Goal: Task Accomplishment & Management: Complete application form

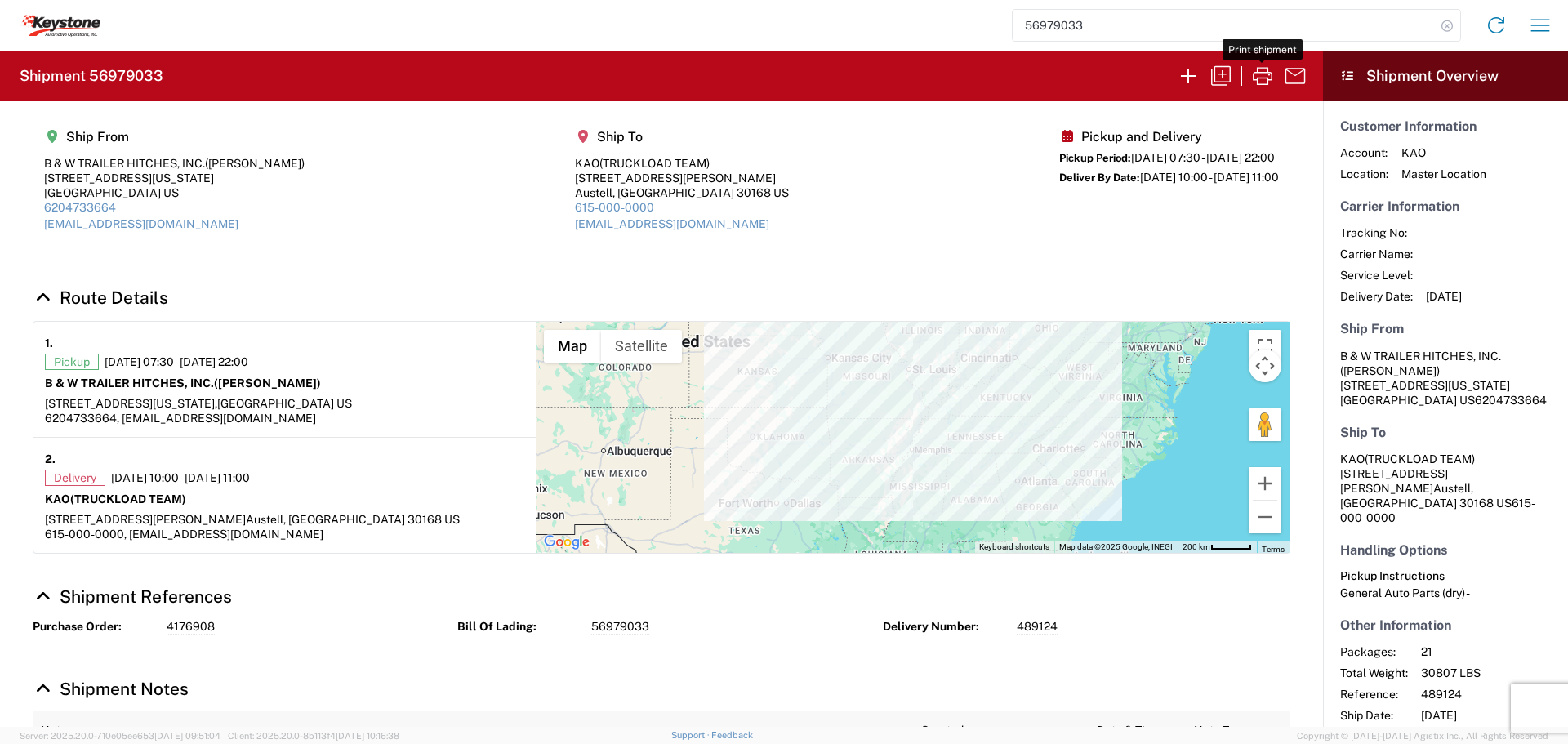
click at [1448, 25] on icon at bounding box center [1447, 26] width 23 height 23
click at [1192, 80] on icon "button" at bounding box center [1188, 76] width 26 height 26
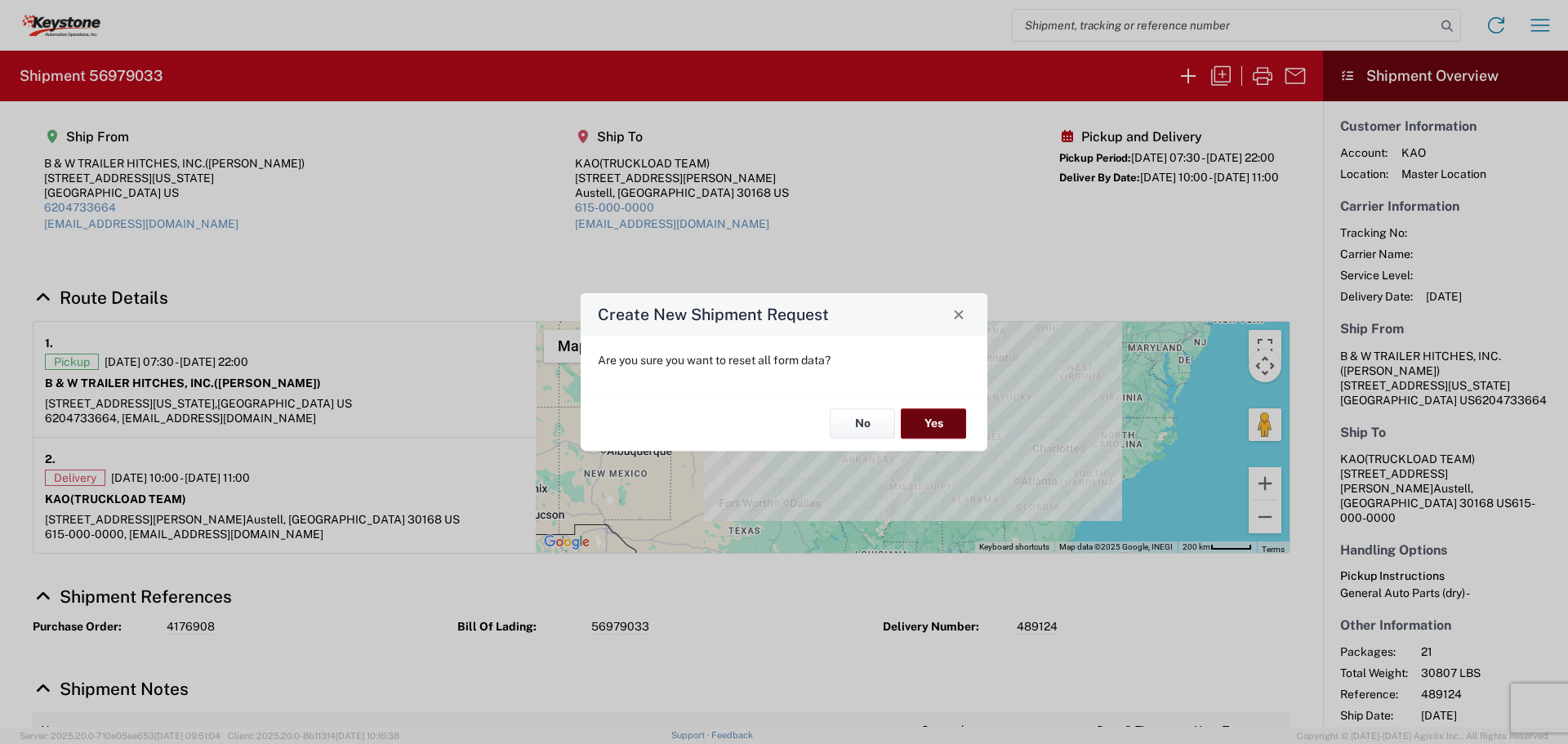
click at [937, 424] on button "Yes" at bounding box center [932, 424] width 65 height 30
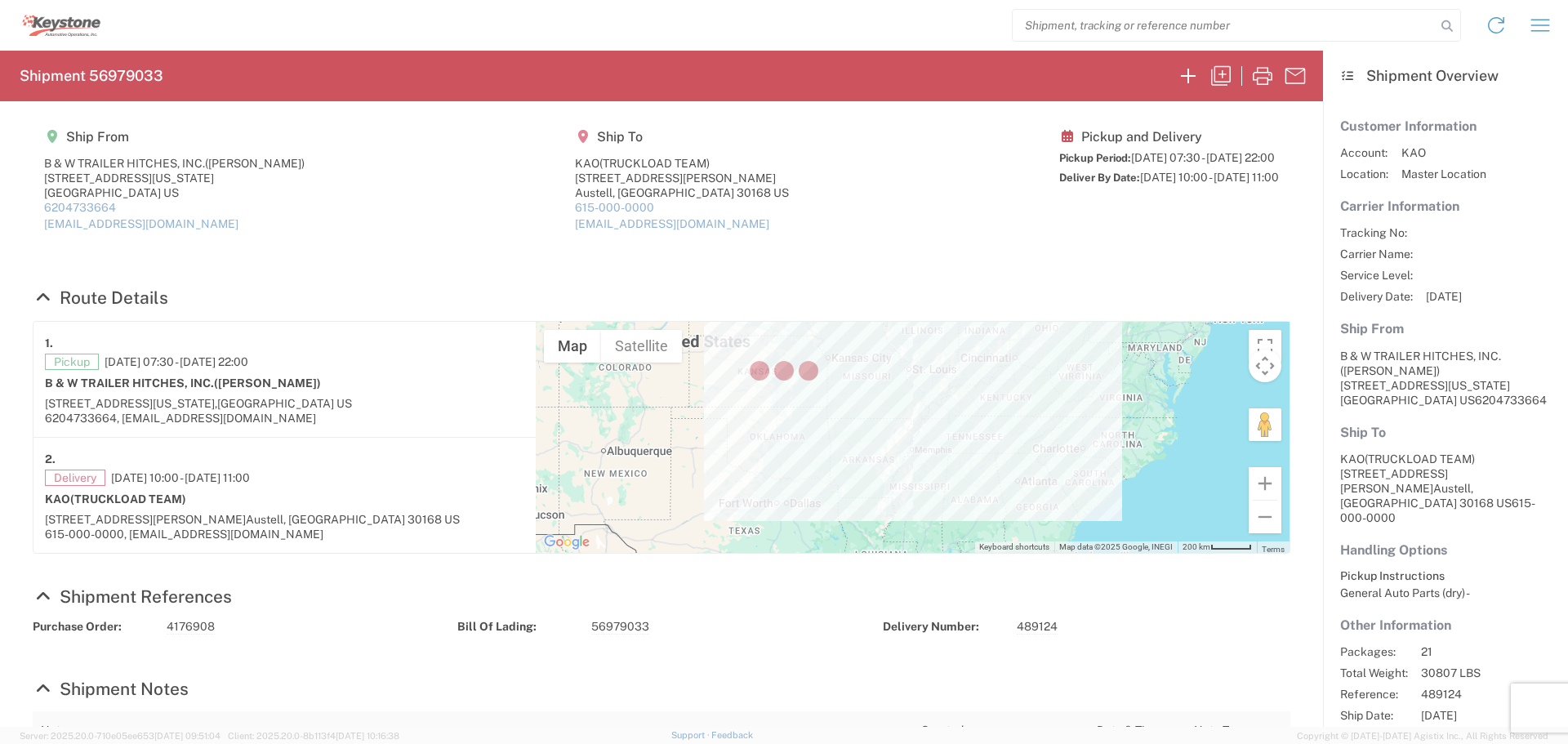
select select "FULL"
select select "US"
select select "LBS"
select select "IN"
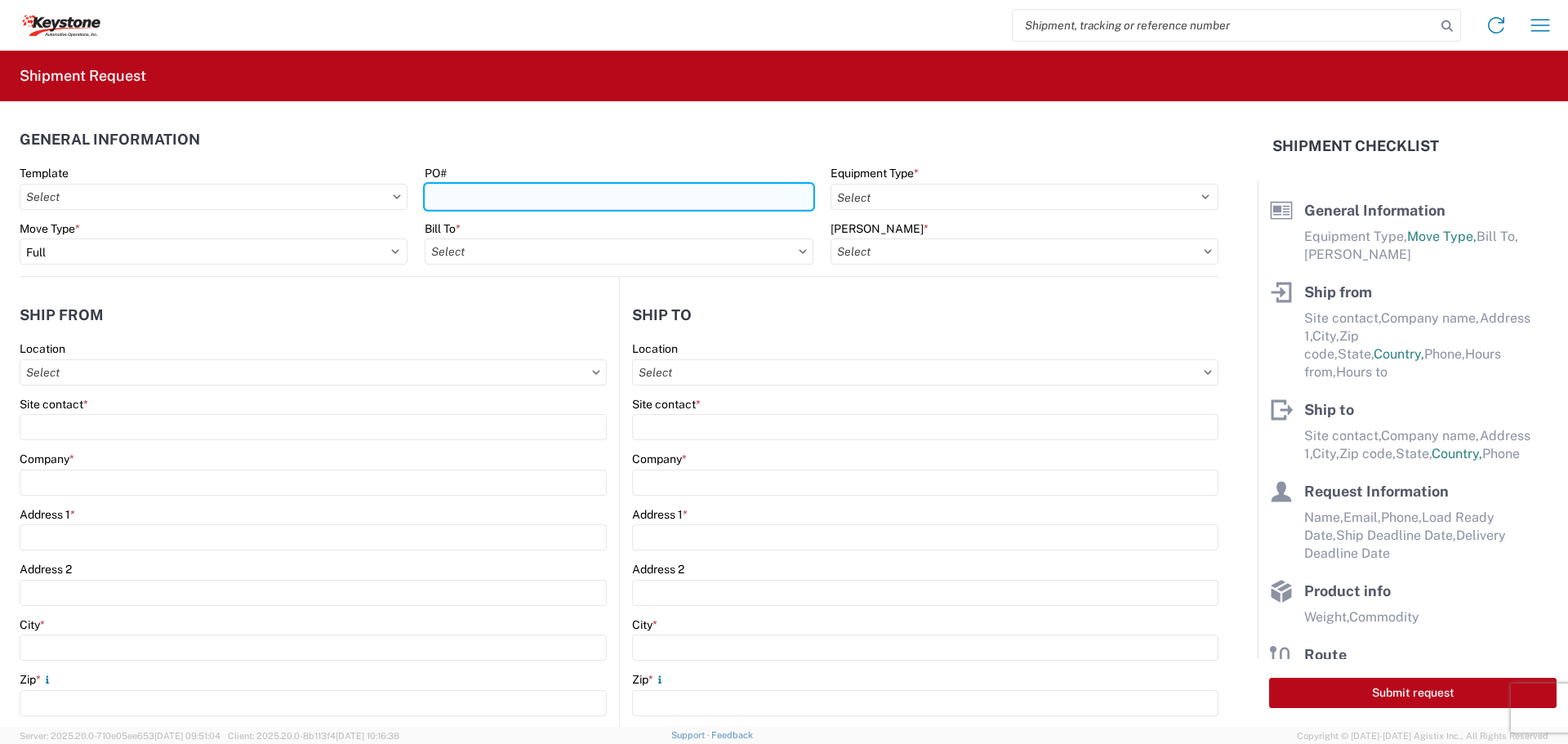
click at [471, 195] on input "PO#" at bounding box center [619, 196] width 388 height 26
type input "4370669"
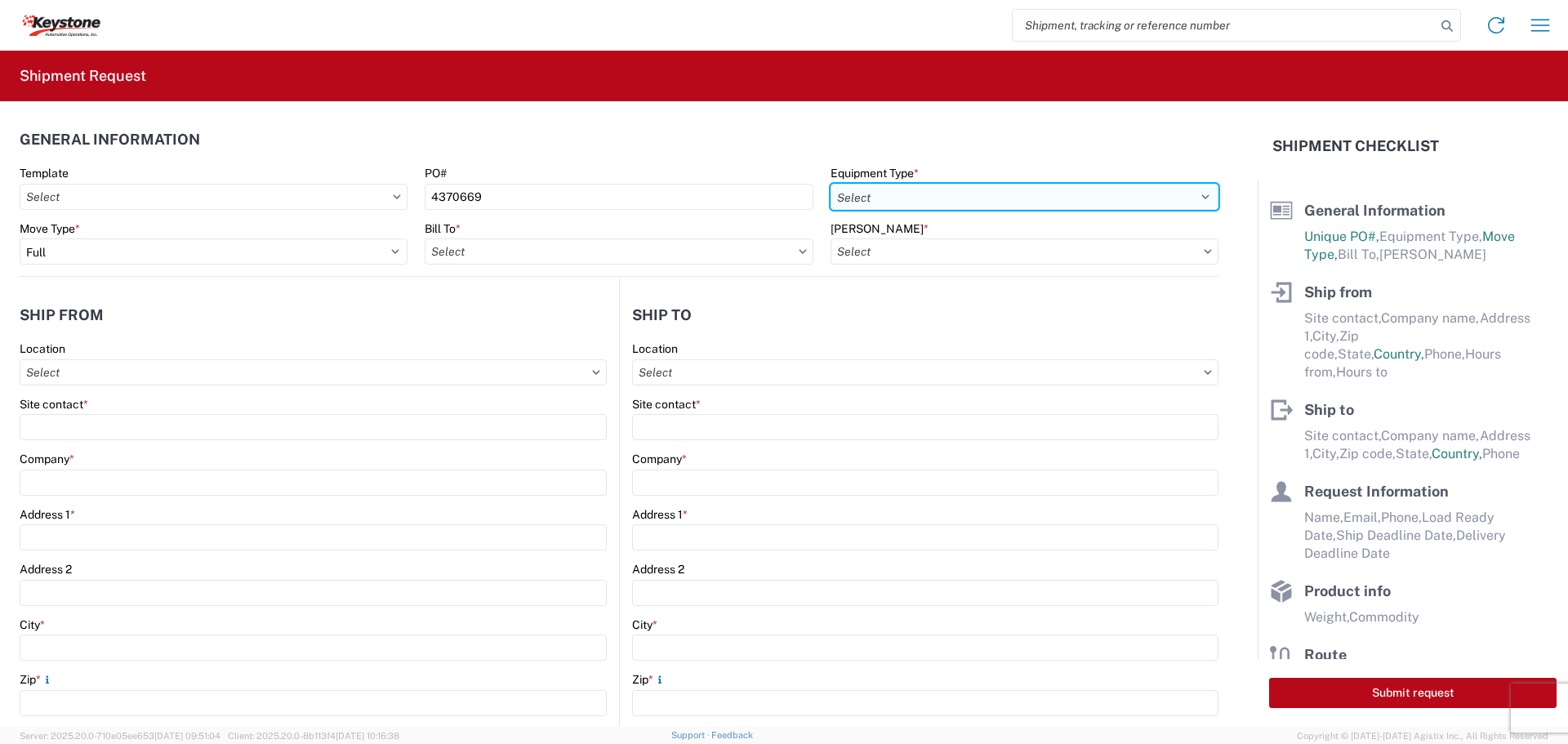
click at [1069, 196] on select "Select 53’ Dry Van Flatbed Dropdeck (van) Lowboy (flatbed) Rail" at bounding box center [1025, 196] width 388 height 26
select select "STDV"
click at [831, 183] on select "Select 53’ Dry Van Flatbed Dropdeck (van) Lowboy (flatbed) Rail" at bounding box center [1025, 196] width 388 height 26
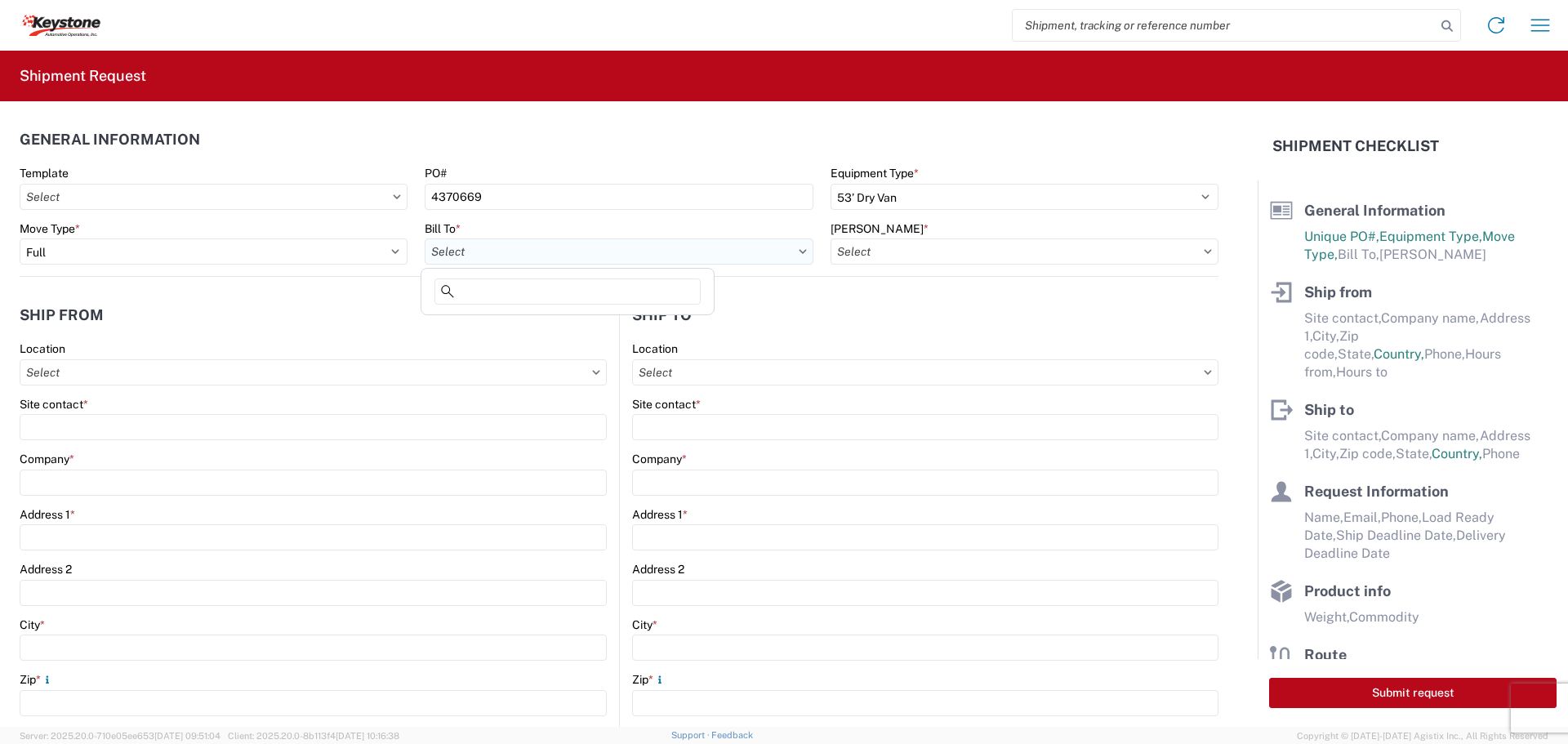
click at [710, 255] on input "text" at bounding box center [619, 251] width 388 height 26
type input "8614"
click at [597, 322] on div "8614 - [GEOGRAPHIC_DATA] - [GEOGRAPHIC_DATA], [GEOGRAPHIC_DATA]" at bounding box center [628, 324] width 407 height 26
type input "8614 - [GEOGRAPHIC_DATA] - [GEOGRAPHIC_DATA], [GEOGRAPHIC_DATA]"
click at [970, 245] on input "text" at bounding box center [1025, 251] width 388 height 26
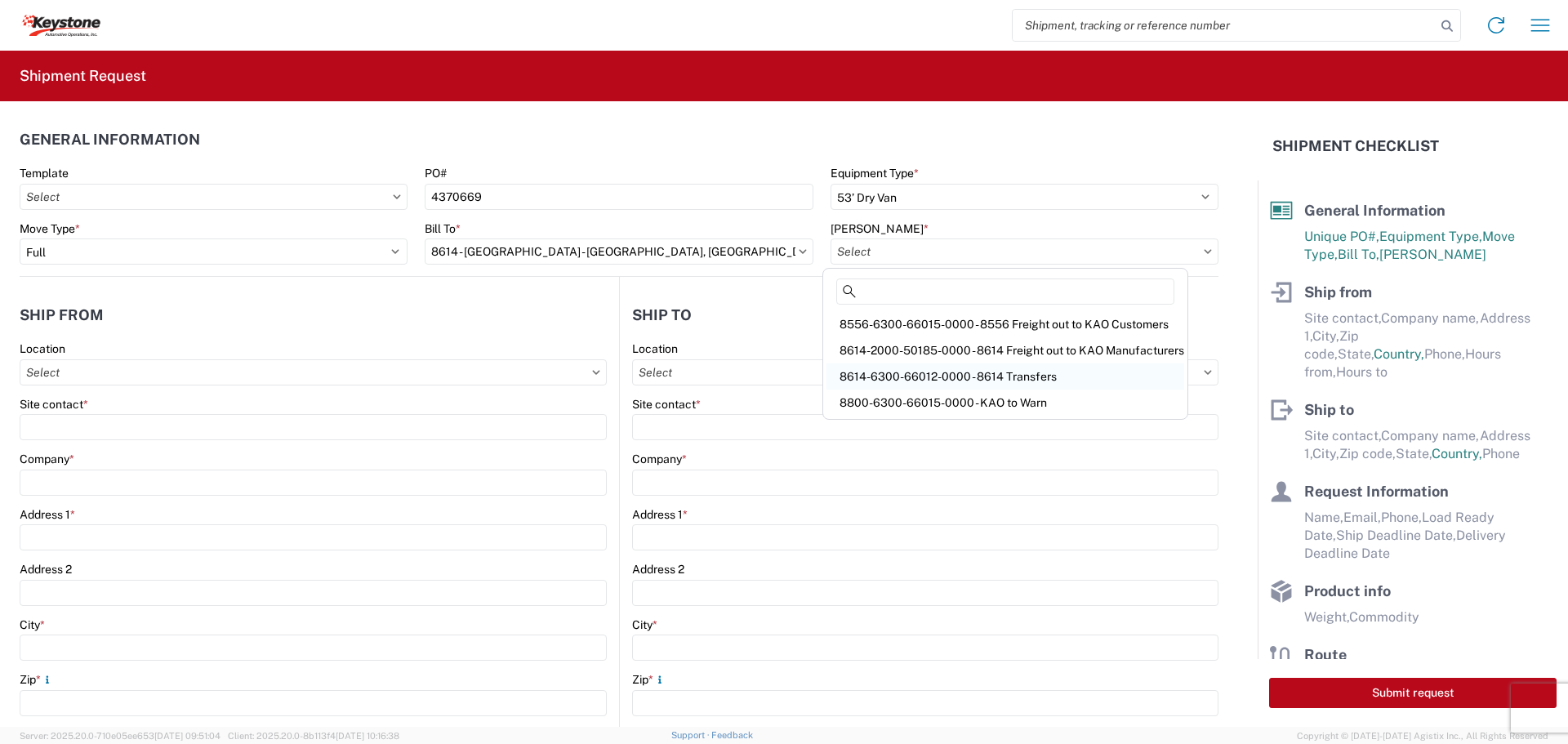
click at [930, 373] on div "8614-6300-66012-0000 - 8614 Transfers" at bounding box center [1005, 375] width 358 height 26
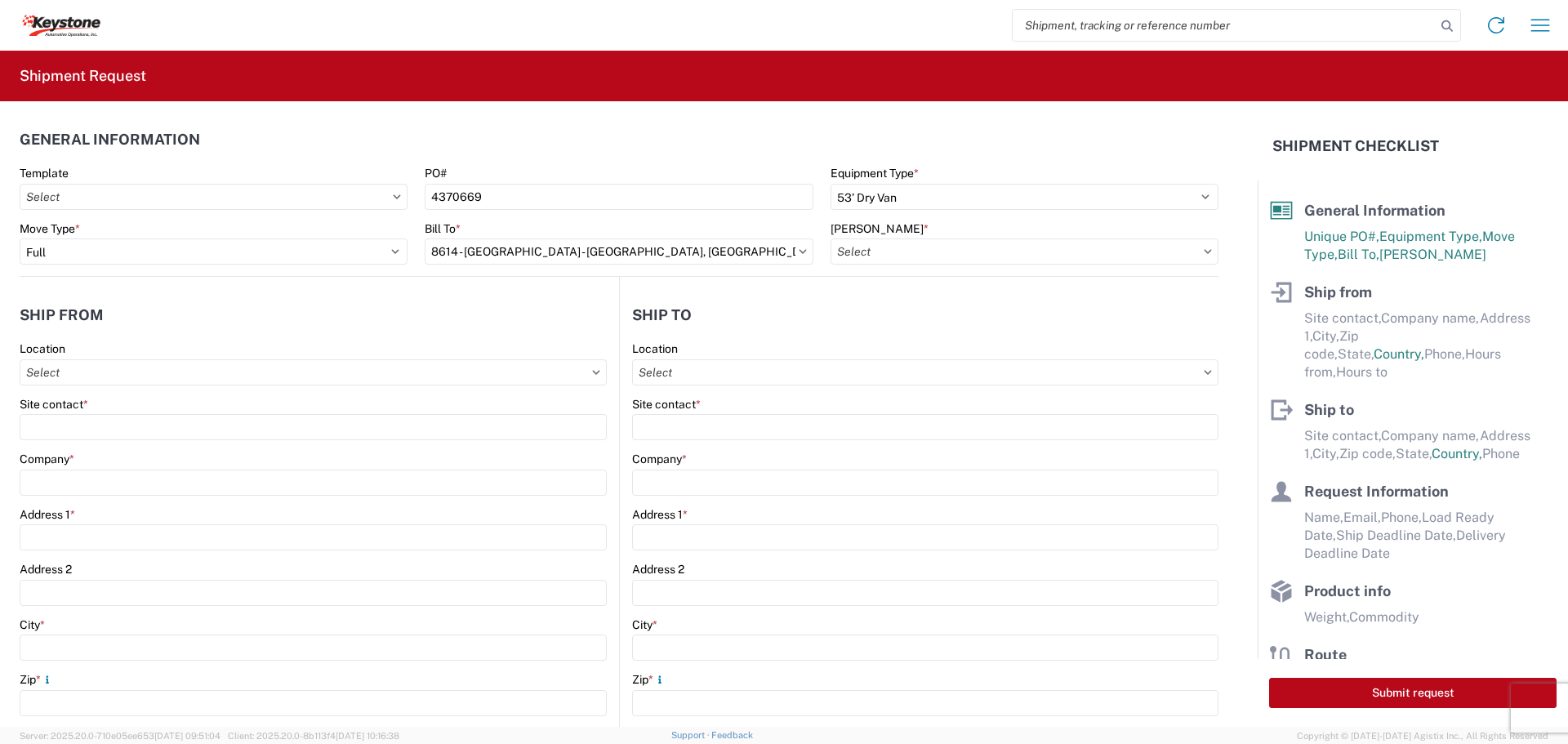
type input "8614-6300-66012-0000 - 8614 Transfers, 8614-6300-66012-0000 - 8614 Transfers"
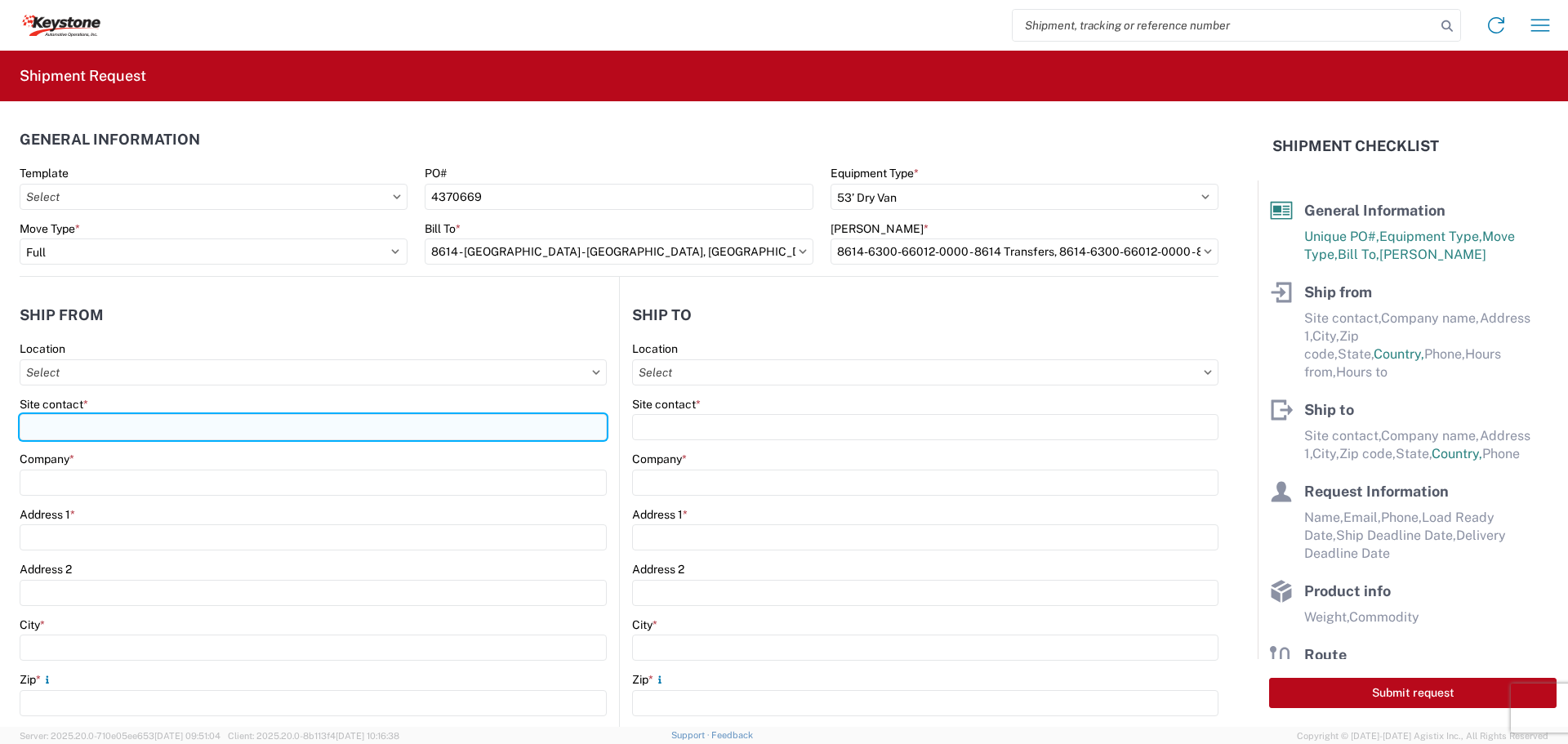
click at [87, 424] on input "Site contact *" at bounding box center [312, 427] width 587 height 26
type input "BILL OR [PERSON_NAME]"
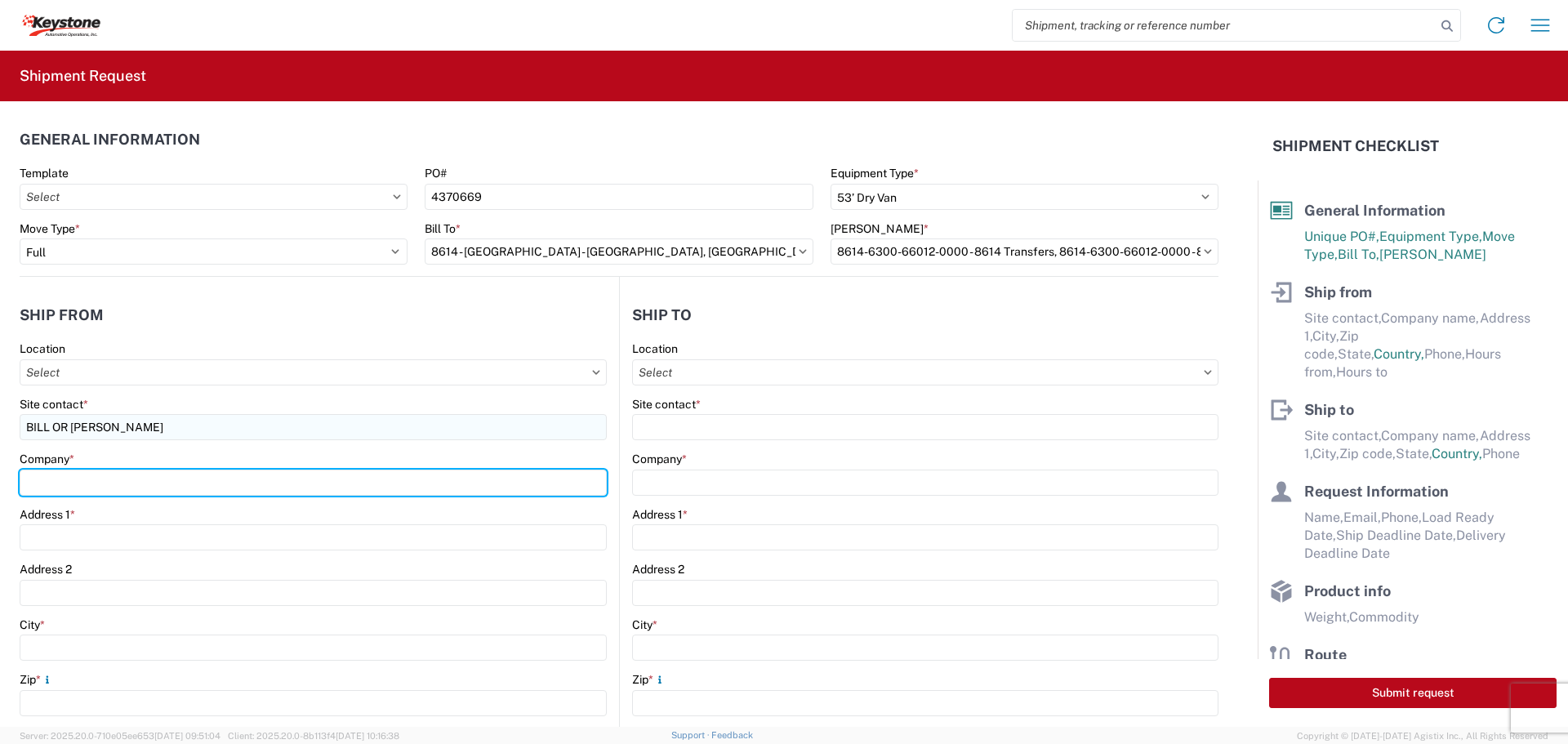
type input "B & W TRAILER HITCHES, INC."
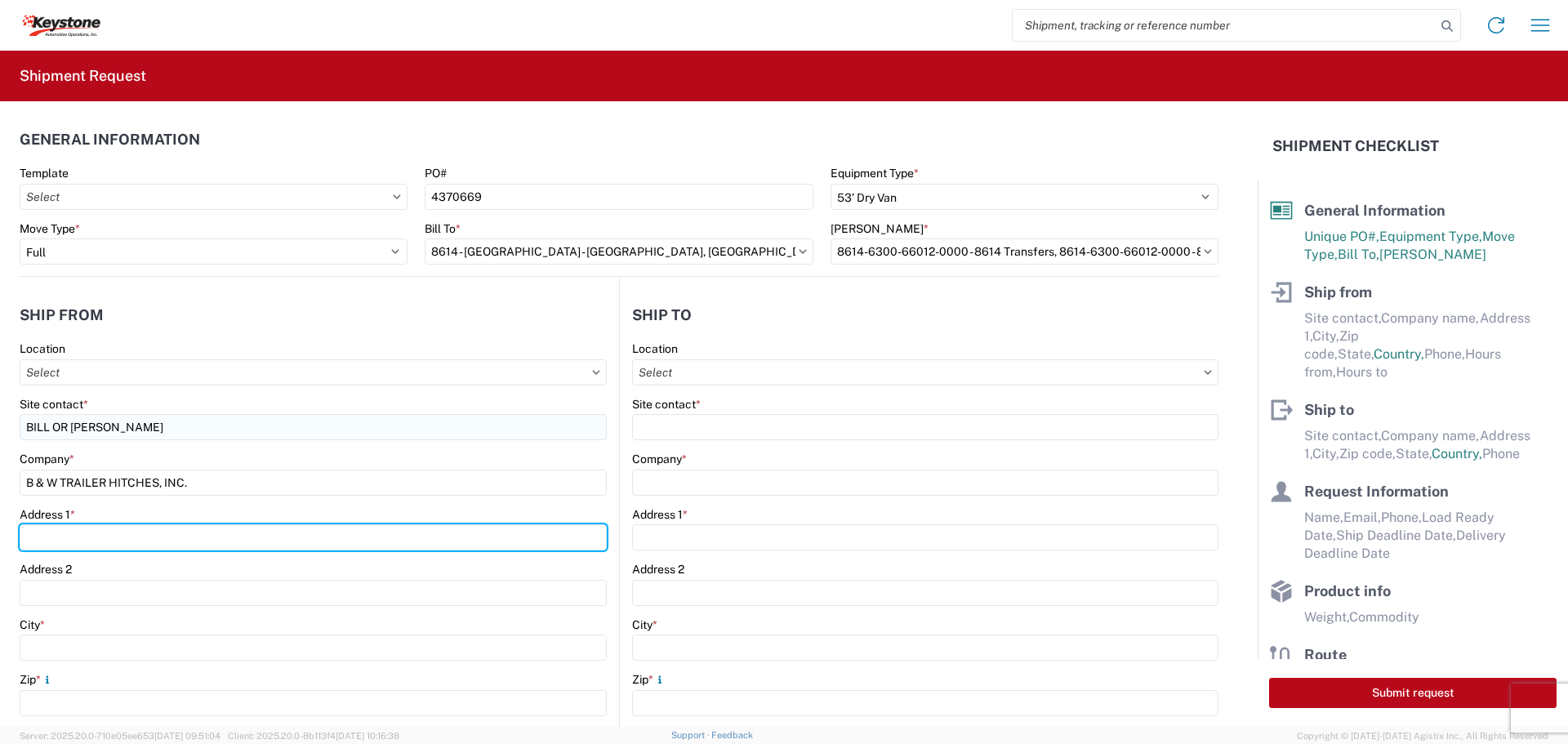
type input "[STREET_ADDRESS][US_STATE]"
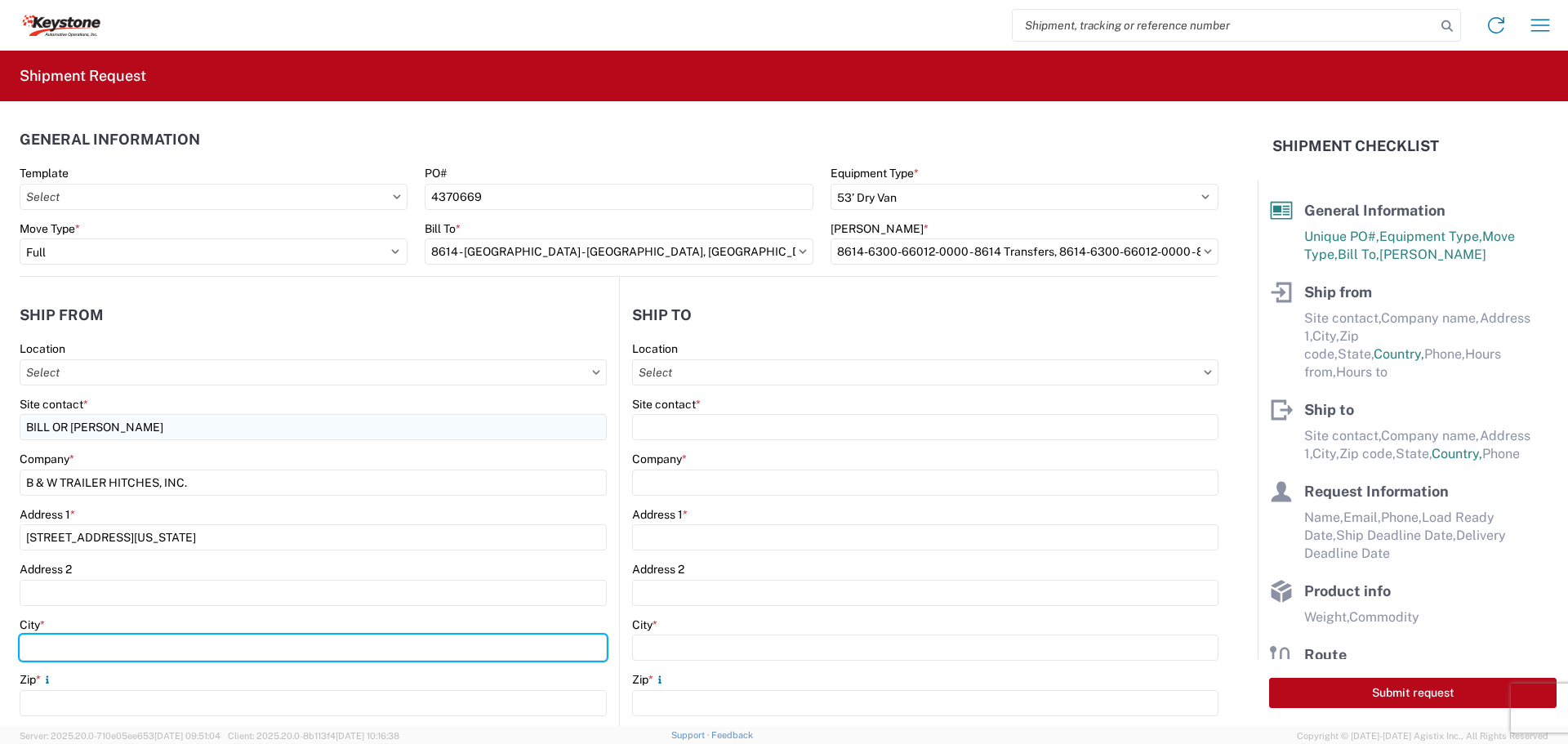
type input "HUMBOLDT"
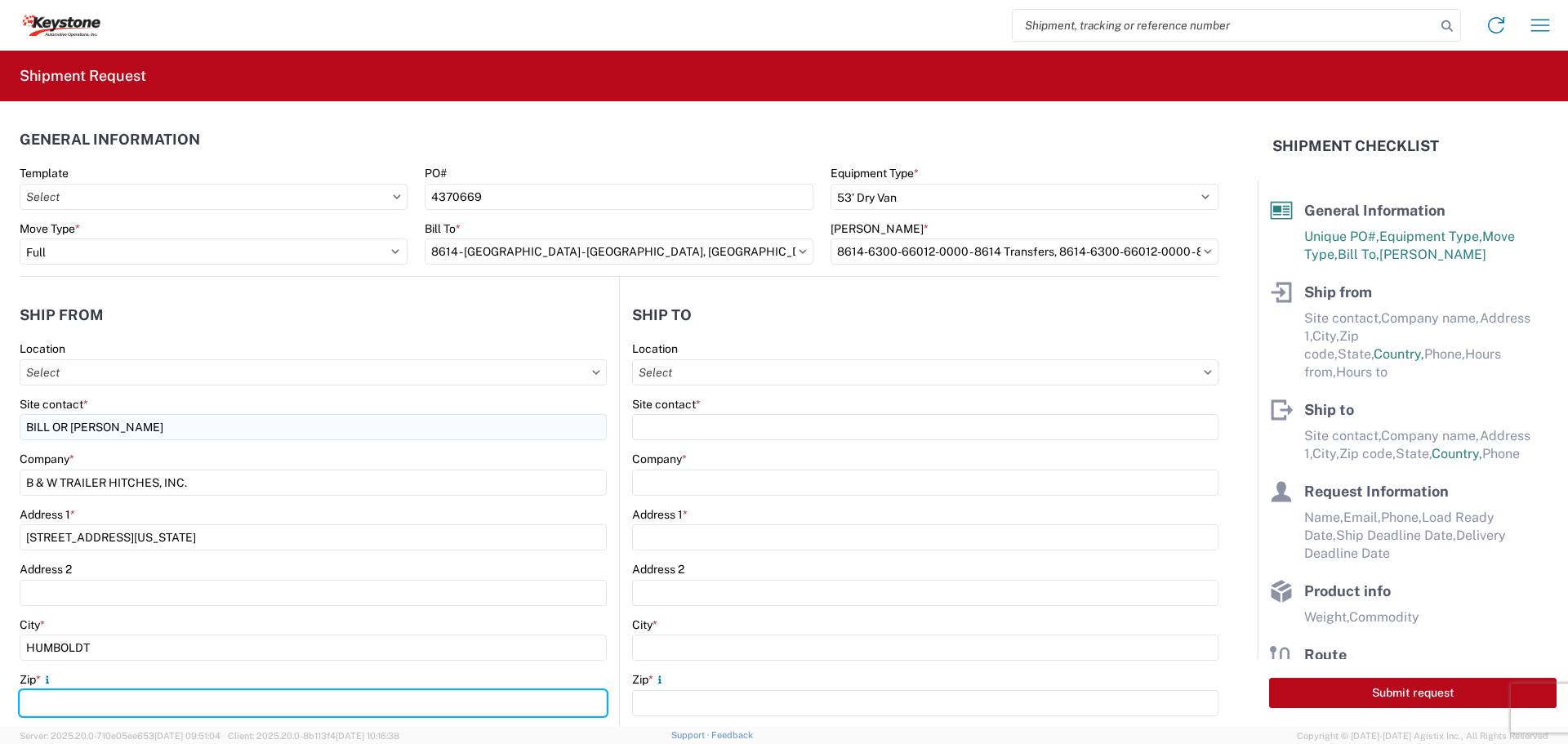
type input "66748"
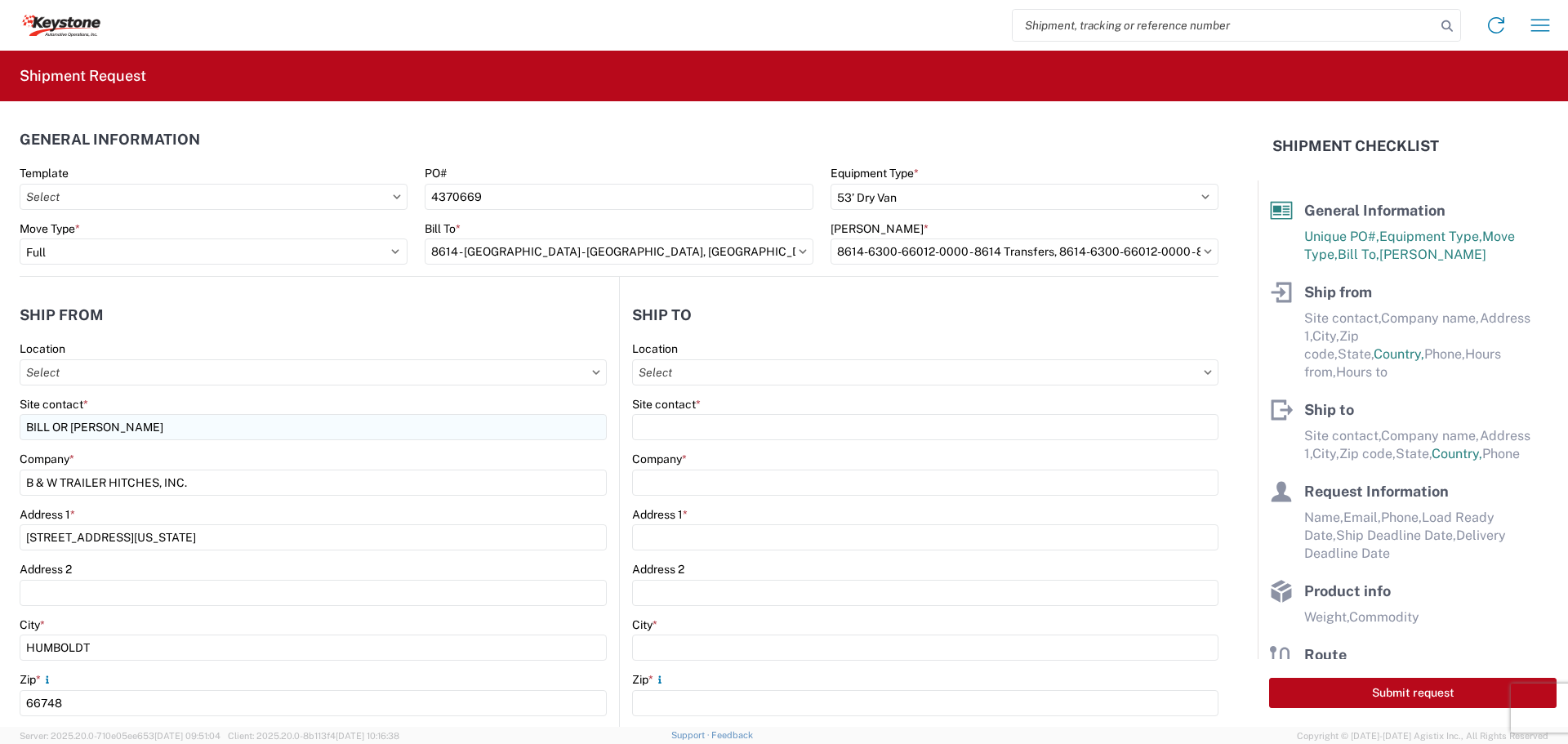
select select "KS"
type input "[EMAIL_ADDRESS][DOMAIN_NAME]"
type input "6204733664"
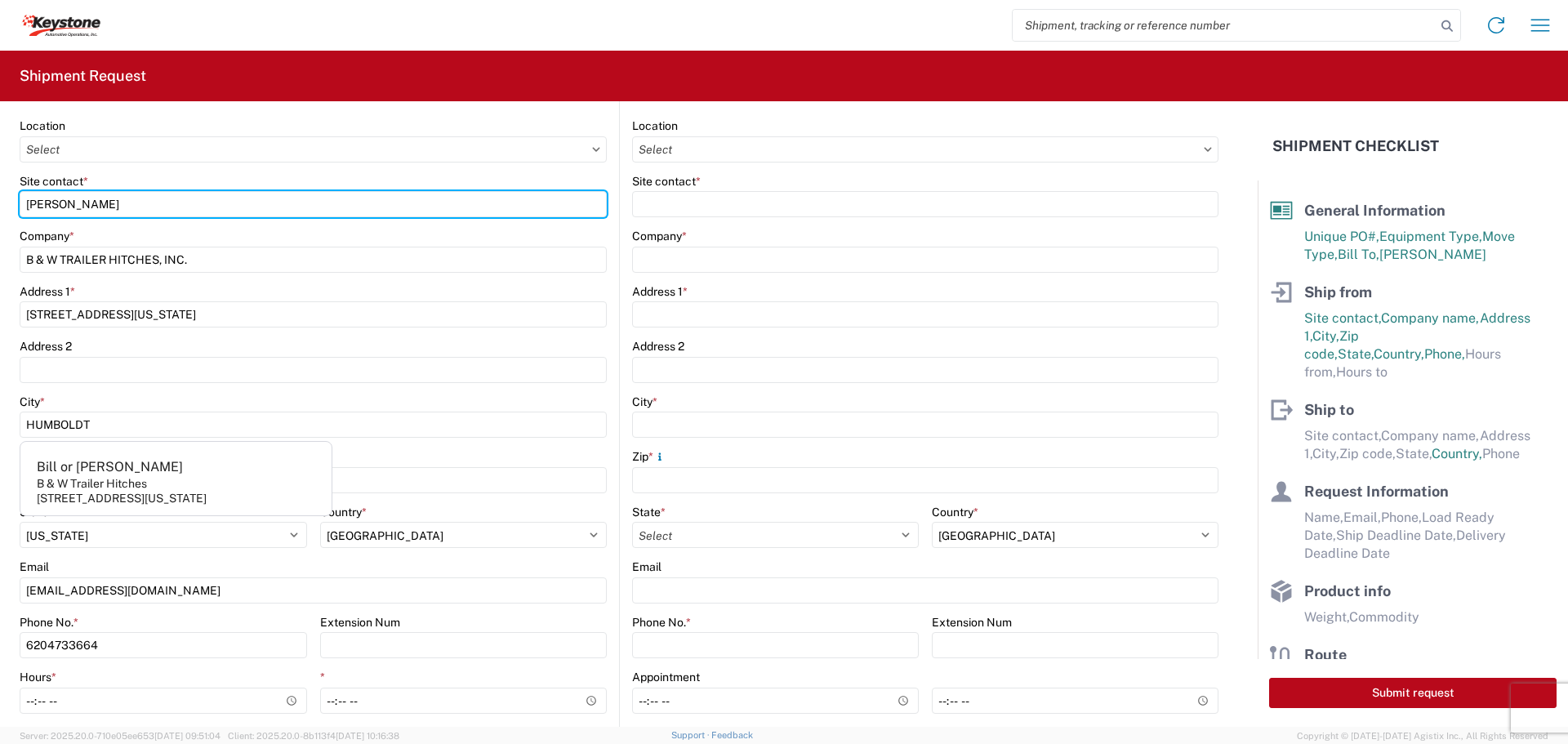
scroll to position [327, 0]
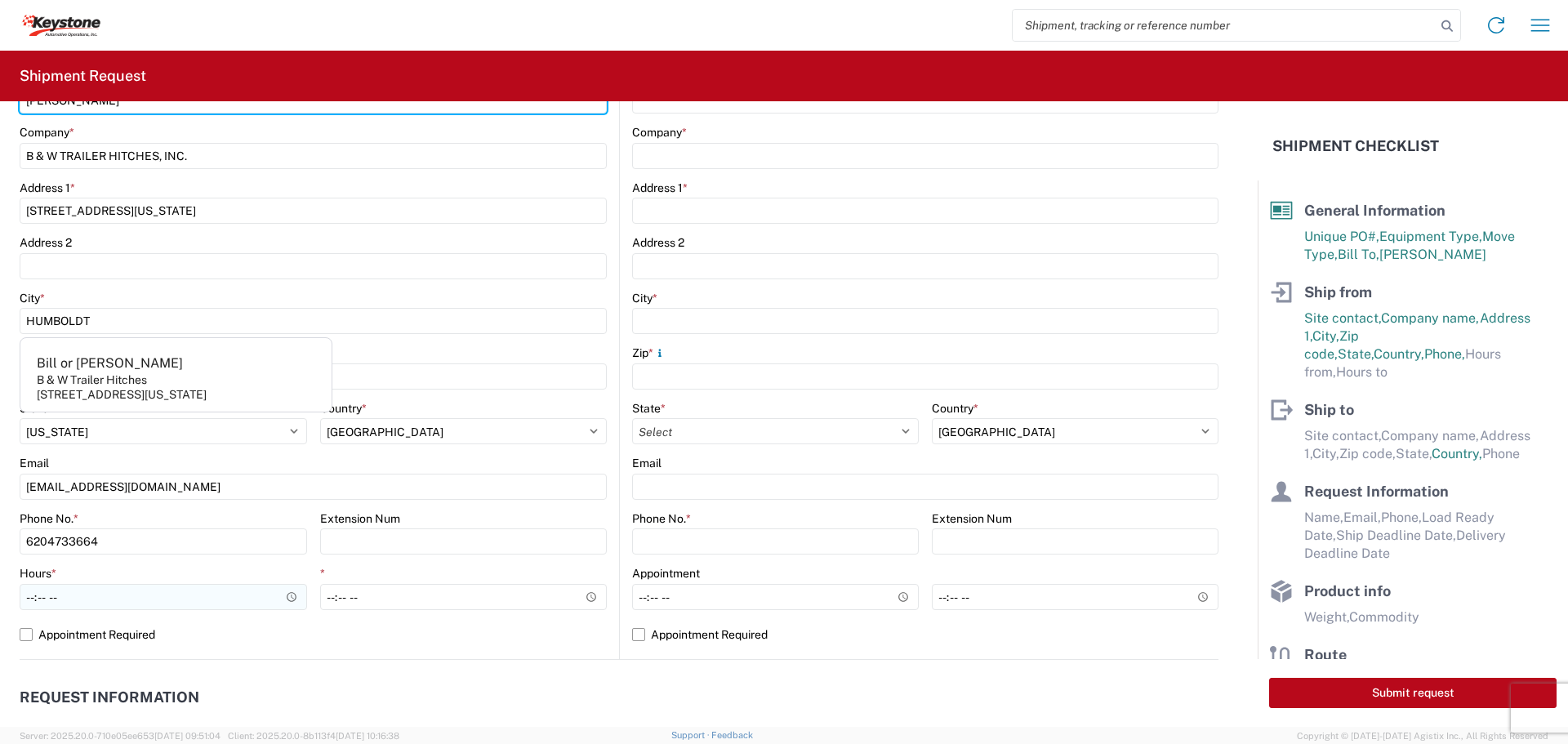
type input "[PERSON_NAME]"
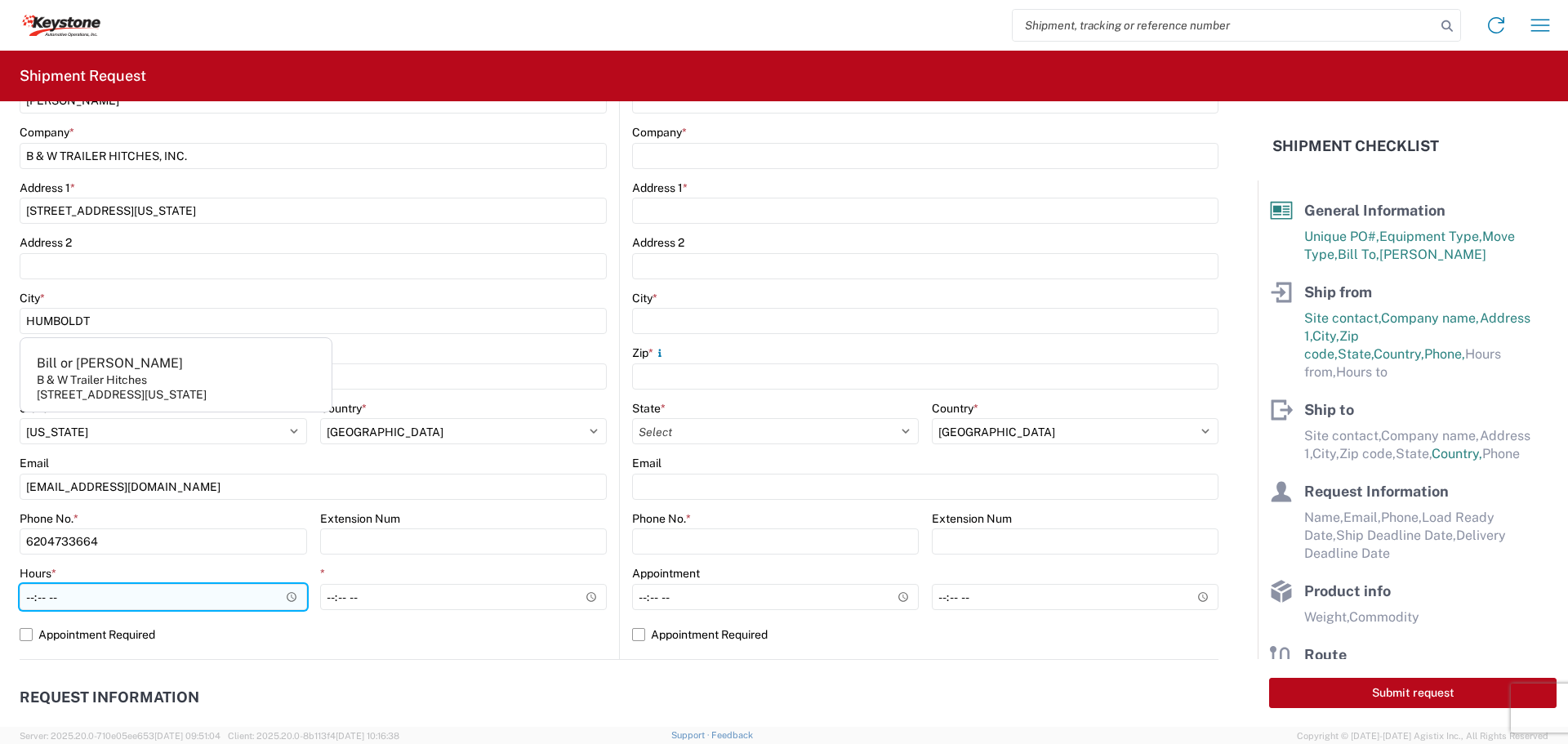
click at [285, 592] on input "Hours *" at bounding box center [163, 597] width 287 height 26
type input "07:30"
click at [242, 595] on input "07:30" at bounding box center [163, 597] width 287 height 26
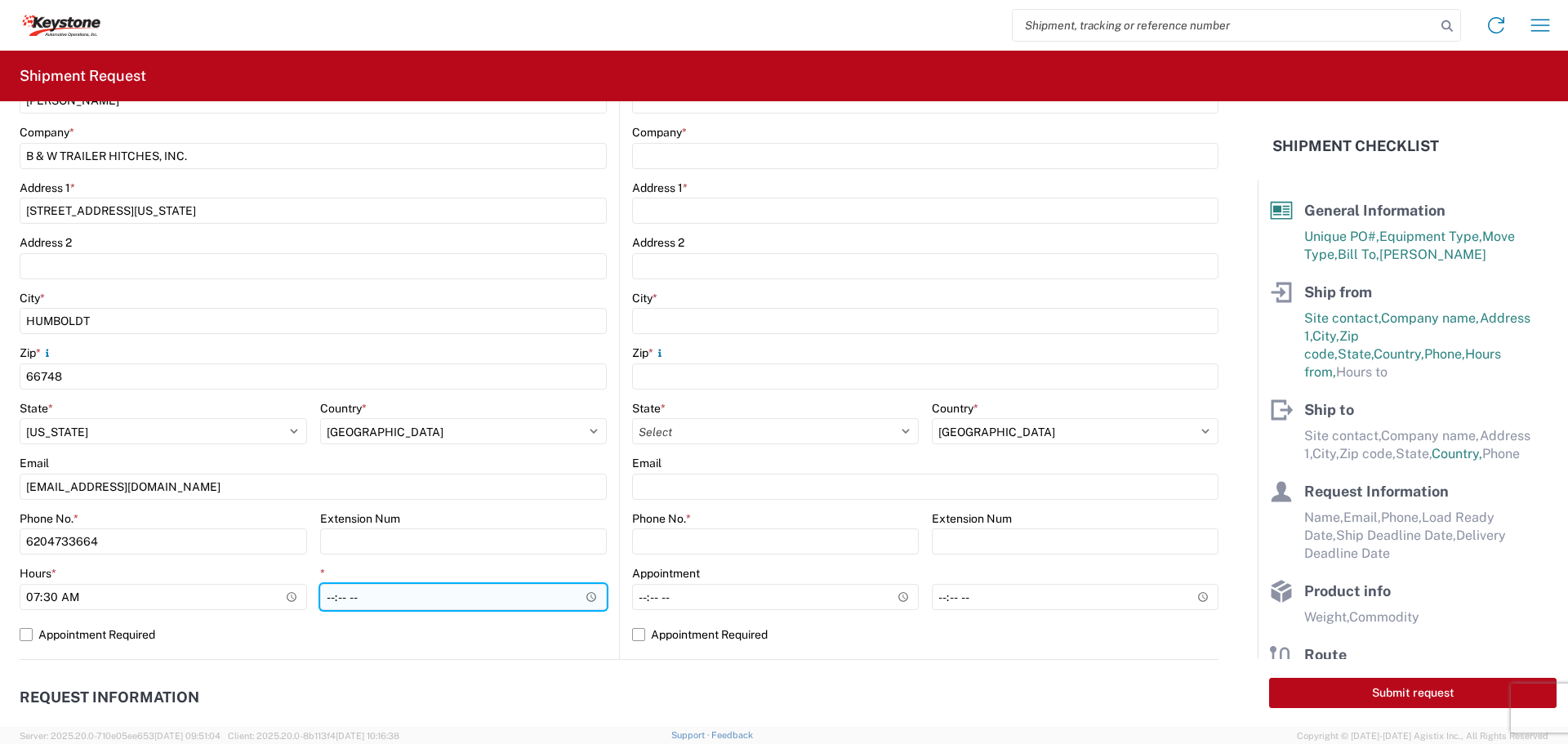
click at [585, 591] on input "*" at bounding box center [464, 597] width 287 height 26
type input "22:00"
click at [548, 598] on input "22:00" at bounding box center [464, 597] width 287 height 26
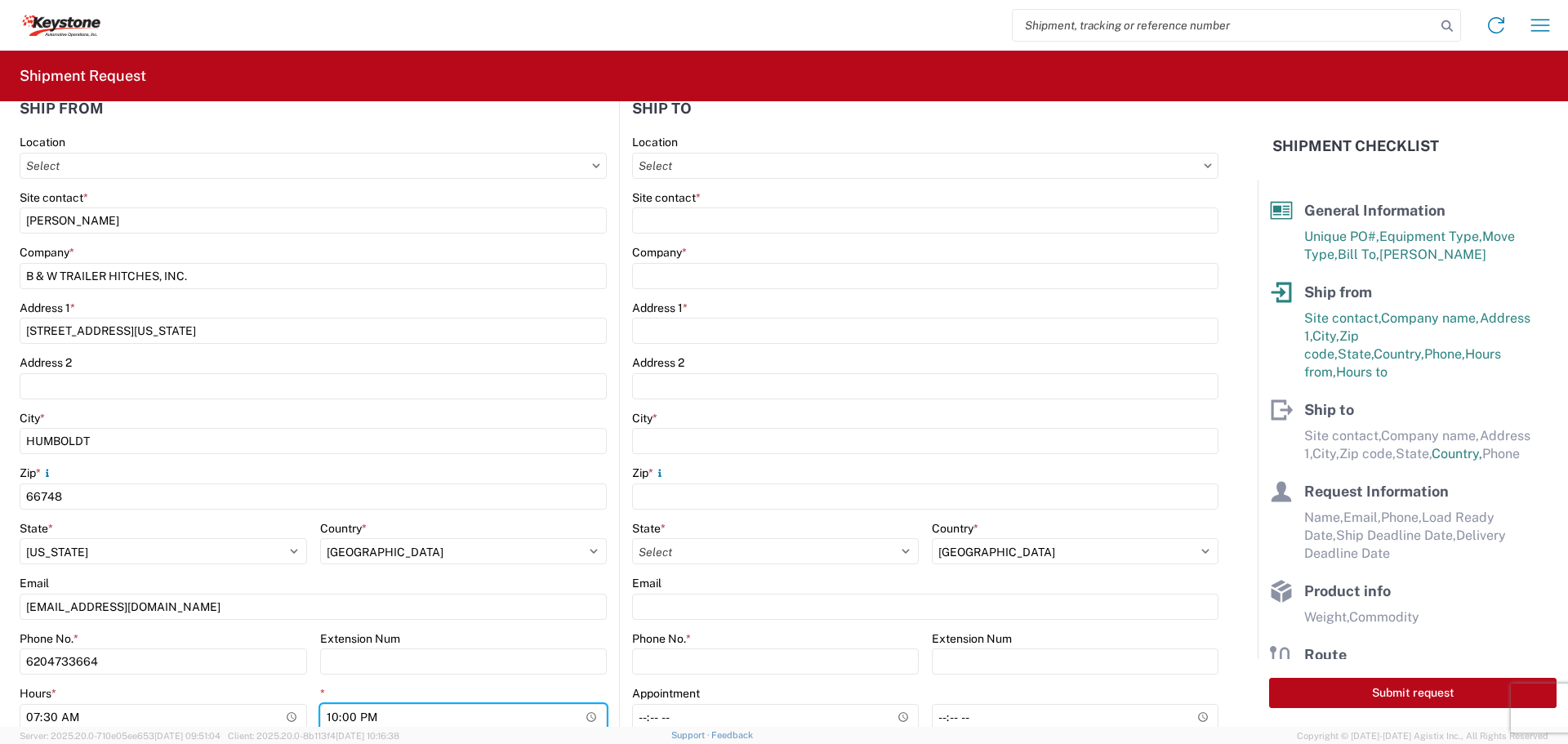
scroll to position [0, 0]
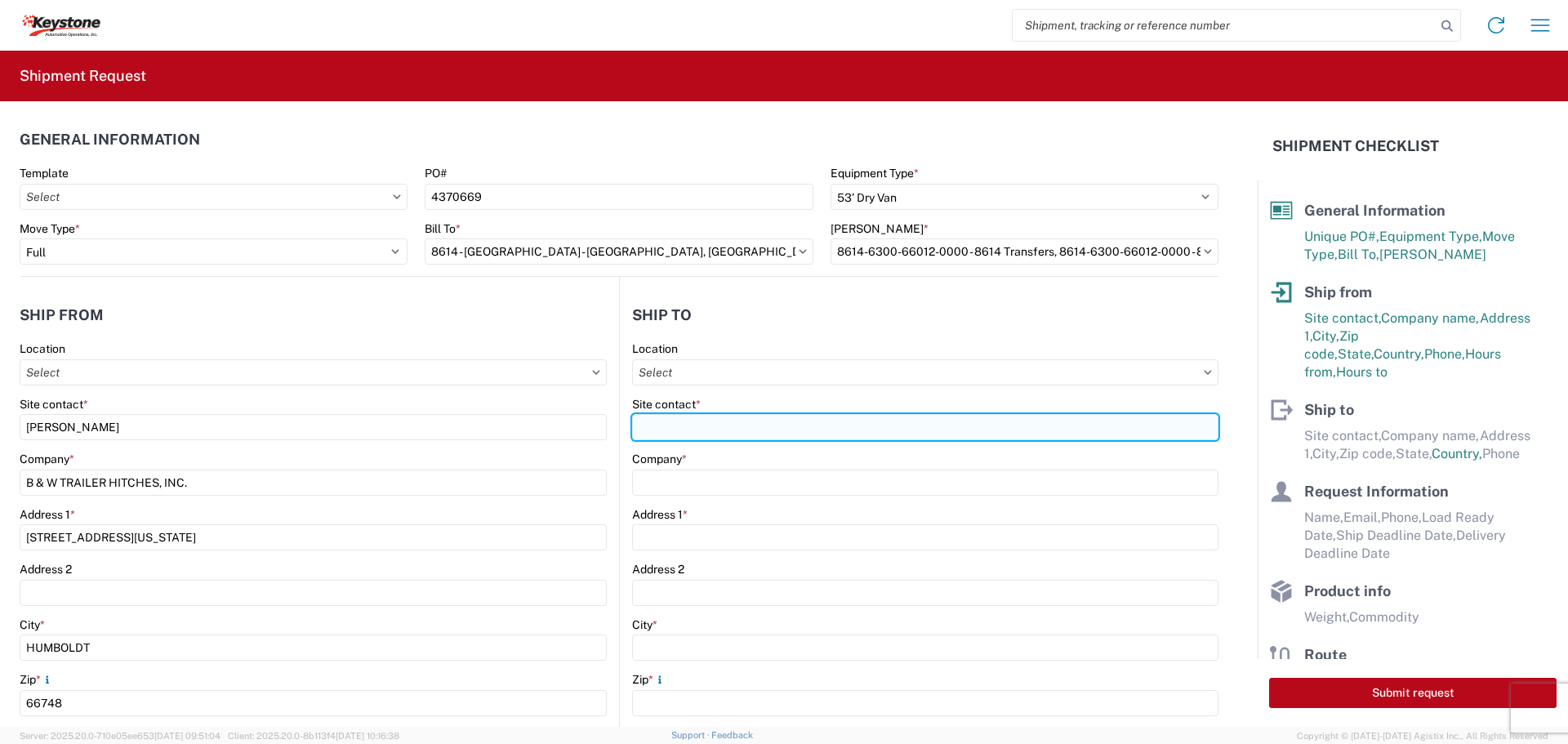
click at [827, 427] on input "Site contact *" at bounding box center [925, 427] width 586 height 26
type input "8614"
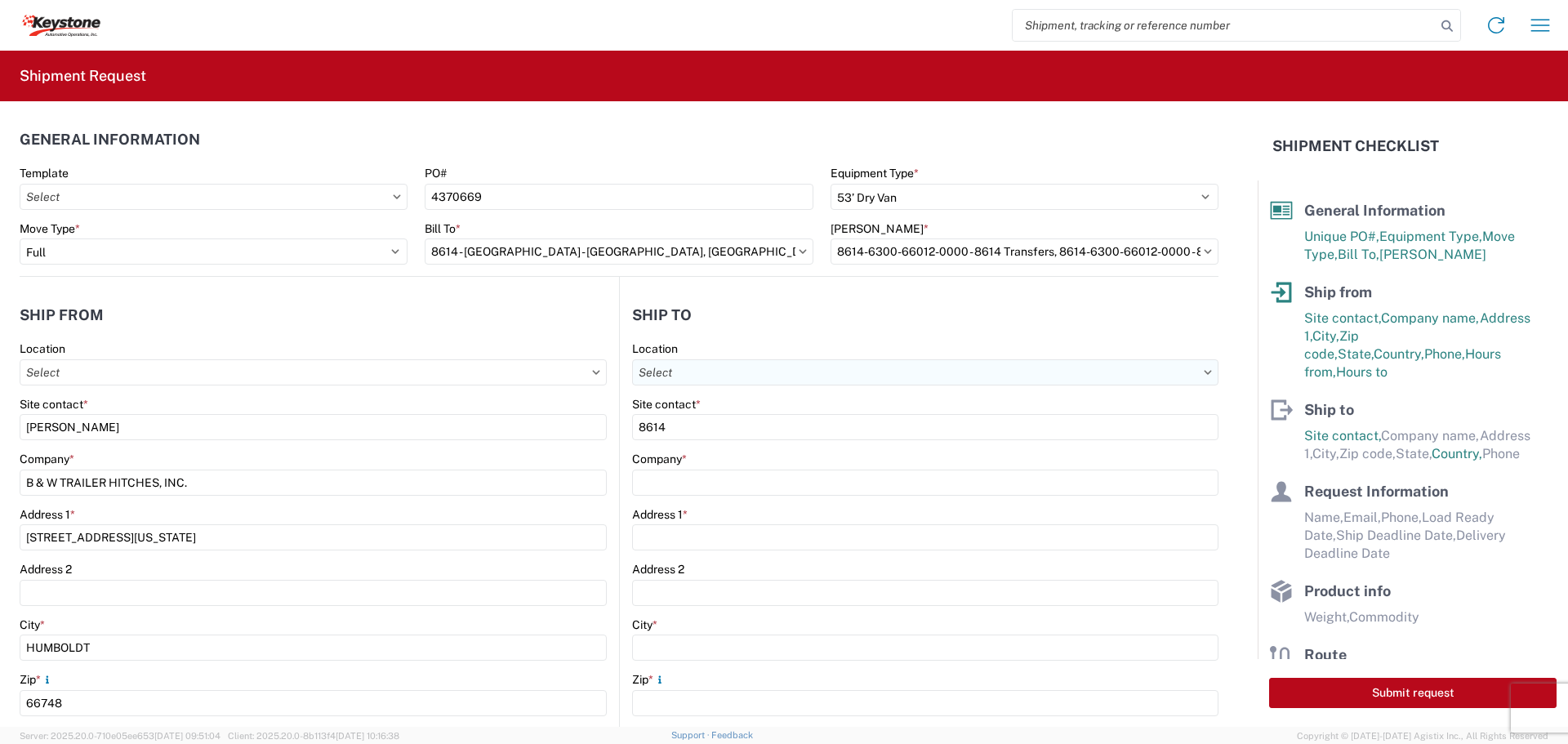
click at [813, 372] on input "text" at bounding box center [925, 372] width 586 height 26
type input "8614"
click at [800, 445] on div "8614 - [GEOGRAPHIC_DATA] - [GEOGRAPHIC_DATA], [GEOGRAPHIC_DATA]" at bounding box center [833, 444] width 407 height 26
type input "8614 - [GEOGRAPHIC_DATA] - [GEOGRAPHIC_DATA], [GEOGRAPHIC_DATA]"
type input "KAO"
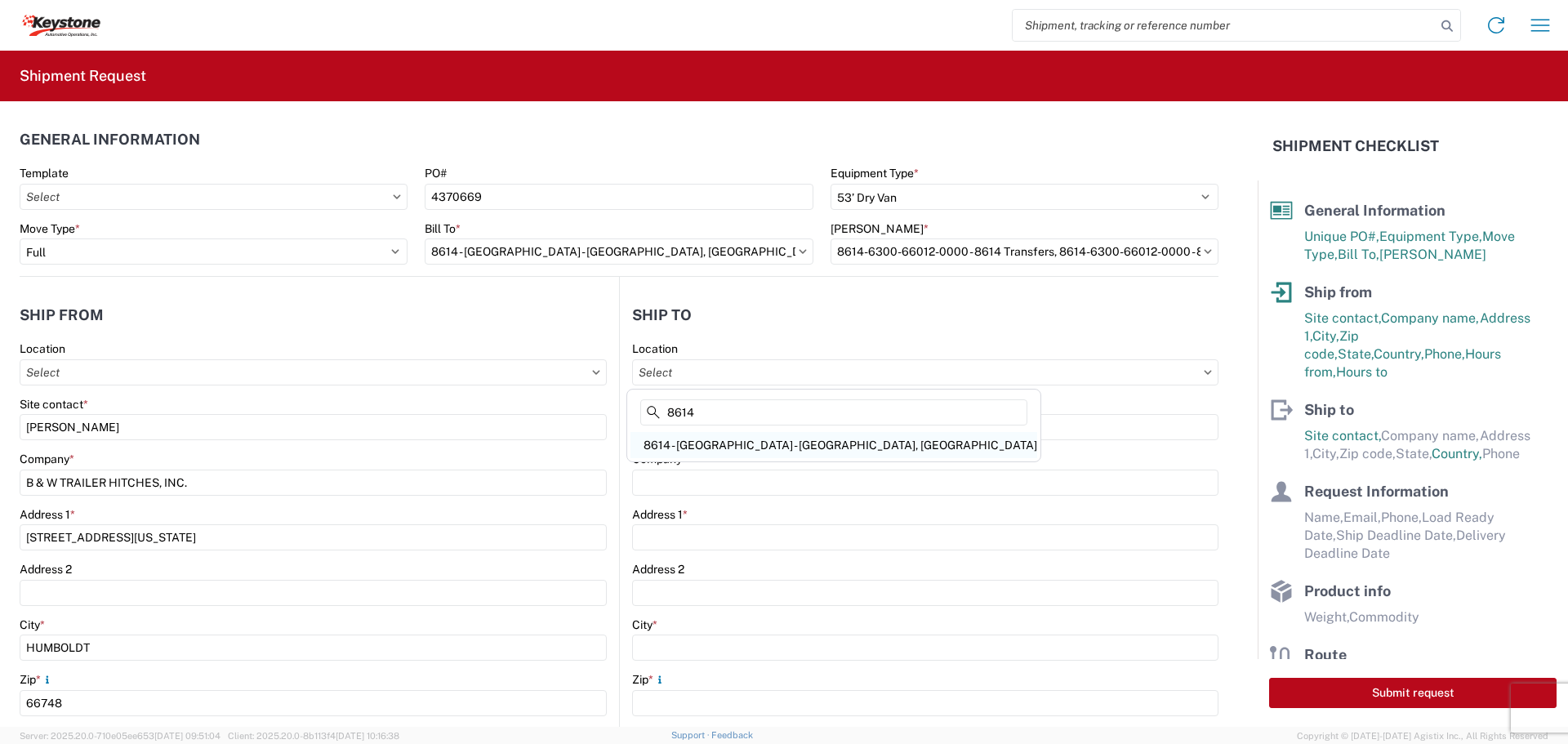
type input "[STREET_ADDRESS][PERSON_NAME]"
type input "Eastvale"
type input "91752"
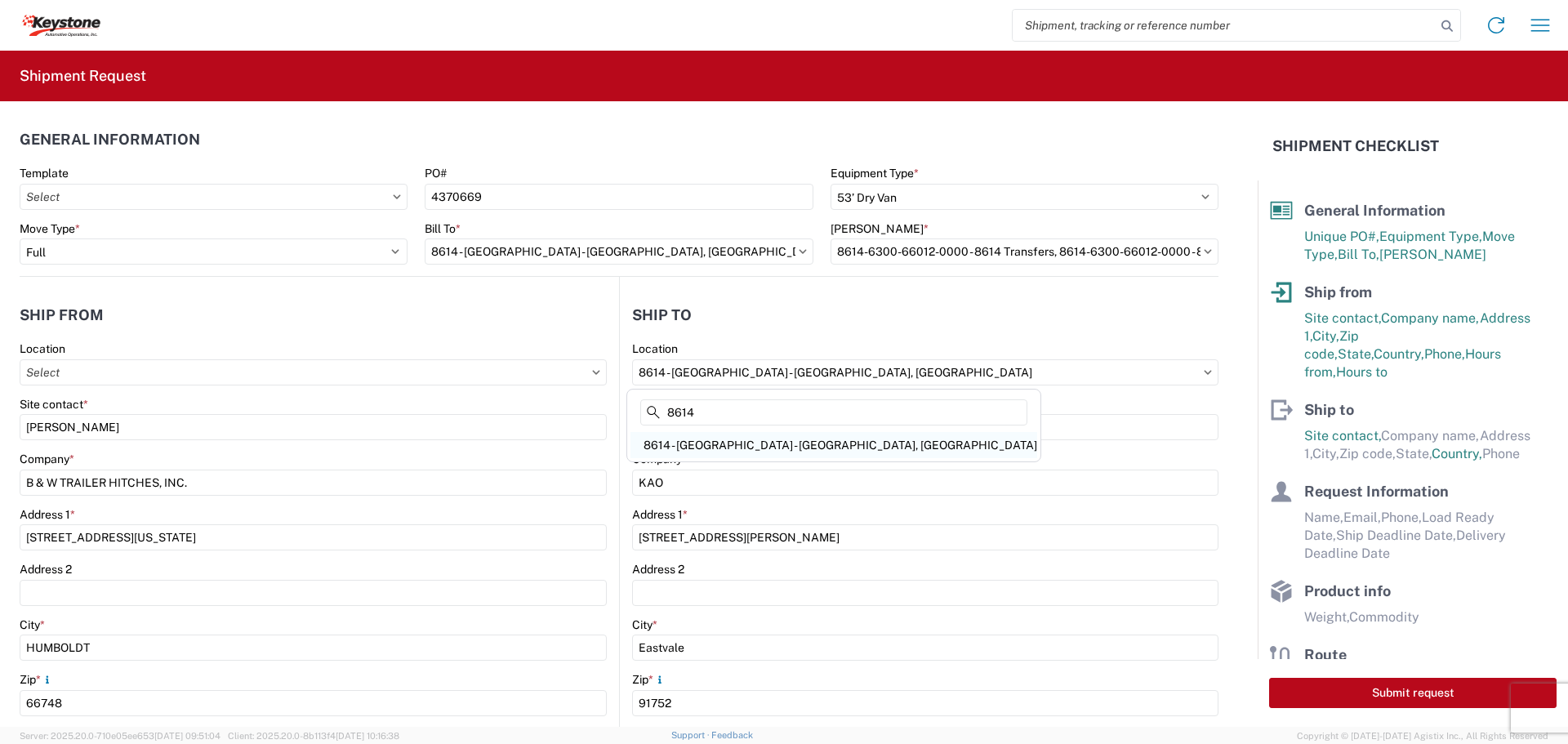
select select "US"
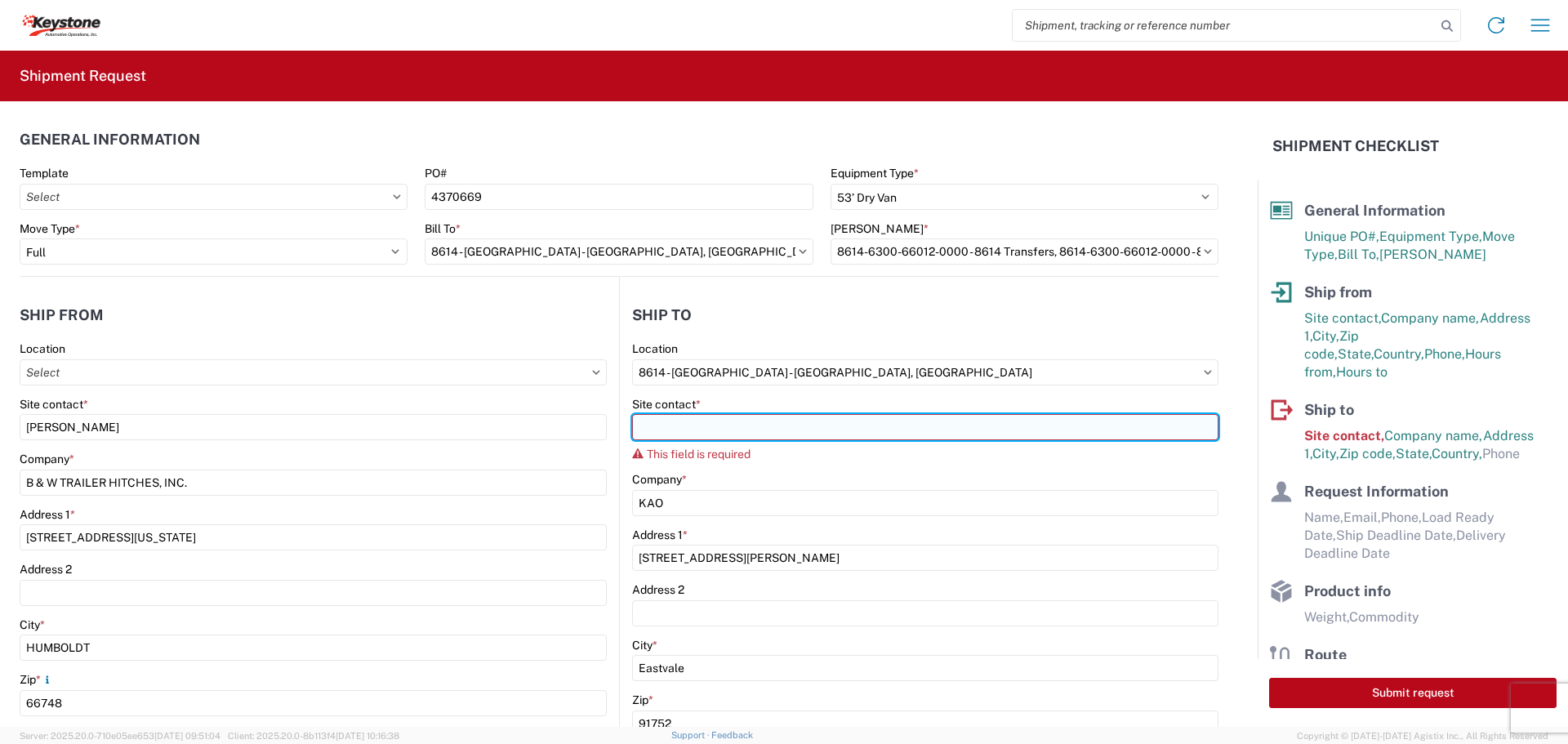
click at [775, 425] on input "Site contact *" at bounding box center [925, 427] width 586 height 26
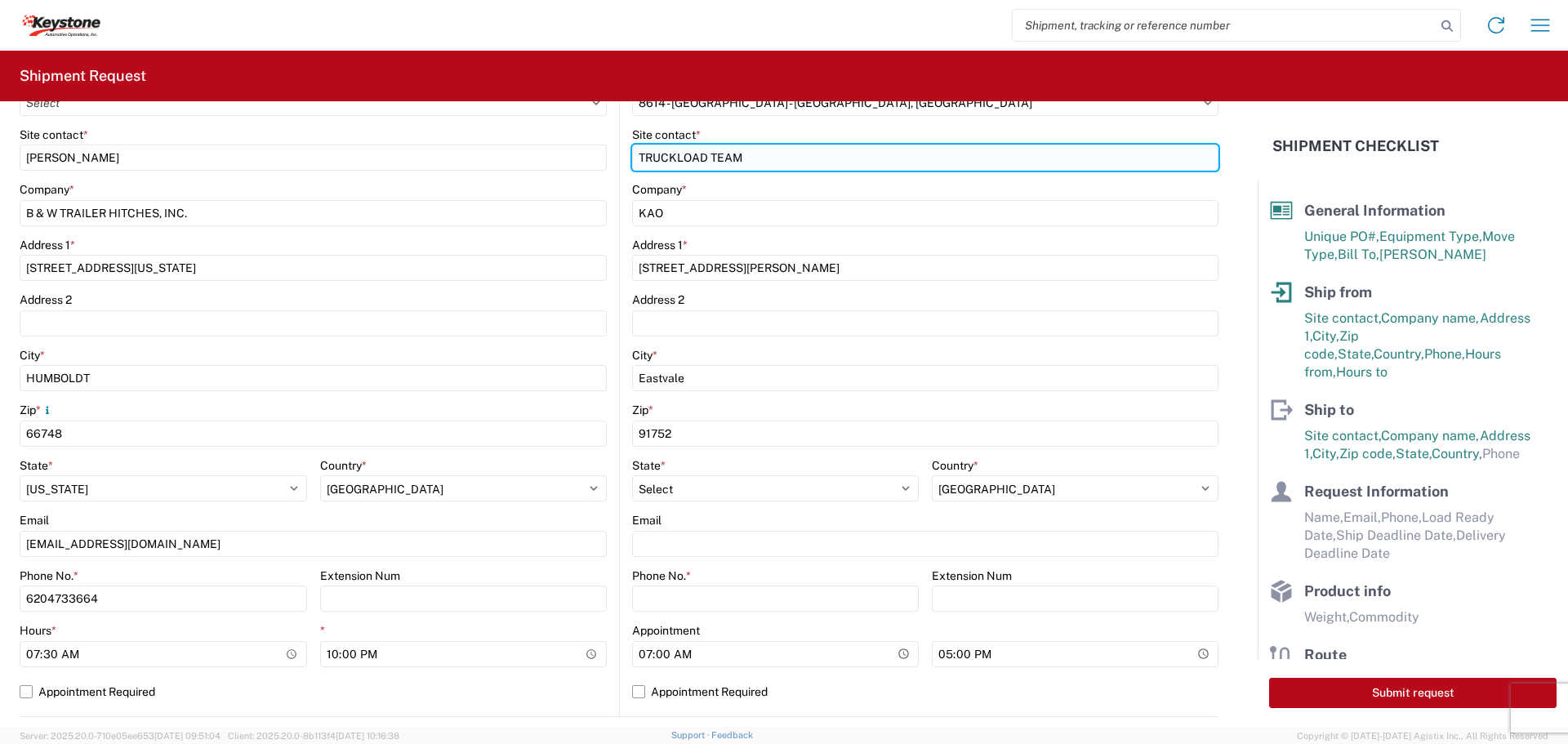
scroll to position [327, 0]
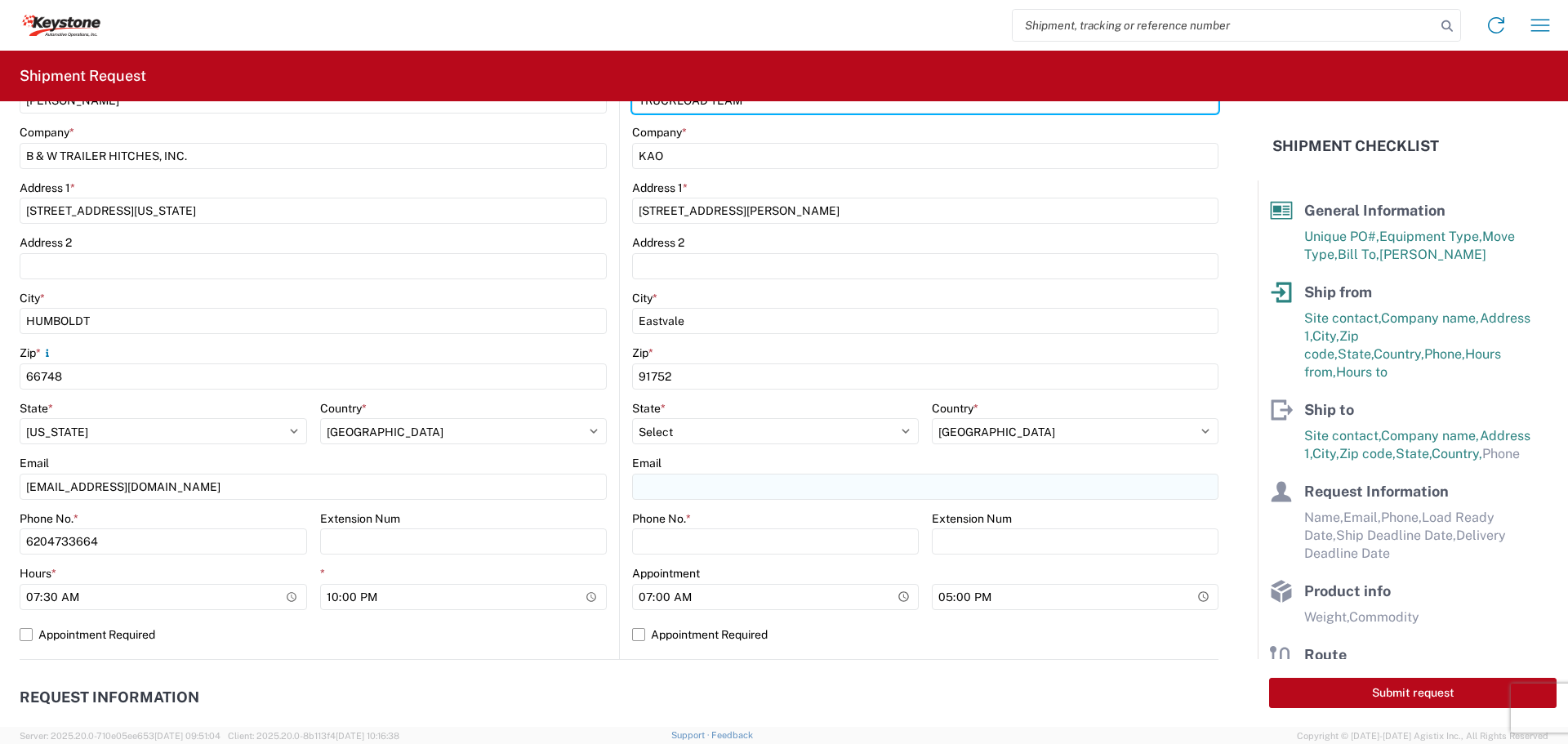
type input "TRUCKLOAD TEAM"
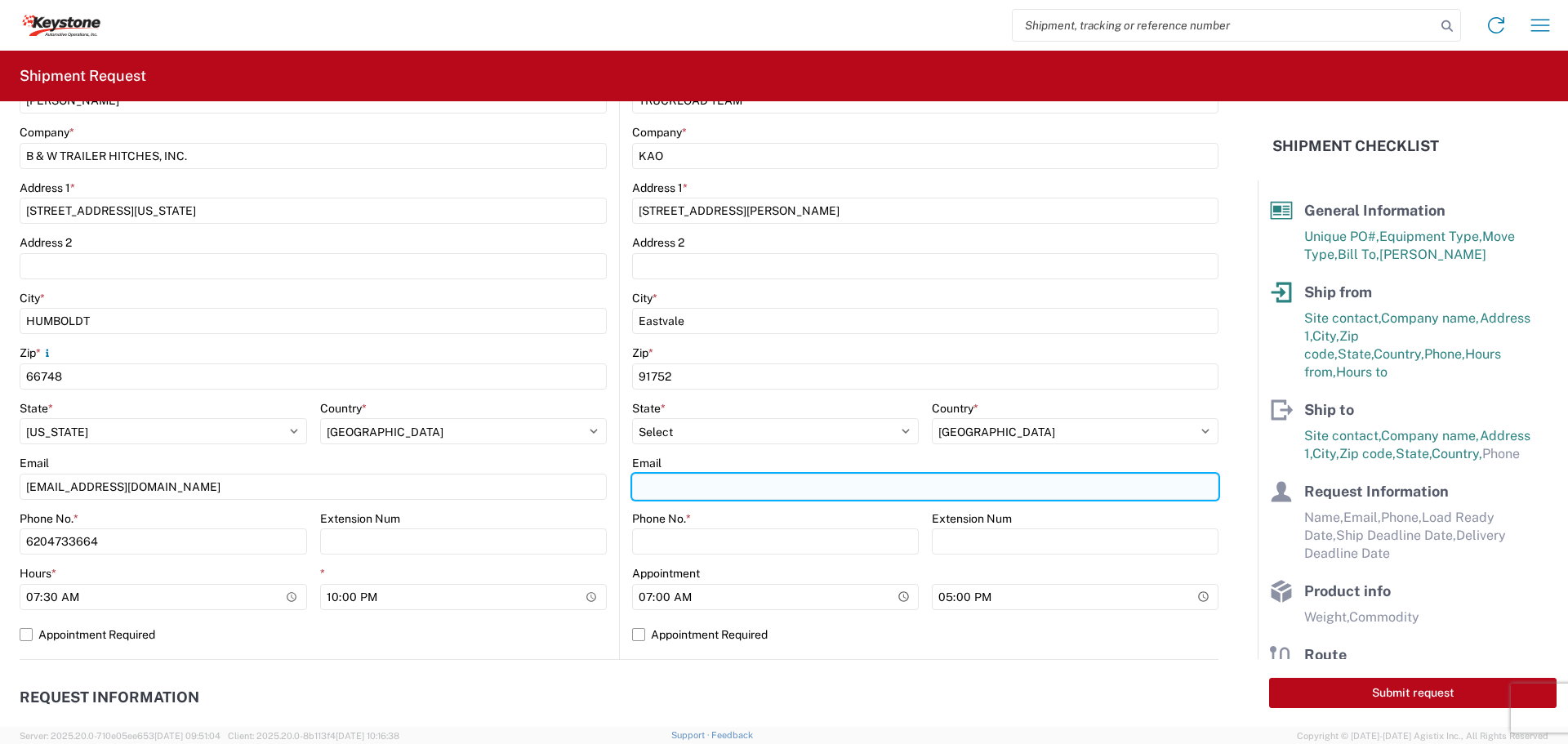
click at [694, 495] on input "Email" at bounding box center [925, 486] width 586 height 26
type input "[EMAIL_ADDRESS][DOMAIN_NAME]"
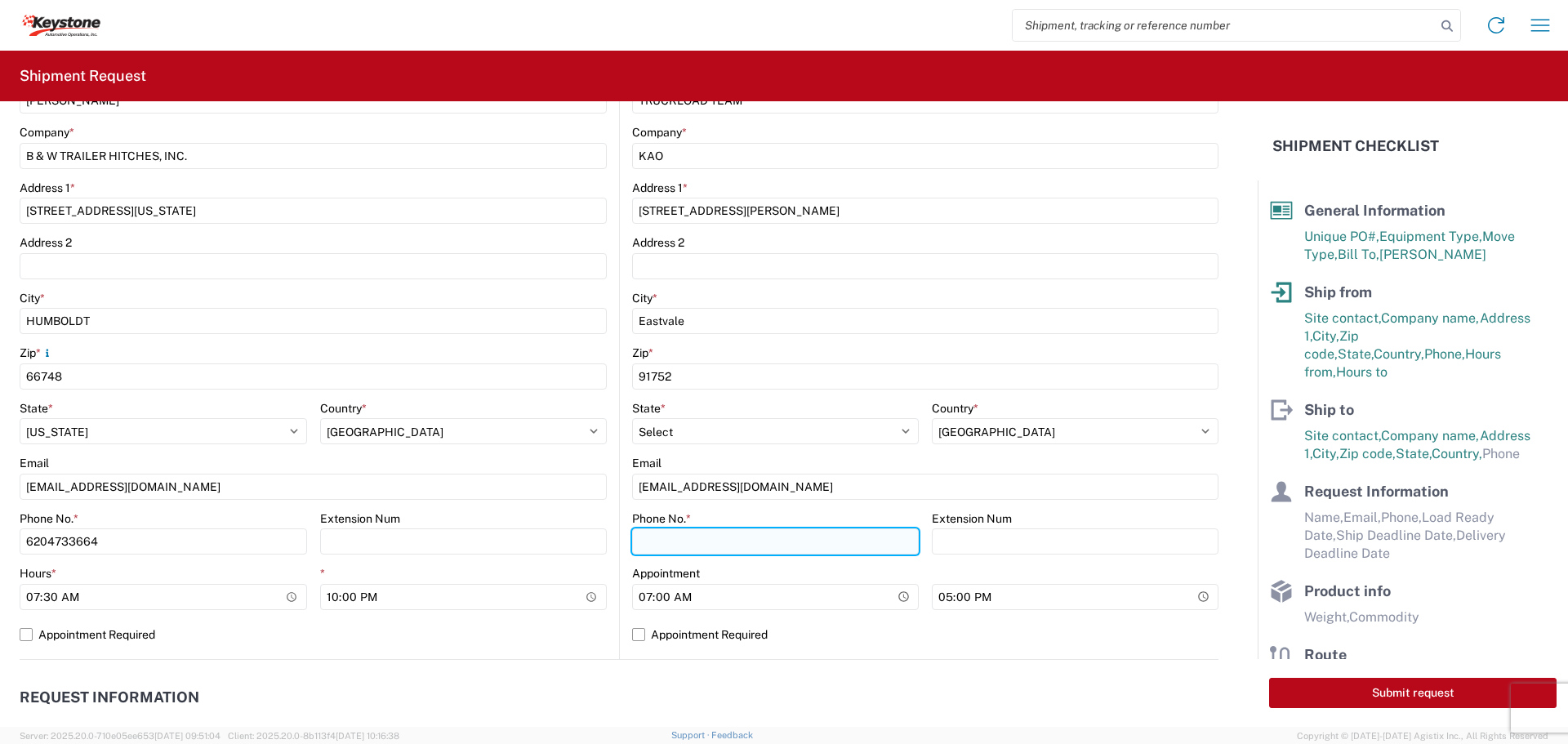
click at [650, 547] on input "Phone No. *" at bounding box center [774, 540] width 286 height 26
type input "6"
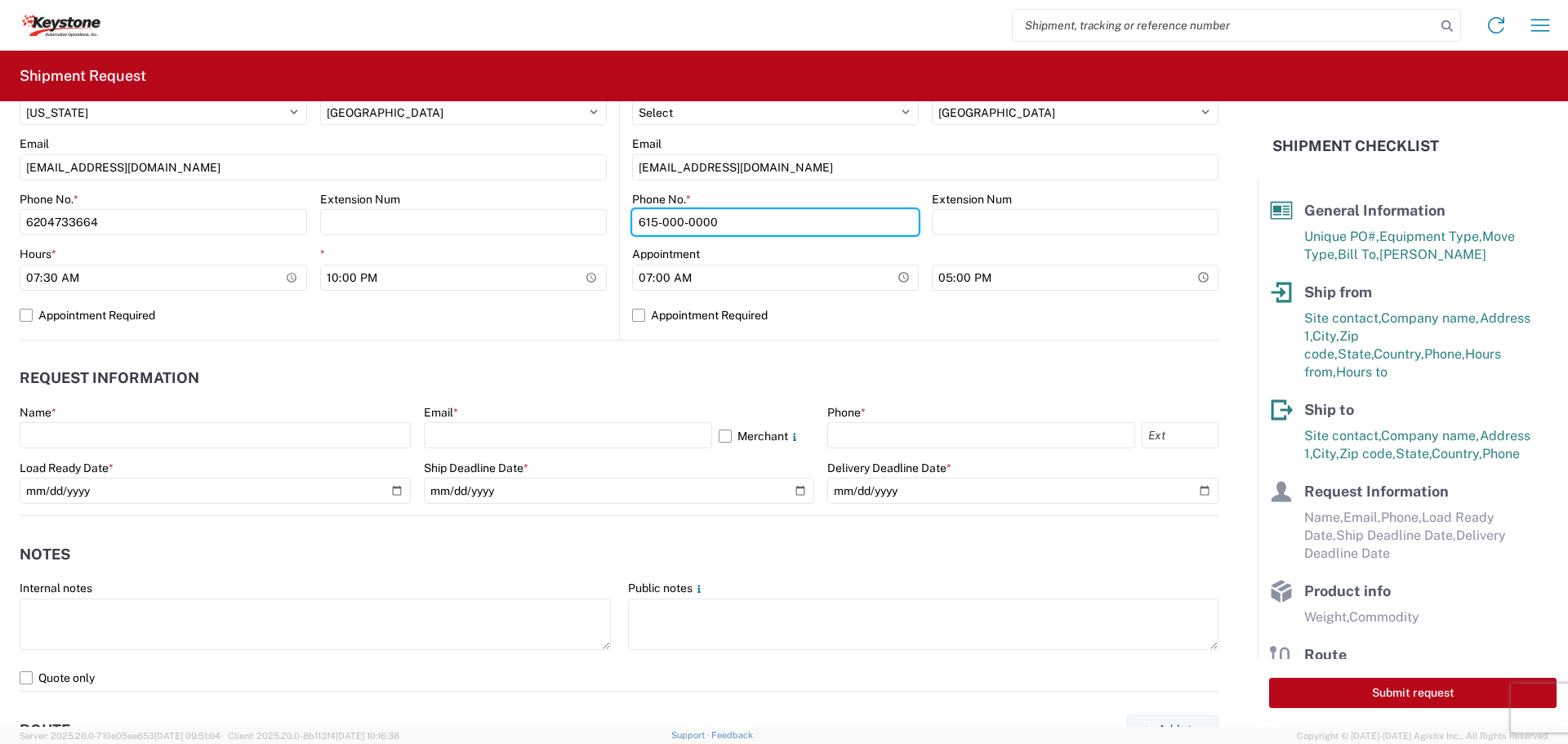
scroll to position [653, 0]
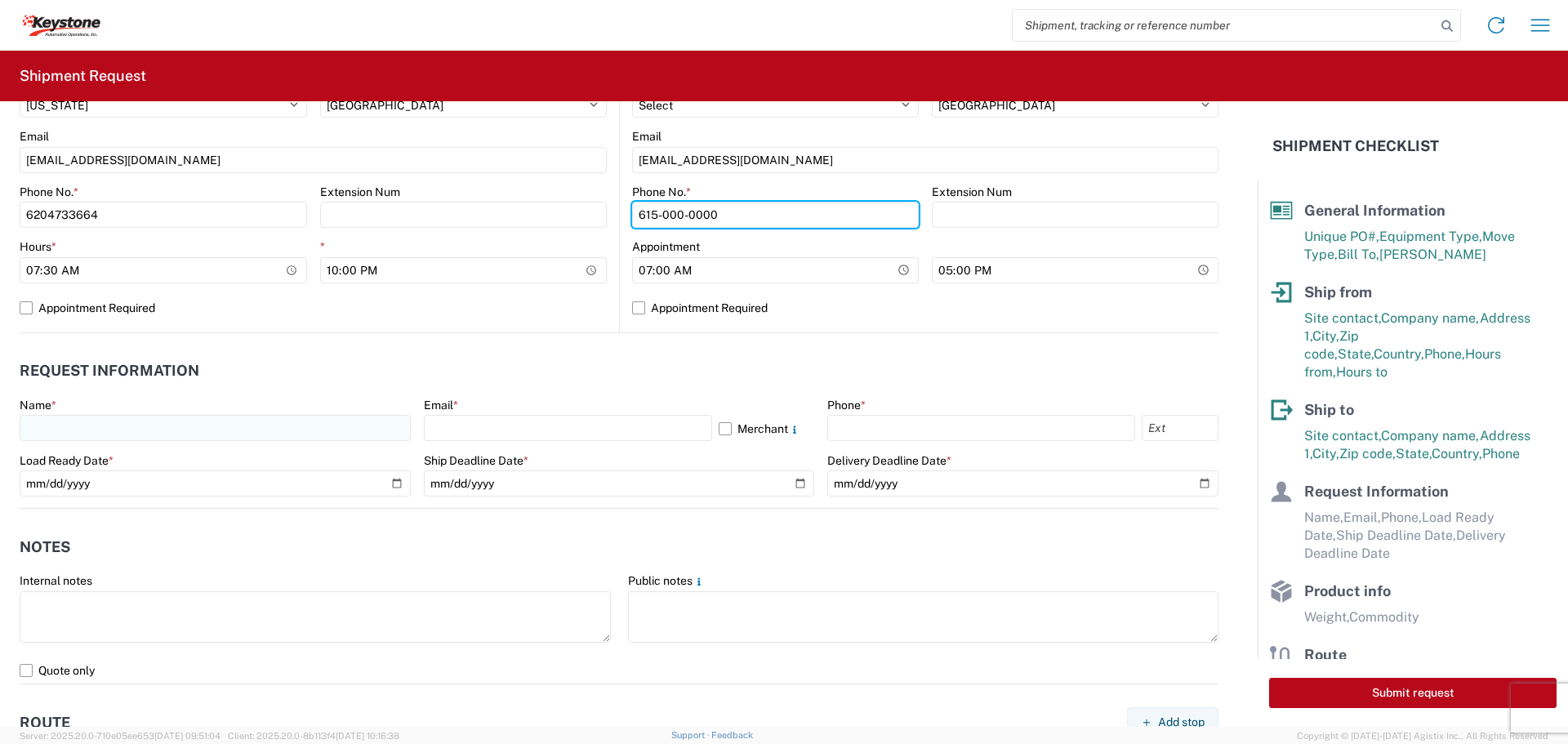
type input "615-000-0000"
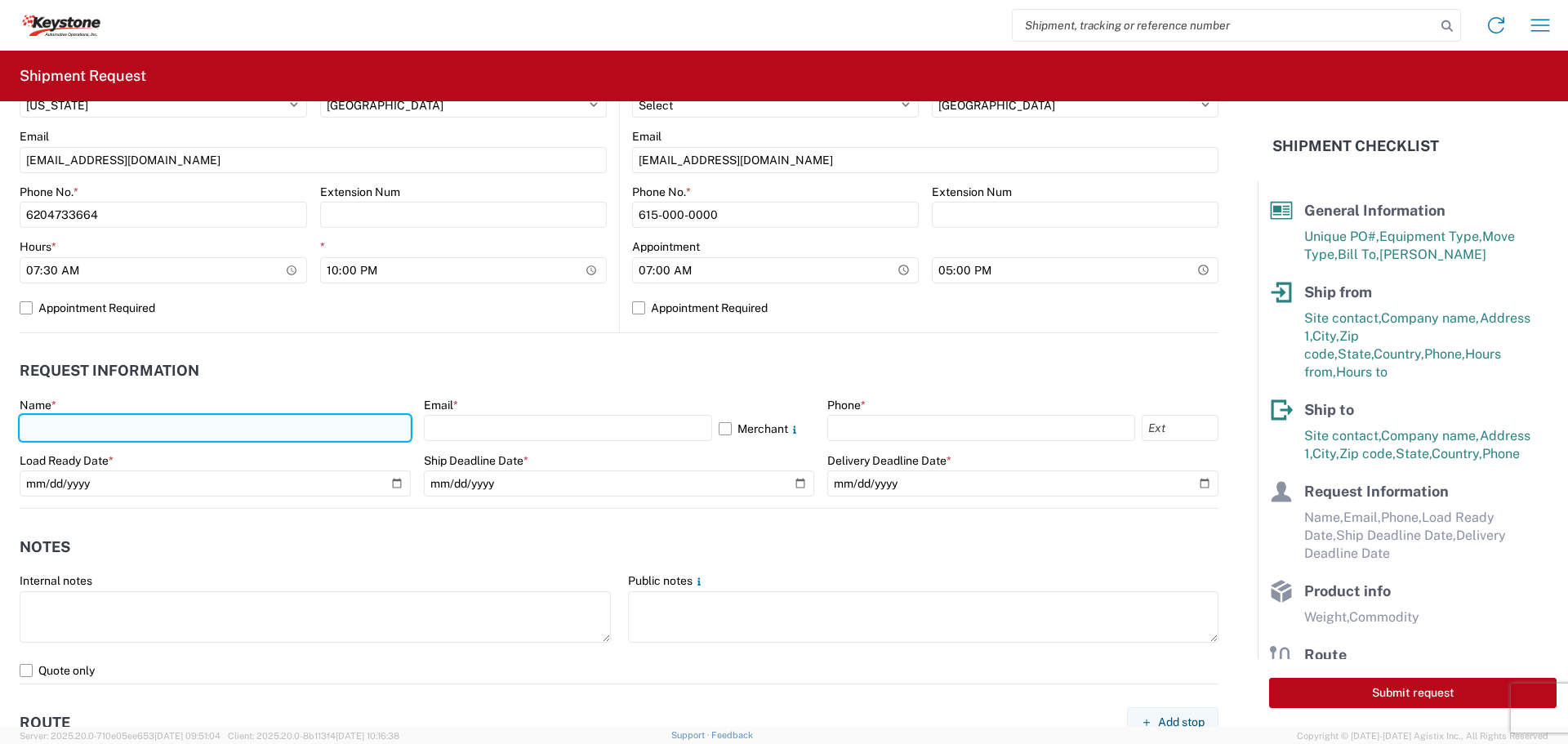
click at [119, 426] on input "text" at bounding box center [214, 427] width 391 height 26
type input "[PERSON_NAME]"
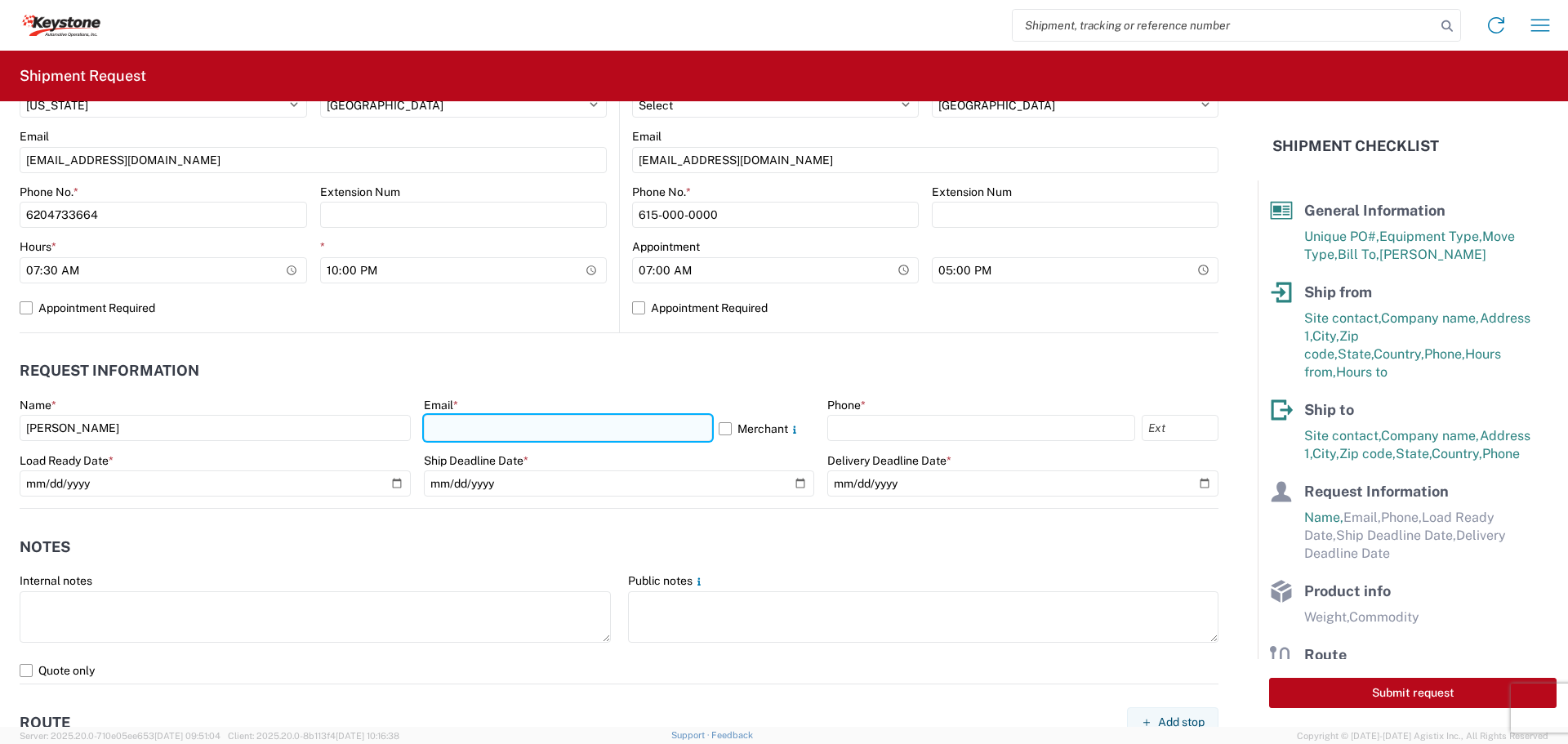
click at [529, 424] on input "text" at bounding box center [568, 427] width 288 height 26
type input "[EMAIL_ADDRESS][DOMAIN_NAME]"
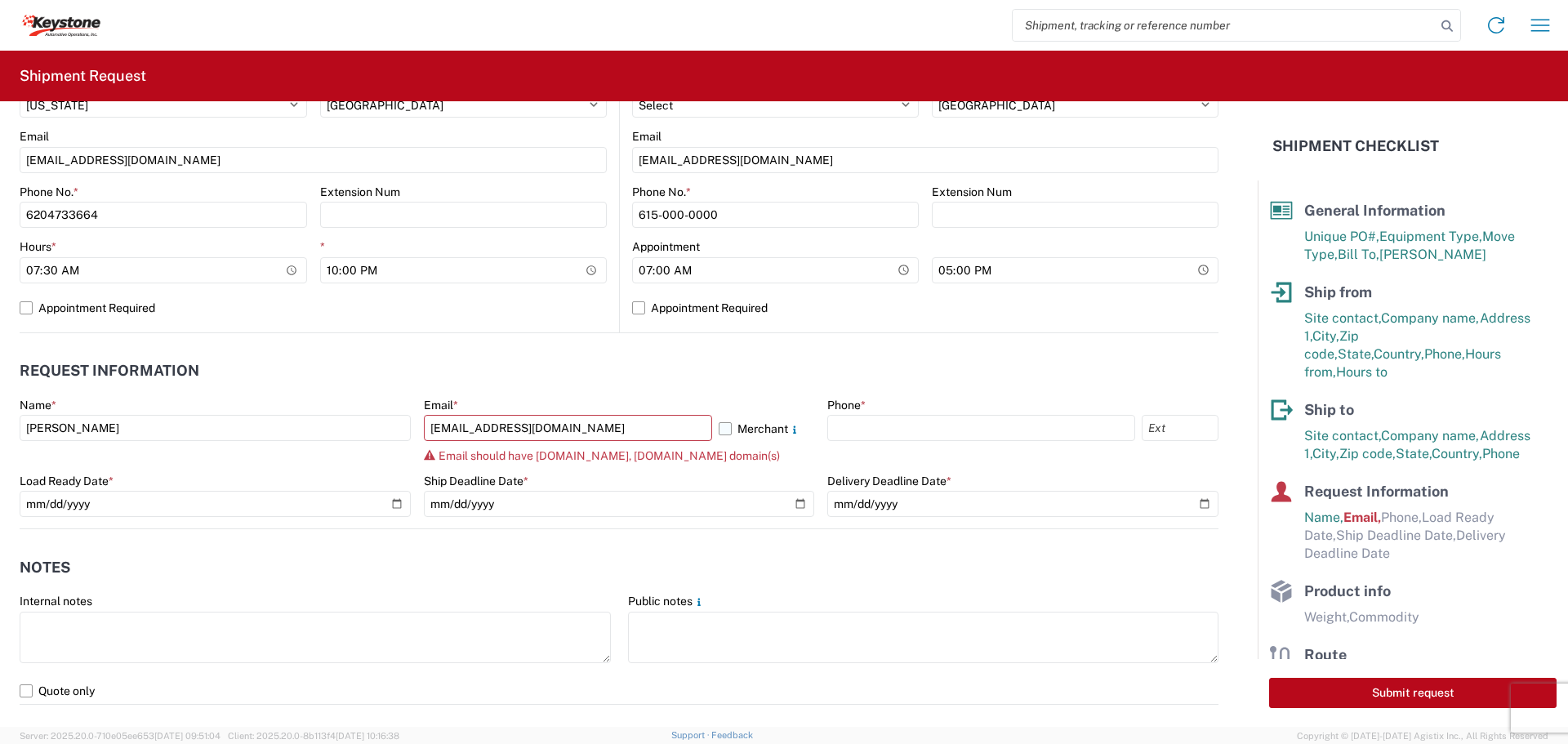
click at [722, 426] on label "Merchant" at bounding box center [767, 427] width 96 height 26
click at [0, 0] on input "Merchant" at bounding box center [0, 0] width 0 height 0
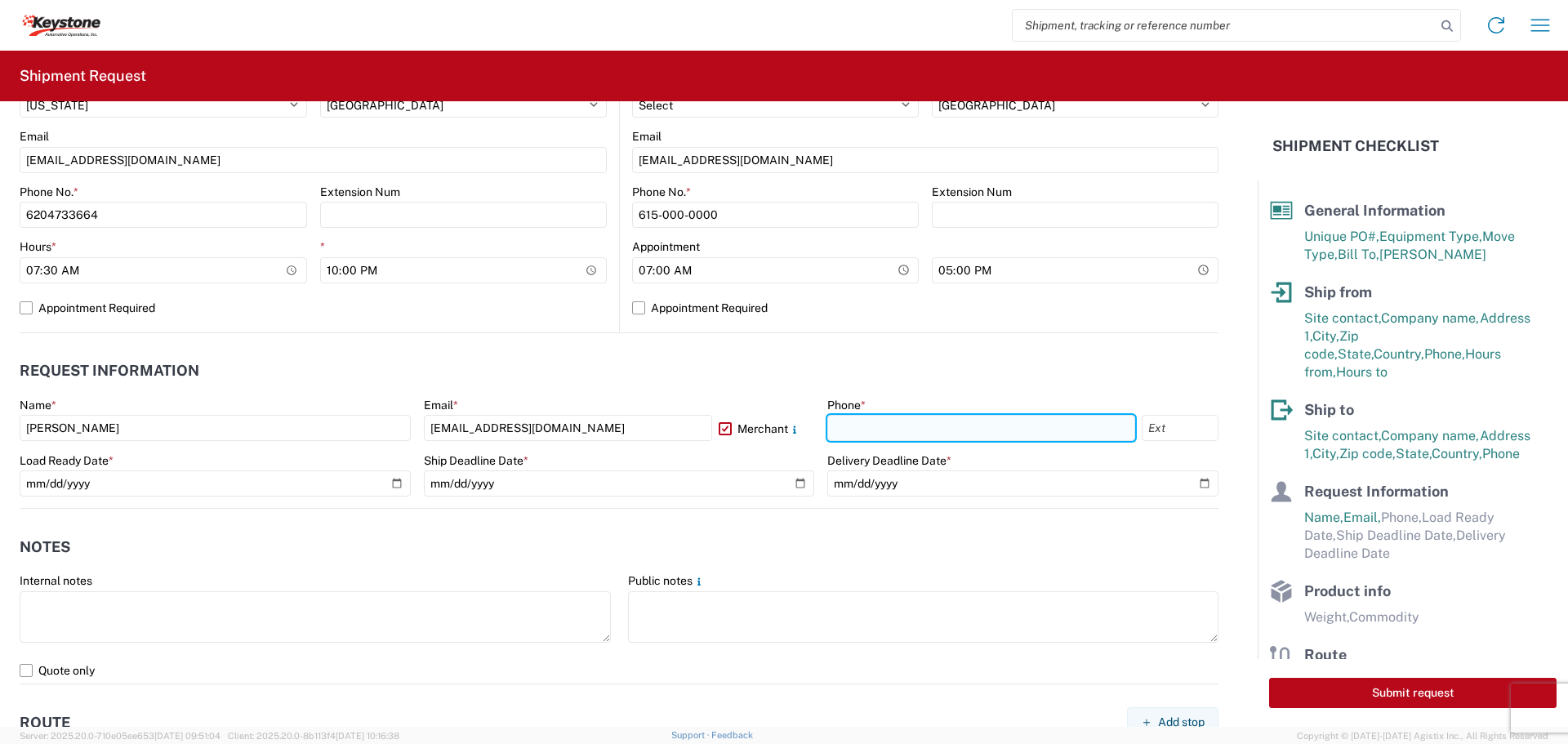
click at [878, 430] on input "text" at bounding box center [980, 427] width 308 height 26
type input "[PHONE_NUMBER]"
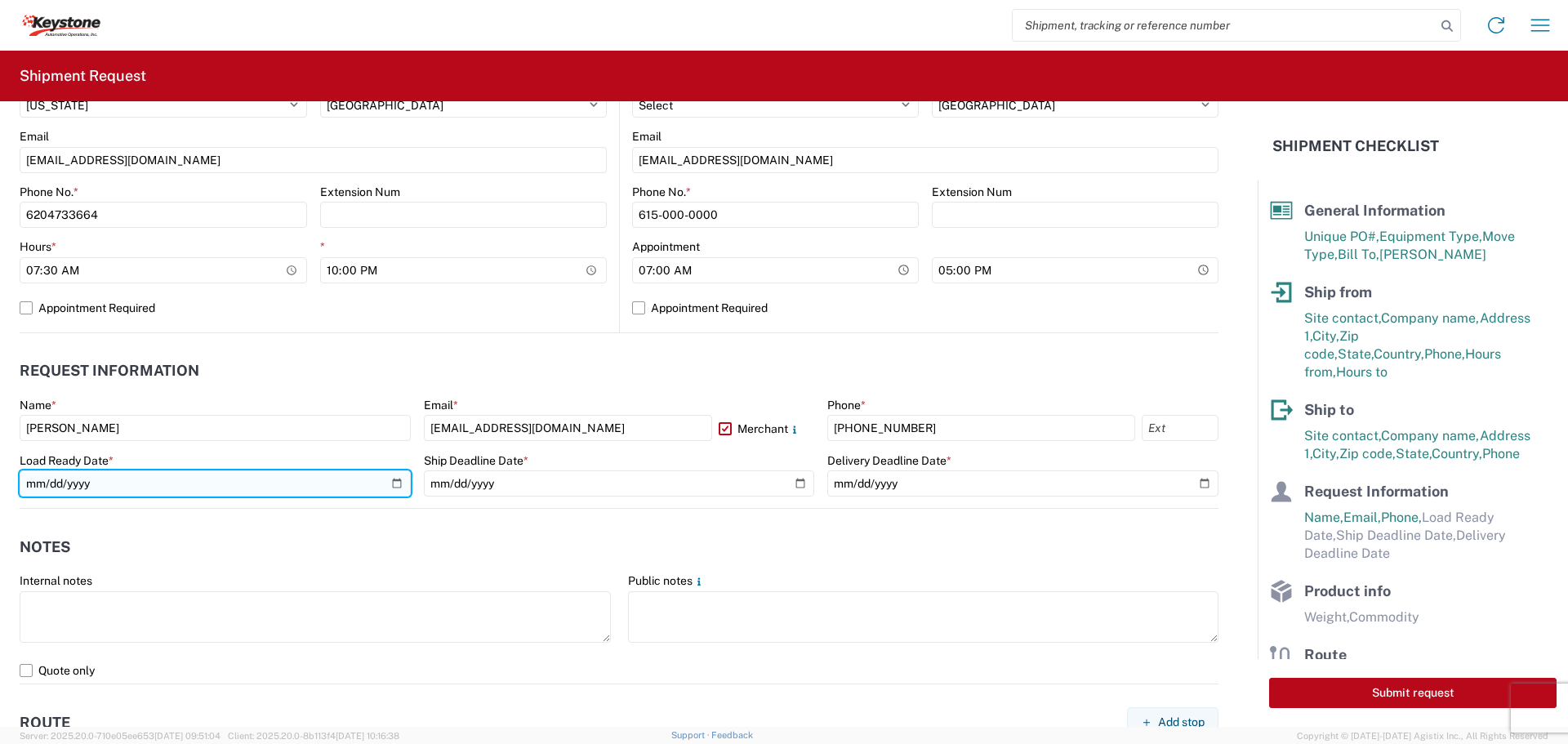
click at [388, 478] on input "date" at bounding box center [214, 483] width 391 height 26
type input "[DATE]"
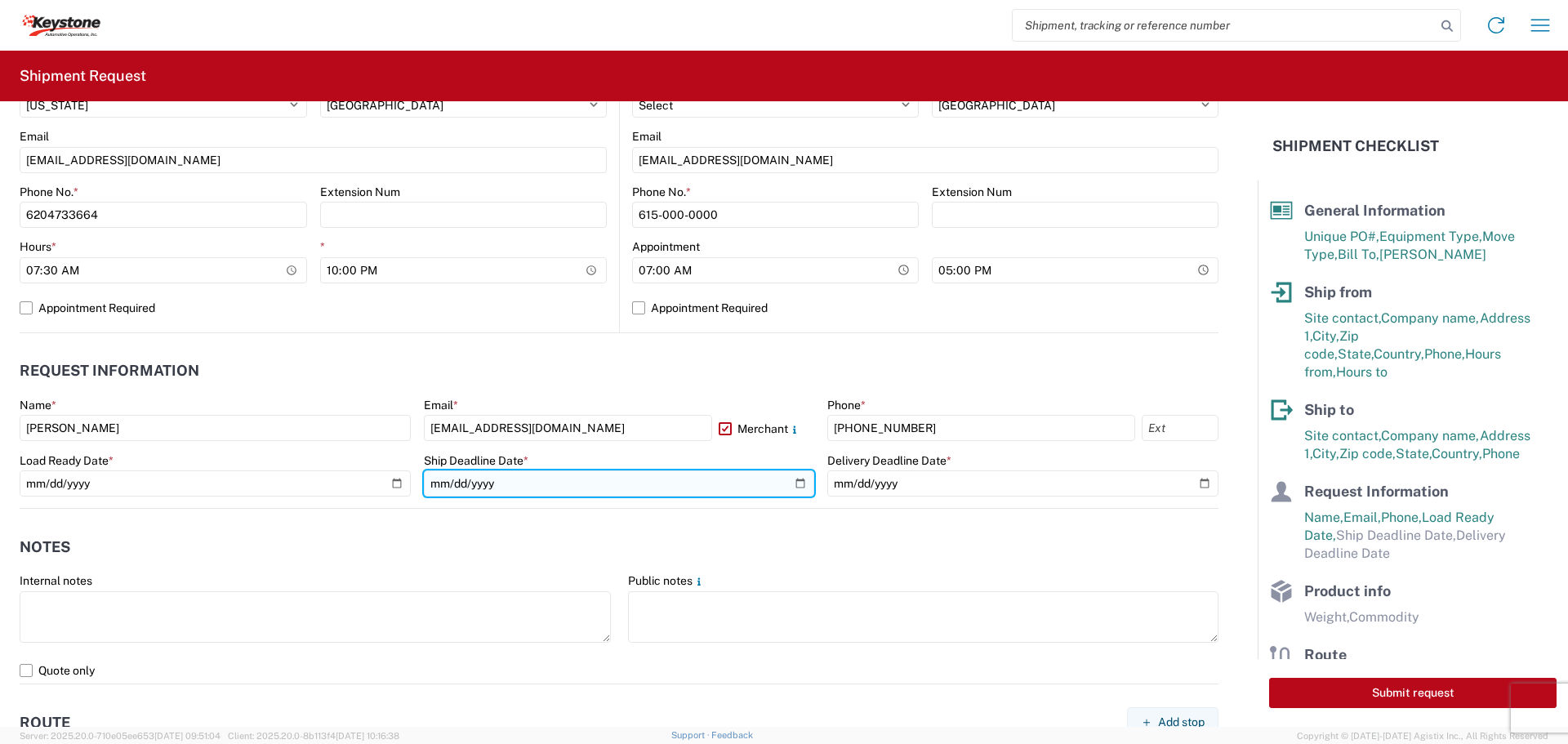
click at [791, 480] on input "date" at bounding box center [619, 483] width 391 height 26
type input "[DATE]"
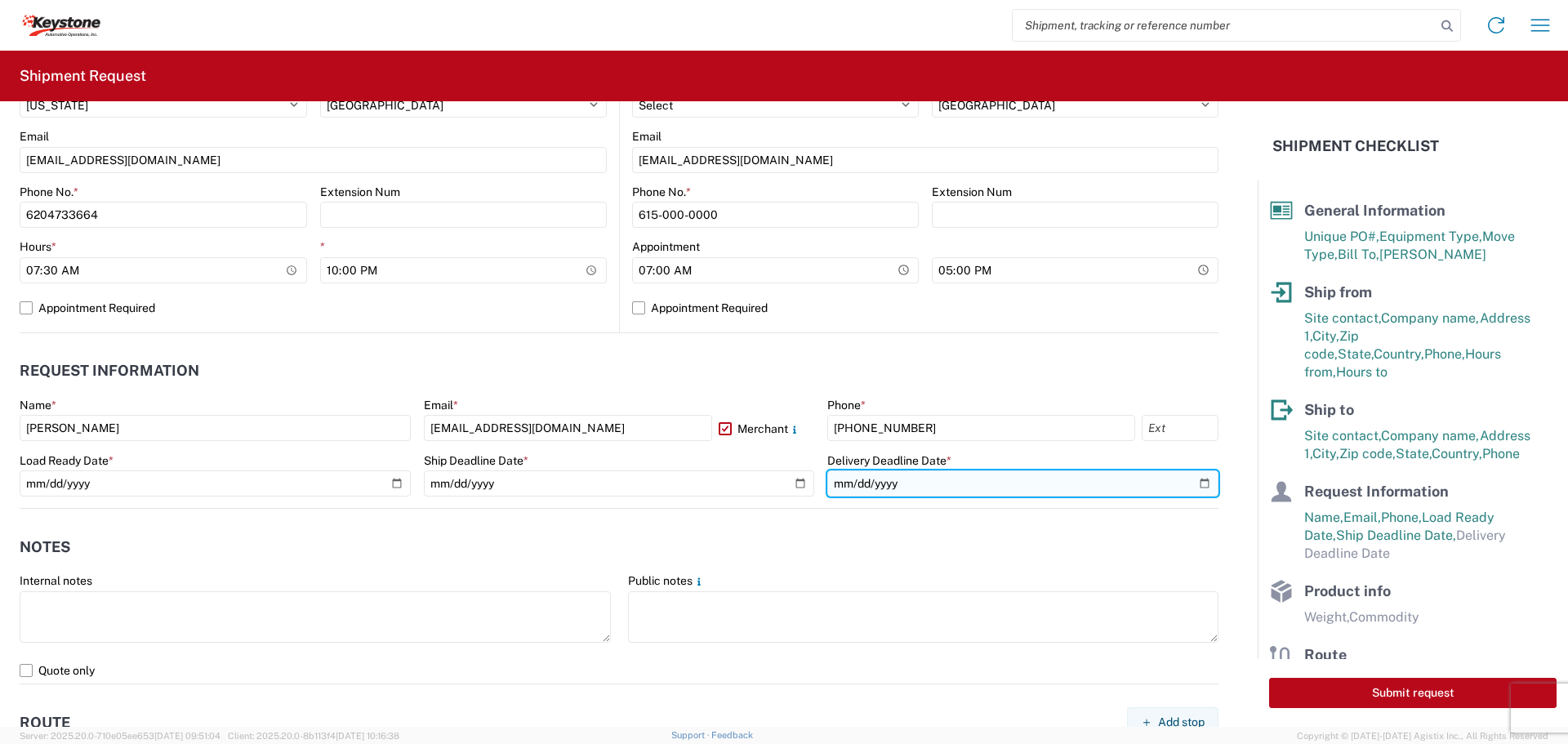
click at [1143, 484] on input "date" at bounding box center [1022, 483] width 391 height 26
click at [1186, 483] on input "date" at bounding box center [1022, 483] width 391 height 26
type input "[DATE]"
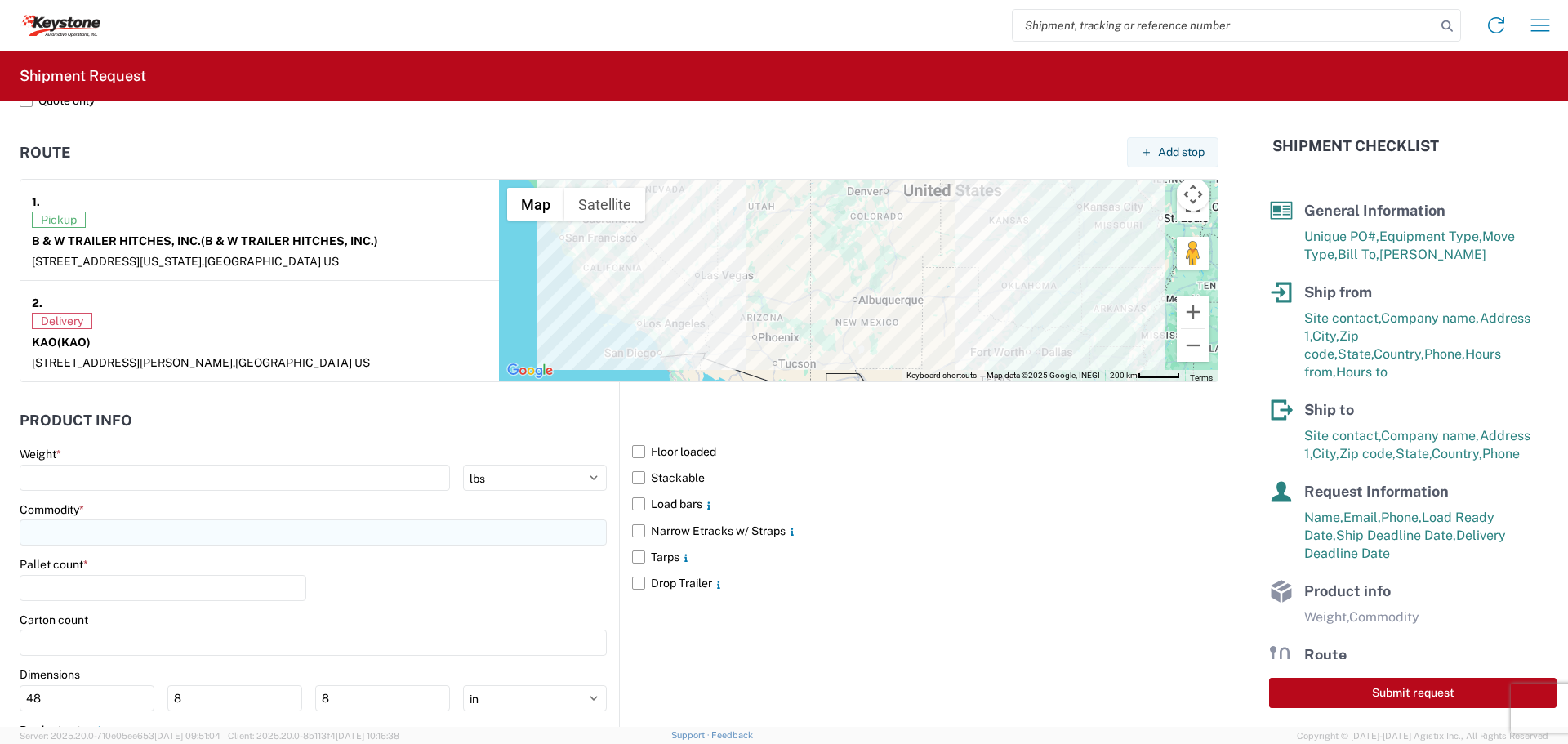
scroll to position [1224, 0]
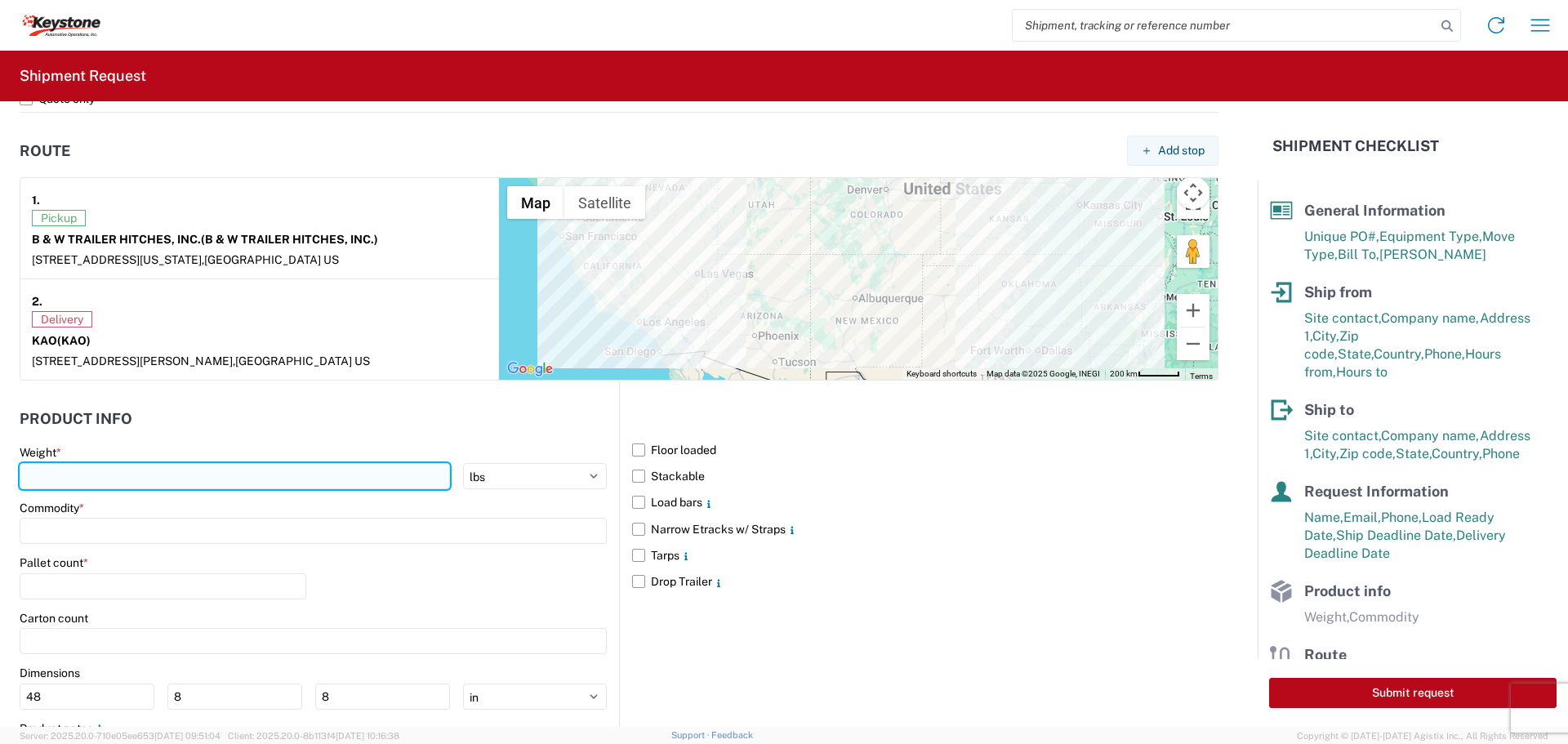
click at [145, 475] on input "number" at bounding box center [234, 475] width 430 height 26
type input "22039"
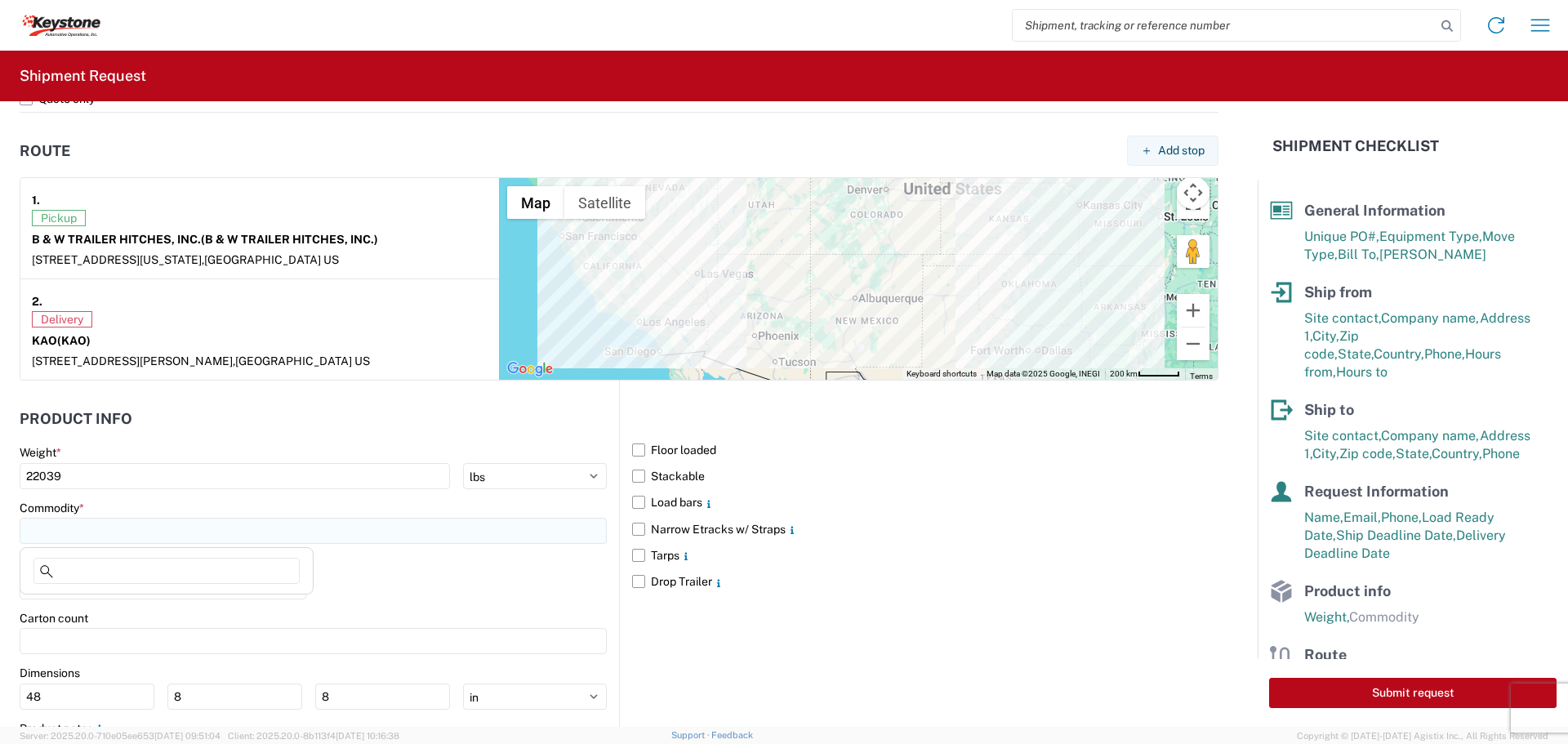
click at [140, 523] on input at bounding box center [312, 531] width 587 height 26
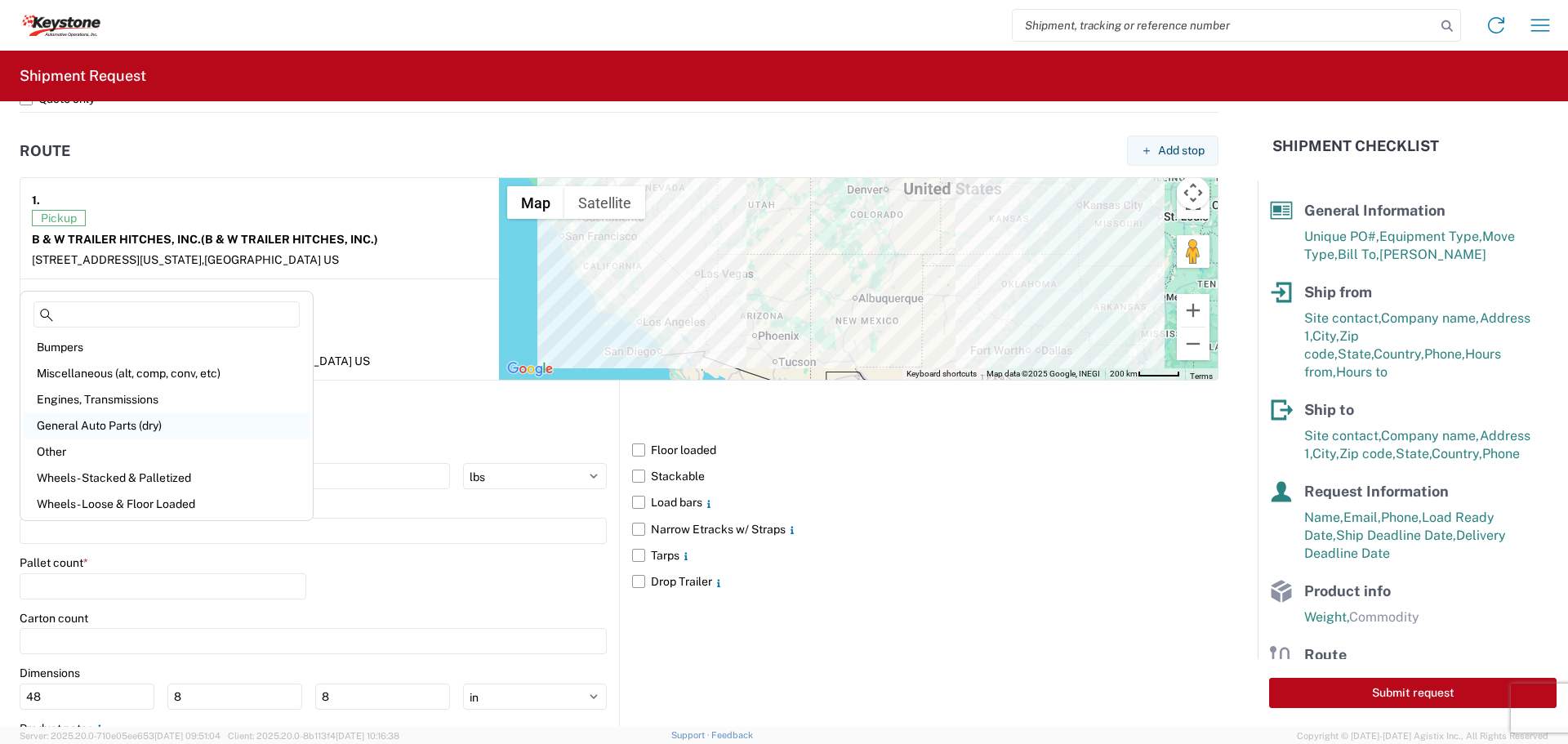
click at [117, 425] on div "General Auto Parts (dry)" at bounding box center [166, 425] width 286 height 26
type input "General Auto Parts (dry)"
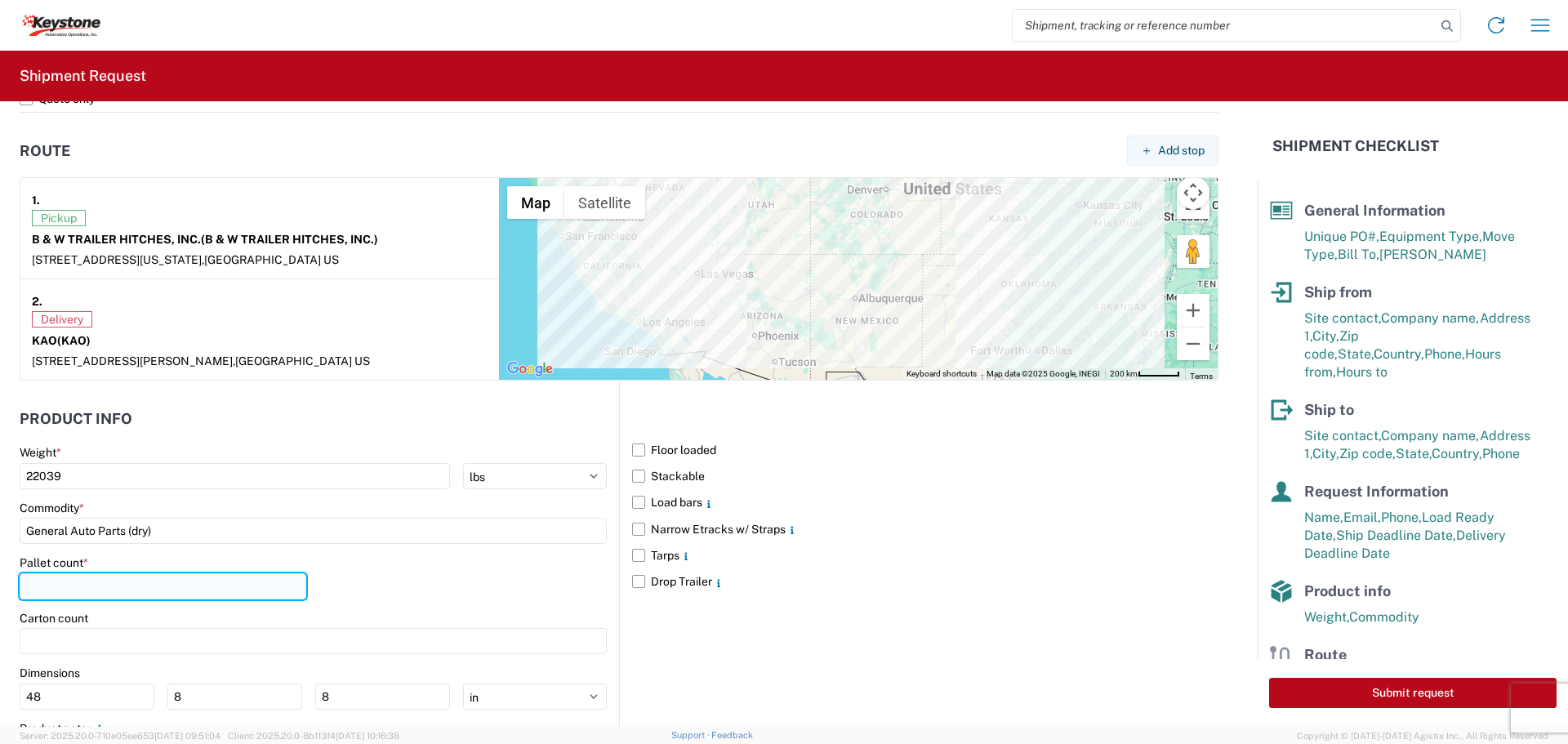
click at [95, 595] on input "number" at bounding box center [162, 586] width 286 height 26
type input "18"
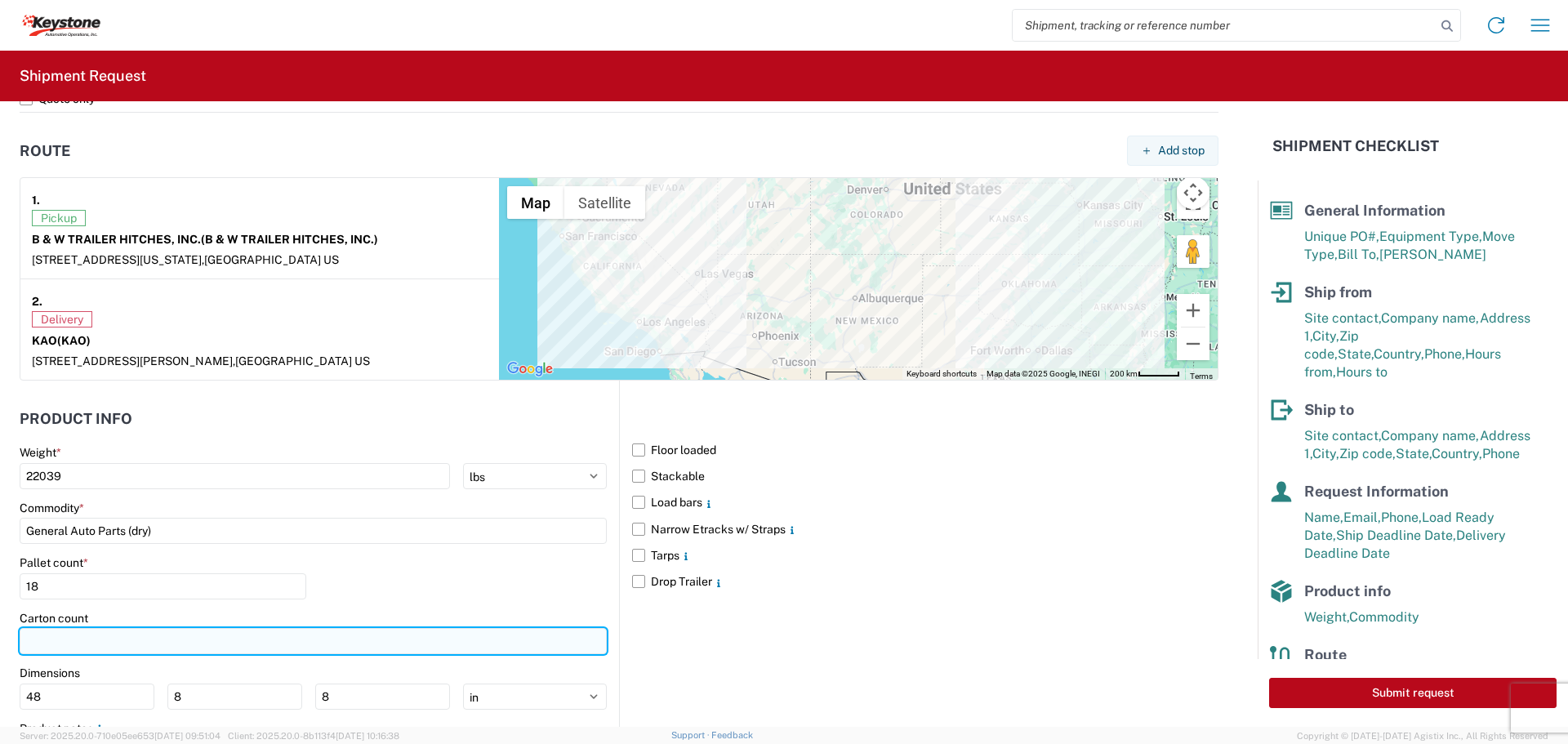
click at [126, 636] on input "number" at bounding box center [312, 640] width 587 height 26
type input "361"
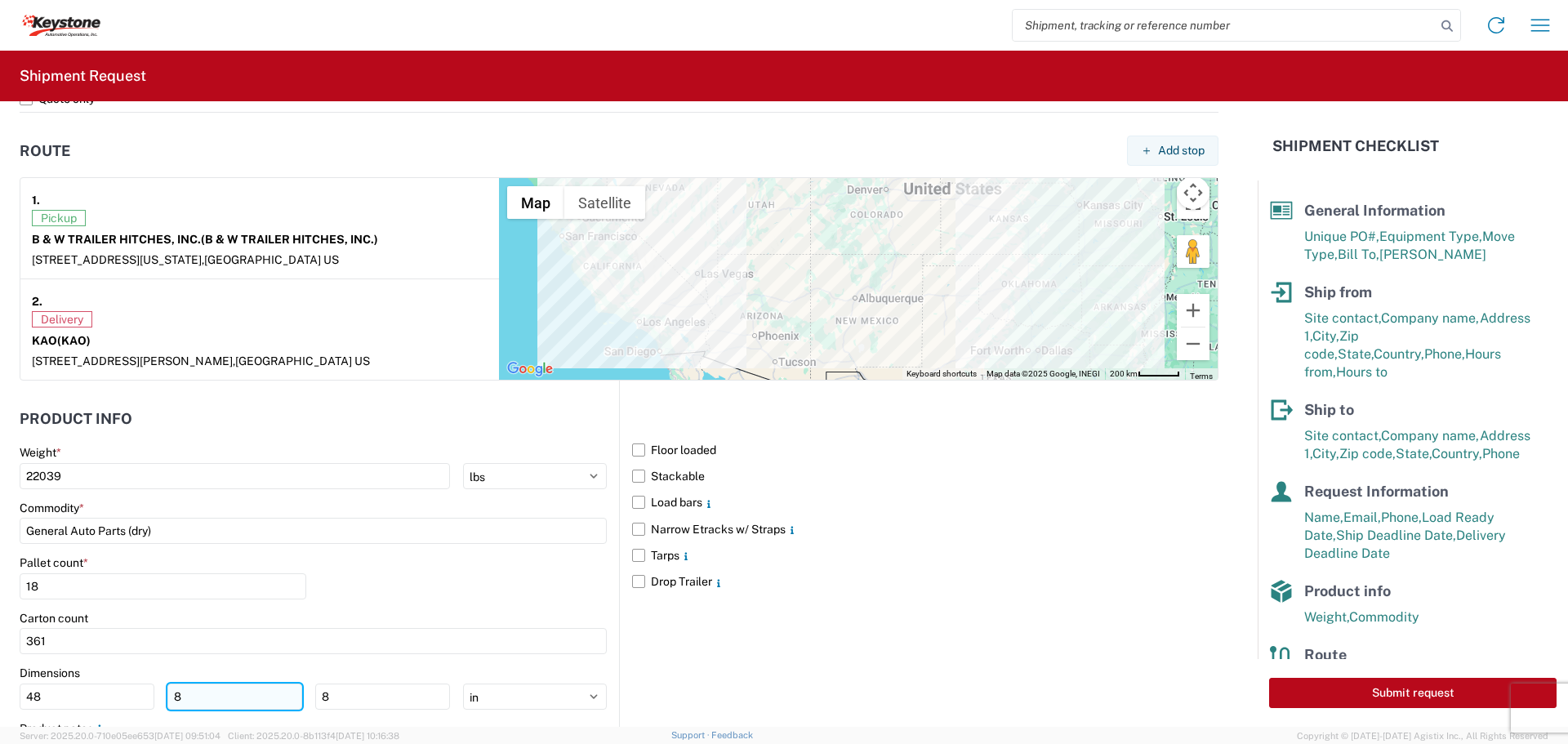
click at [205, 695] on input "8" at bounding box center [235, 695] width 135 height 26
type input "40"
click at [352, 700] on input "8" at bounding box center [382, 695] width 135 height 26
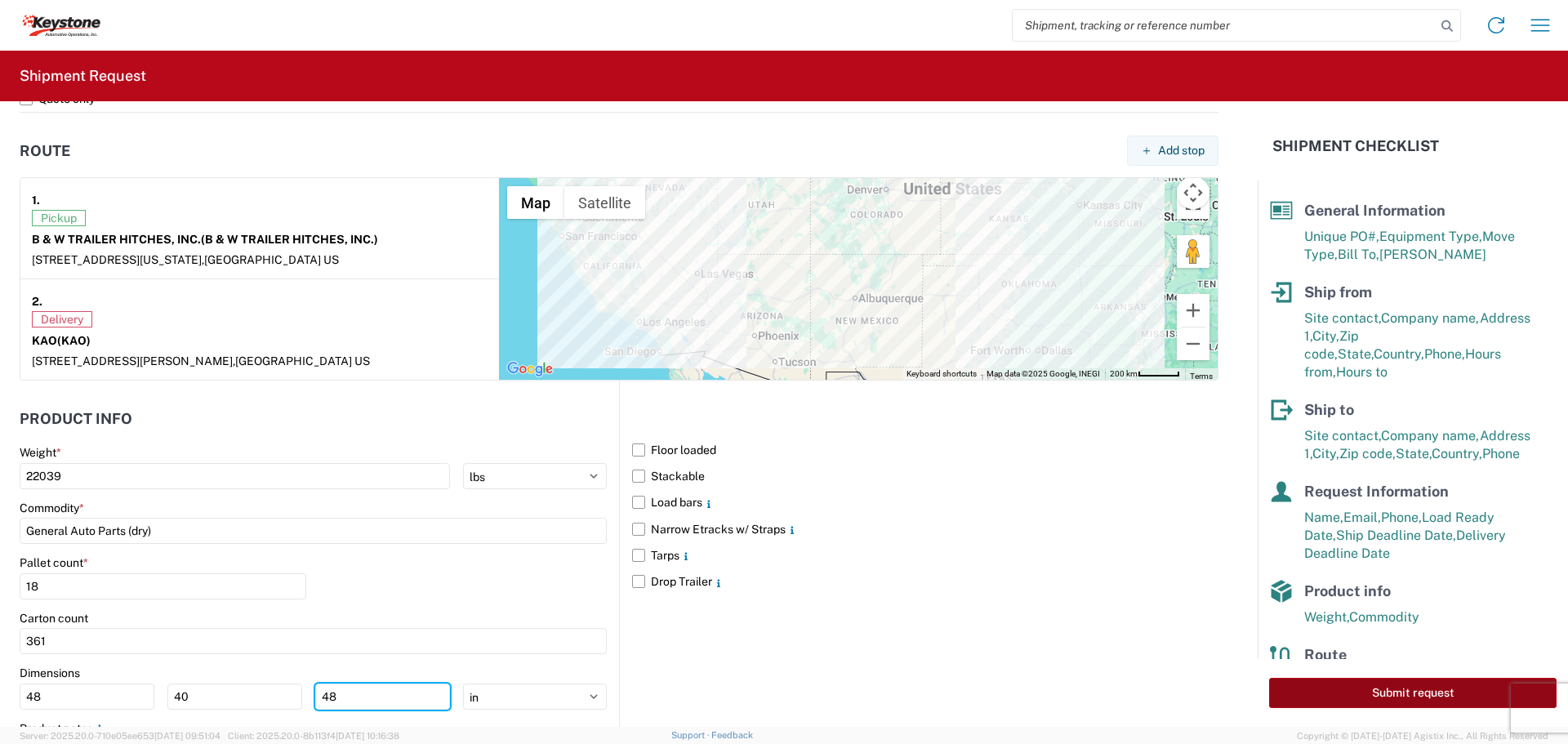
type input "48"
click at [1373, 688] on button "Submit request" at bounding box center [1413, 692] width 287 height 30
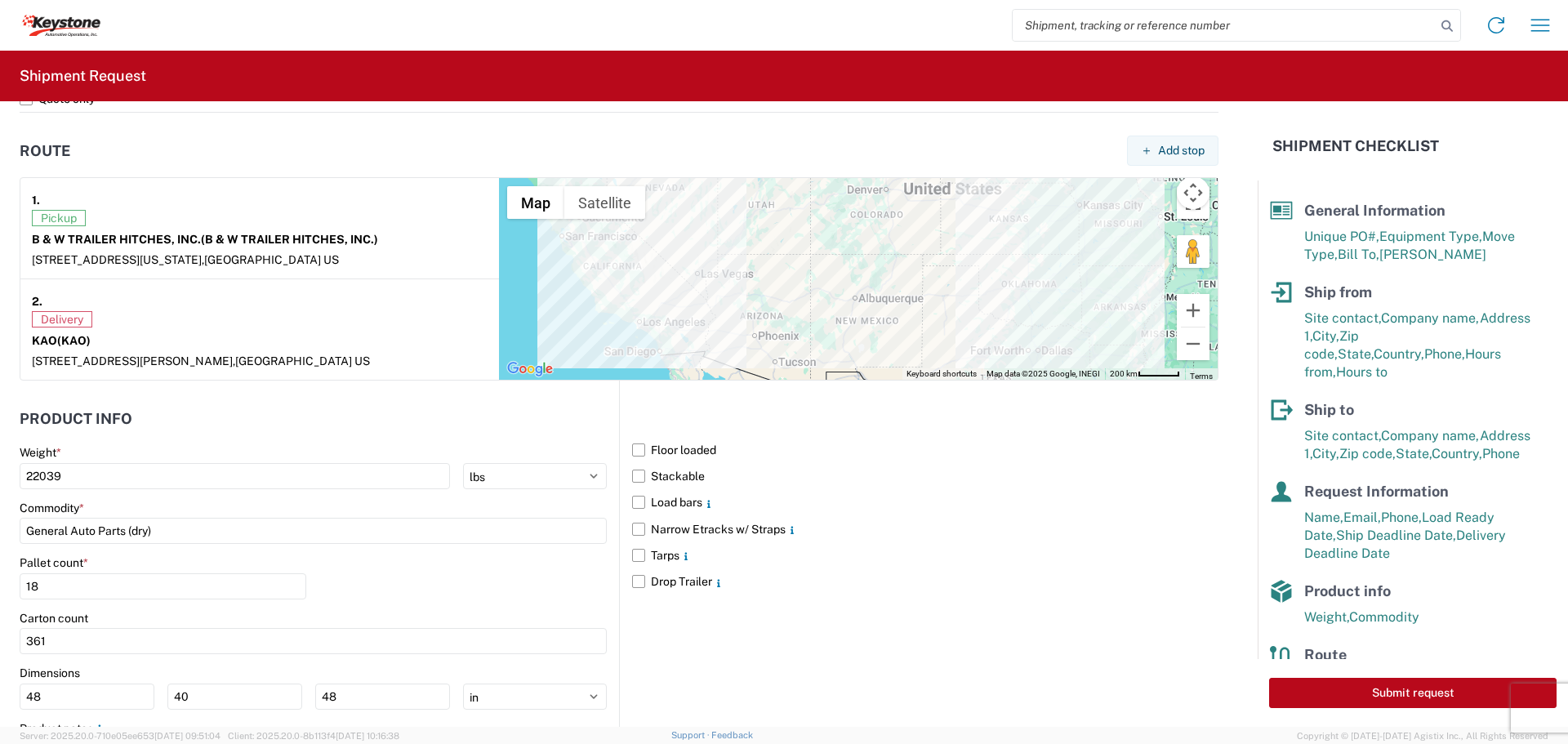
select select "KS"
select select "US"
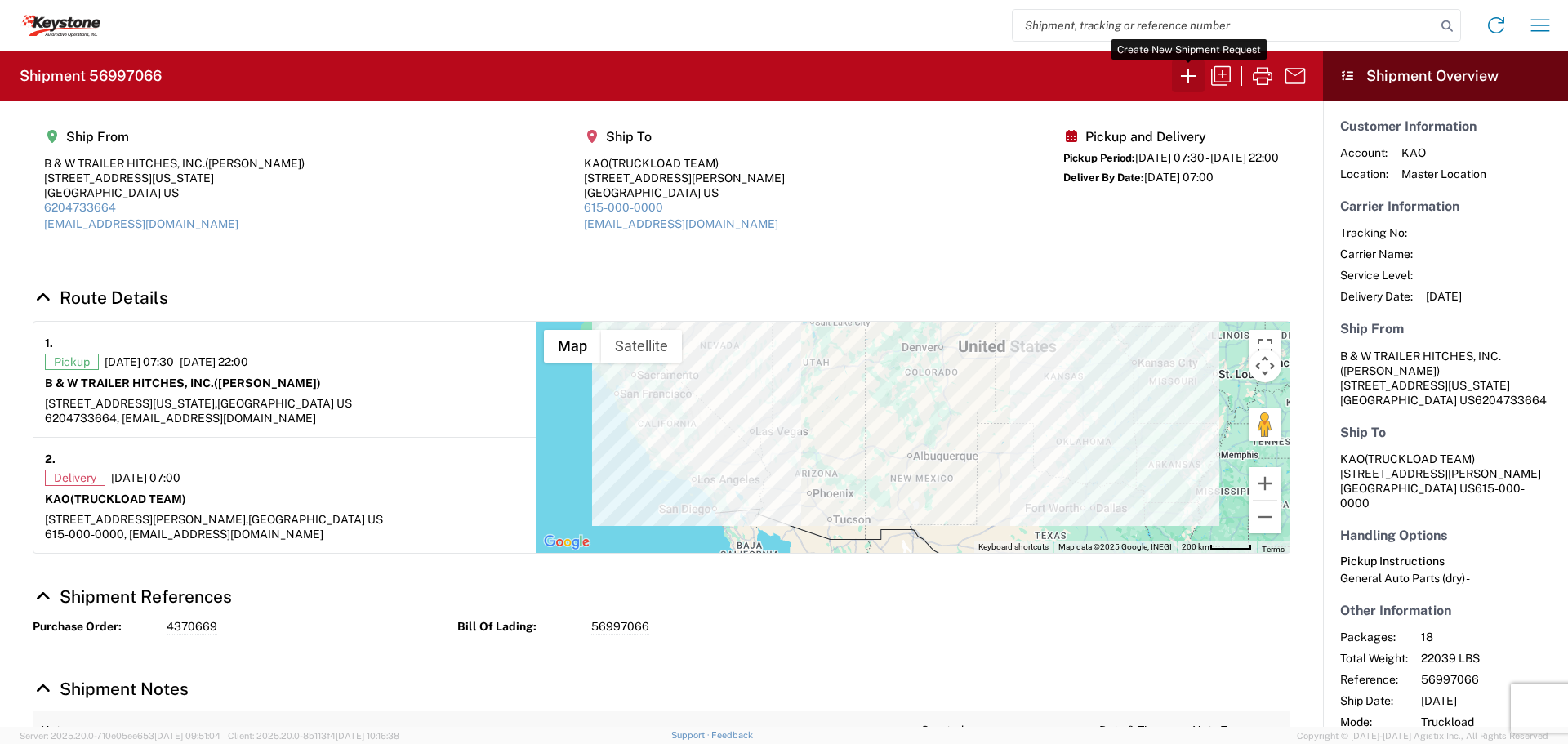
click at [1184, 68] on icon "button" at bounding box center [1188, 76] width 26 height 26
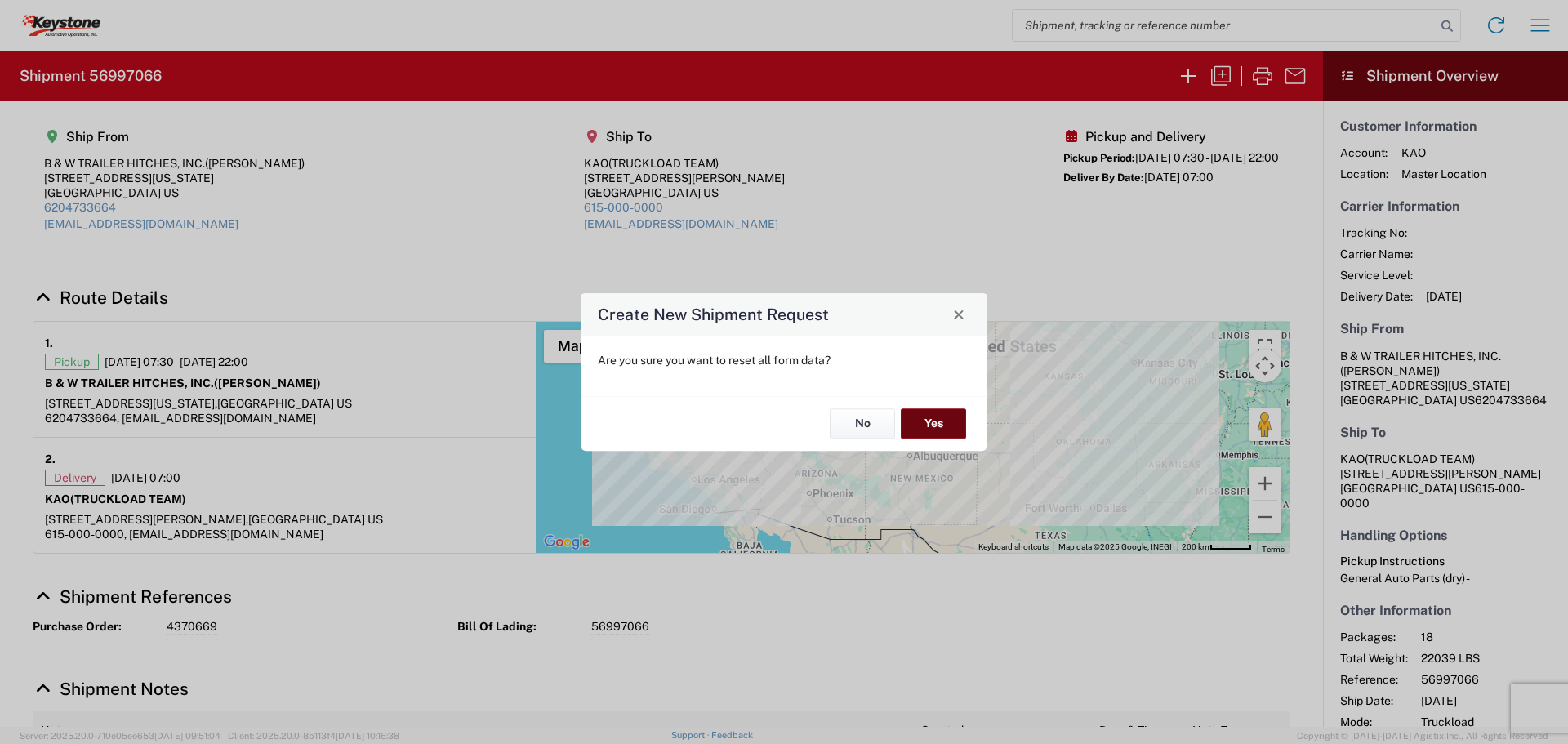
click at [952, 413] on button "Yes" at bounding box center [932, 424] width 65 height 30
select select "FULL"
select select "US"
select select "LBS"
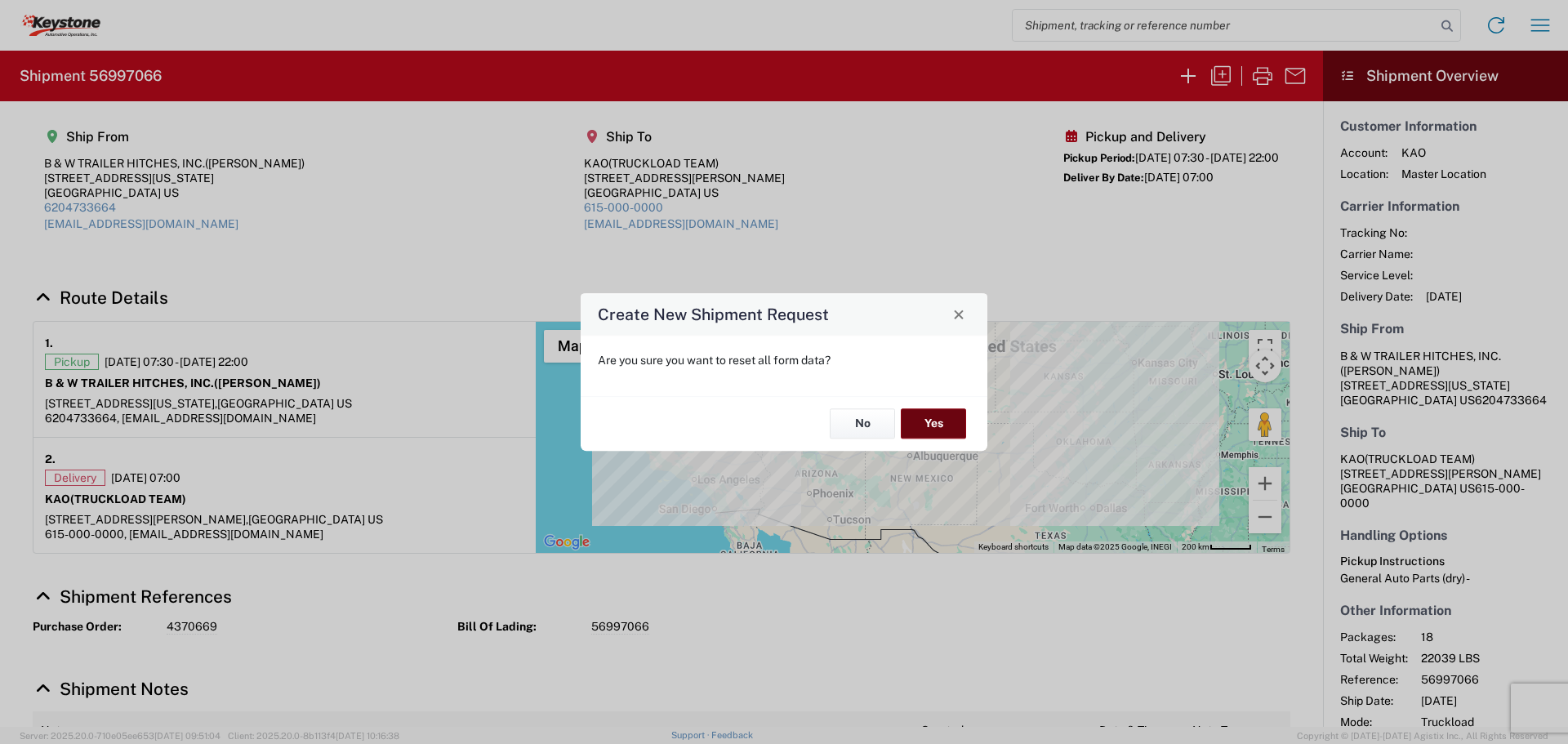
select select "IN"
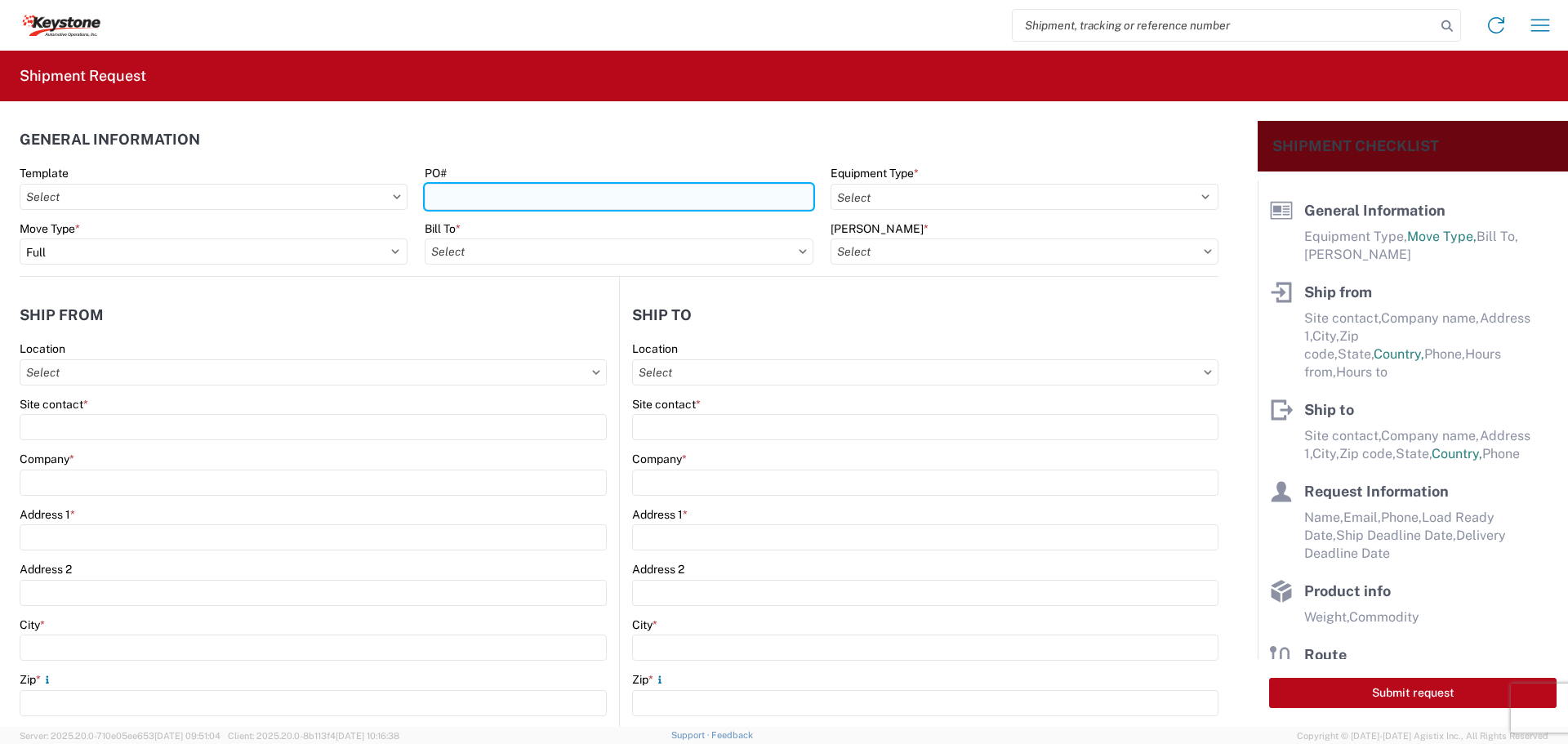
click at [555, 186] on input "PO#" at bounding box center [619, 196] width 388 height 26
type input "5182131"
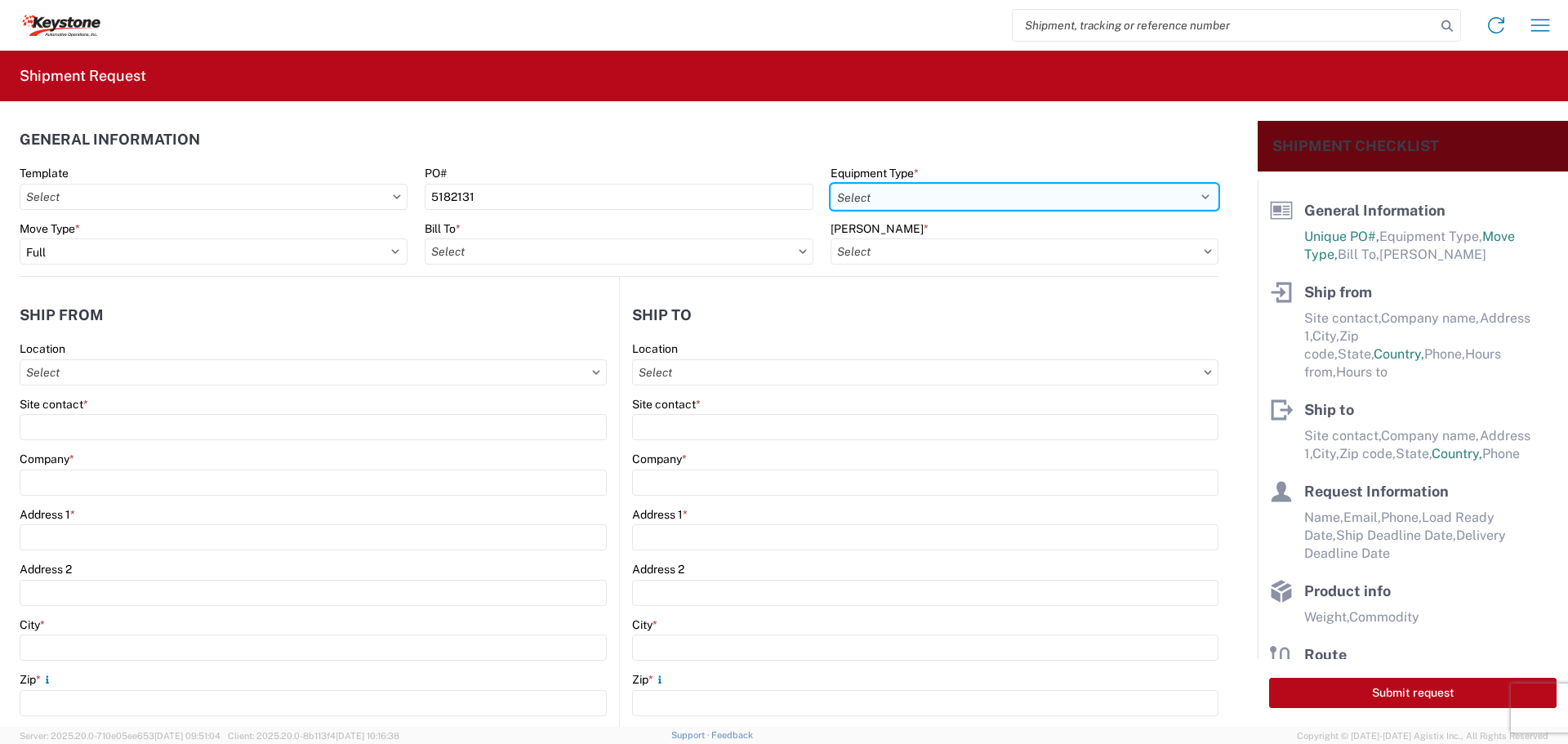
click at [931, 198] on select "Select 53’ Dry Van Flatbed Dropdeck (van) Lowboy (flatbed) Rail" at bounding box center [1025, 196] width 388 height 26
select select "STDV"
click at [831, 183] on select "Select 53’ Dry Van Flatbed Dropdeck (van) Lowboy (flatbed) Rail" at bounding box center [1025, 196] width 388 height 26
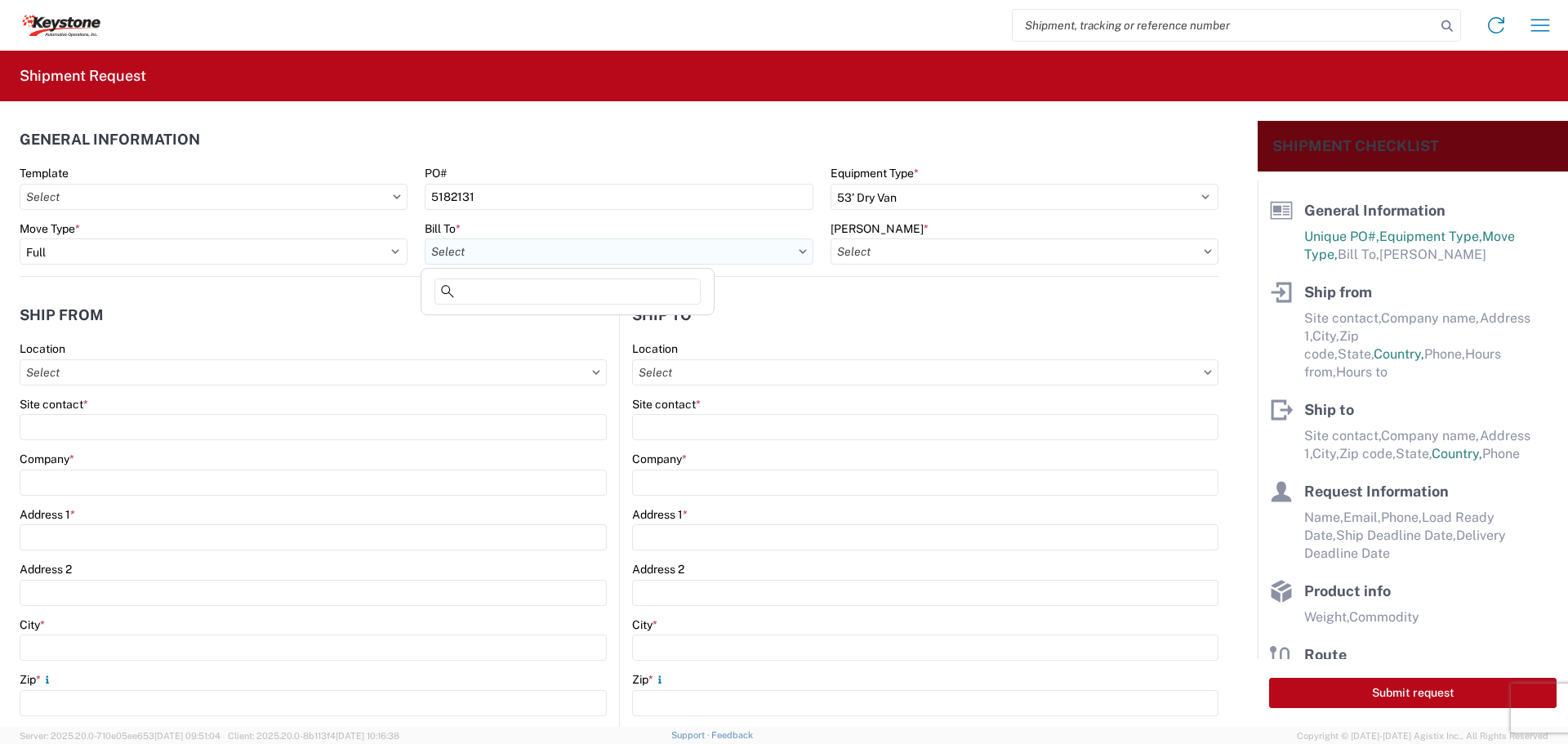
click at [692, 256] on input "text" at bounding box center [619, 251] width 388 height 26
type input "8438"
click at [564, 327] on div "8438 - [GEOGRAPHIC_DATA], [GEOGRAPHIC_DATA] - KAO Logistics" at bounding box center [608, 324] width 367 height 26
type input "8438 - [GEOGRAPHIC_DATA], [GEOGRAPHIC_DATA] - KAO Logistics"
click at [1135, 250] on input "text" at bounding box center [1025, 251] width 388 height 26
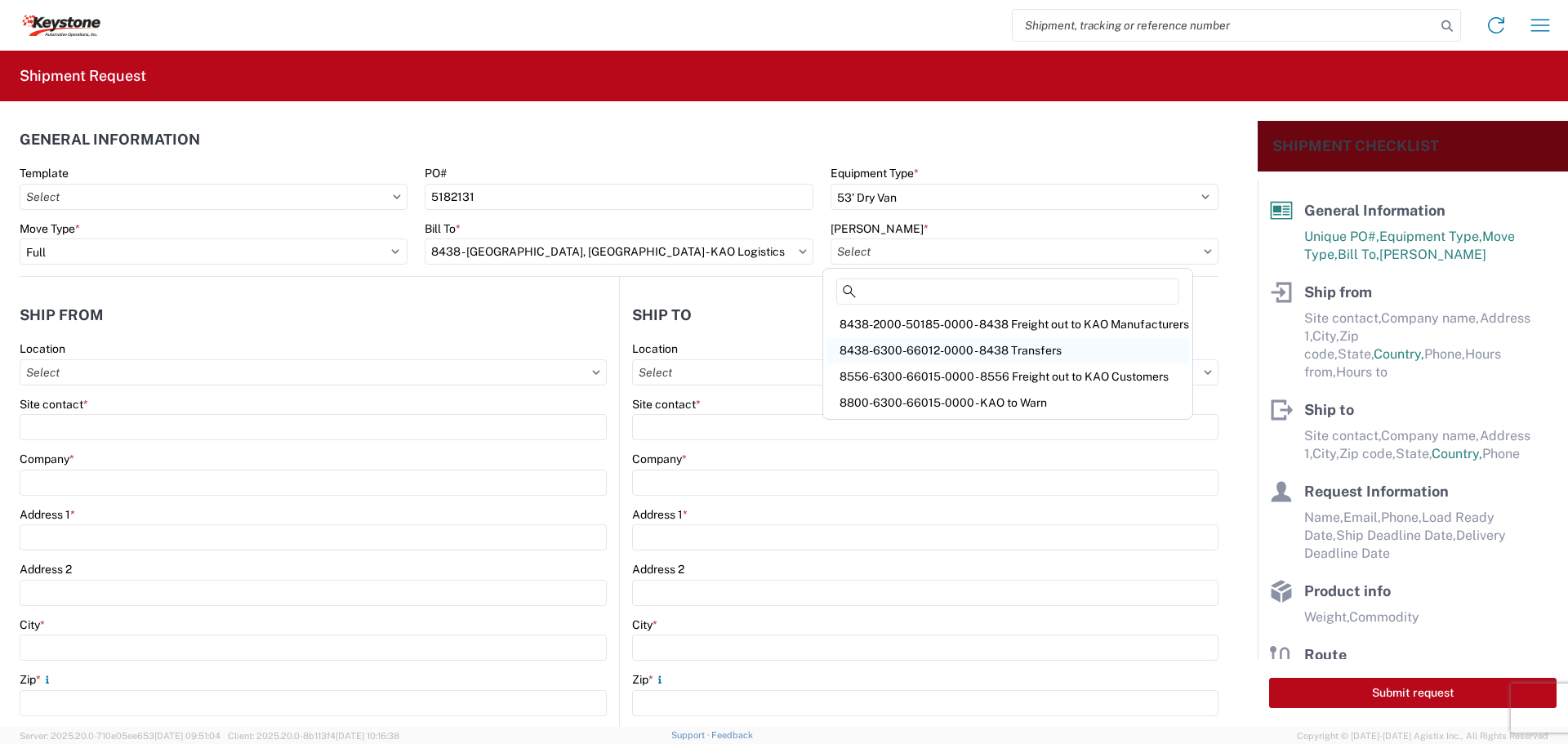
click at [1000, 342] on div "8438-6300-66012-0000 - 8438 Transfers" at bounding box center [1008, 350] width 363 height 26
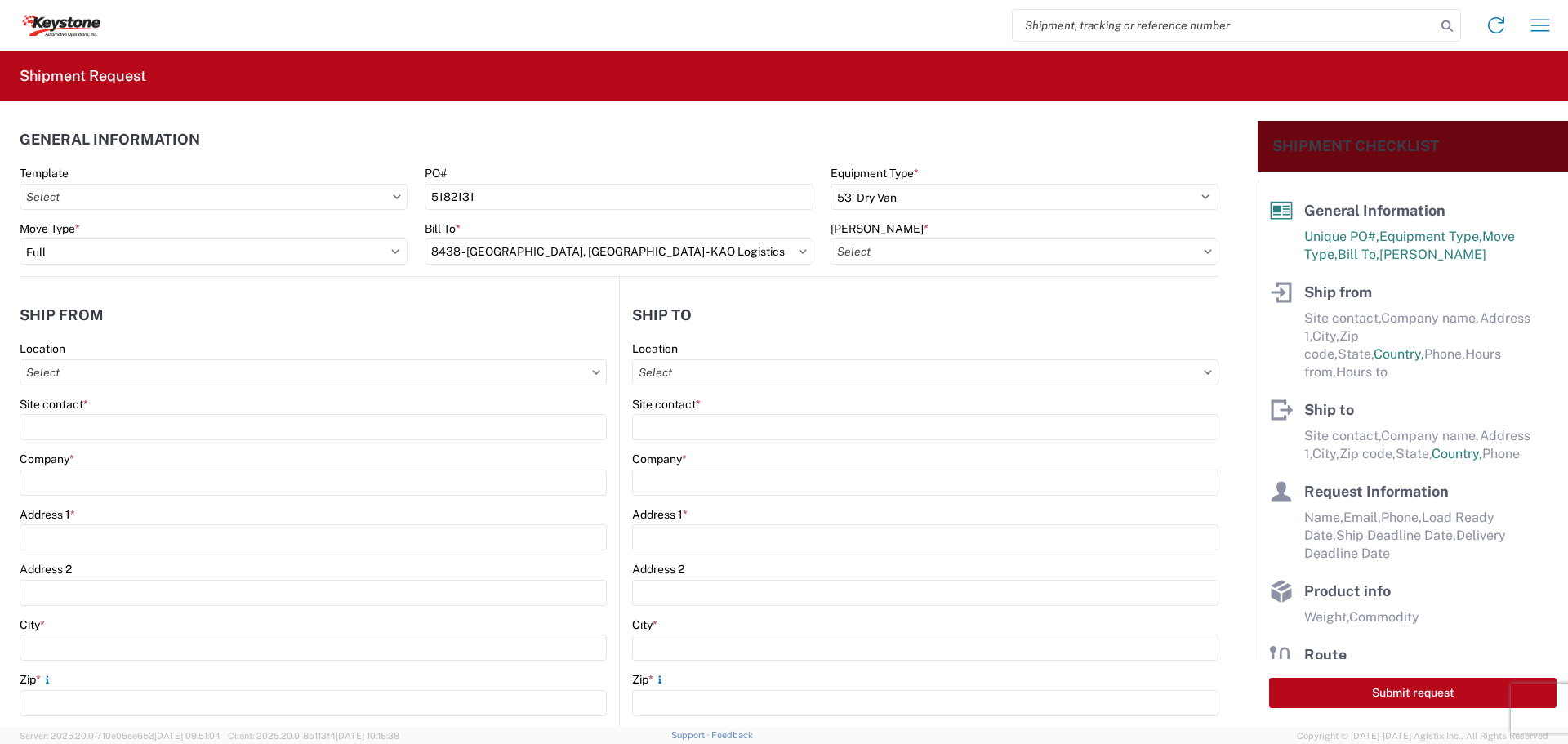
type input "8438-6300-66012-0000 - 8438 Transfers, 8438-6300-66012-0000 - 8438 Transfers"
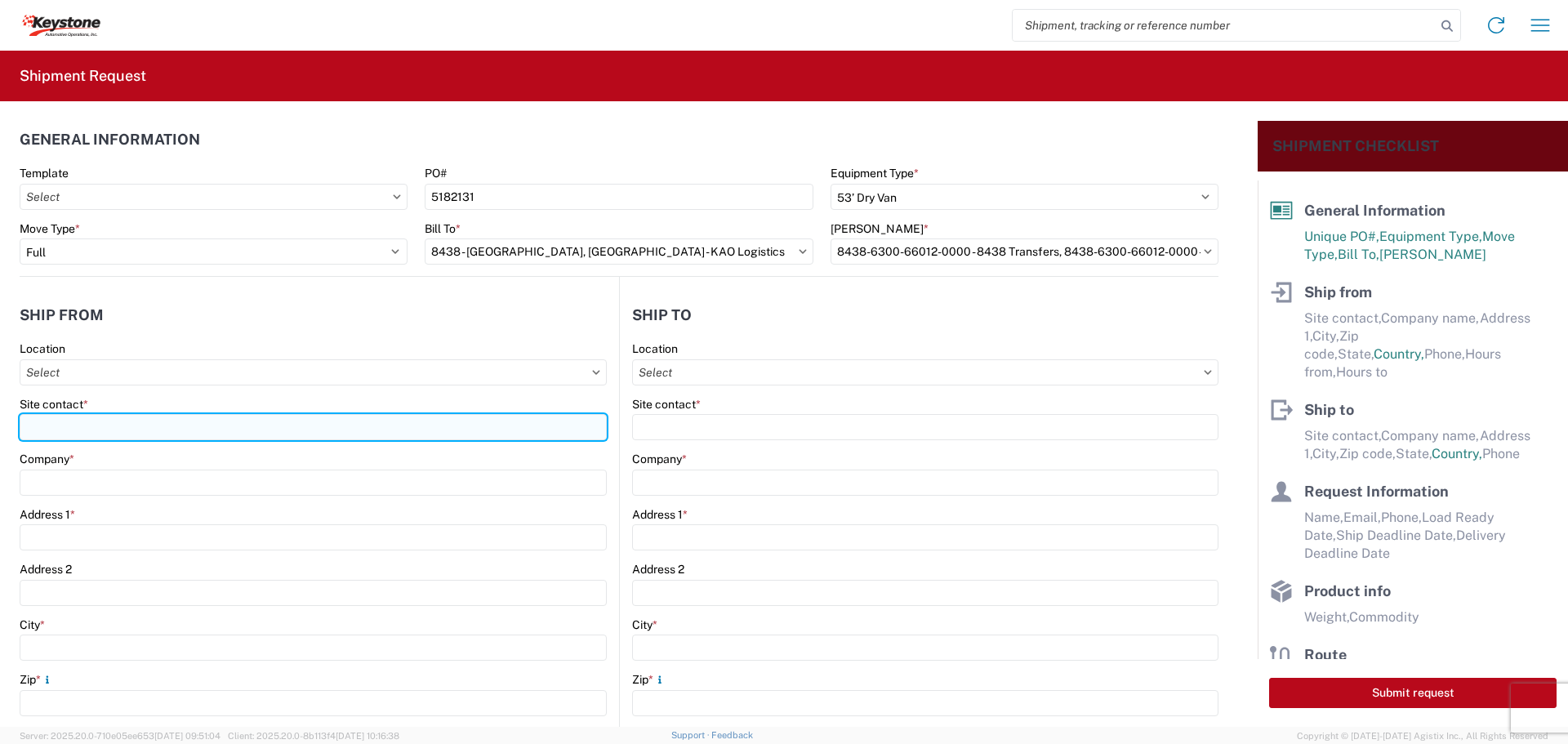
click at [63, 417] on input "Site contact *" at bounding box center [312, 427] width 587 height 26
type input "BILL OR [PERSON_NAME]"
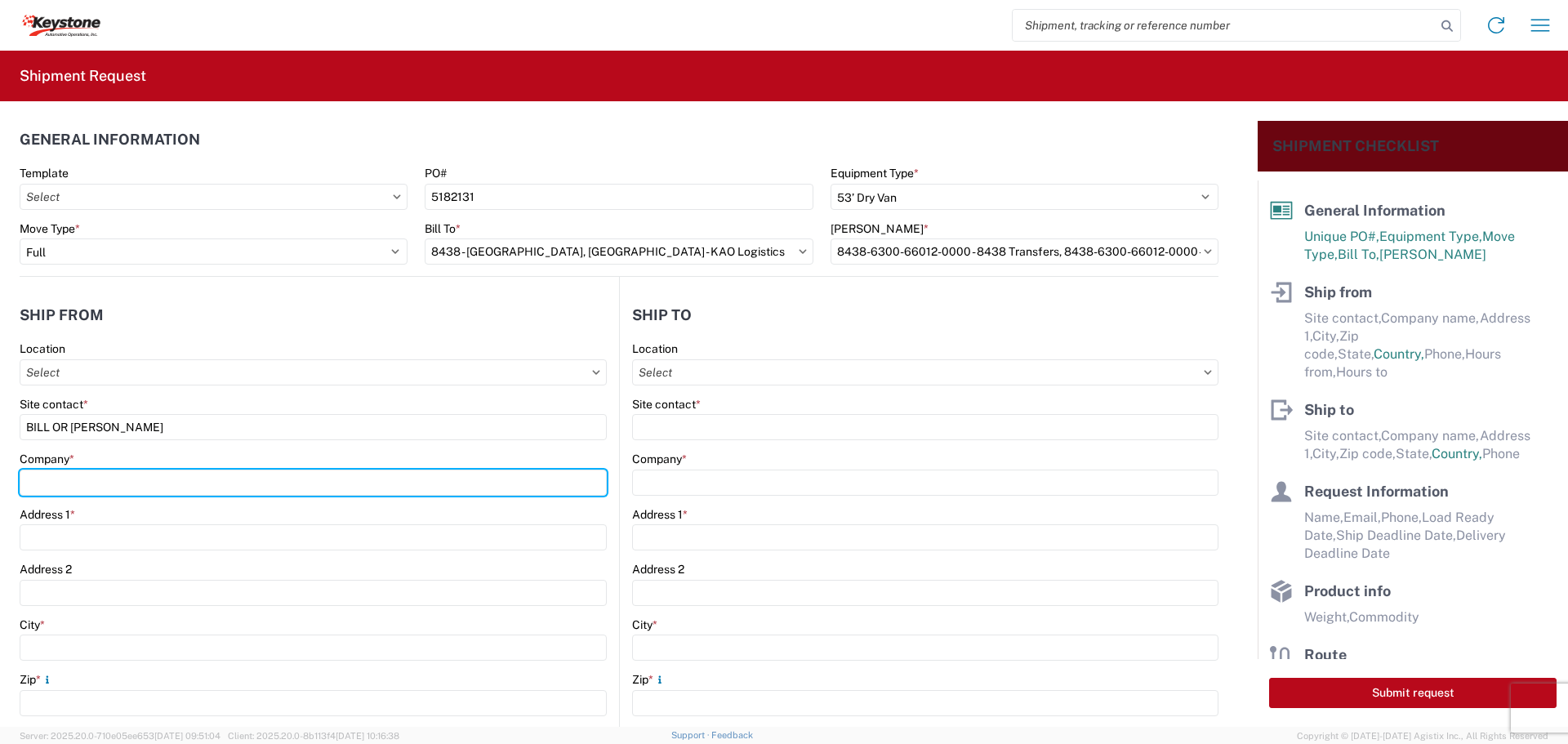
type input "B & W TRAILER HITCHES, INC."
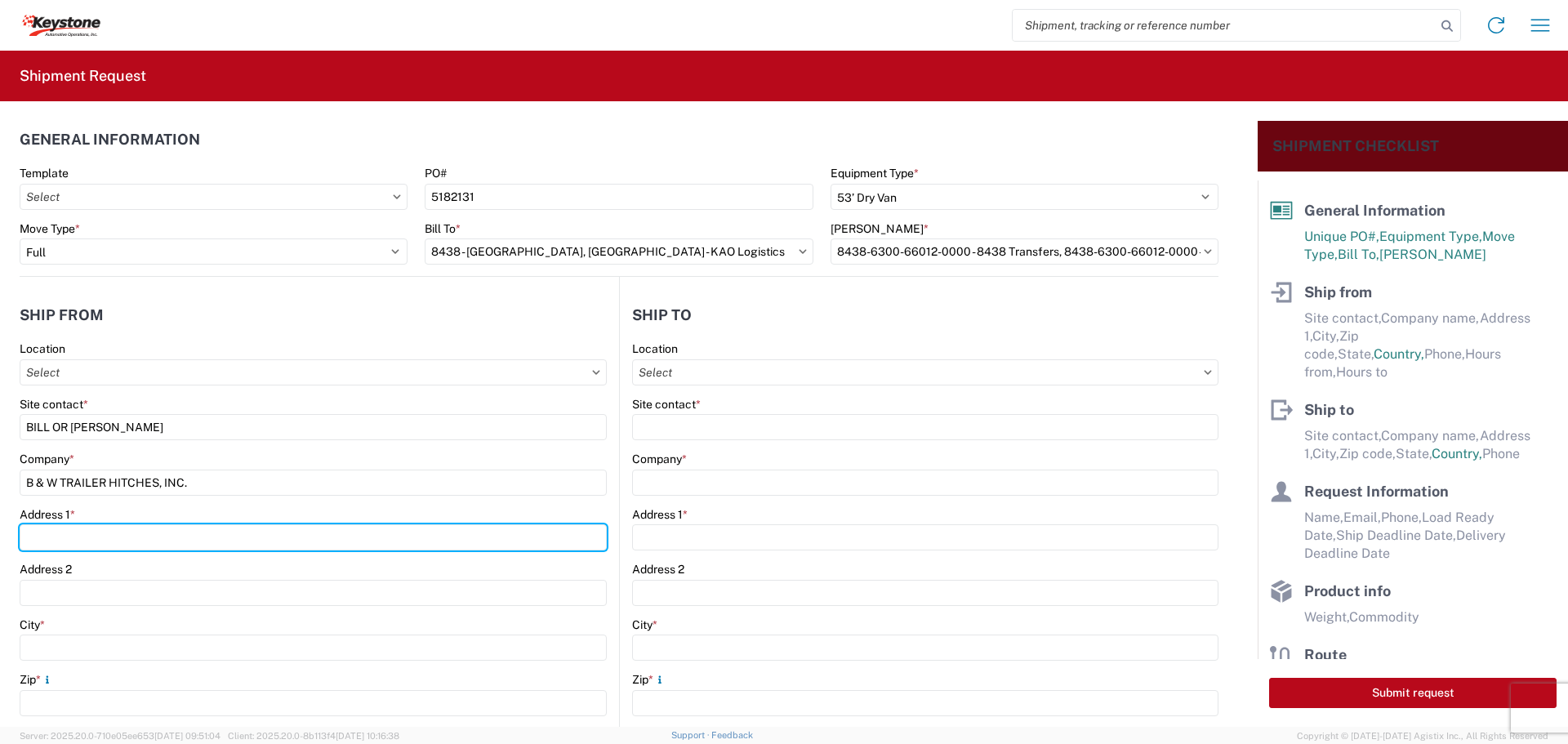
type input "[STREET_ADDRESS][US_STATE]"
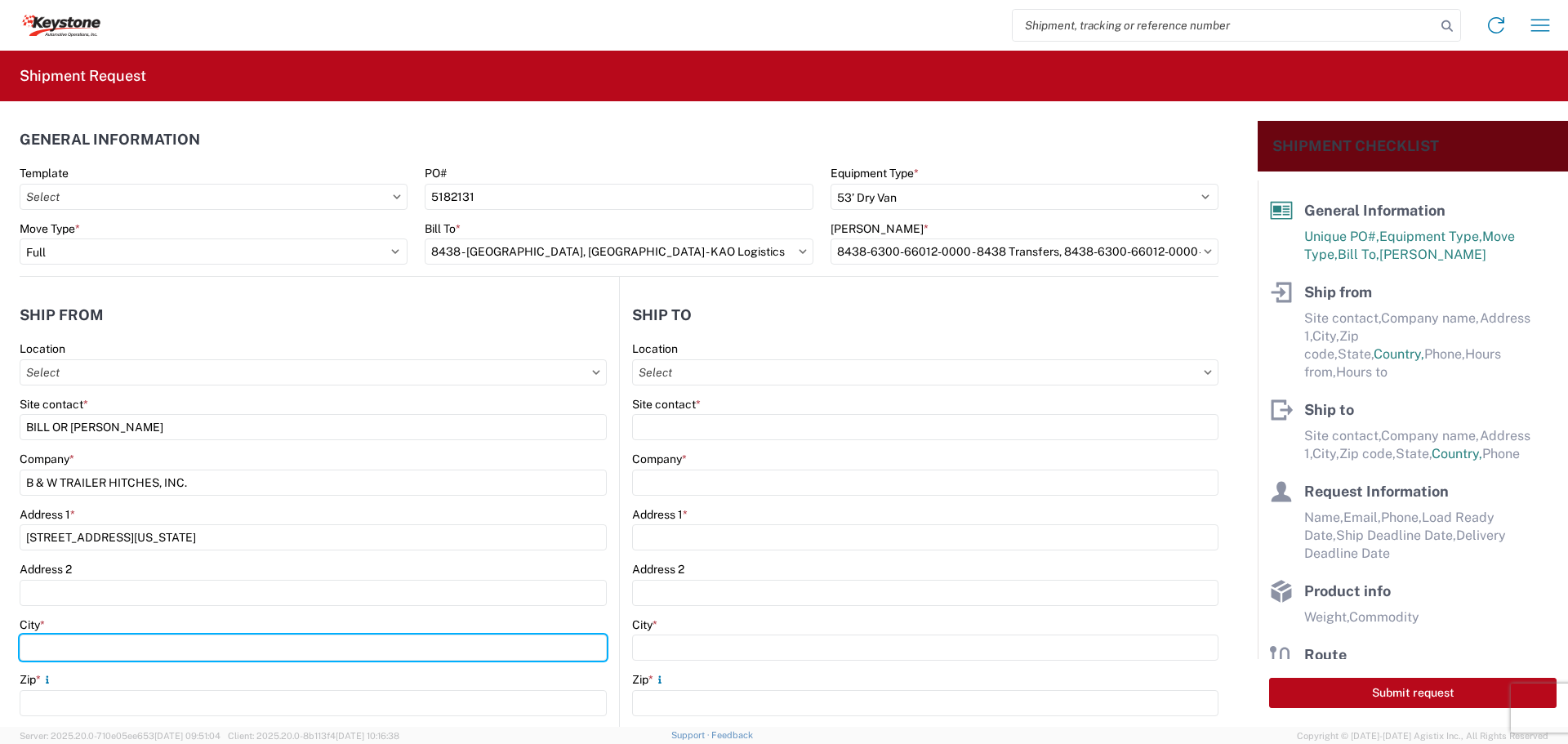
type input "HUMBOLDT"
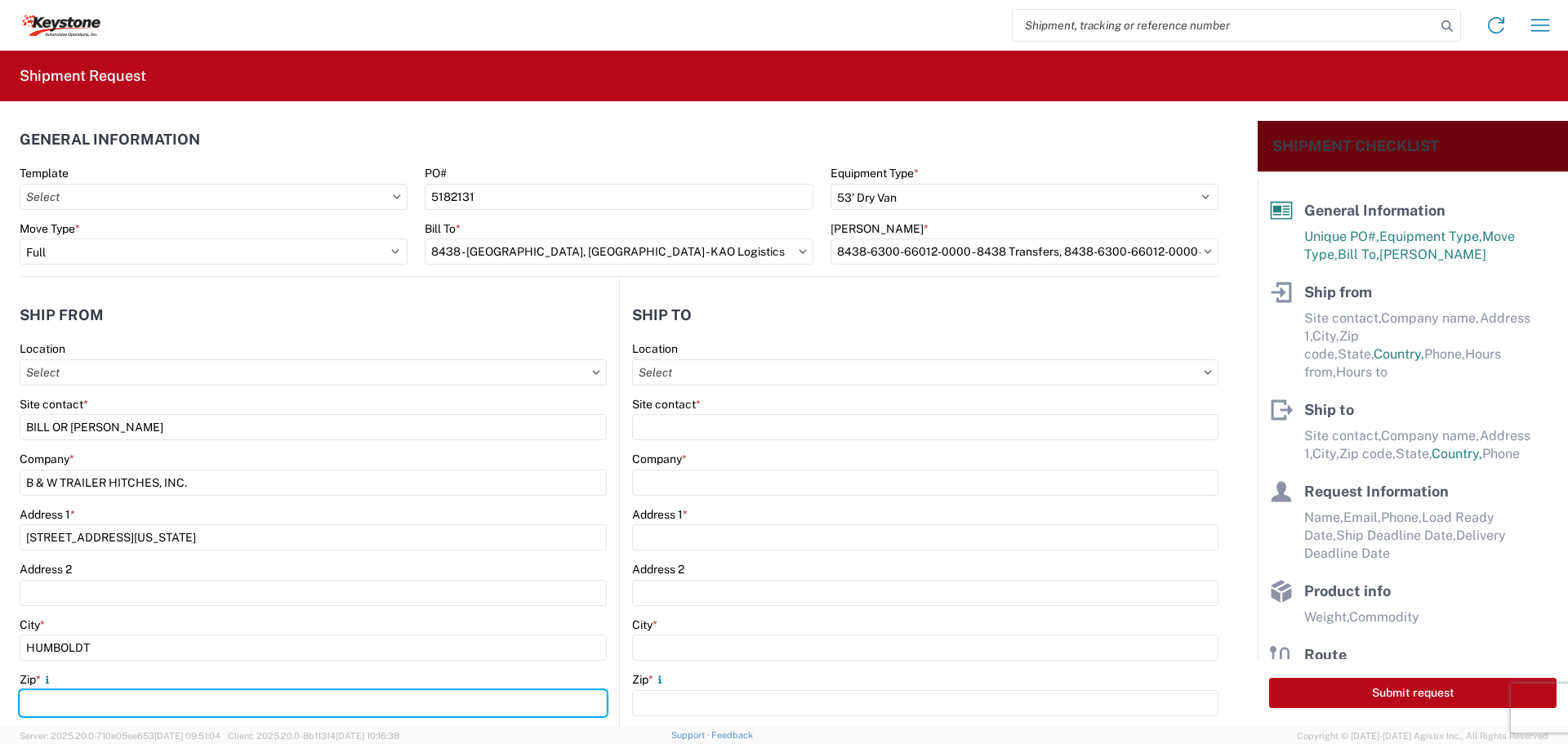
type input "66748"
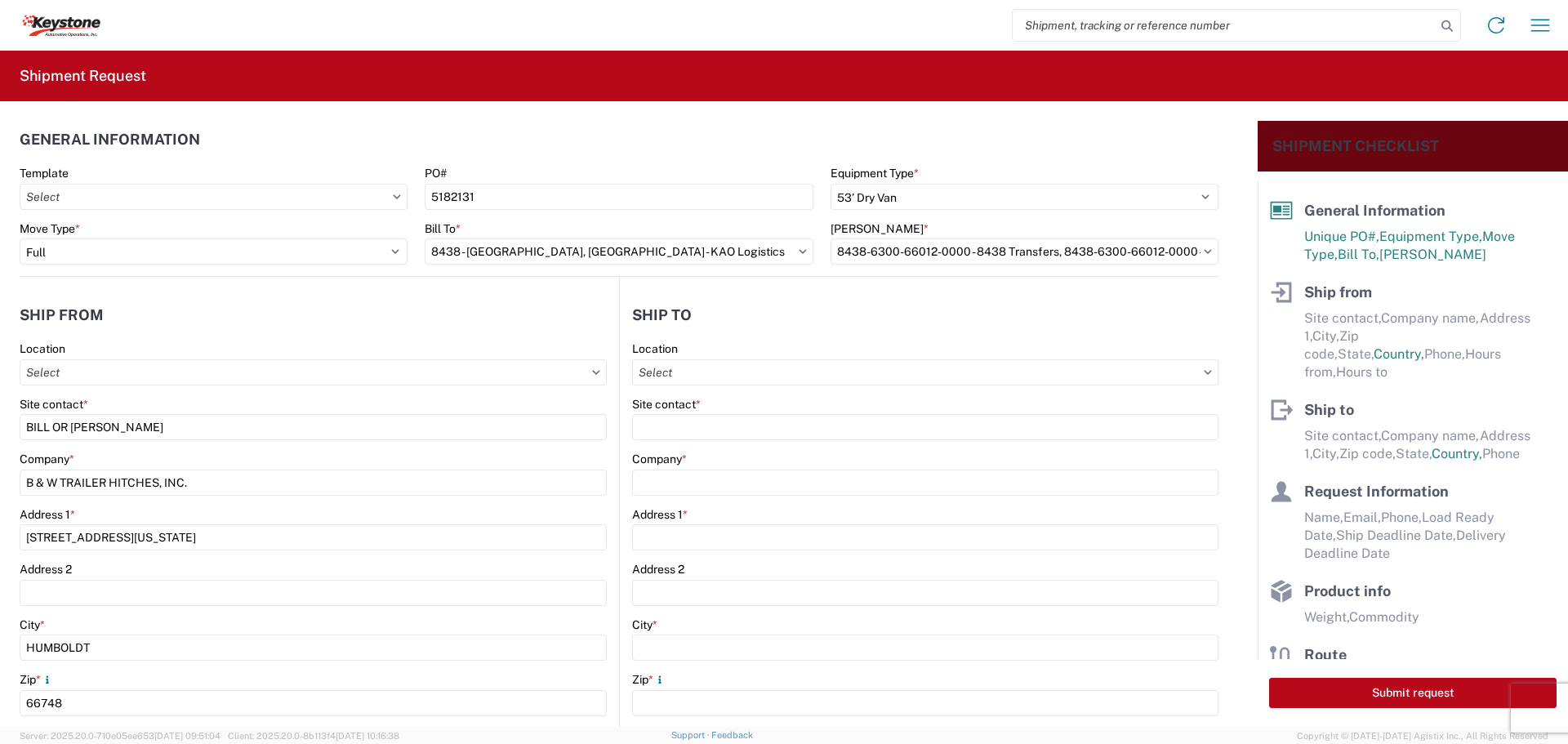
select select "KS"
type input "[EMAIL_ADDRESS][DOMAIN_NAME]"
type input "6204733664"
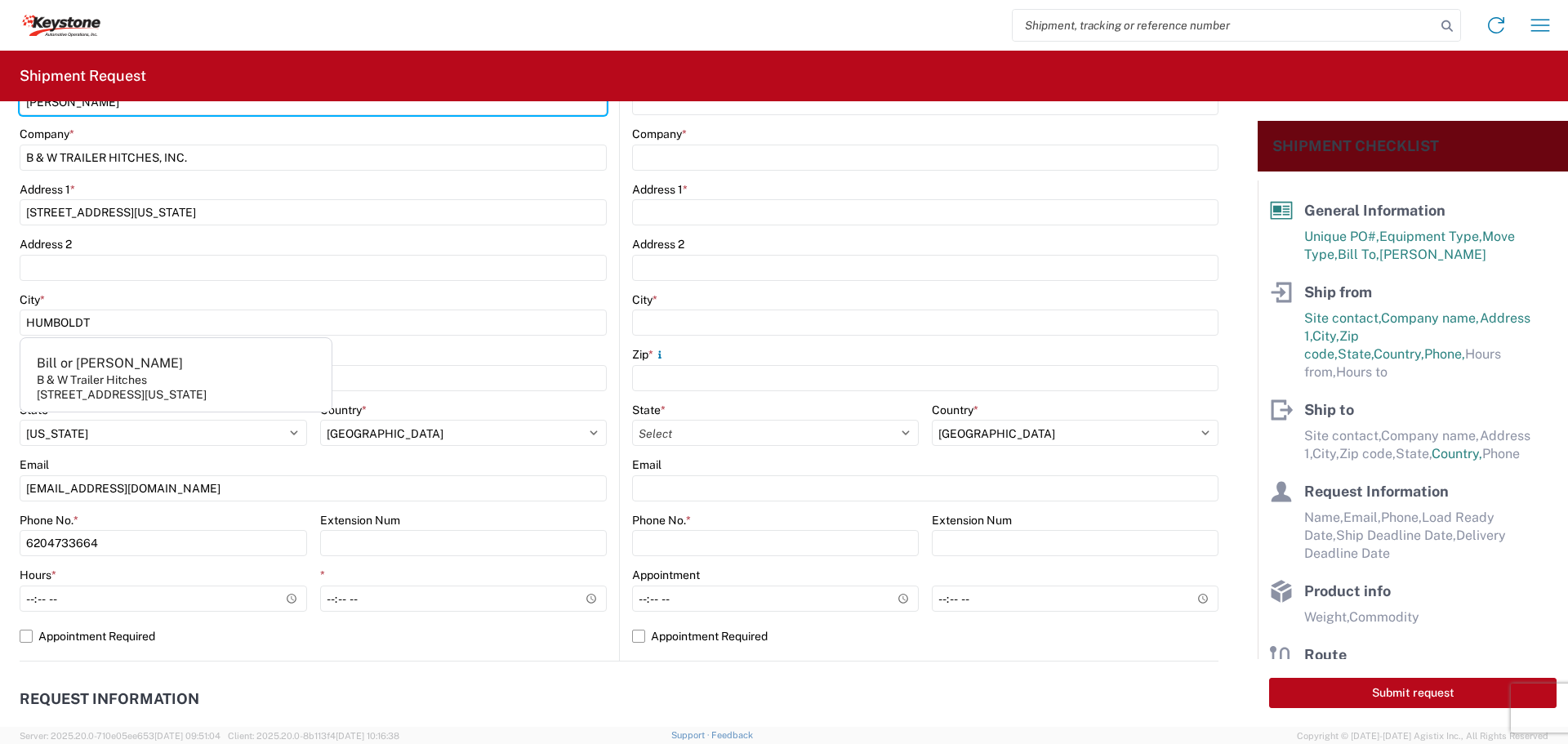
scroll to position [327, 0]
type input "[PERSON_NAME]"
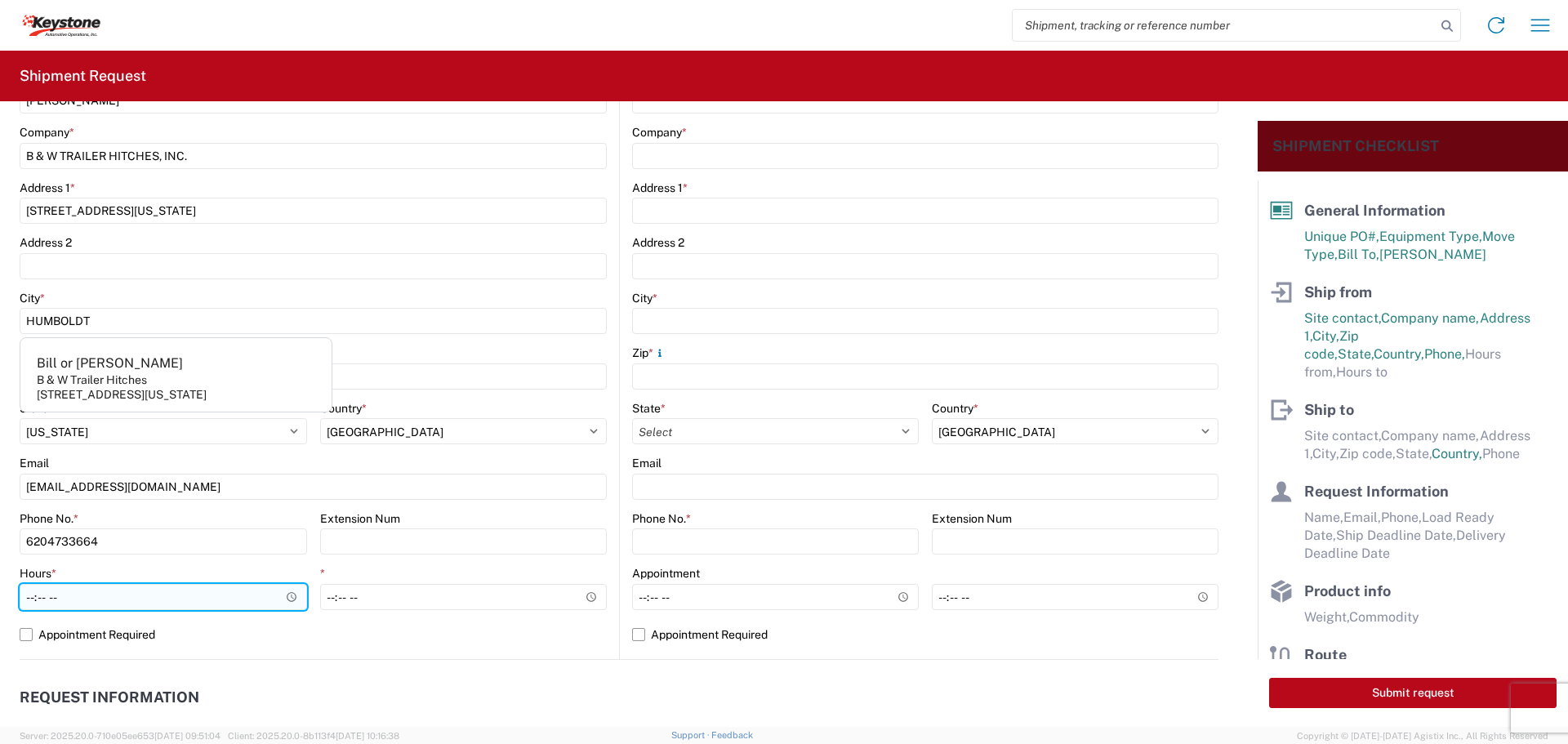
click at [290, 596] on input "Hours *" at bounding box center [163, 597] width 287 height 26
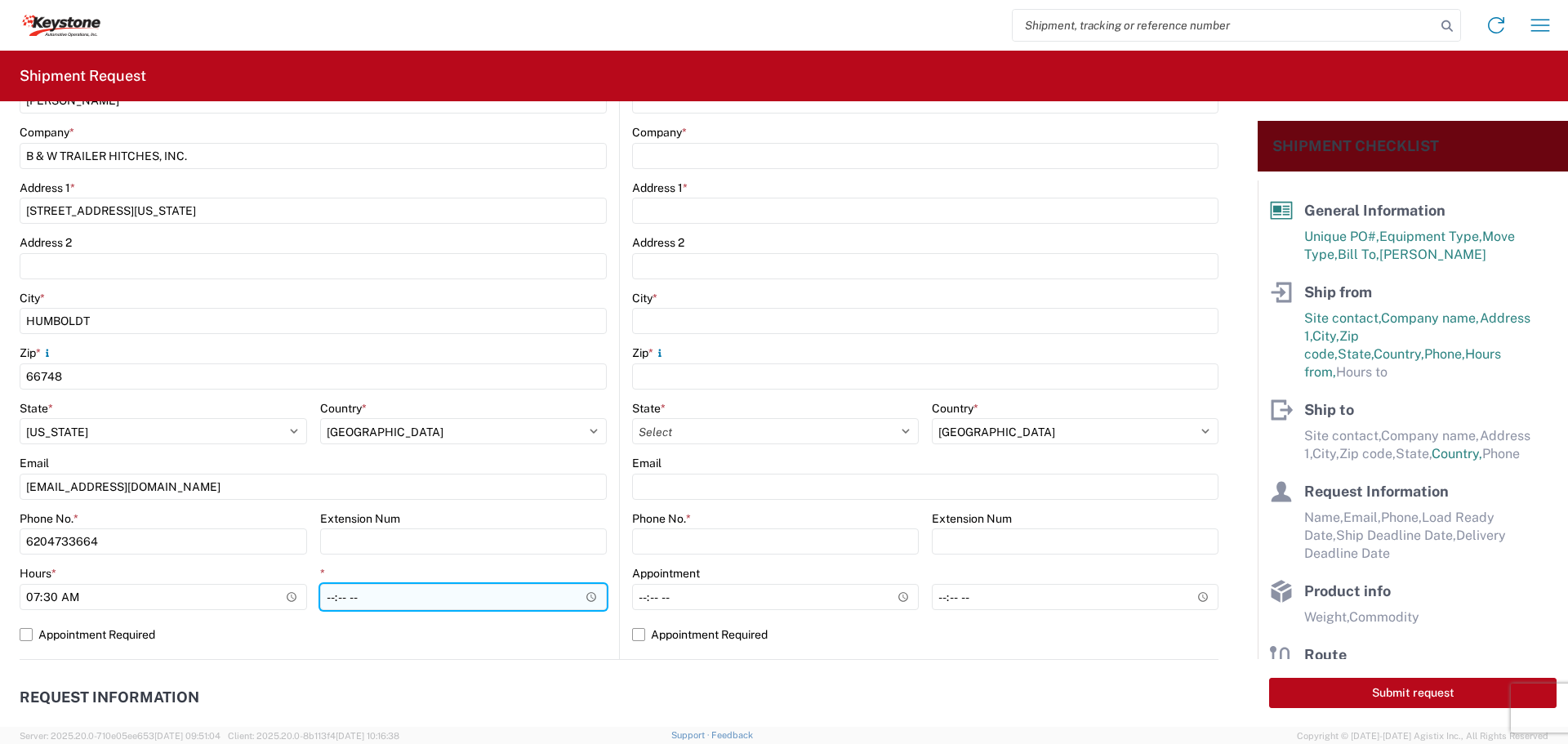
type input "07:30"
click at [539, 603] on input "*" at bounding box center [464, 597] width 287 height 26
click at [585, 595] on input "*" at bounding box center [464, 597] width 287 height 26
type input "22:00"
click at [524, 598] on input "22:00" at bounding box center [464, 597] width 287 height 26
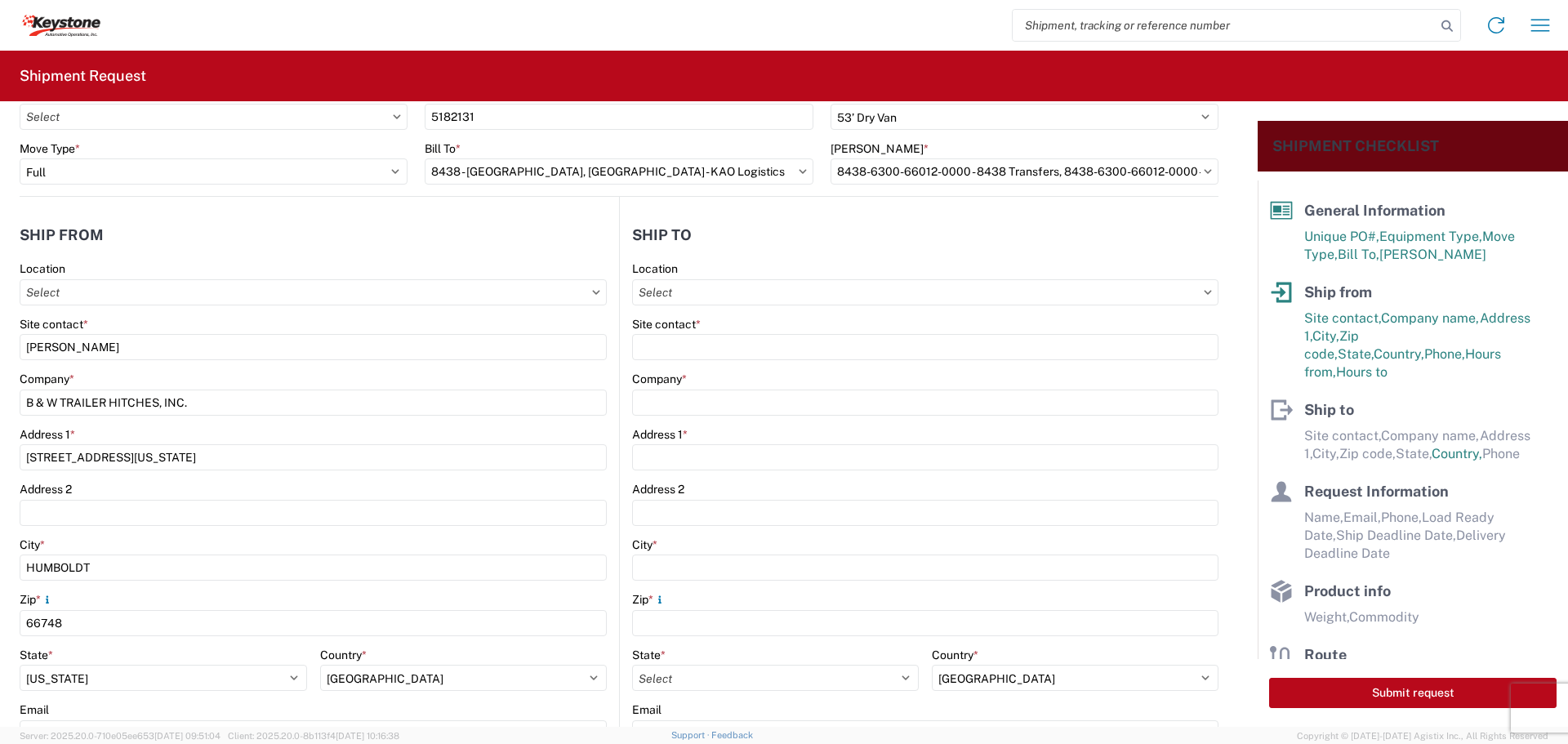
scroll to position [0, 0]
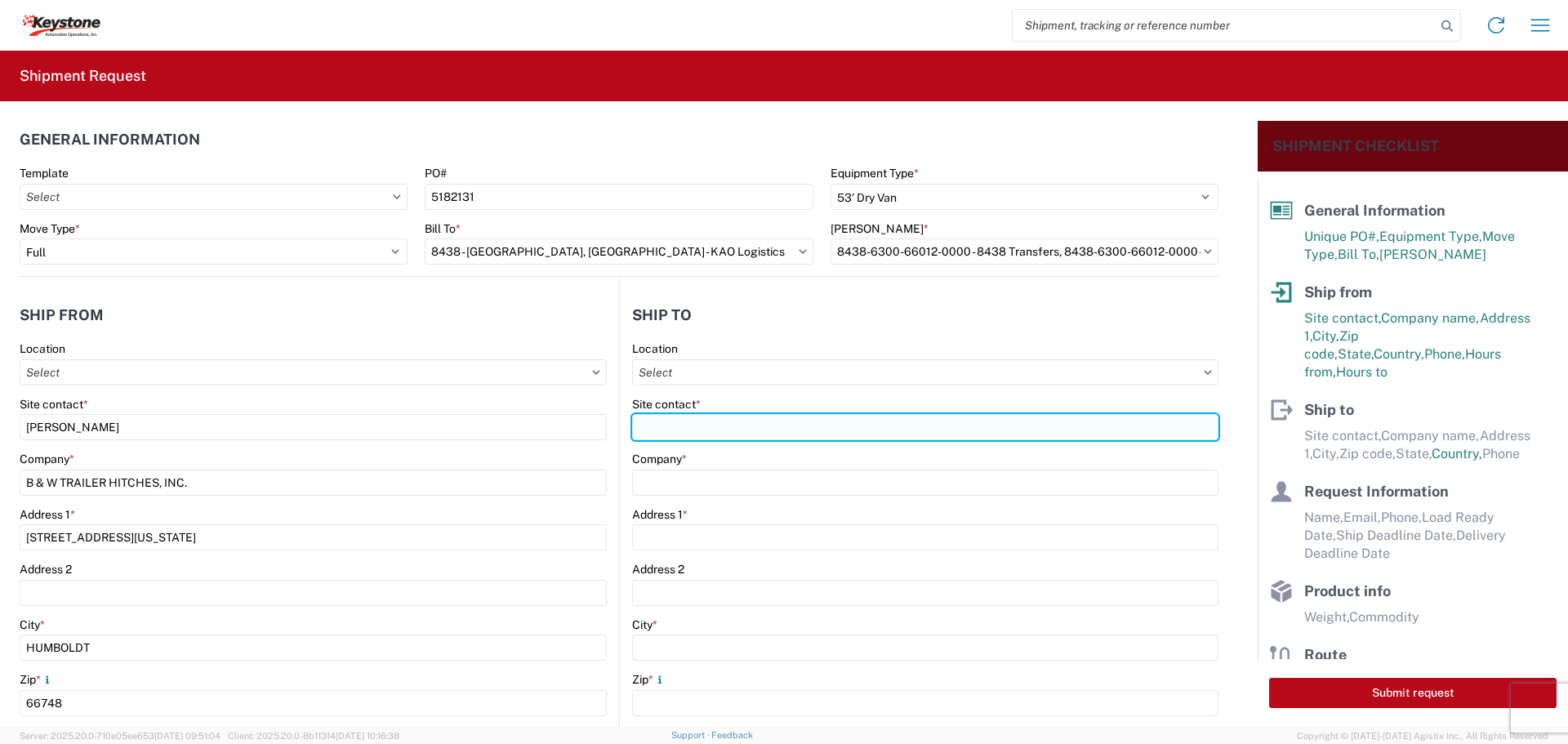
click at [749, 425] on input "Site contact *" at bounding box center [925, 427] width 586 height 26
type input "8438"
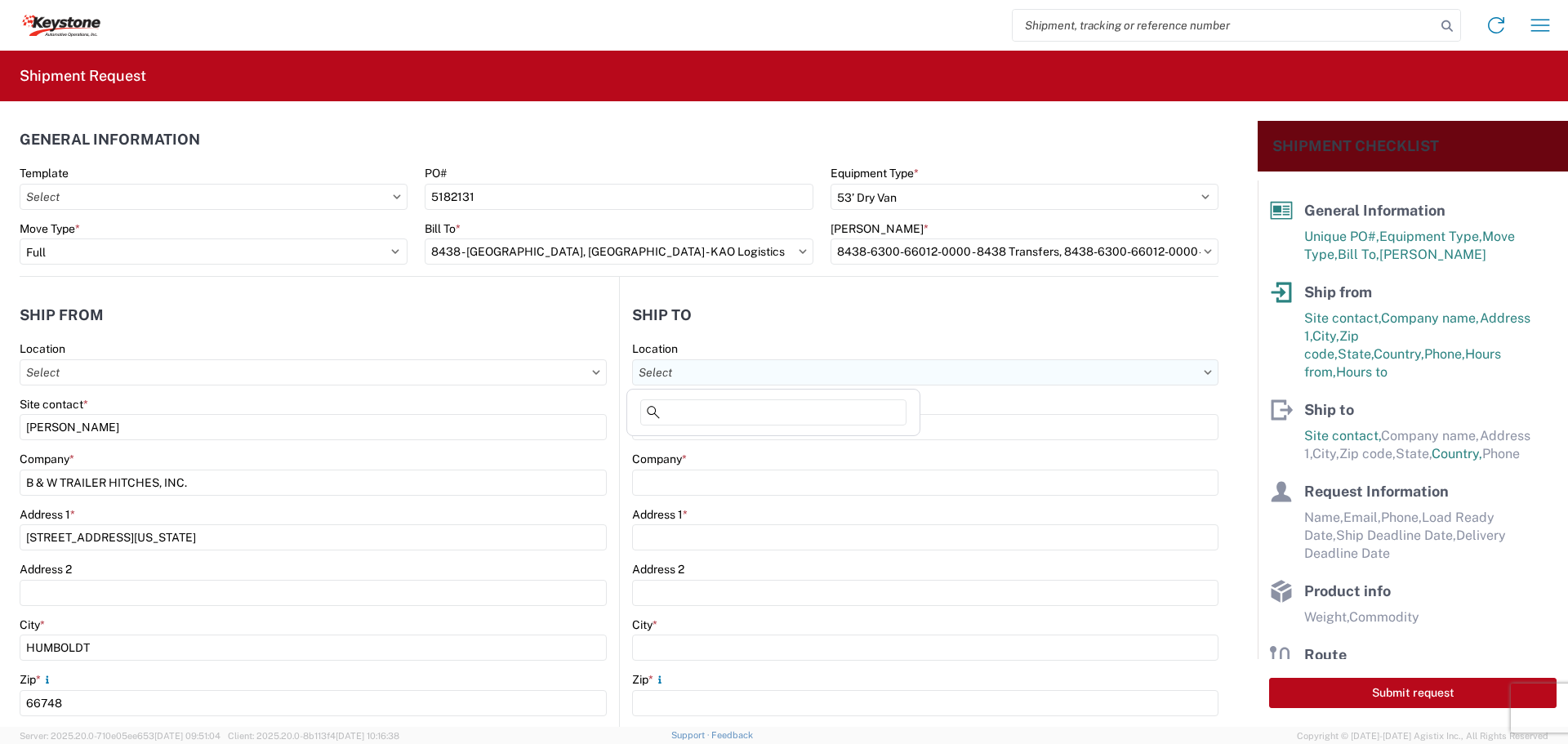
click at [838, 364] on input "text" at bounding box center [925, 372] width 586 height 26
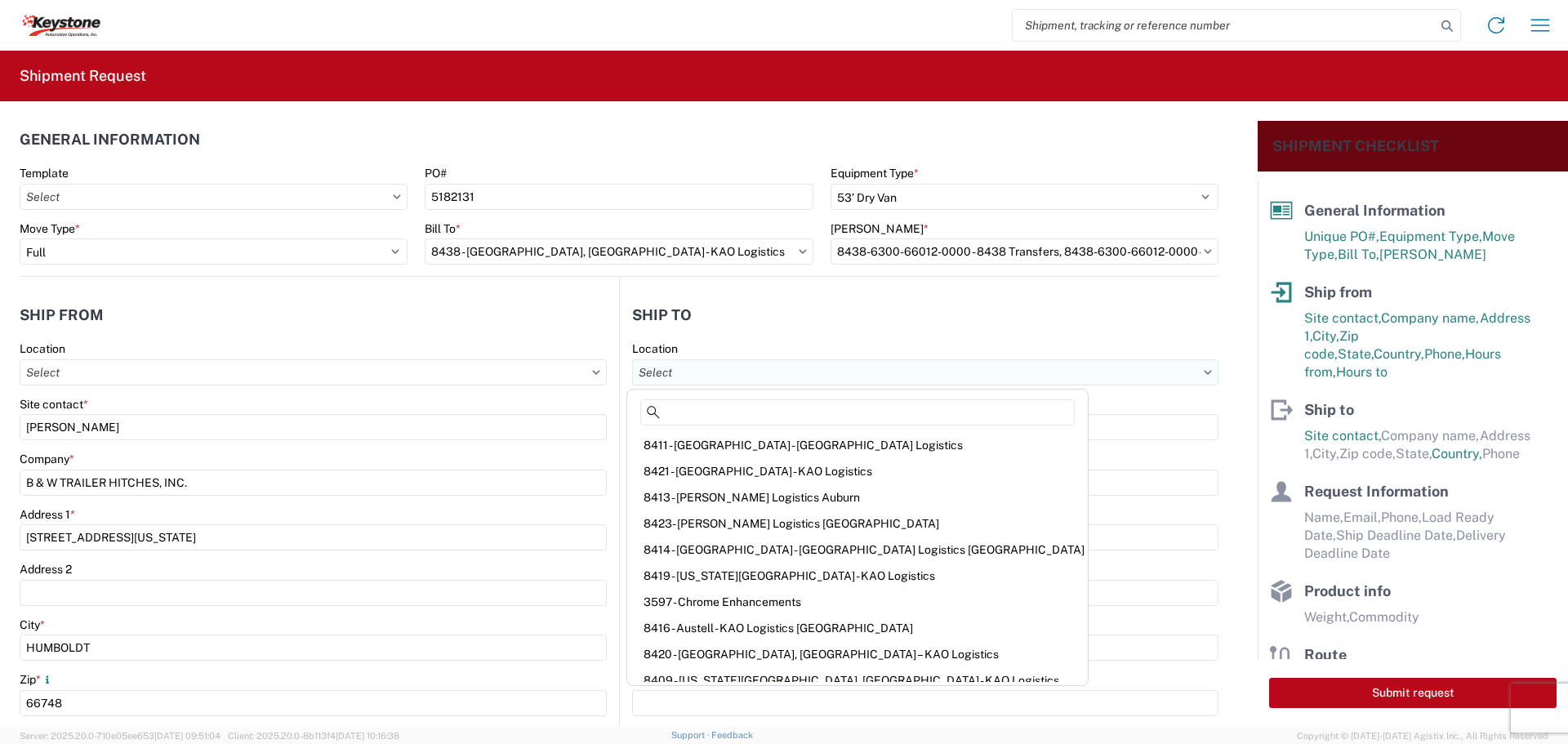
click at [837, 369] on input "text" at bounding box center [925, 372] width 586 height 26
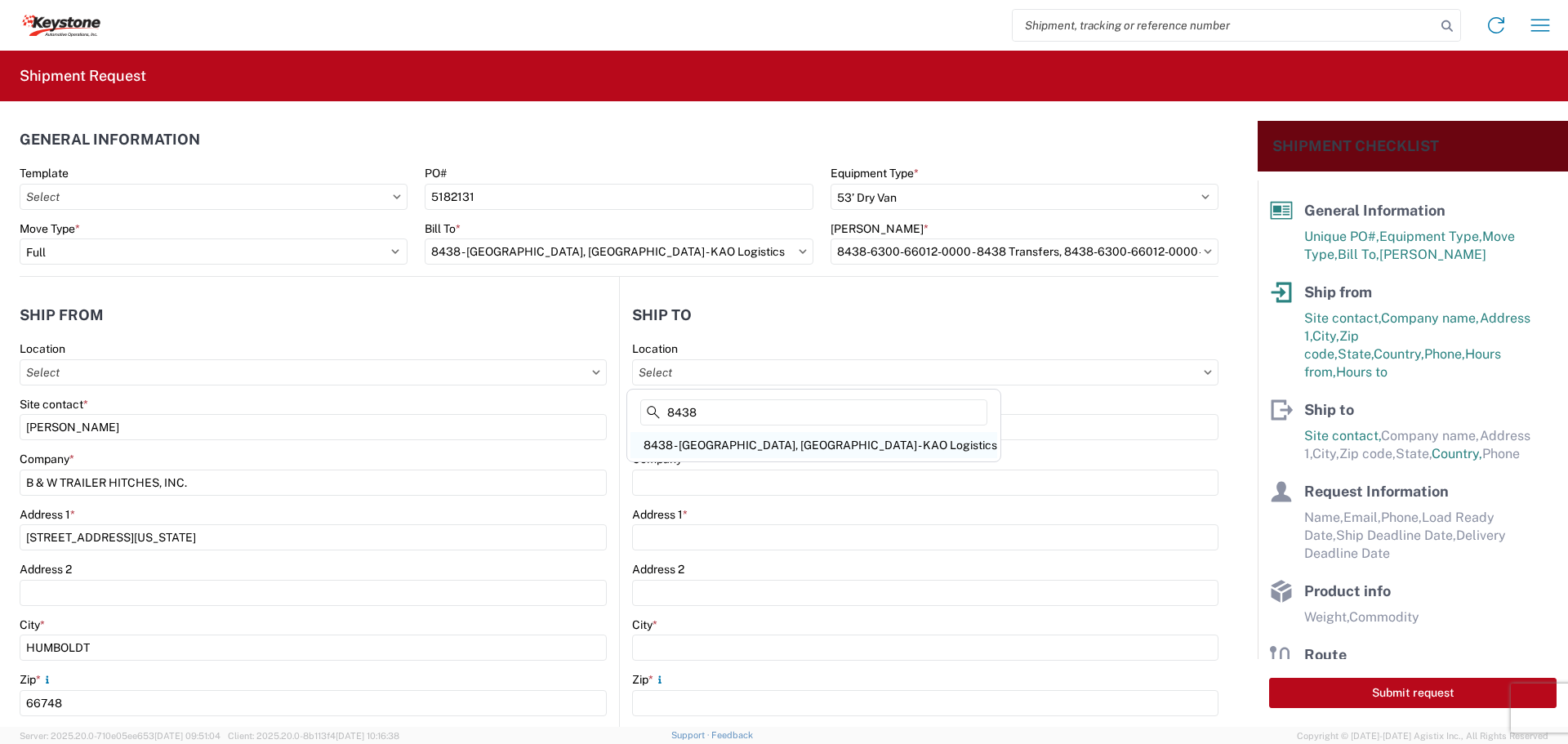
type input "8438"
click at [795, 448] on div "8438 - [GEOGRAPHIC_DATA], [GEOGRAPHIC_DATA] - KAO Logistics" at bounding box center [814, 444] width 367 height 26
type input "8438 - [GEOGRAPHIC_DATA], [GEOGRAPHIC_DATA] - KAO Logistics"
type input "KAO"
type input "[STREET_ADDRESS][PERSON_NAME]"
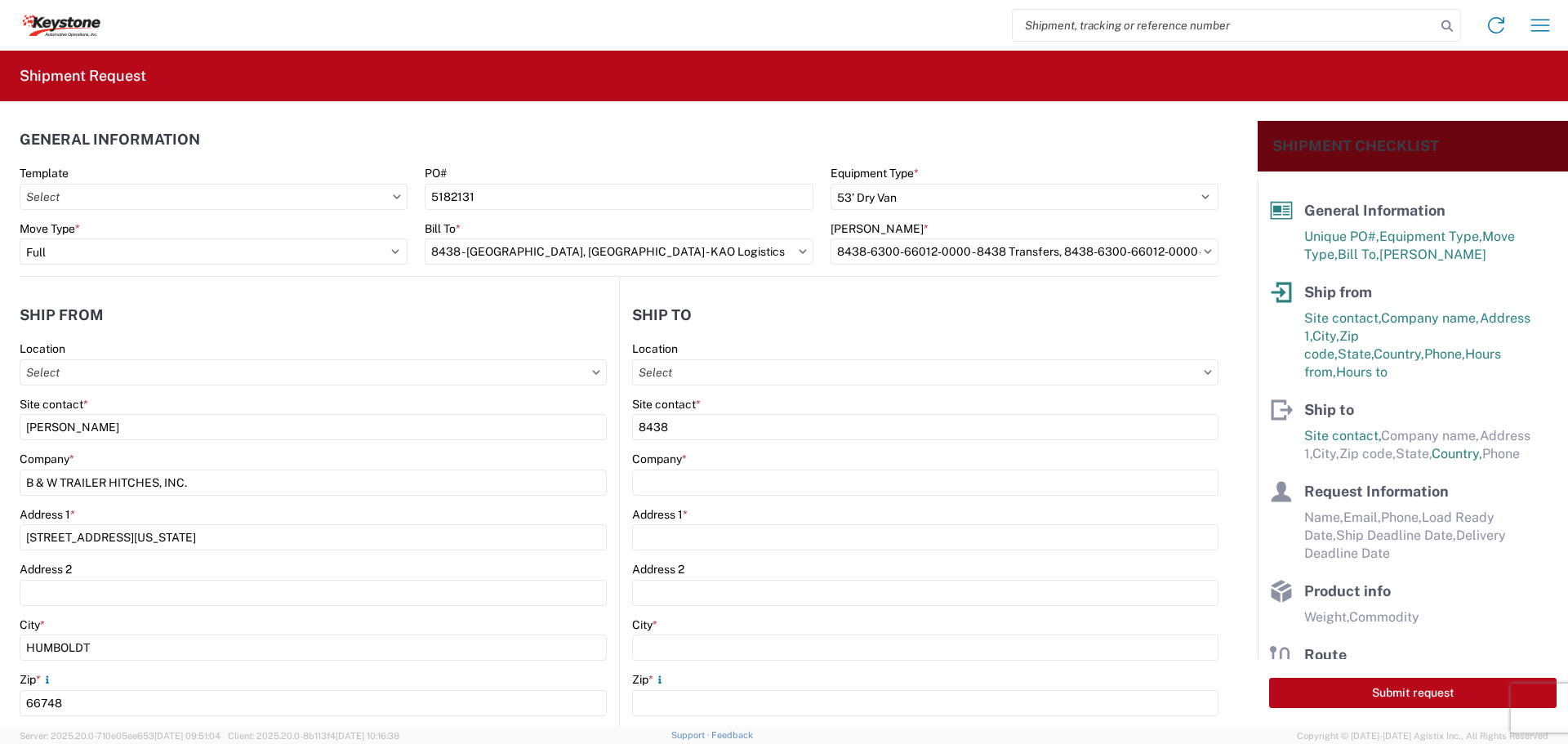
type input "[GEOGRAPHIC_DATA]"
type input "99224"
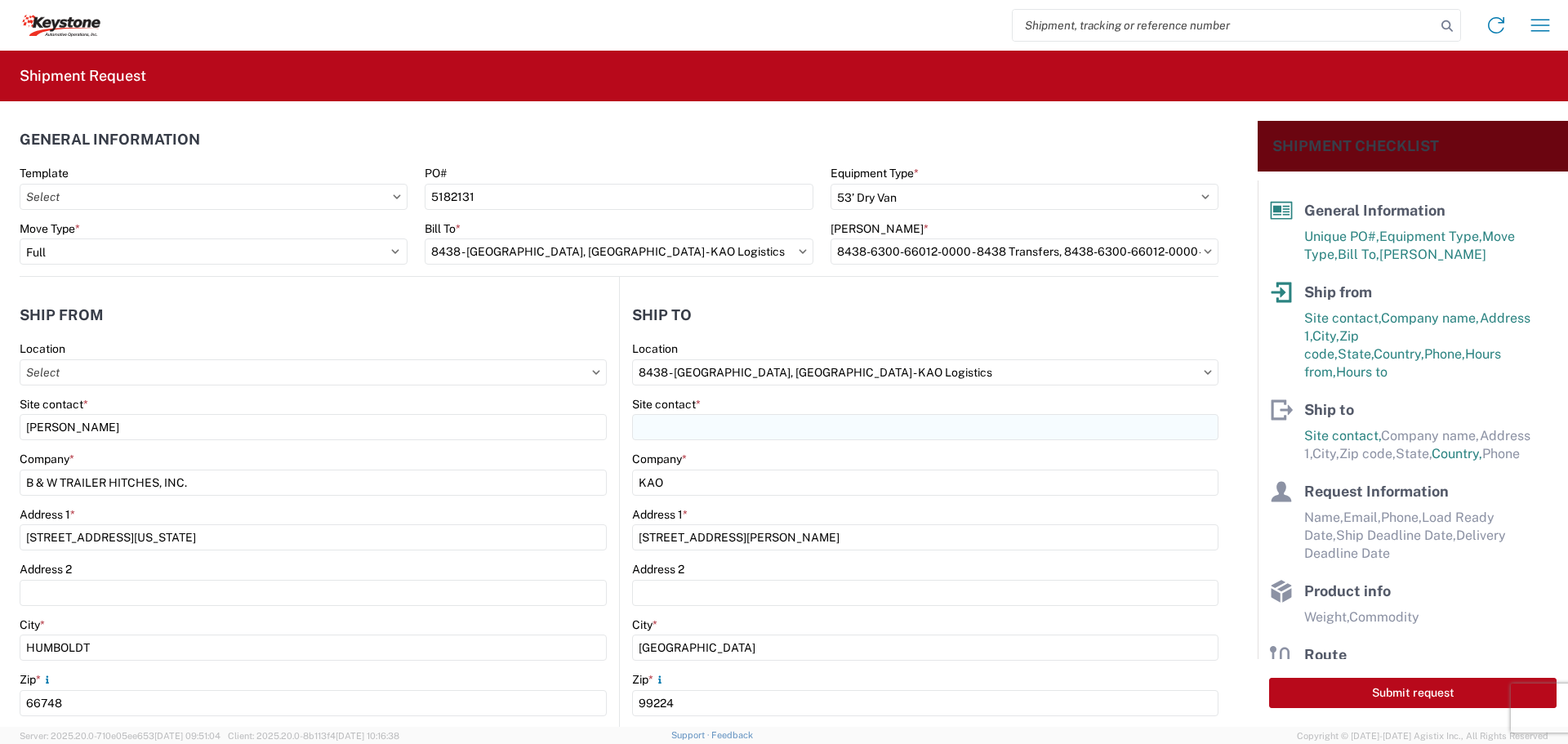
select select "WA"
select select "US"
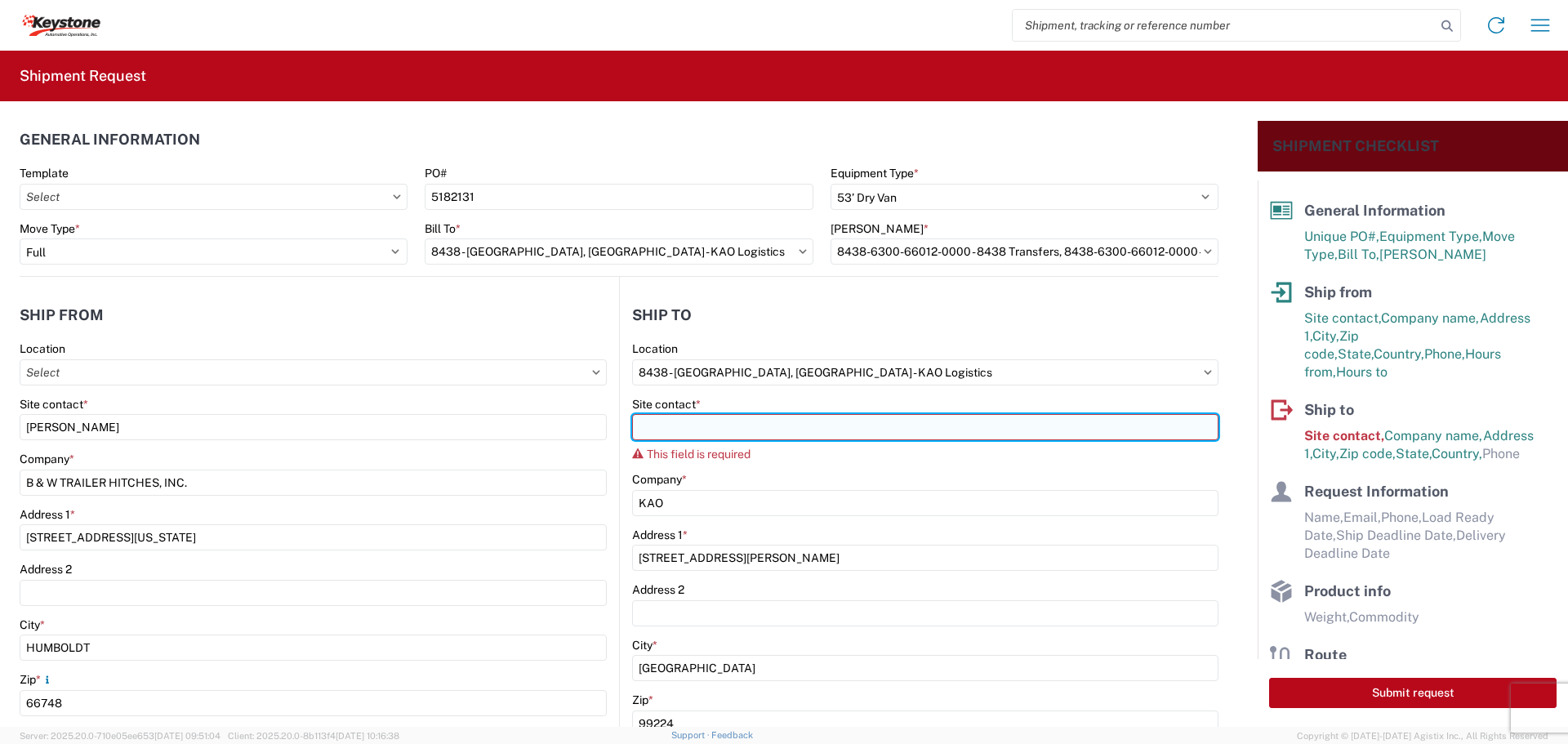
click at [767, 432] on input "Site contact *" at bounding box center [925, 427] width 586 height 26
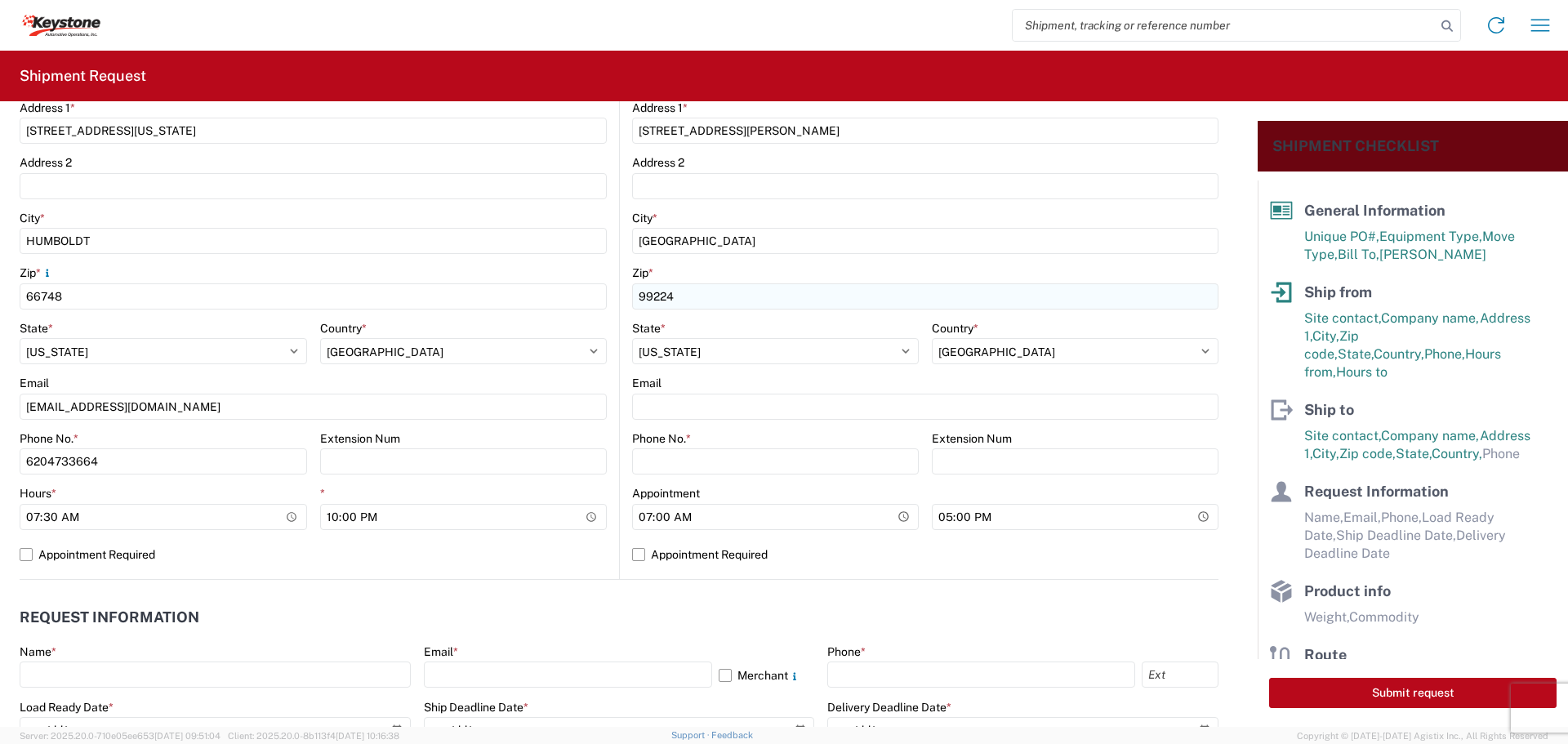
scroll to position [408, 0]
type input "TRUCKLOAD TEAM"
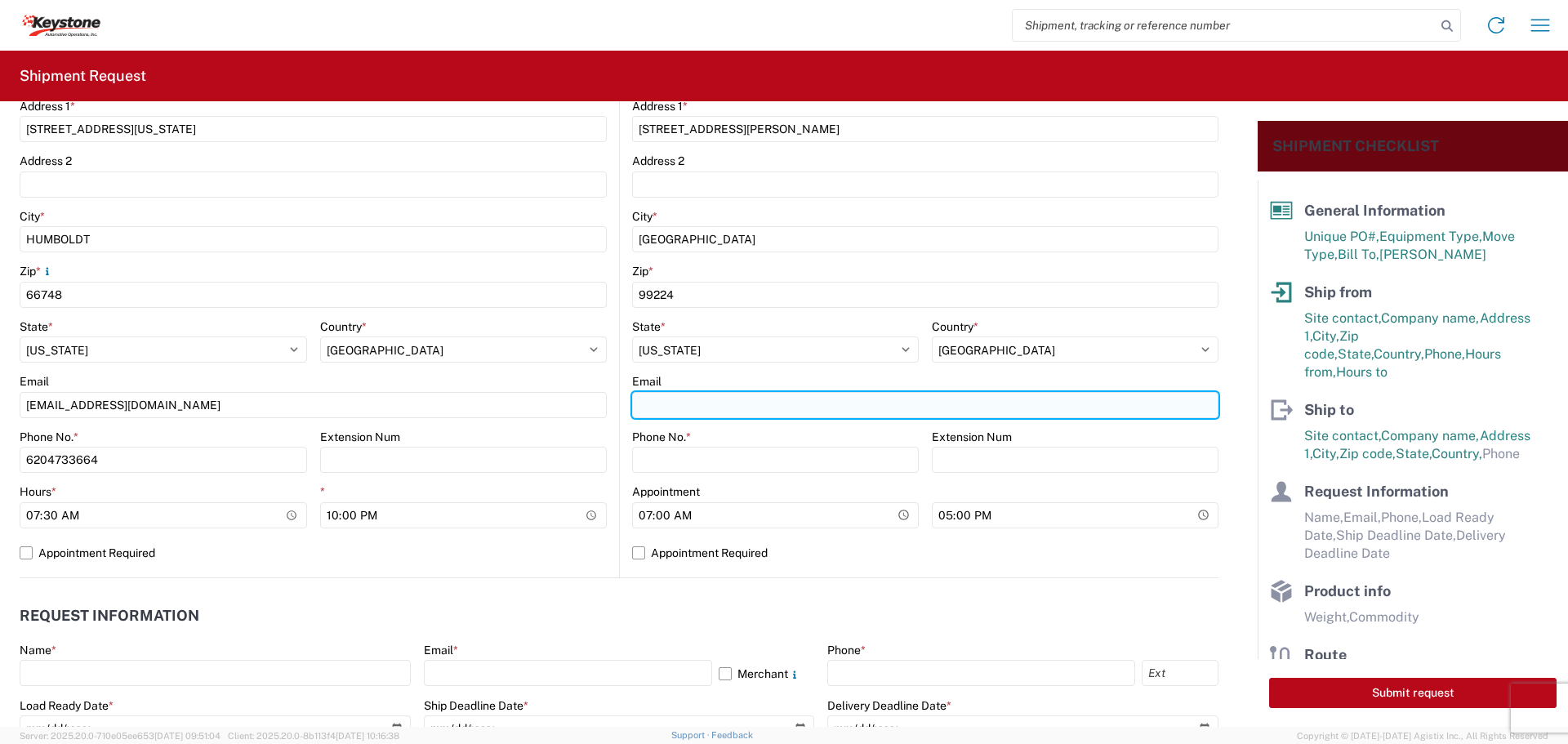
click at [703, 404] on input "Email" at bounding box center [925, 404] width 586 height 26
type input "[EMAIL_ADDRESS][DOMAIN_NAME]"
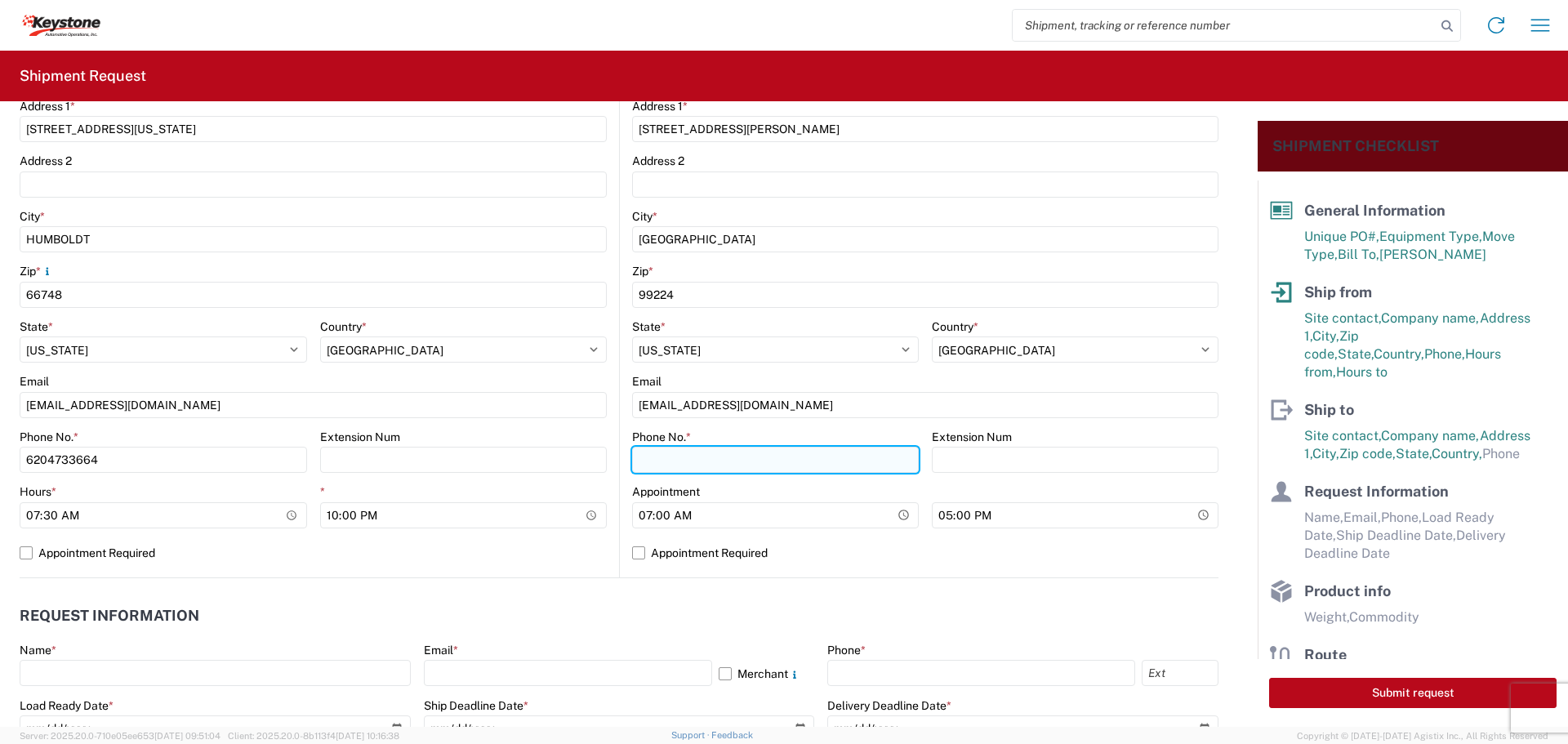
click at [728, 459] on input "Phone No. *" at bounding box center [774, 459] width 286 height 26
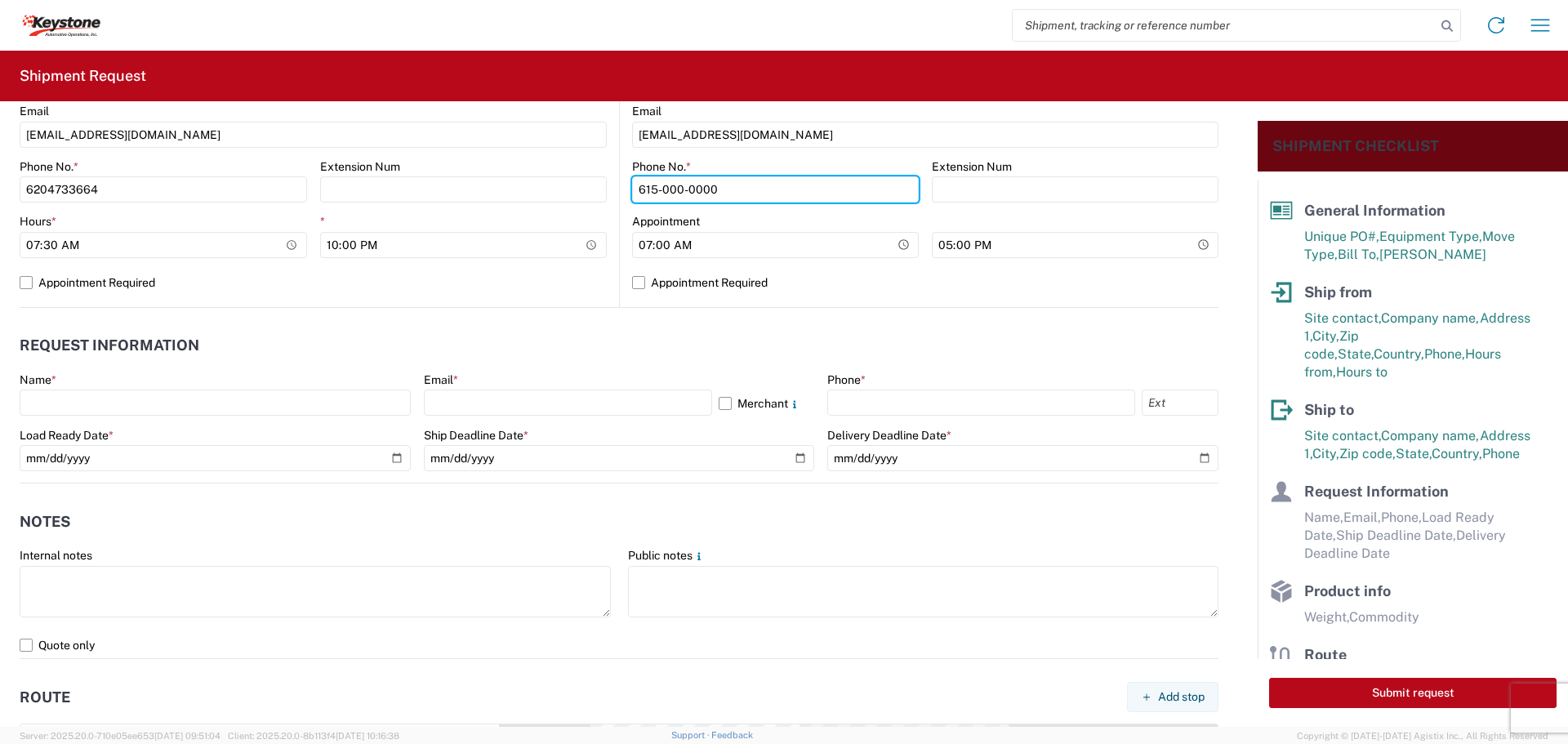
scroll to position [898, 0]
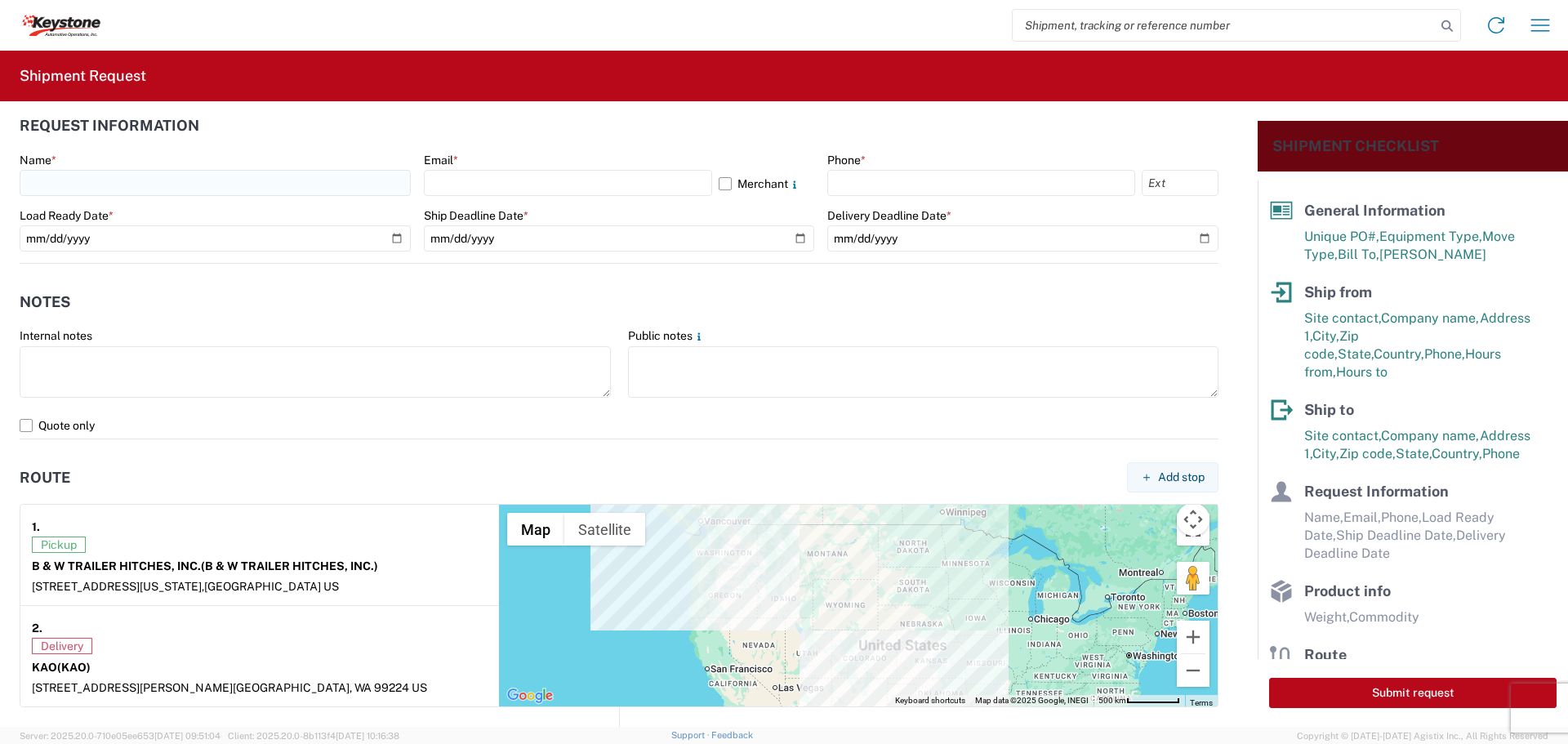
type input "615-000-0000"
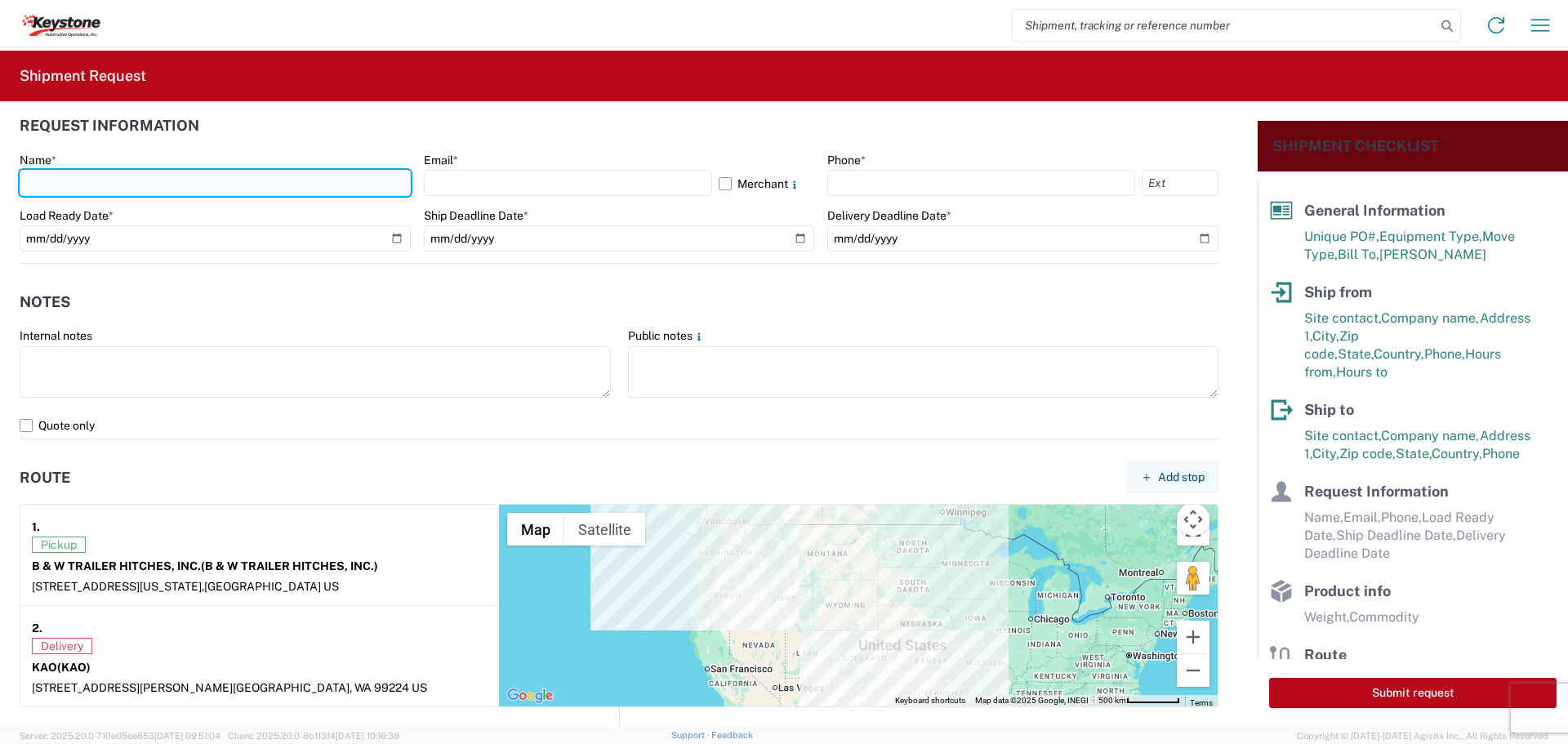
click at [91, 178] on input "text" at bounding box center [214, 182] width 391 height 26
type input "[PERSON_NAME]"
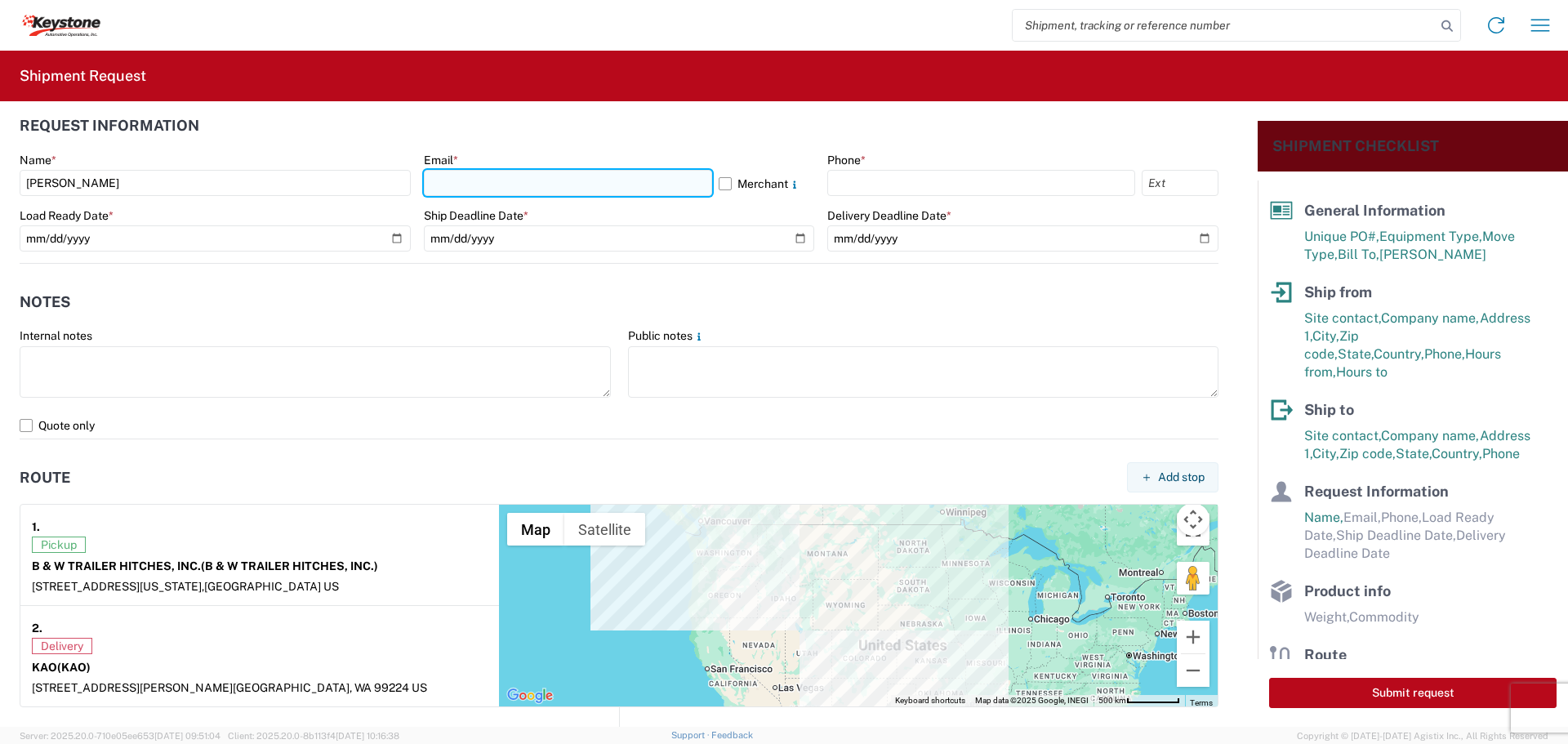
click at [614, 185] on input "text" at bounding box center [568, 182] width 288 height 26
type input "[EMAIL_ADDRESS][DOMAIN_NAME]"
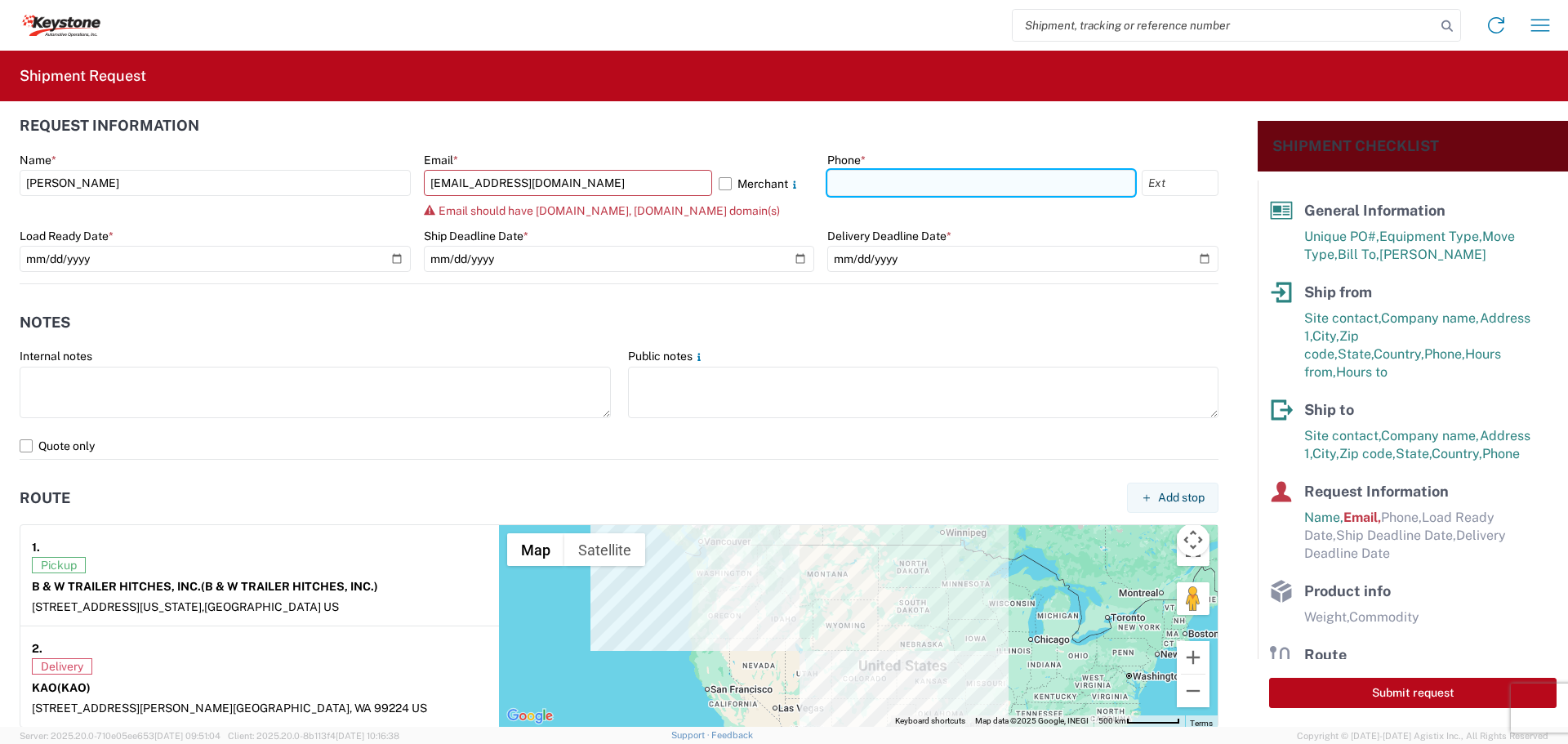
click at [881, 185] on input "text" at bounding box center [980, 182] width 308 height 26
click at [724, 185] on label "Merchant" at bounding box center [767, 182] width 96 height 26
click at [0, 0] on input "Merchant" at bounding box center [0, 0] width 0 height 0
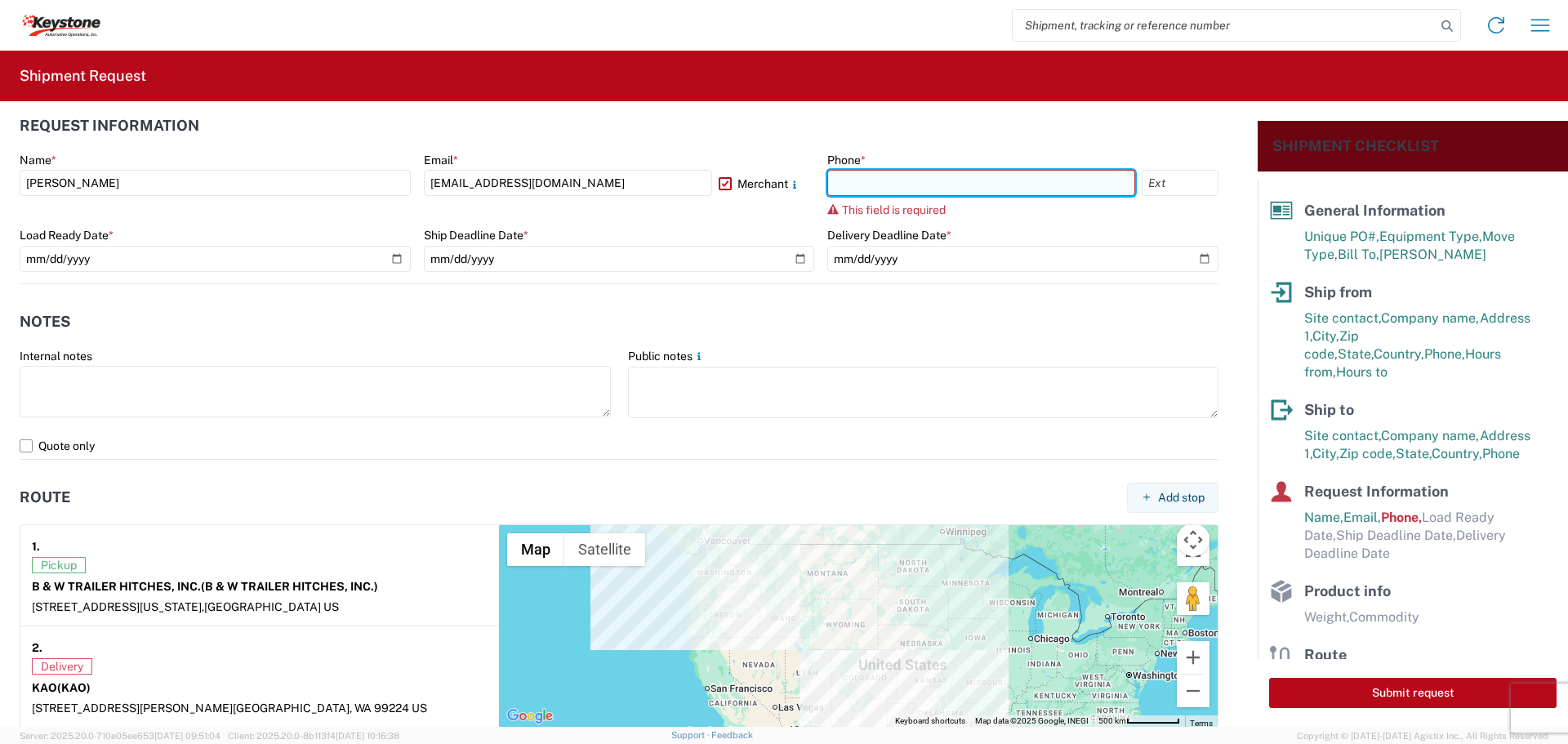
click at [961, 174] on input "text" at bounding box center [980, 182] width 308 height 26
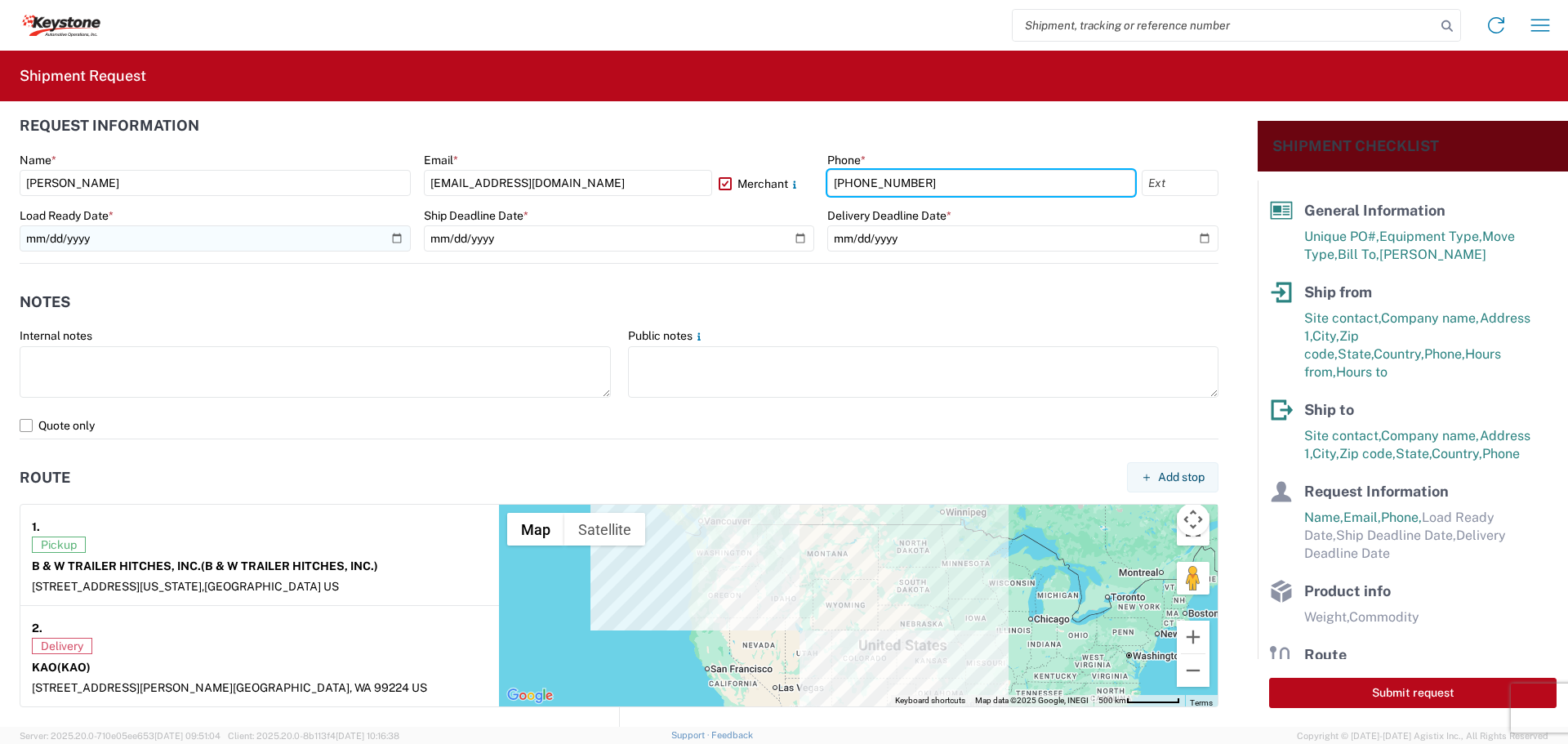
type input "[PHONE_NUMBER]"
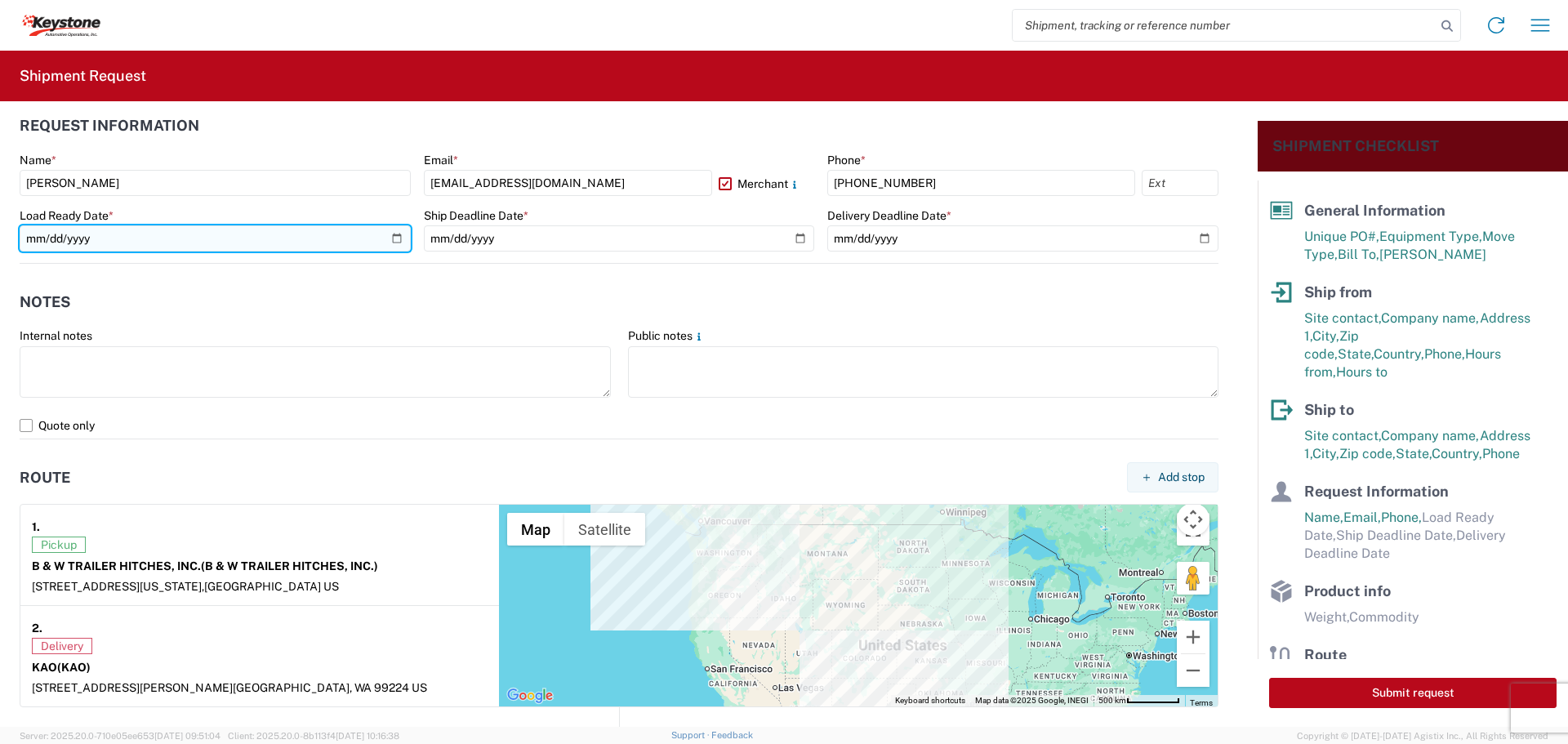
click at [390, 232] on input "date" at bounding box center [214, 238] width 391 height 26
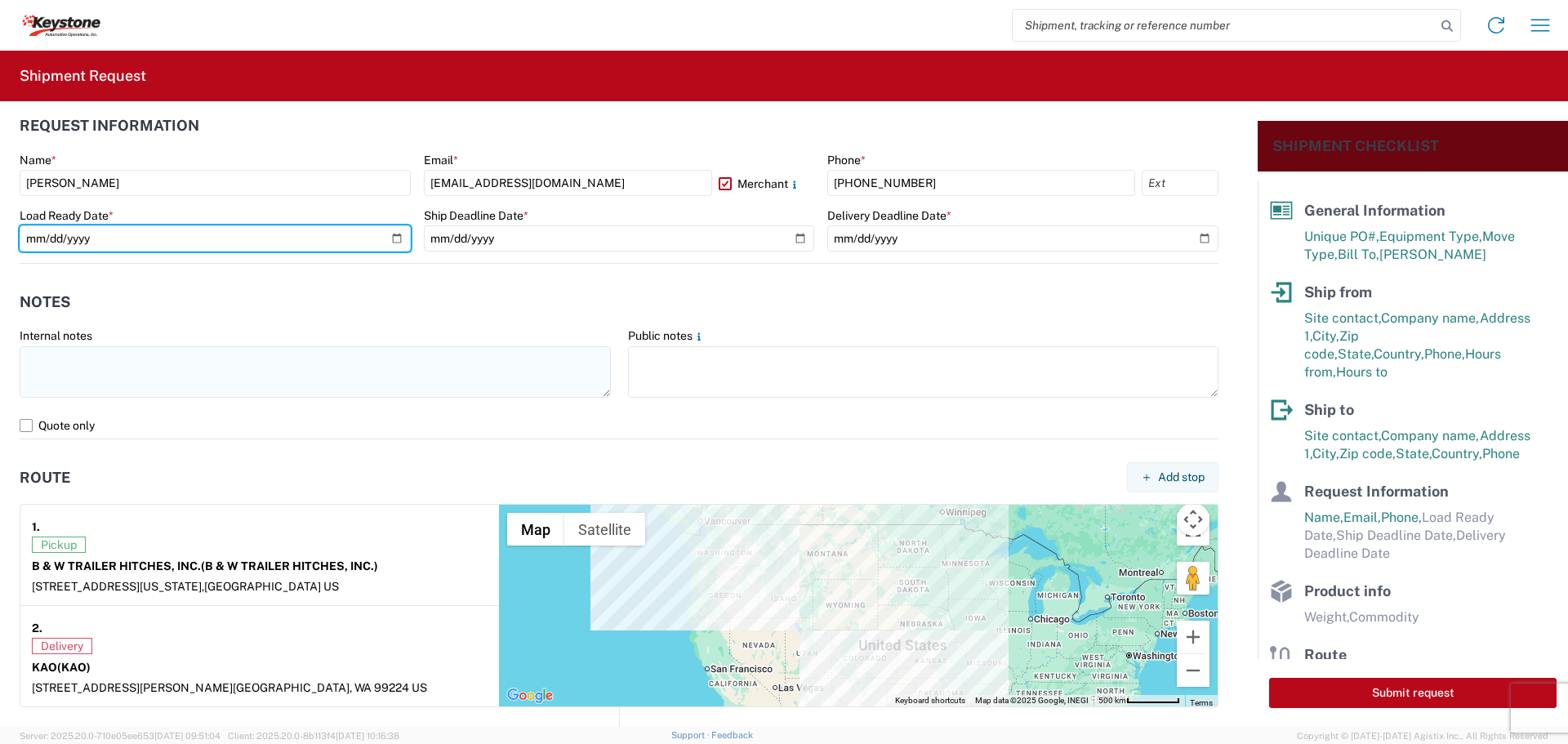
type input "[DATE]"
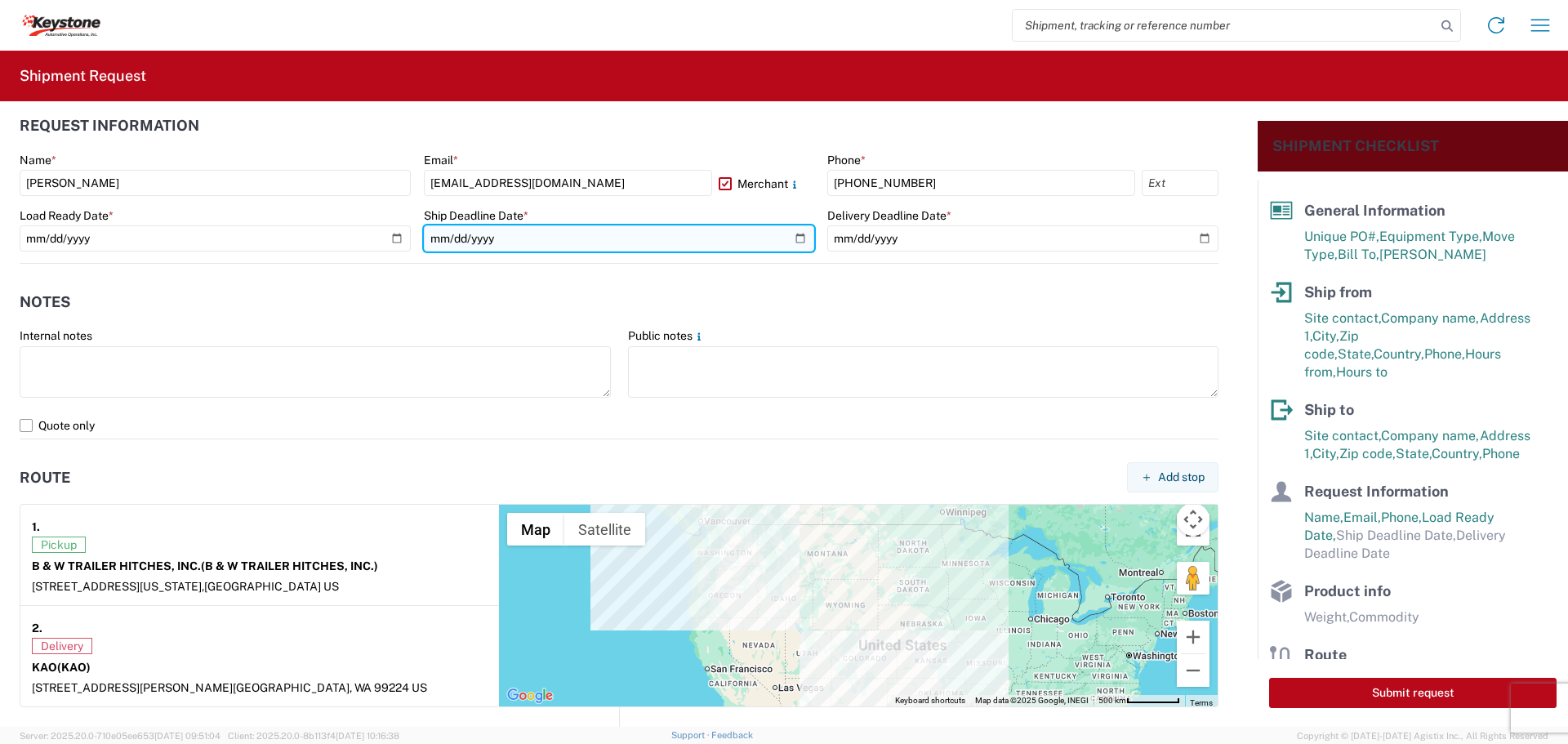
click at [790, 238] on input "date" at bounding box center [619, 238] width 391 height 26
type input "[DATE]"
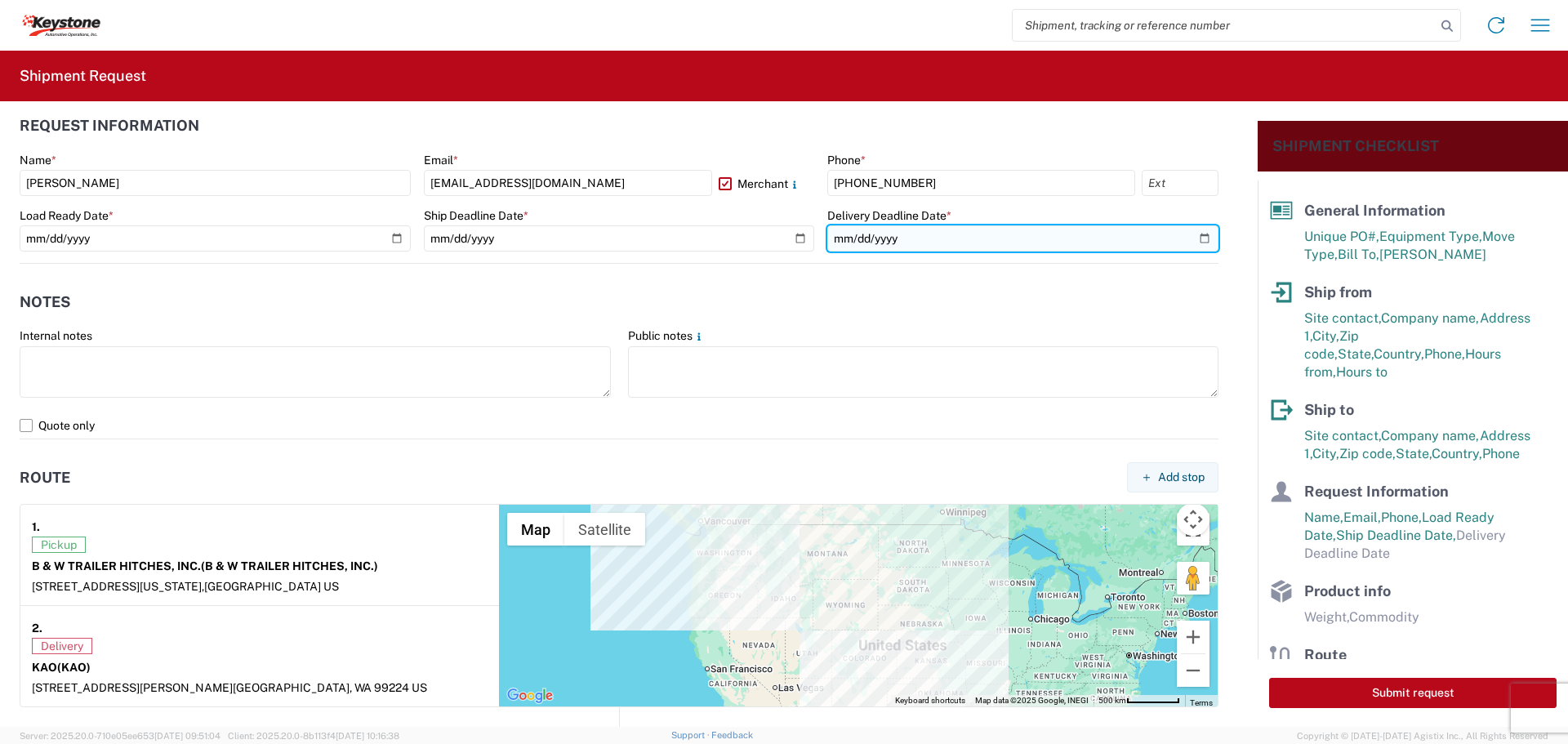
click at [1192, 236] on input "date" at bounding box center [1022, 238] width 391 height 26
type input "[DATE]"
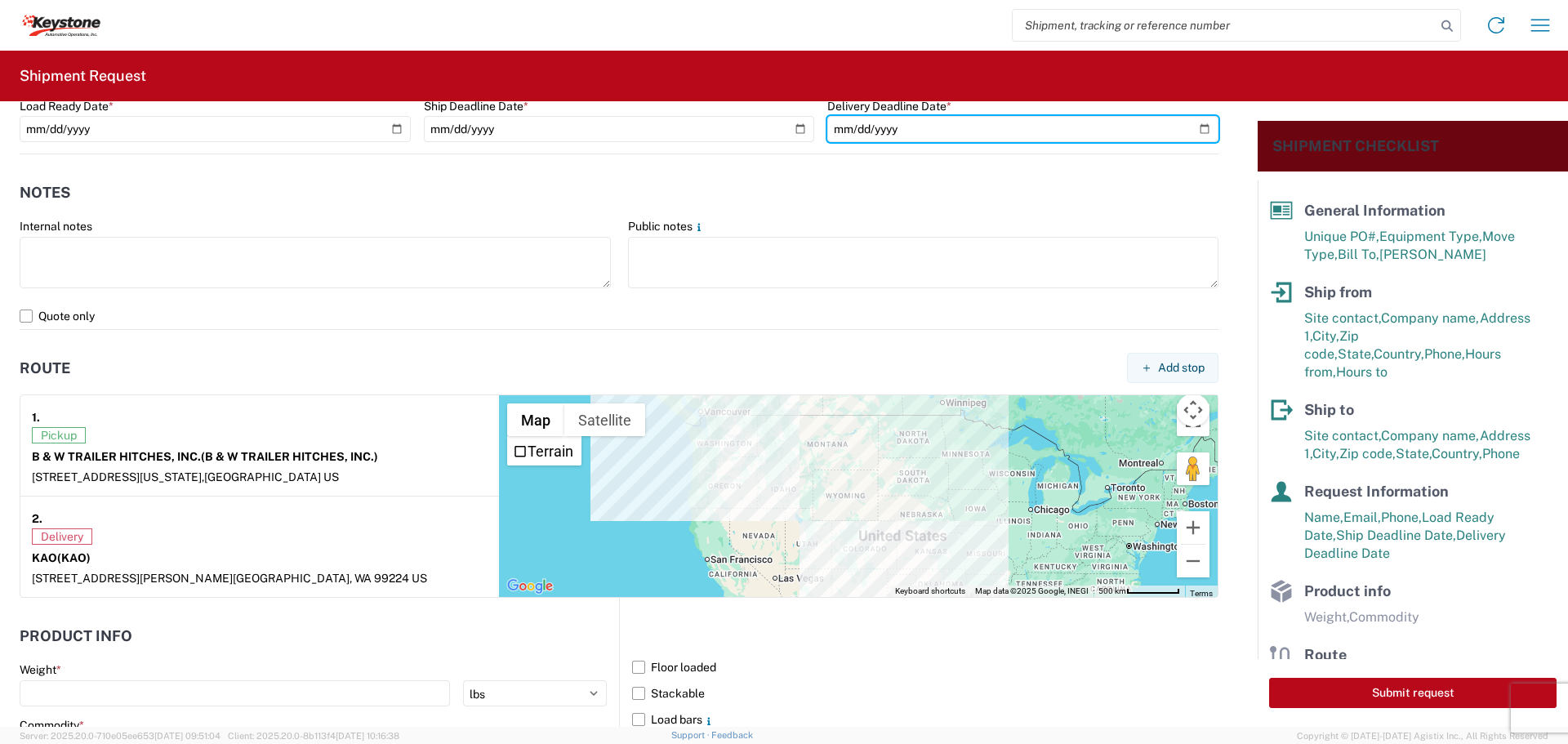
scroll to position [1224, 0]
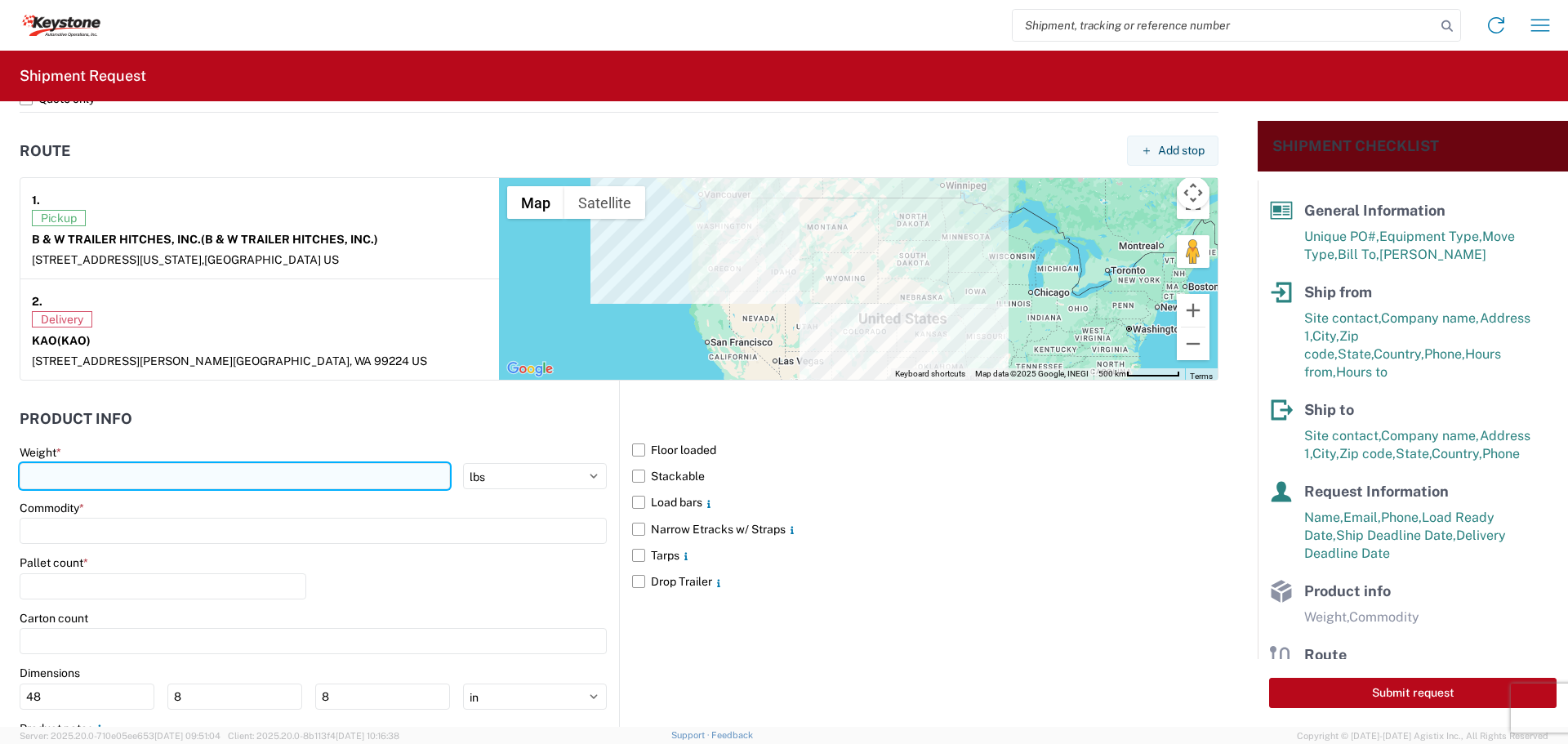
click at [51, 467] on input "number" at bounding box center [234, 475] width 430 height 26
type input "39961"
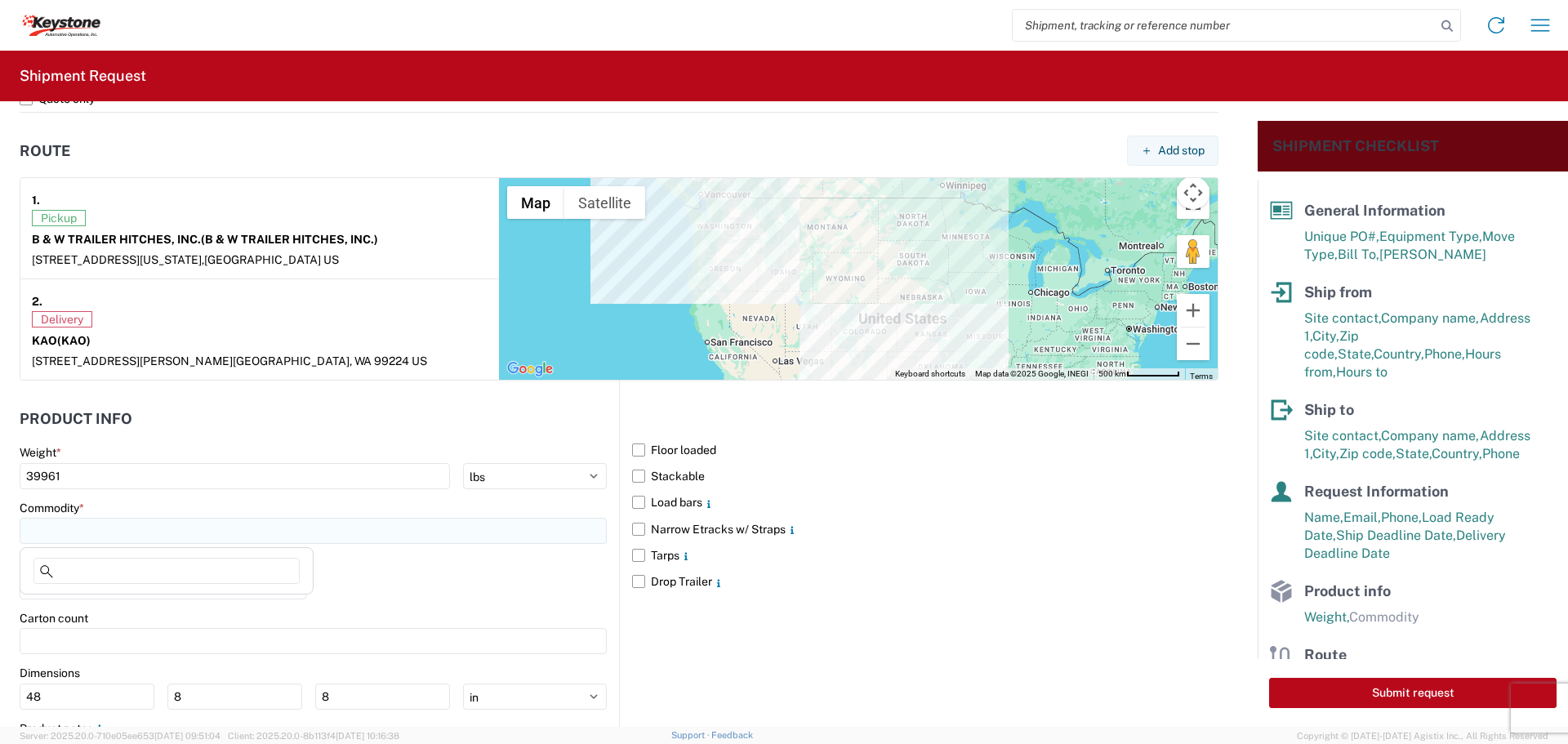
click at [73, 536] on input at bounding box center [312, 531] width 587 height 26
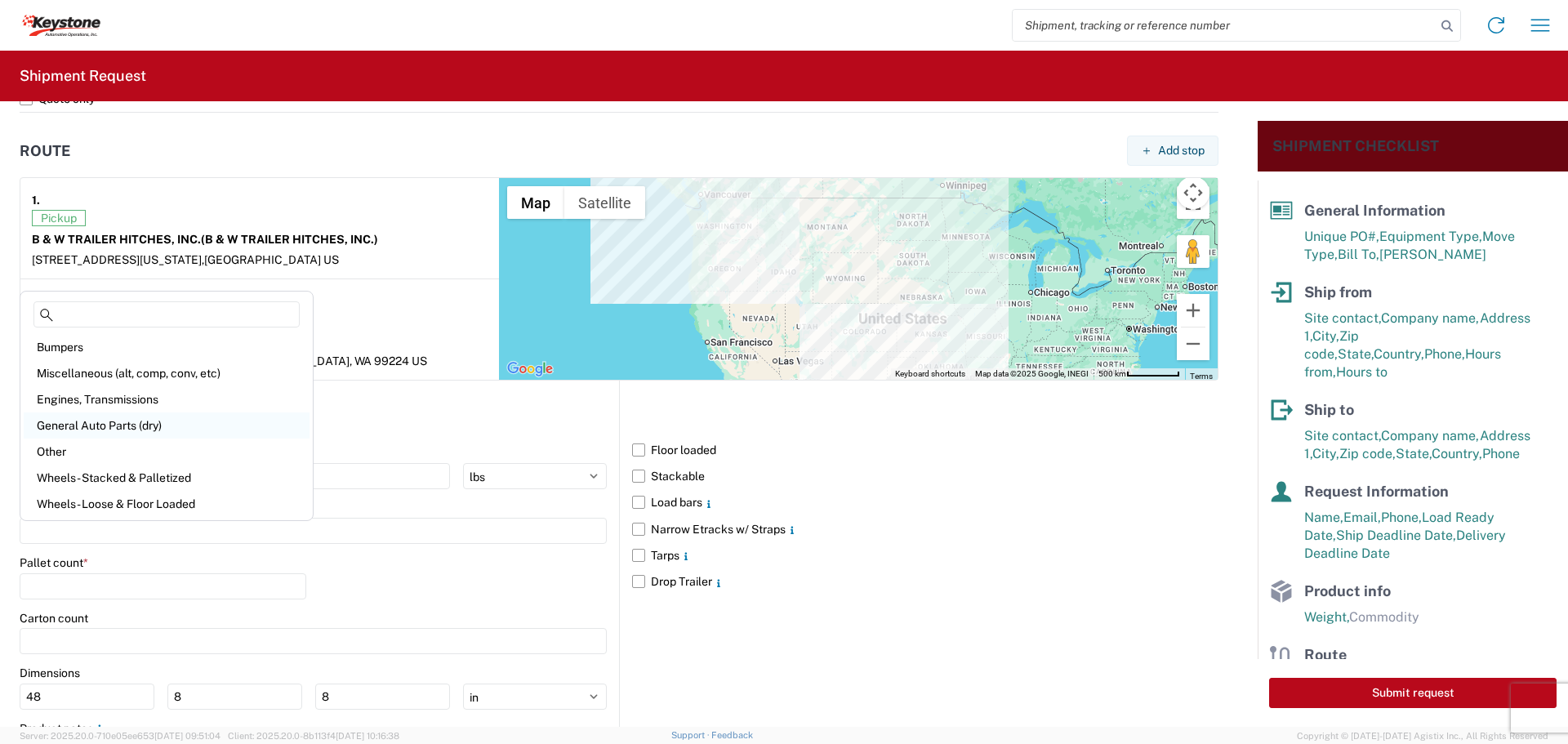
click at [122, 426] on div "General Auto Parts (dry)" at bounding box center [166, 425] width 286 height 26
type input "General Auto Parts (dry)"
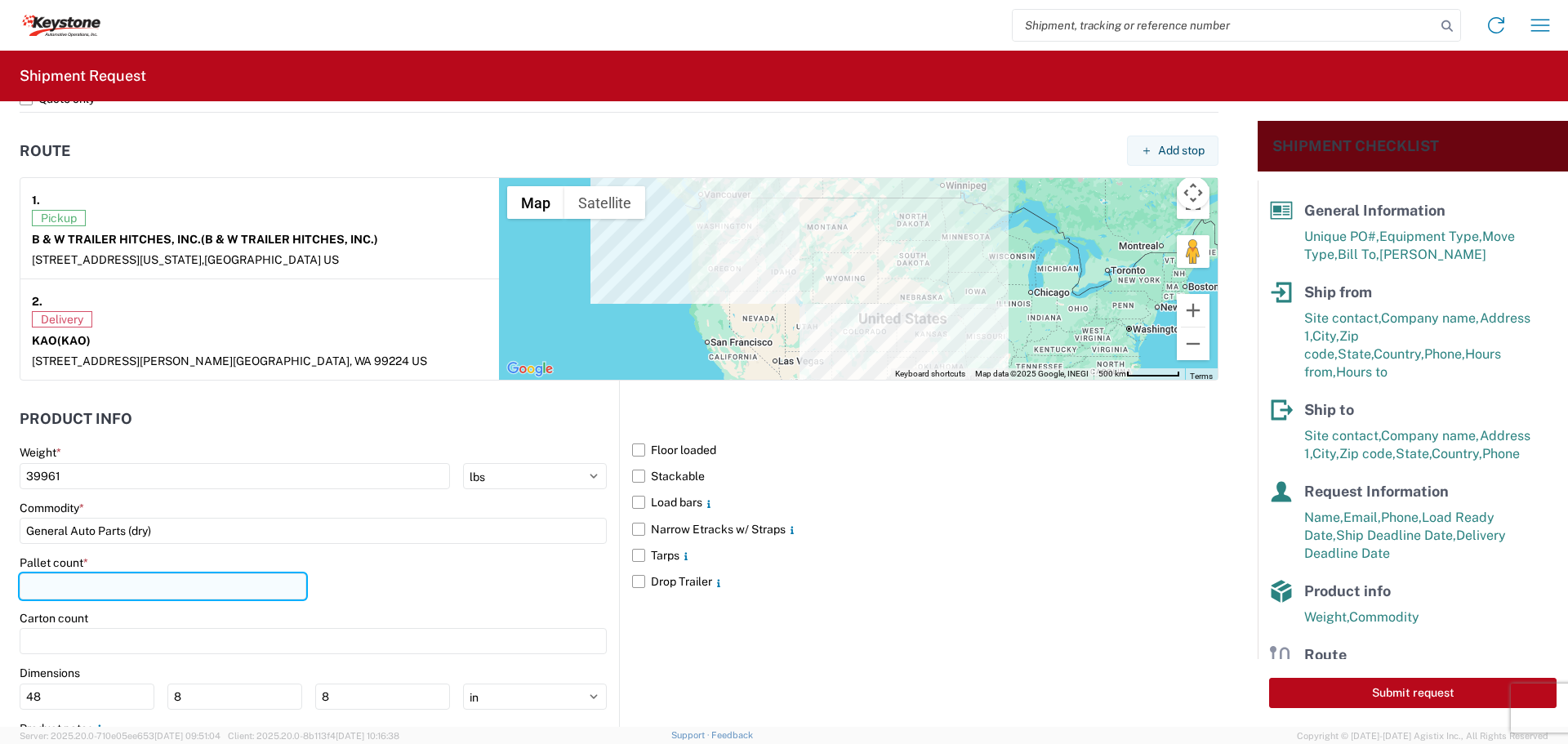
click at [100, 590] on input "number" at bounding box center [162, 586] width 286 height 26
type input "24"
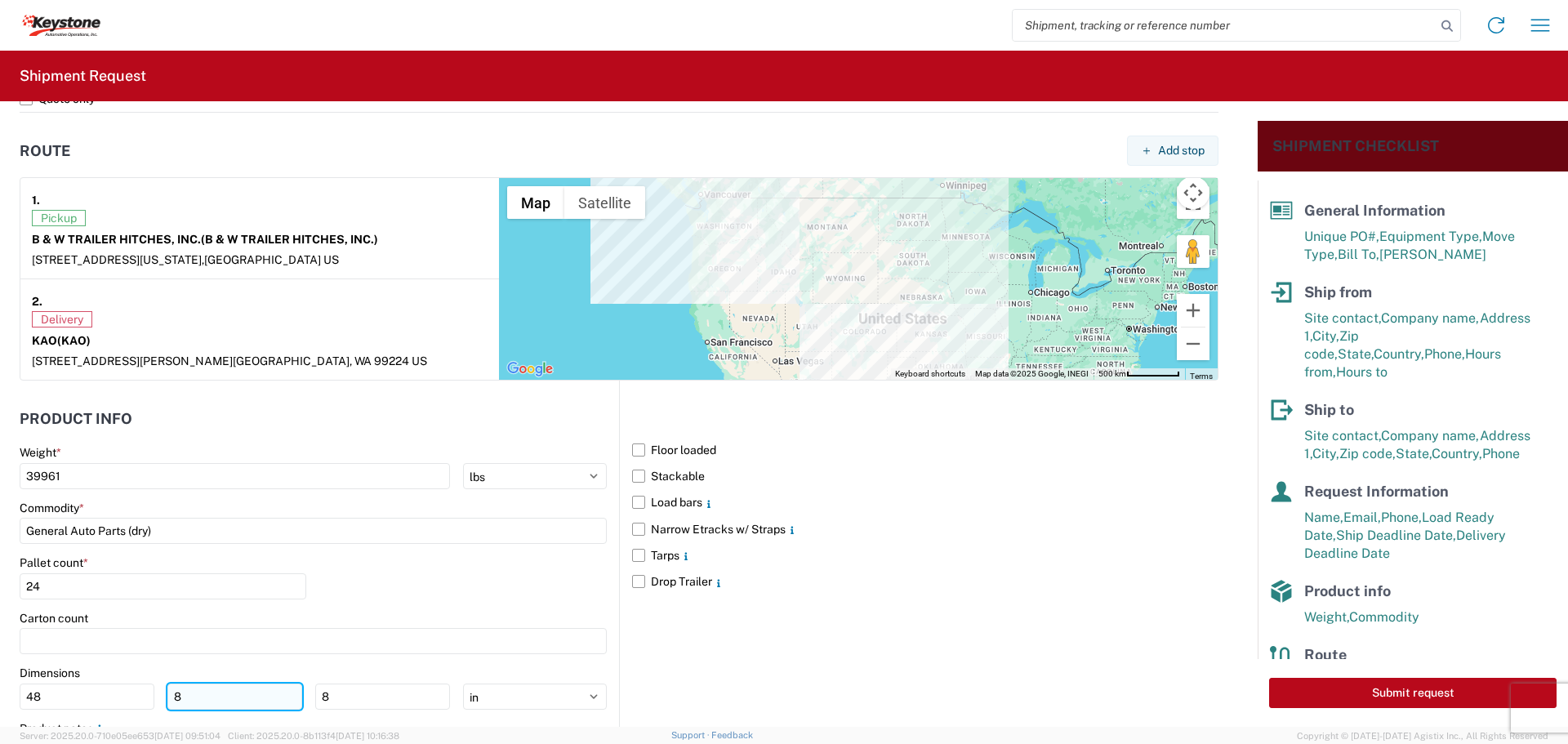
click at [203, 690] on input "8" at bounding box center [235, 695] width 135 height 26
type input "40"
click at [384, 698] on input "8" at bounding box center [382, 695] width 135 height 26
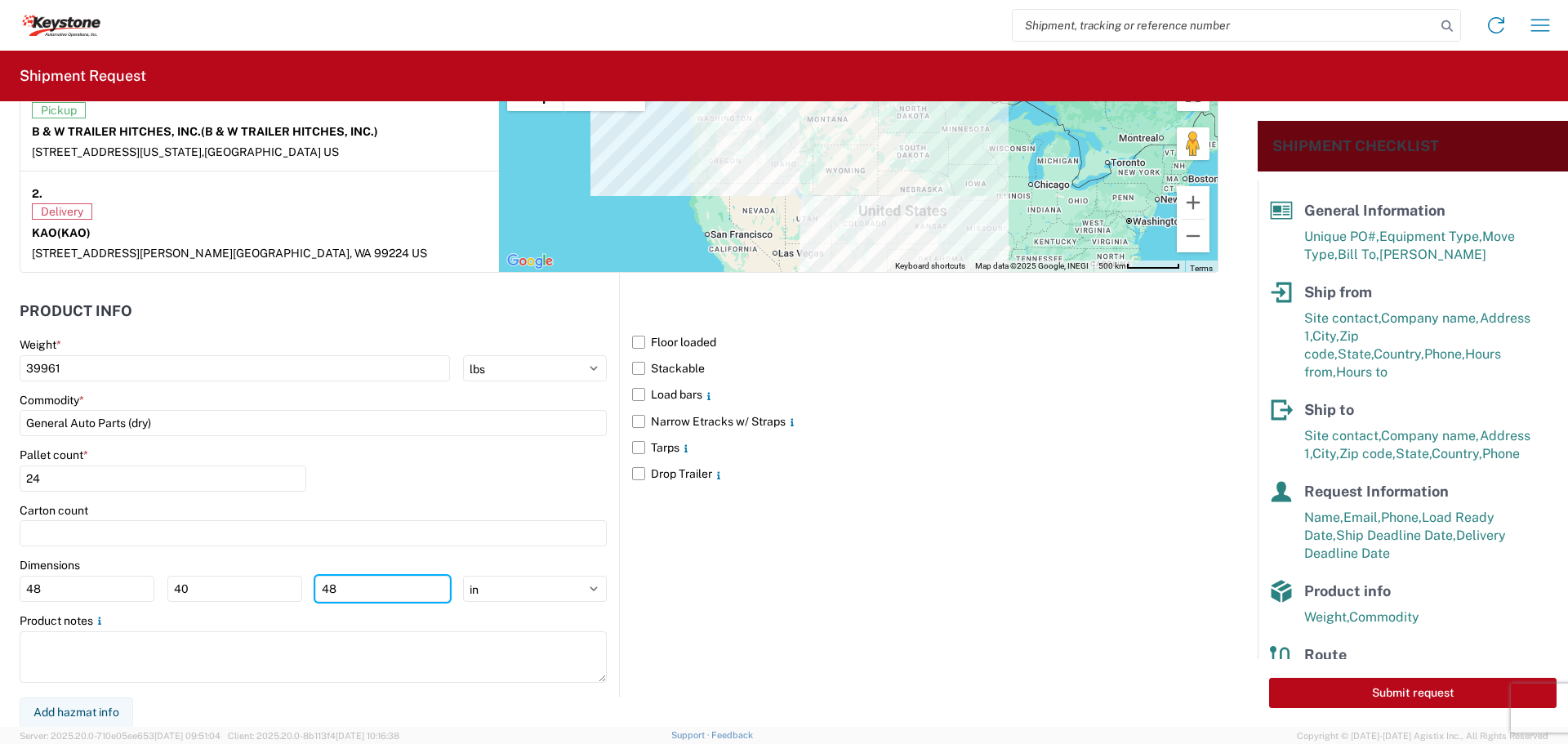
scroll to position [1333, 0]
type input "48"
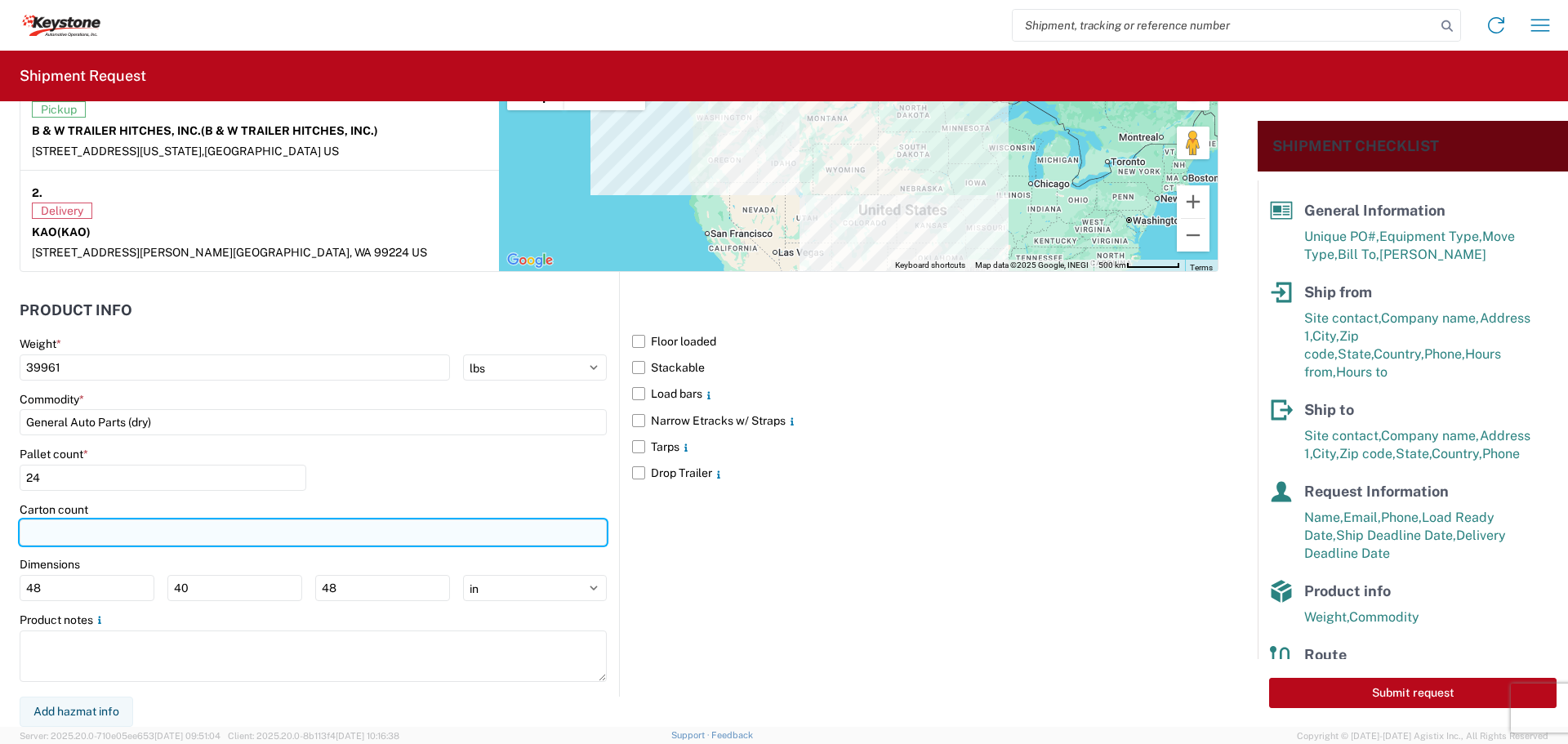
click at [124, 528] on input "number" at bounding box center [312, 532] width 587 height 26
type input "540"
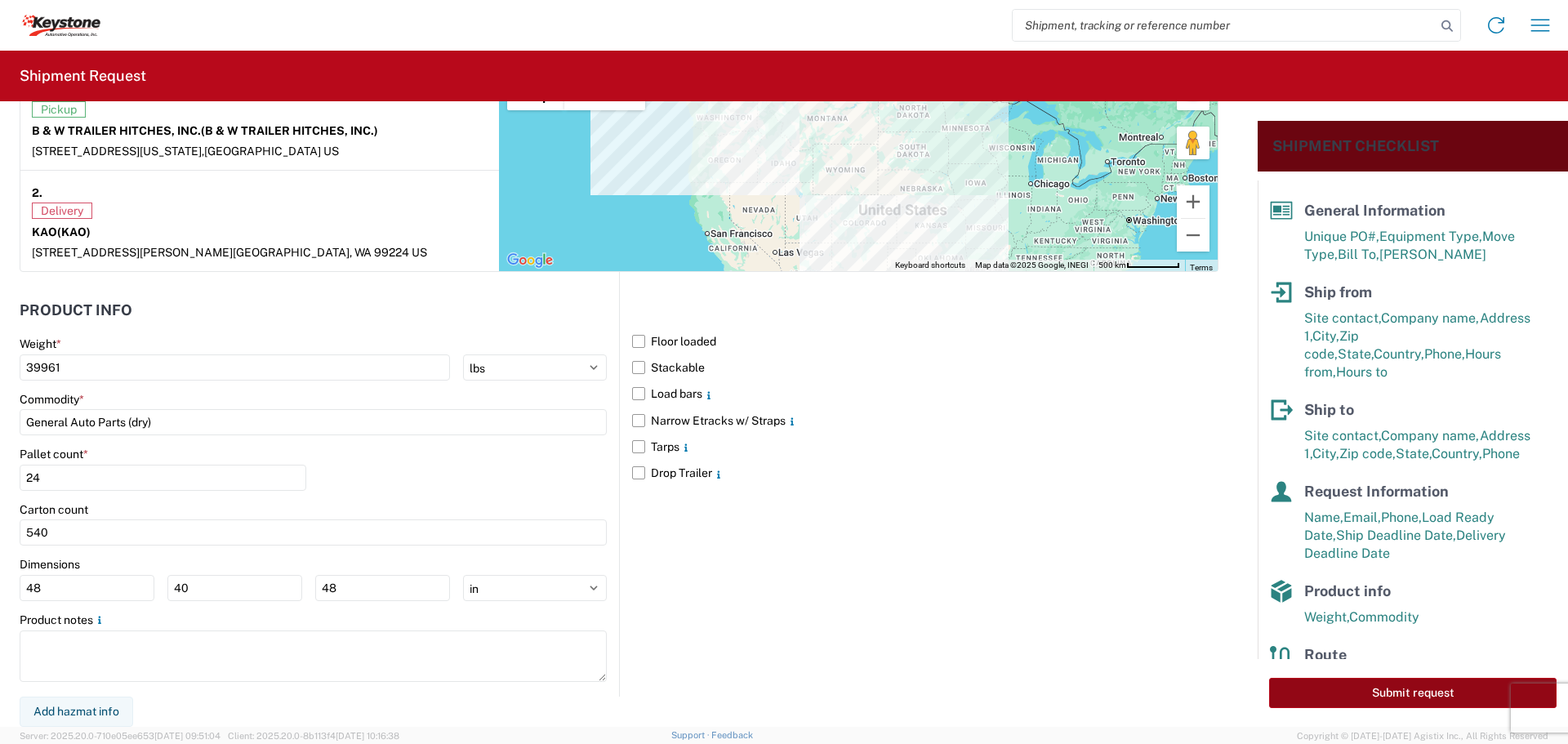
click at [1407, 688] on button "Submit request" at bounding box center [1413, 692] width 287 height 30
select select "US"
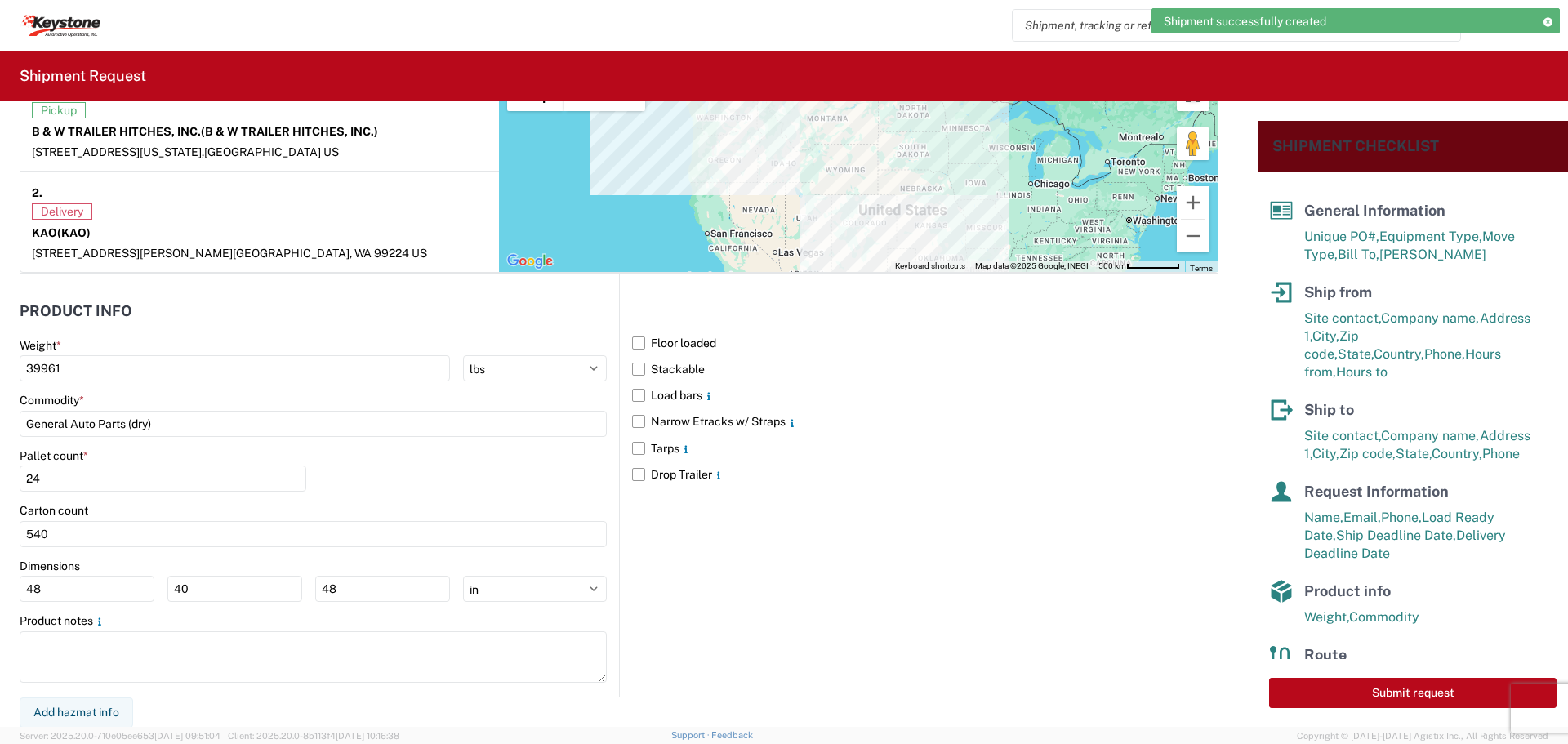
scroll to position [1333, 0]
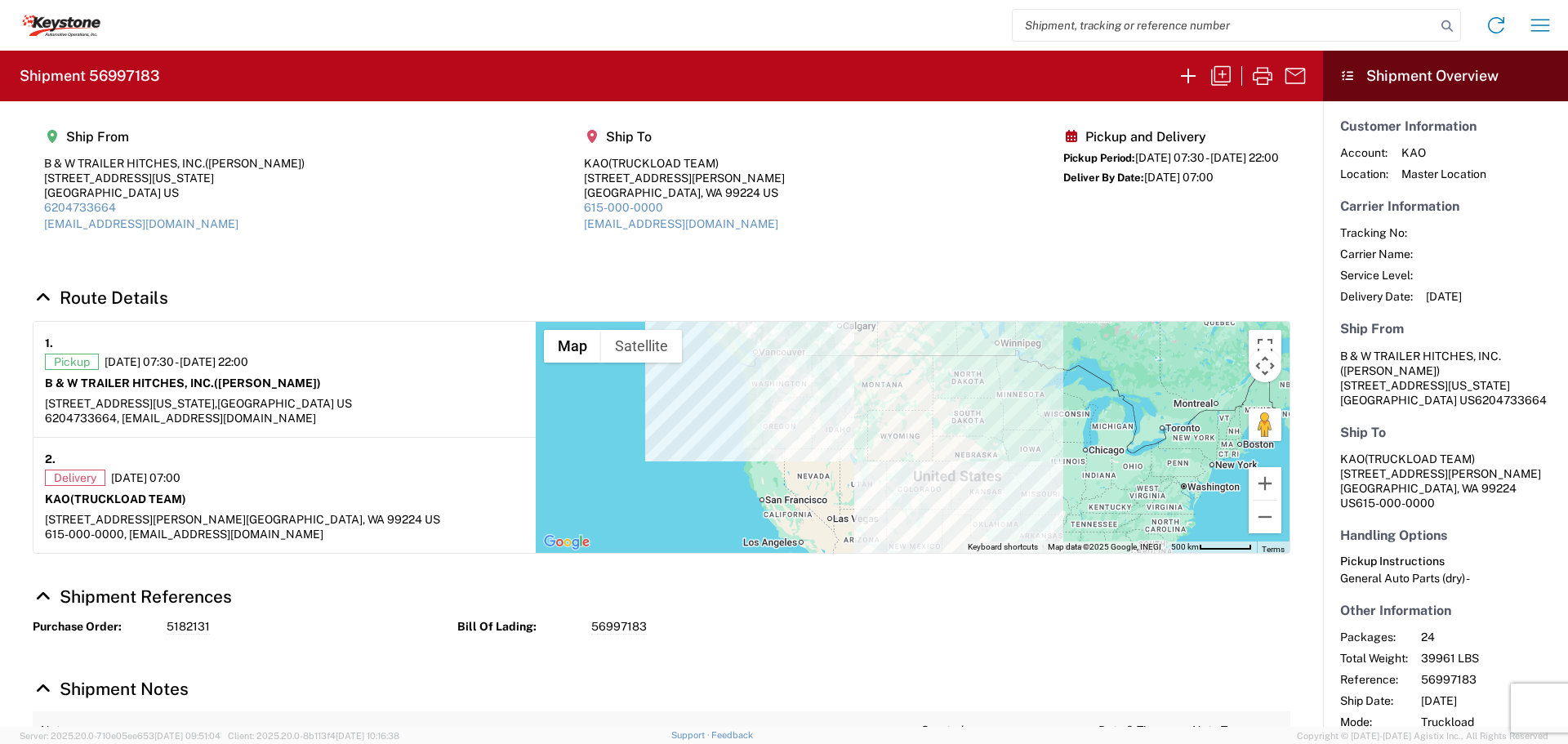
drag, startPoint x: 456, startPoint y: 385, endPoint x: 788, endPoint y: 588, distance: 389.1
click at [788, 588] on h4 "Shipment References" at bounding box center [662, 596] width 1258 height 20
click at [1183, 74] on icon "button" at bounding box center [1188, 76] width 26 height 26
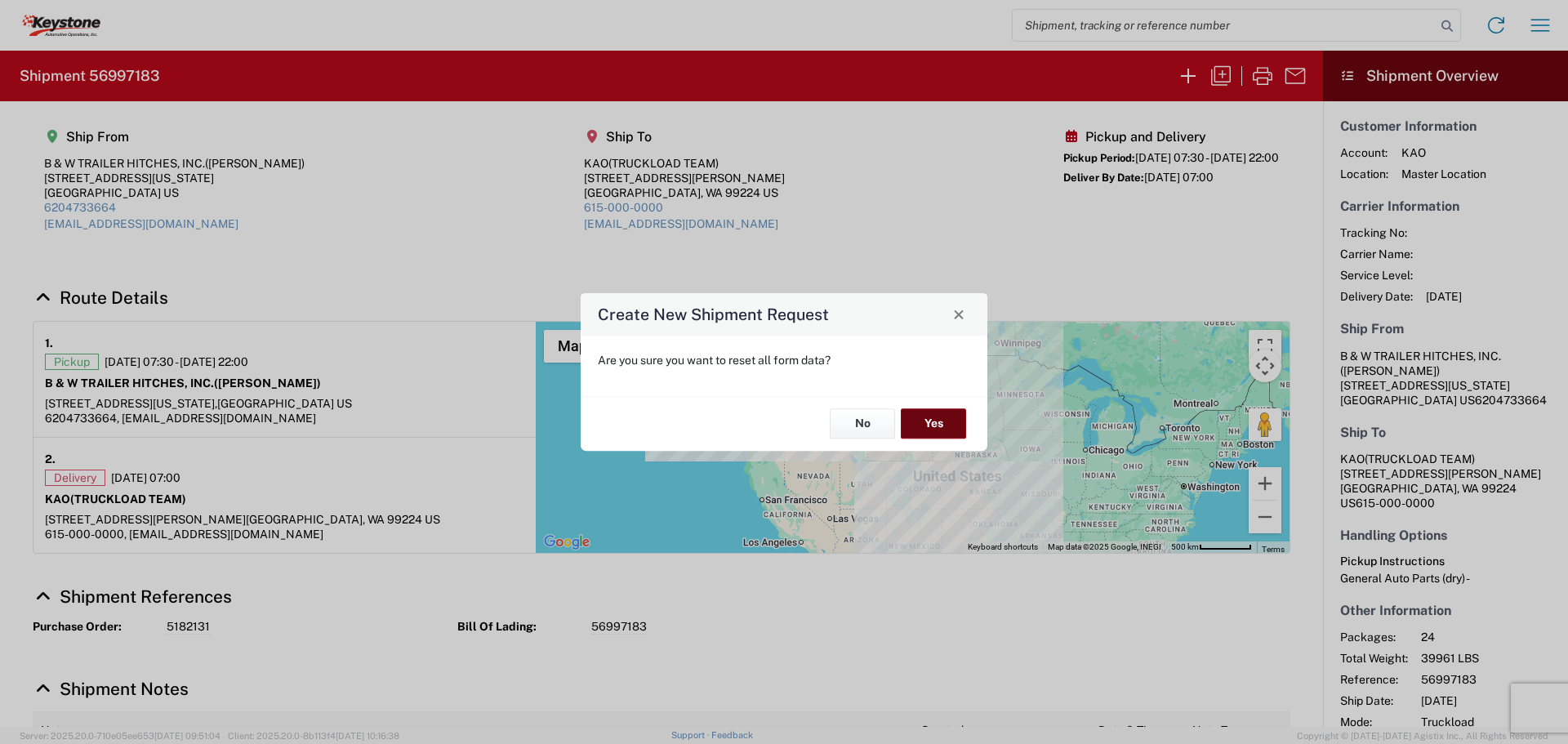
click at [915, 430] on button "Yes" at bounding box center [932, 424] width 65 height 30
select select "FULL"
select select "US"
select select "LBS"
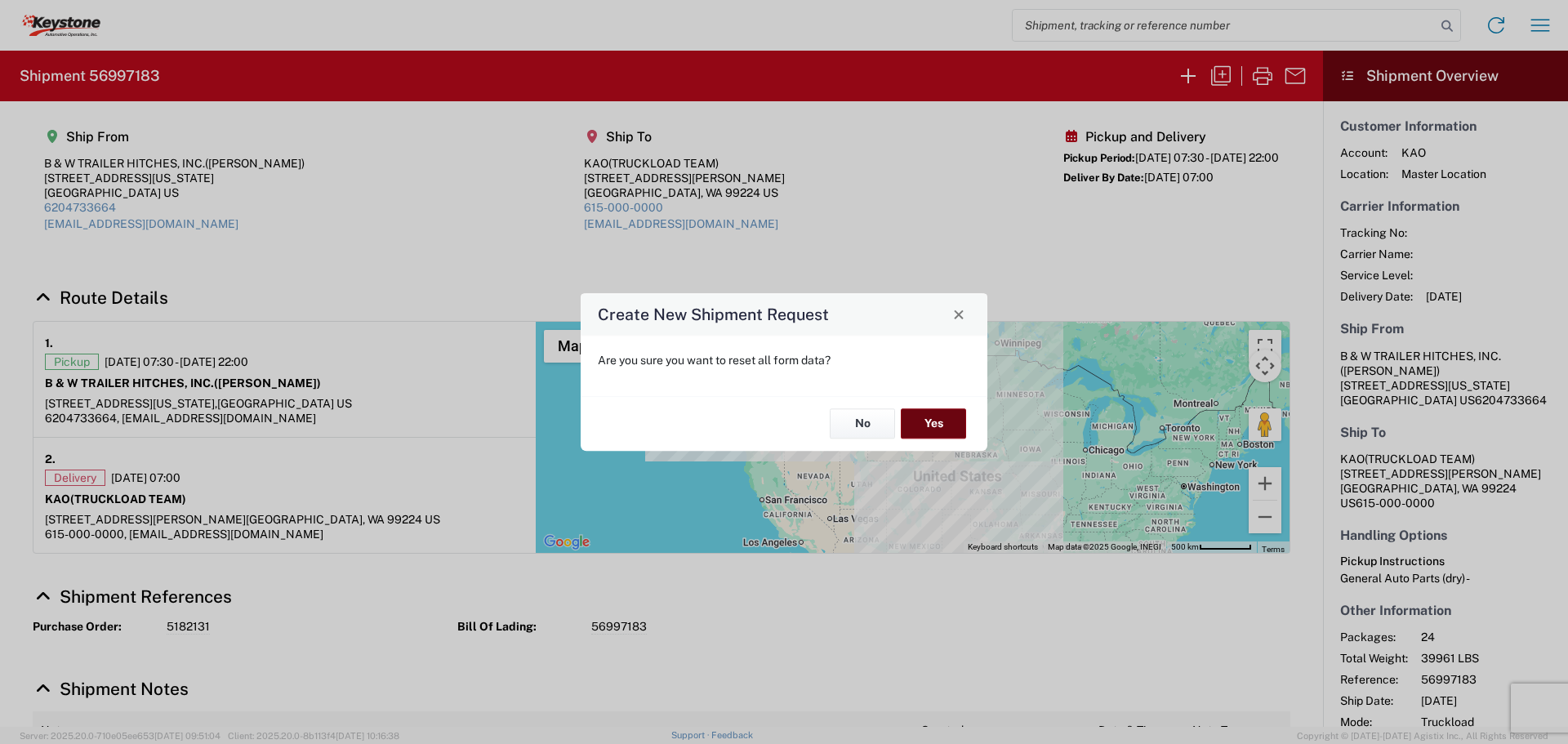
select select "IN"
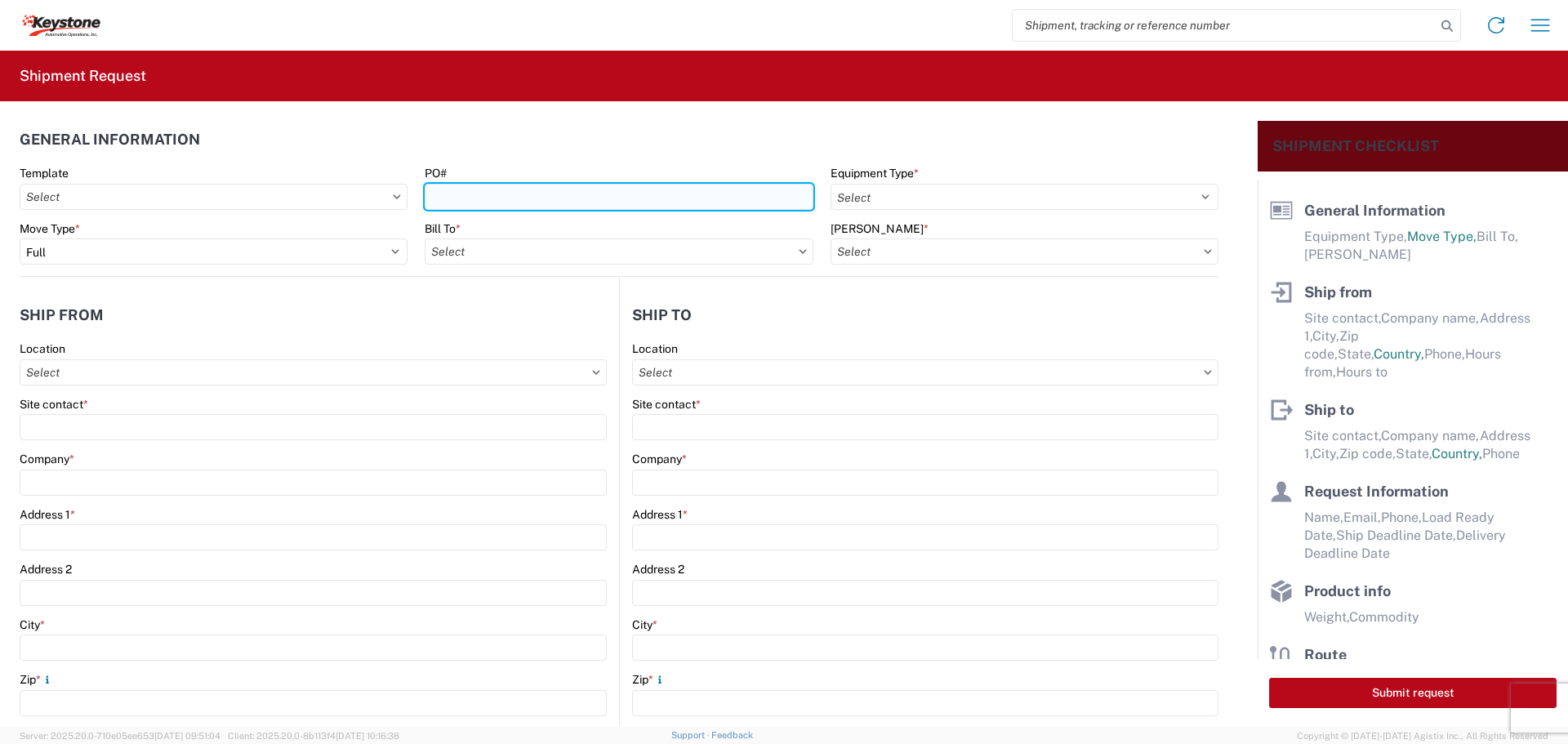
click at [463, 204] on input "PO#" at bounding box center [619, 196] width 388 height 26
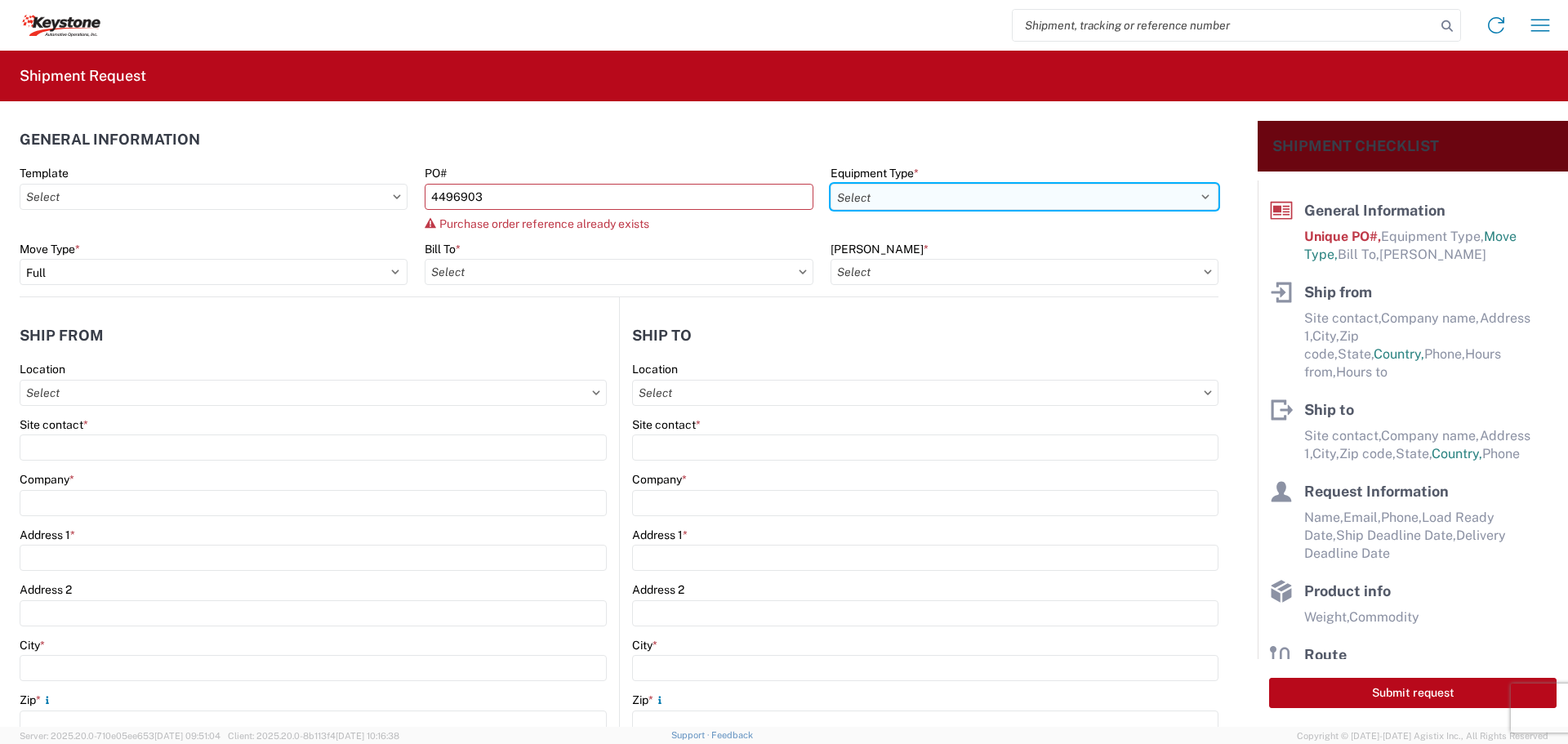
click at [916, 193] on select "Select 53’ Dry Van Flatbed Dropdeck (van) Lowboy (flatbed) Rail" at bounding box center [1025, 196] width 388 height 26
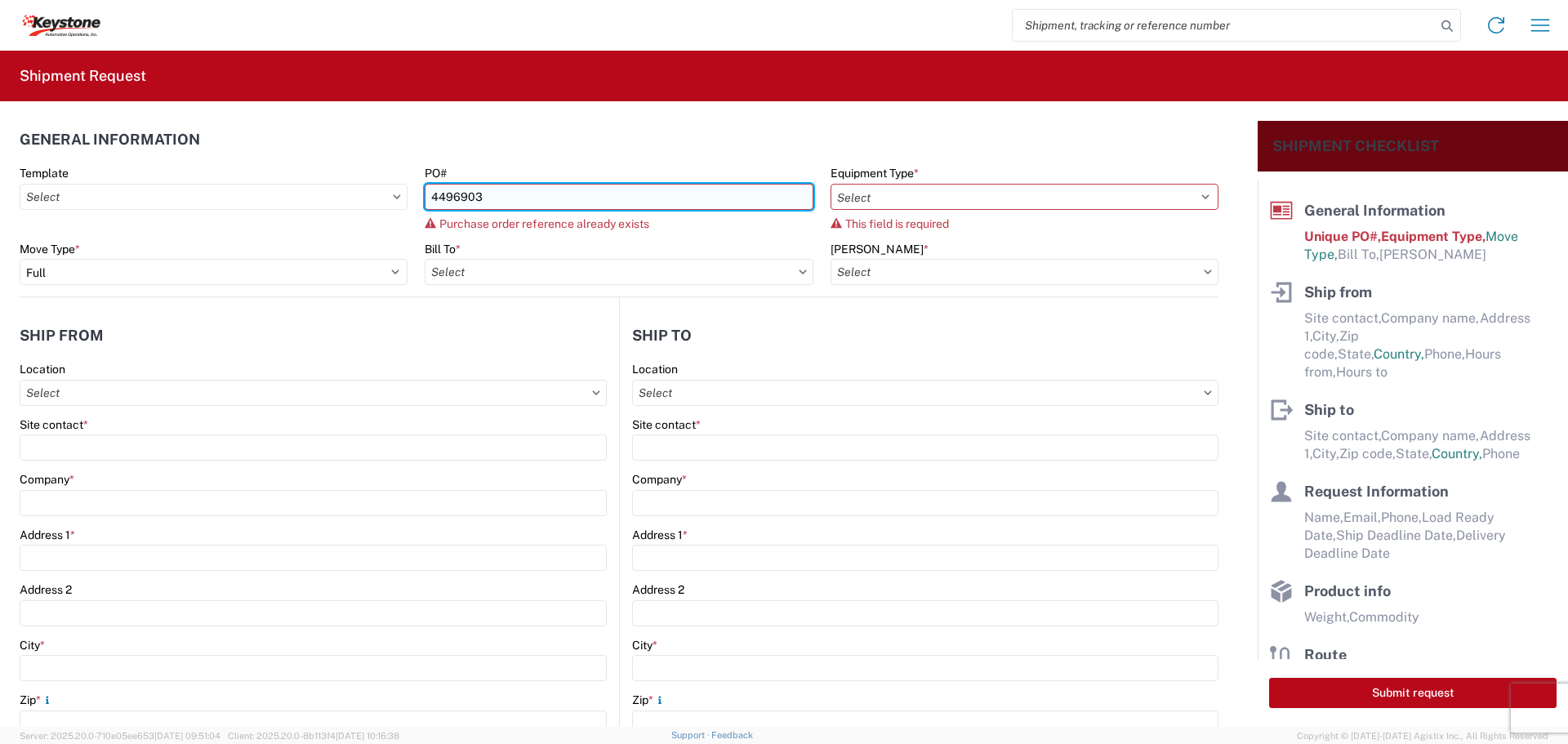
click at [592, 193] on input "4496903" at bounding box center [619, 196] width 388 height 26
type input "4496903-1"
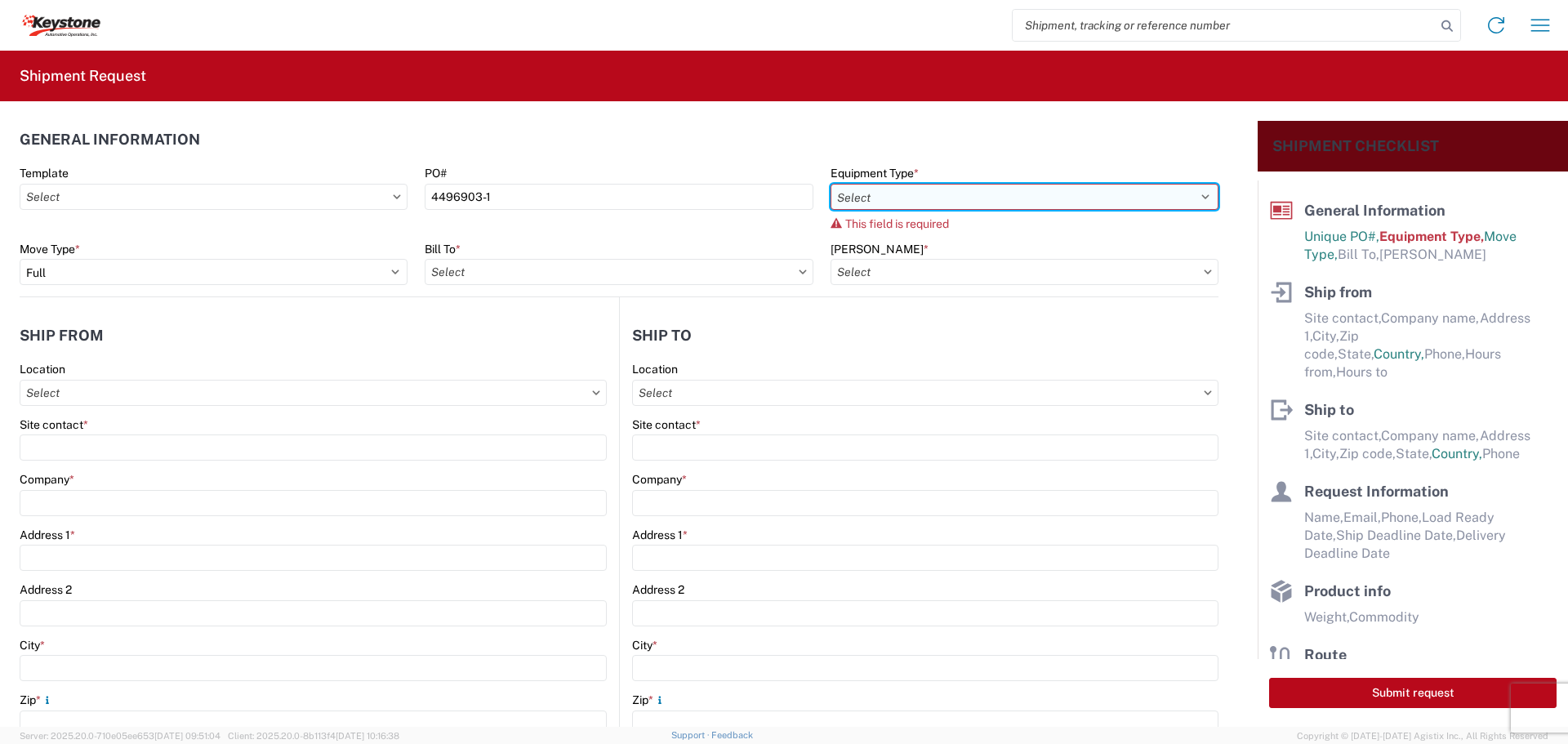
click at [1052, 190] on select "Select 53’ Dry Van Flatbed Dropdeck (van) Lowboy (flatbed) Rail" at bounding box center [1025, 196] width 388 height 26
select select "STDV"
click at [831, 183] on select "Select 53’ Dry Van Flatbed Dropdeck (van) Lowboy (flatbed) Rail" at bounding box center [1025, 196] width 388 height 26
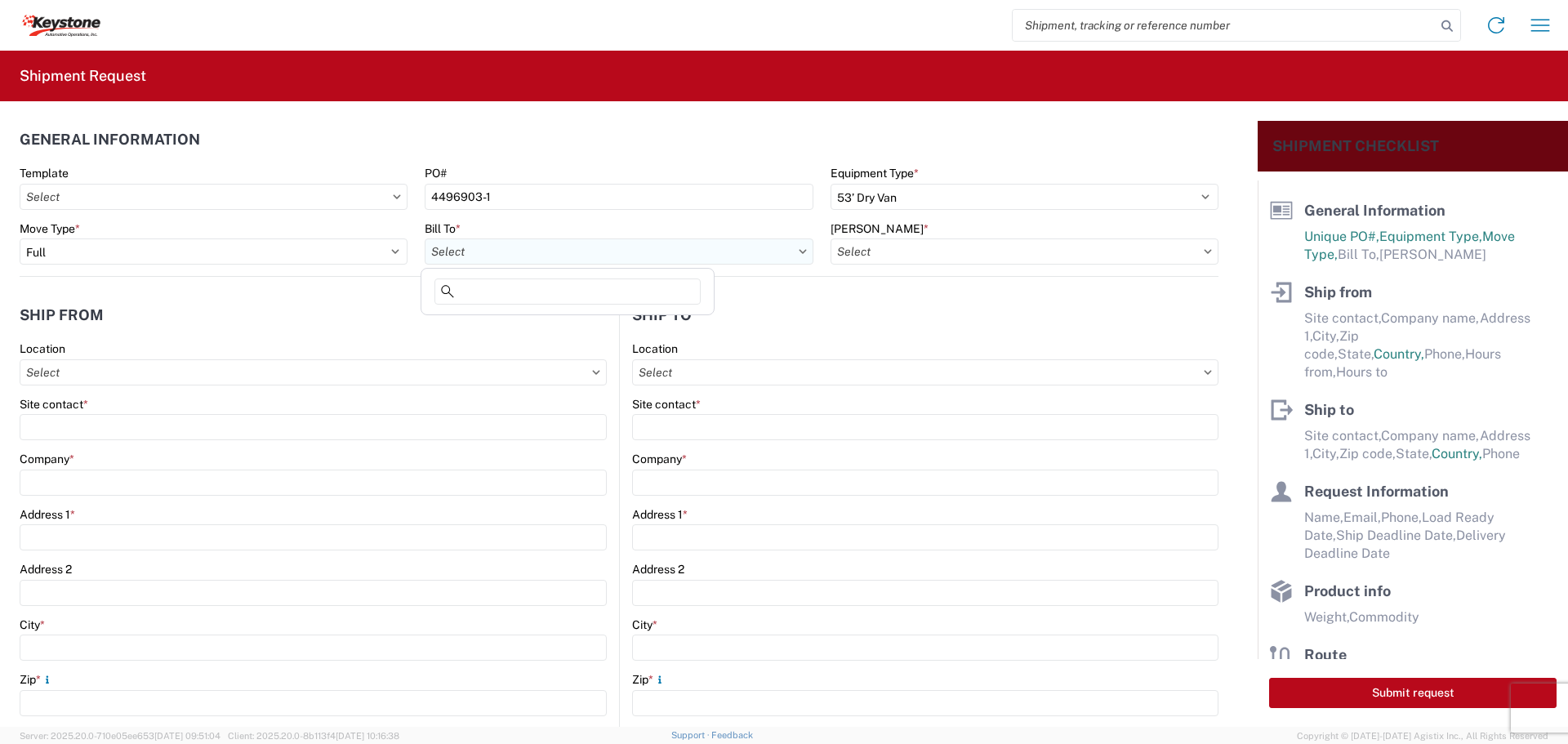
click at [591, 253] on input "text" at bounding box center [619, 251] width 388 height 26
type input "8538"
click at [568, 323] on div "8538 - [US_STATE][GEOGRAPHIC_DATA] - KAO Operations" at bounding box center [583, 324] width 317 height 26
type input "8538 - [US_STATE][GEOGRAPHIC_DATA] - KAO Operations"
click at [942, 253] on input "text" at bounding box center [1025, 251] width 388 height 26
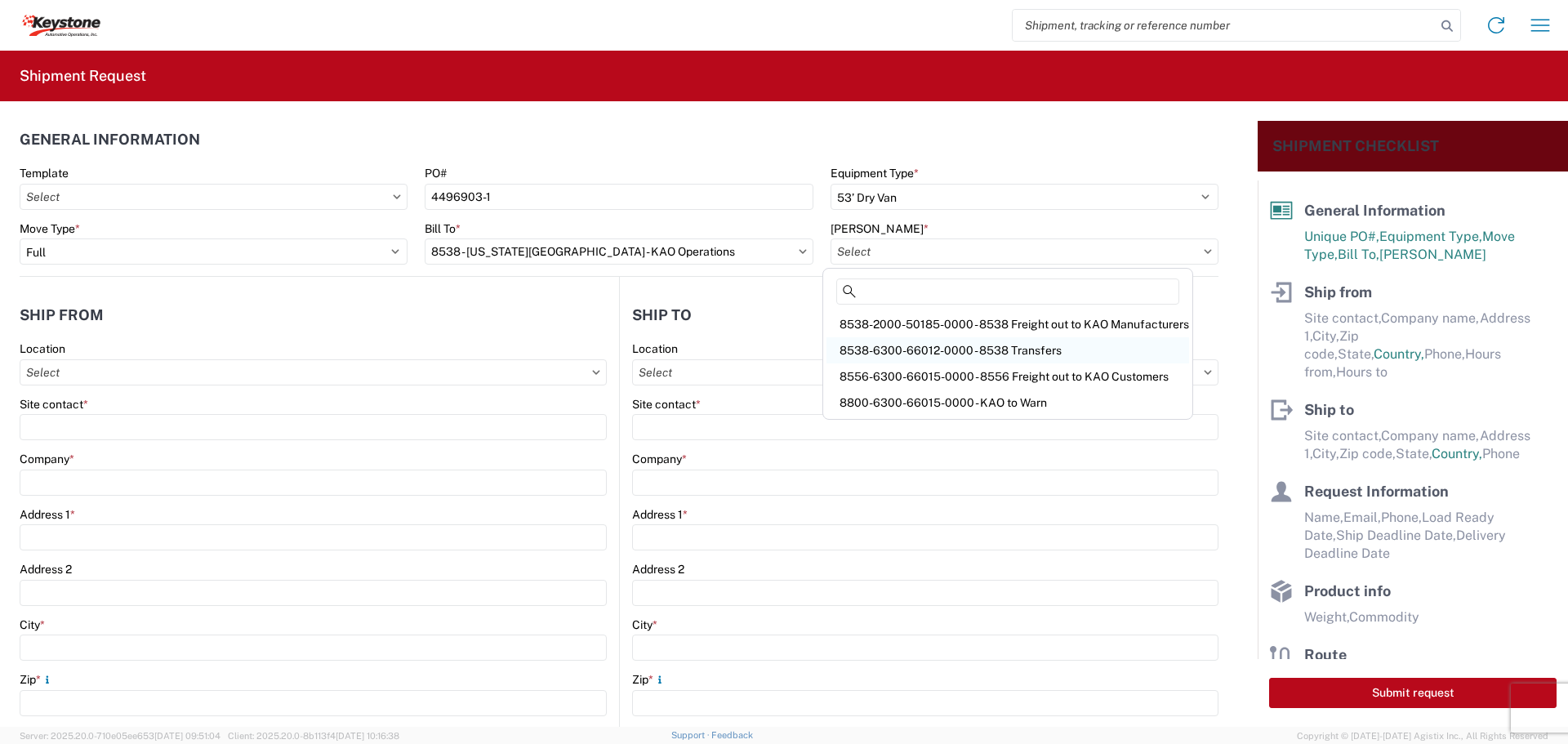
click at [951, 346] on div "8538-6300-66012-0000 - 8538 Transfers" at bounding box center [1008, 350] width 363 height 26
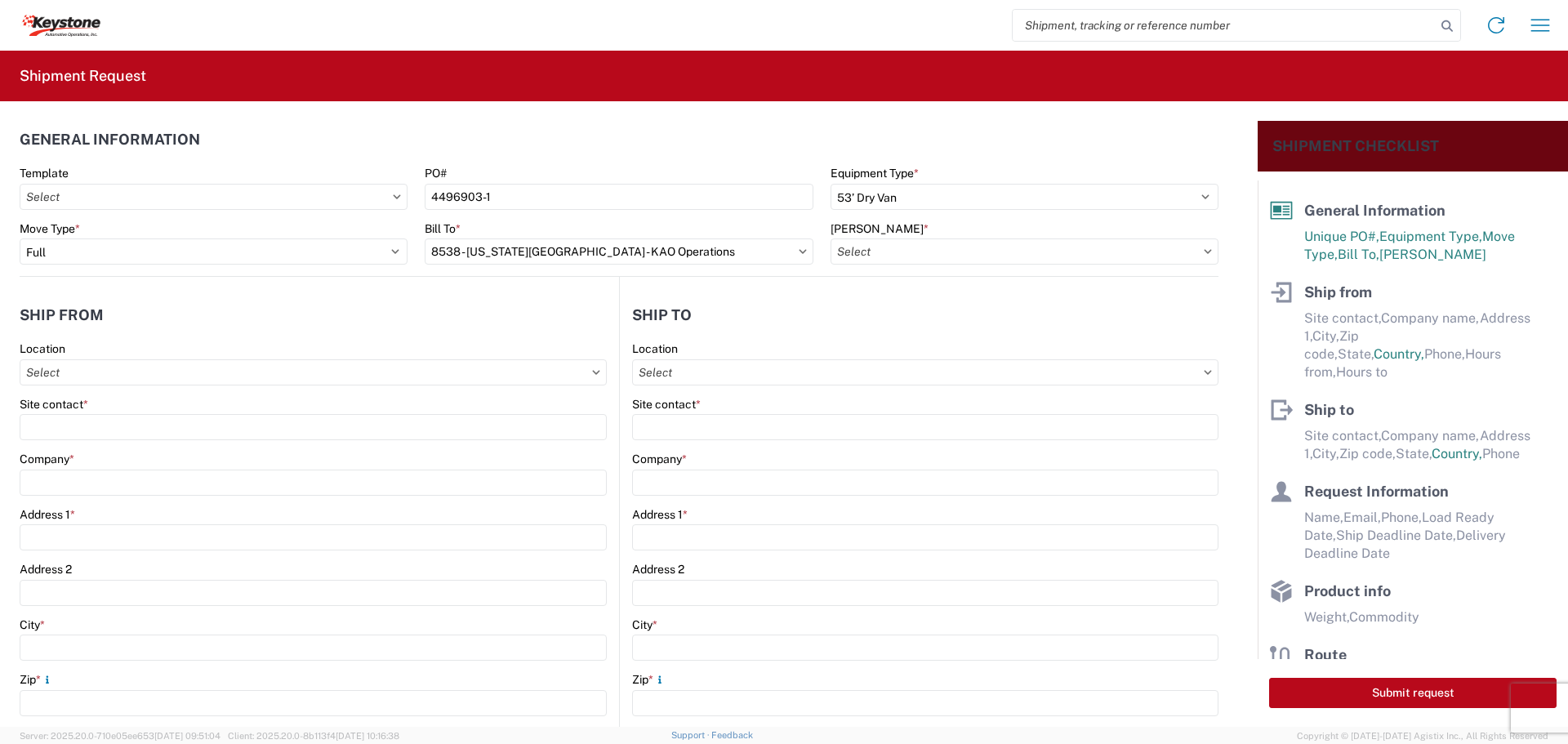
type input "8538-6300-66012-0000 - 8538 Transfers, 8538-6300-66012-0000 - 8538 Transfers"
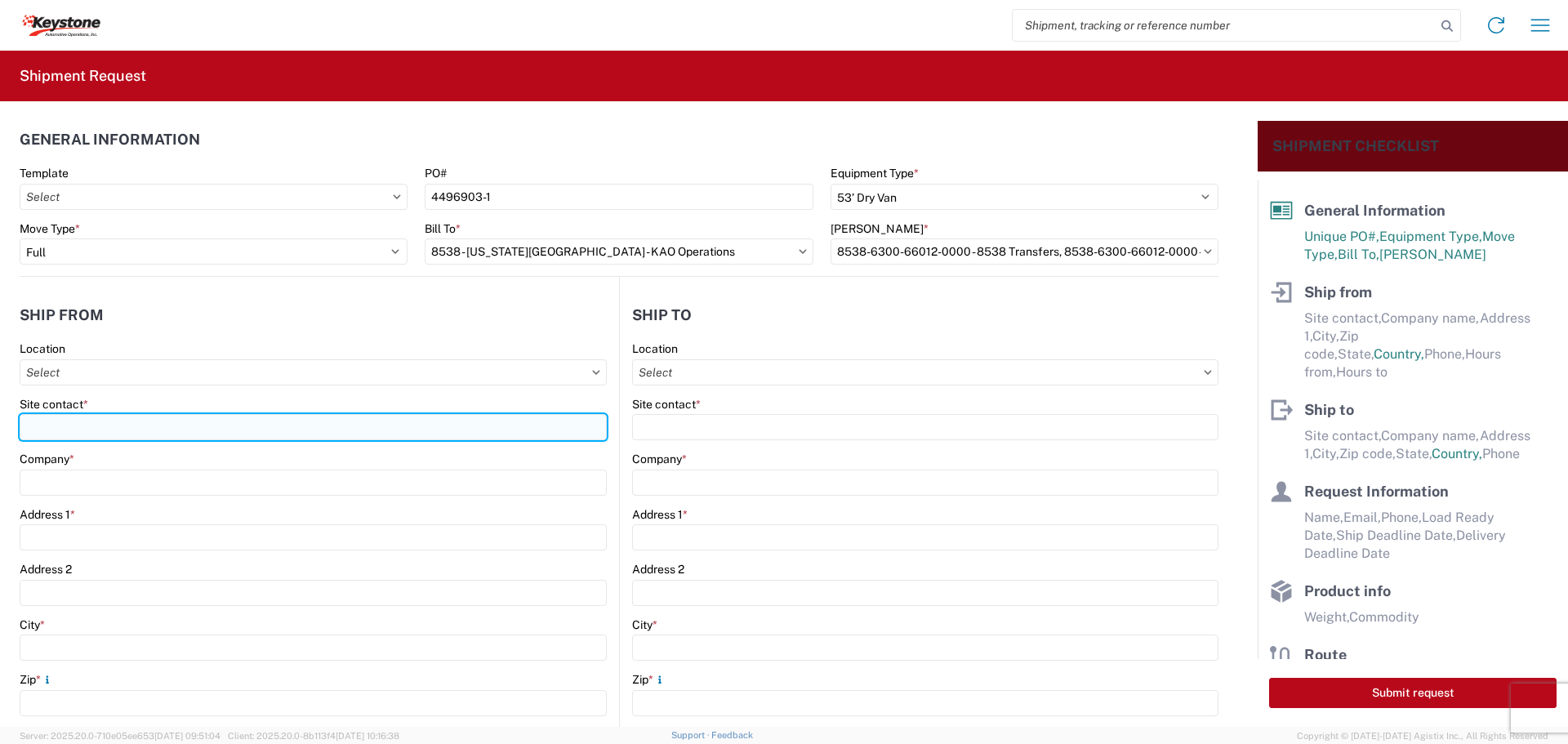
click at [92, 415] on input "Site contact *" at bounding box center [312, 427] width 587 height 26
type input "BILL OR [PERSON_NAME]"
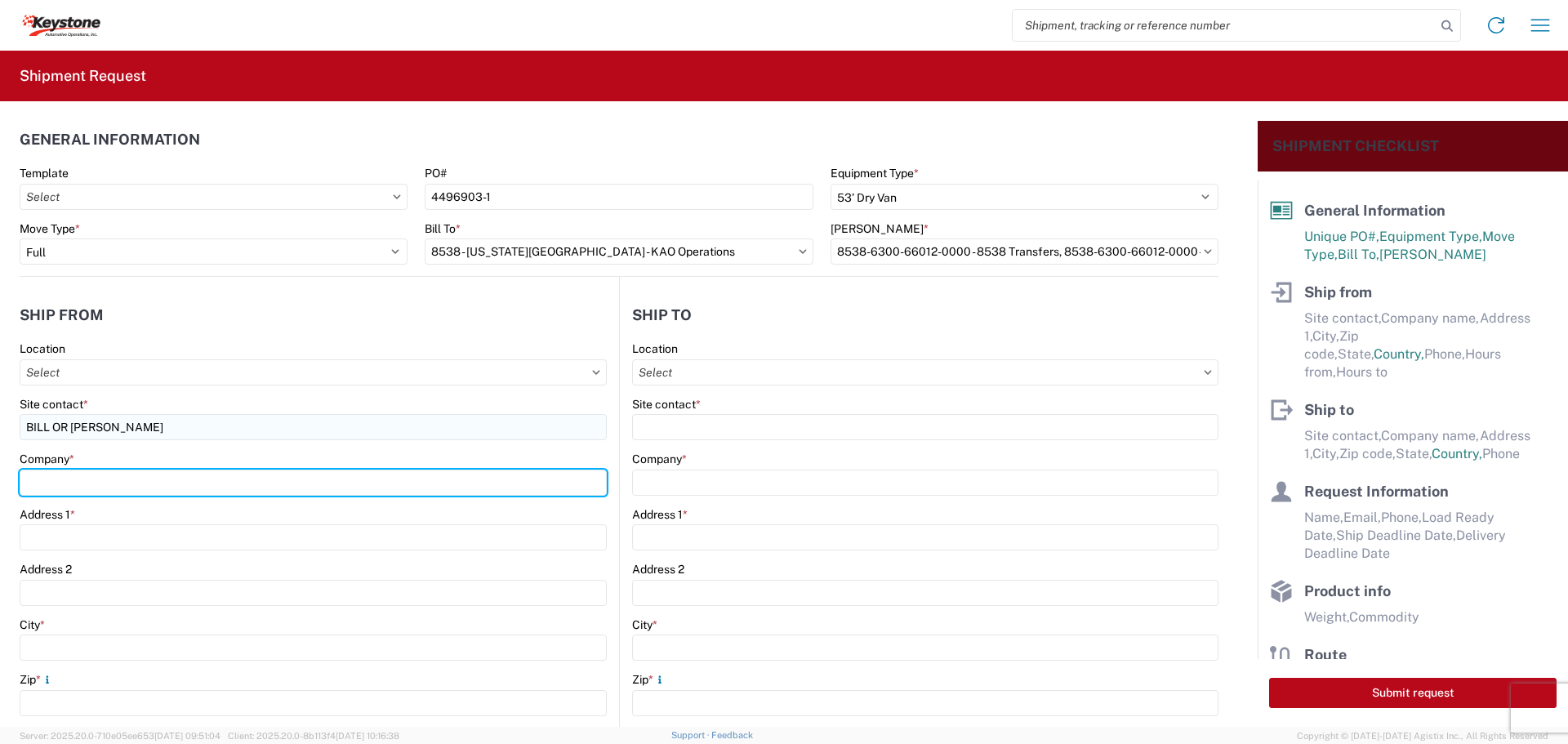
type input "B & W TRAILER HITCHES, INC."
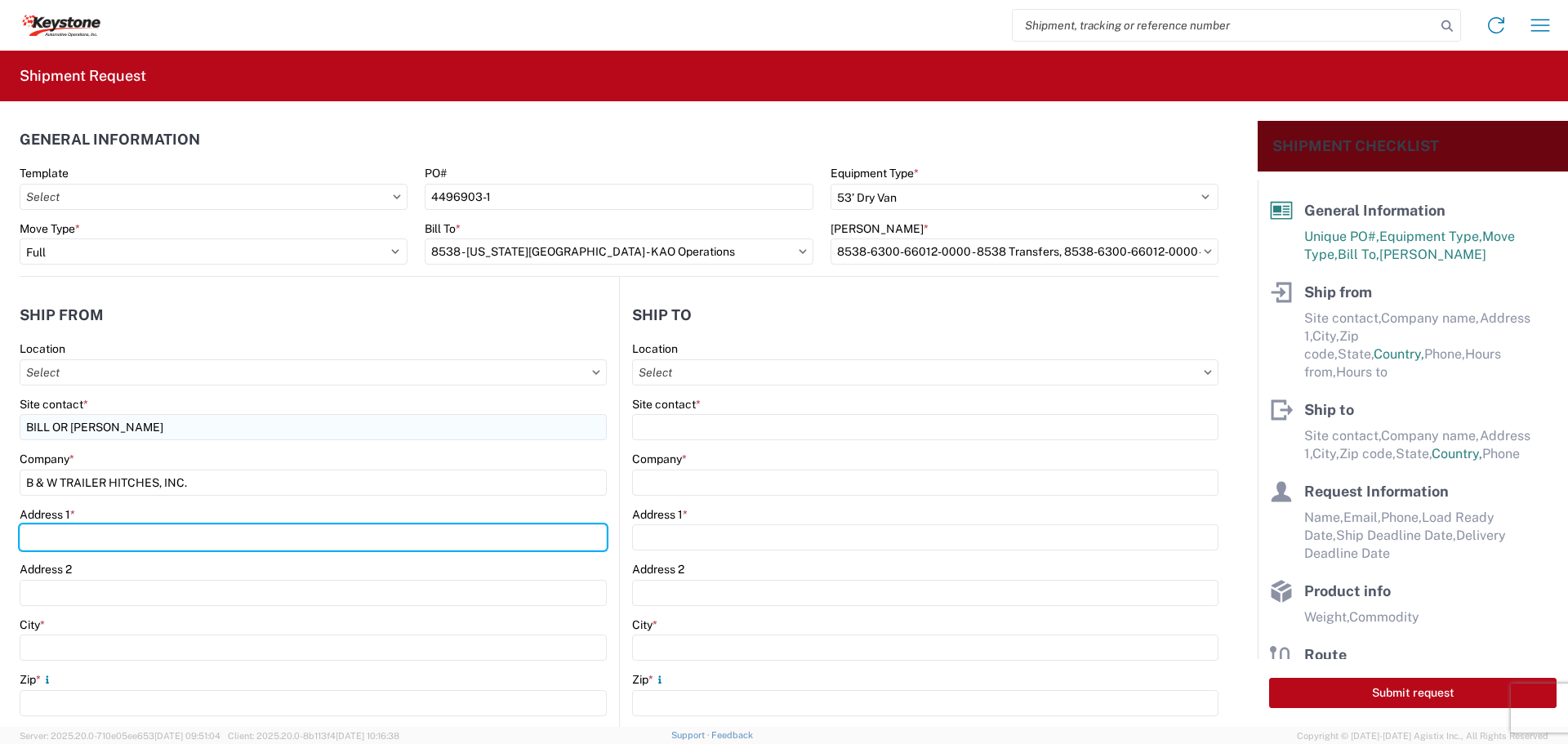
type input "[STREET_ADDRESS][US_STATE]"
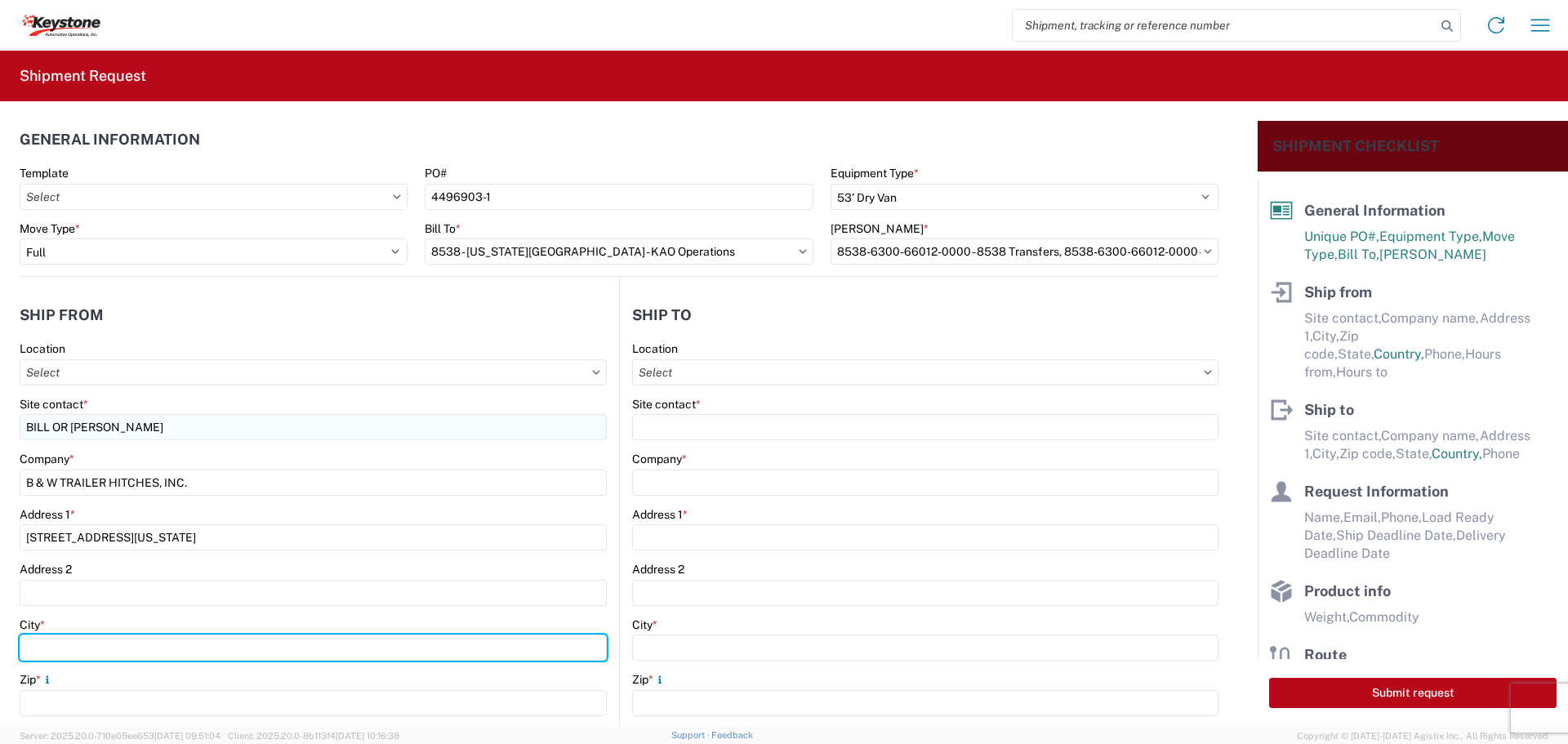
type input "HUMBOLDT"
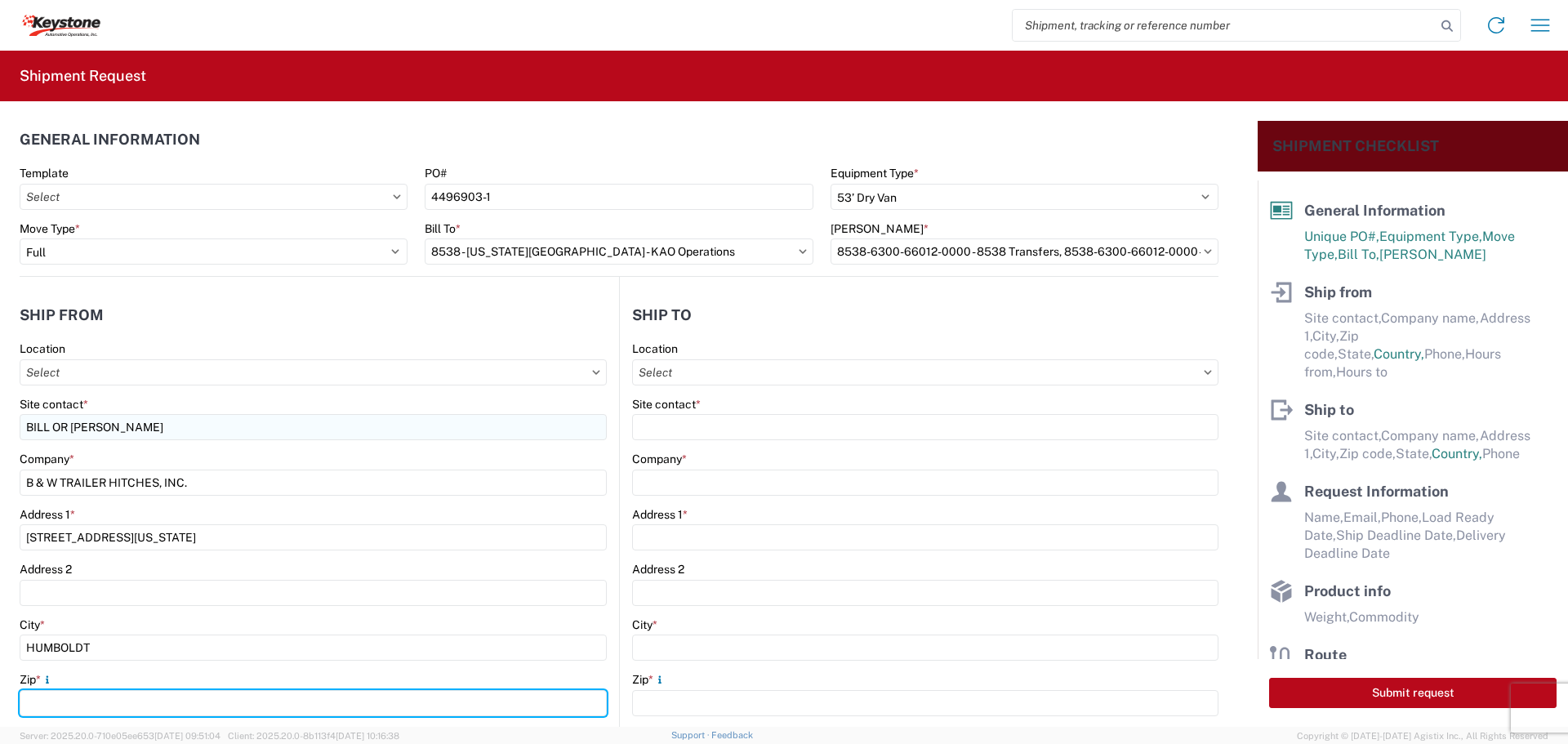
type input "66748"
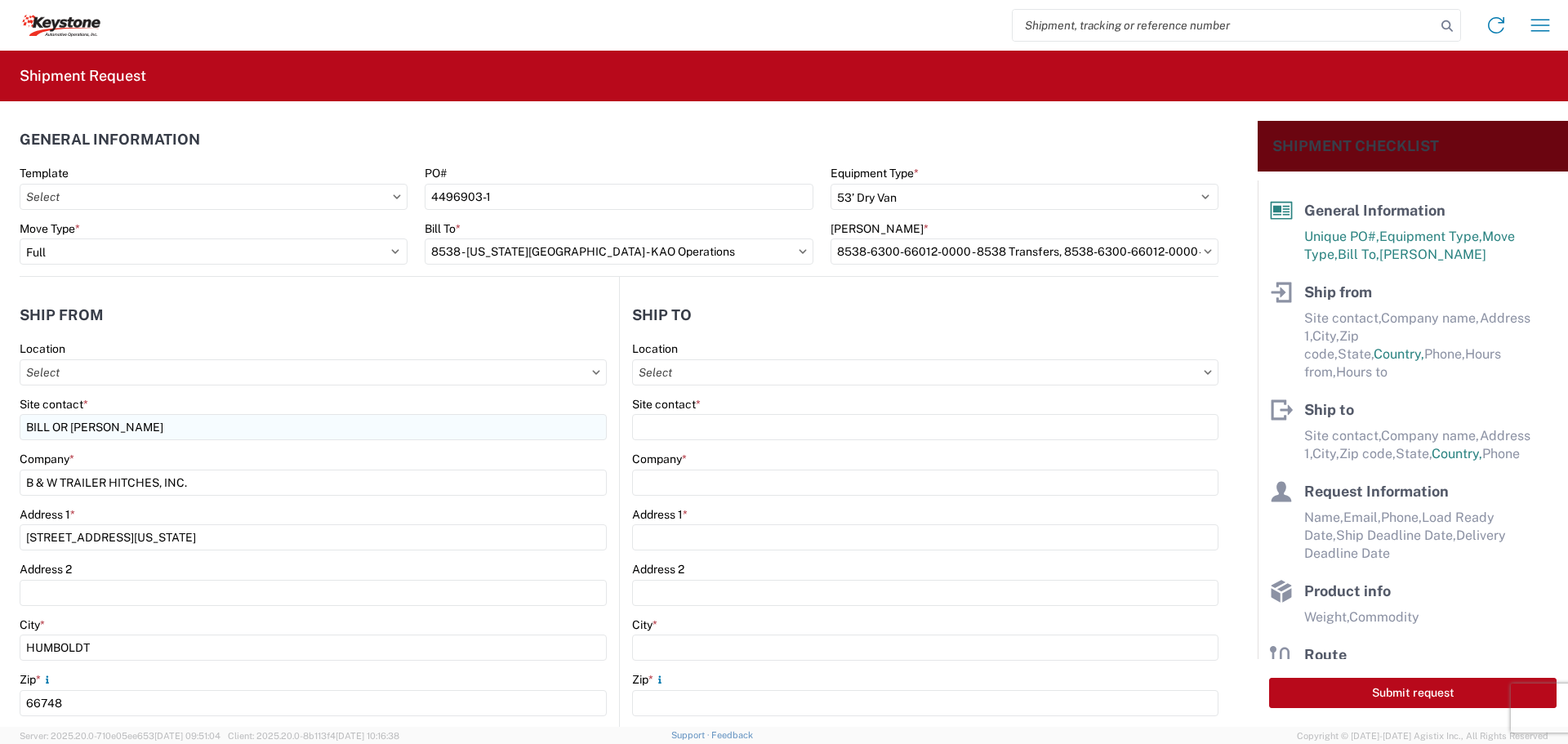
select select "KS"
type input "[EMAIL_ADDRESS][DOMAIN_NAME]"
type input "6204733664"
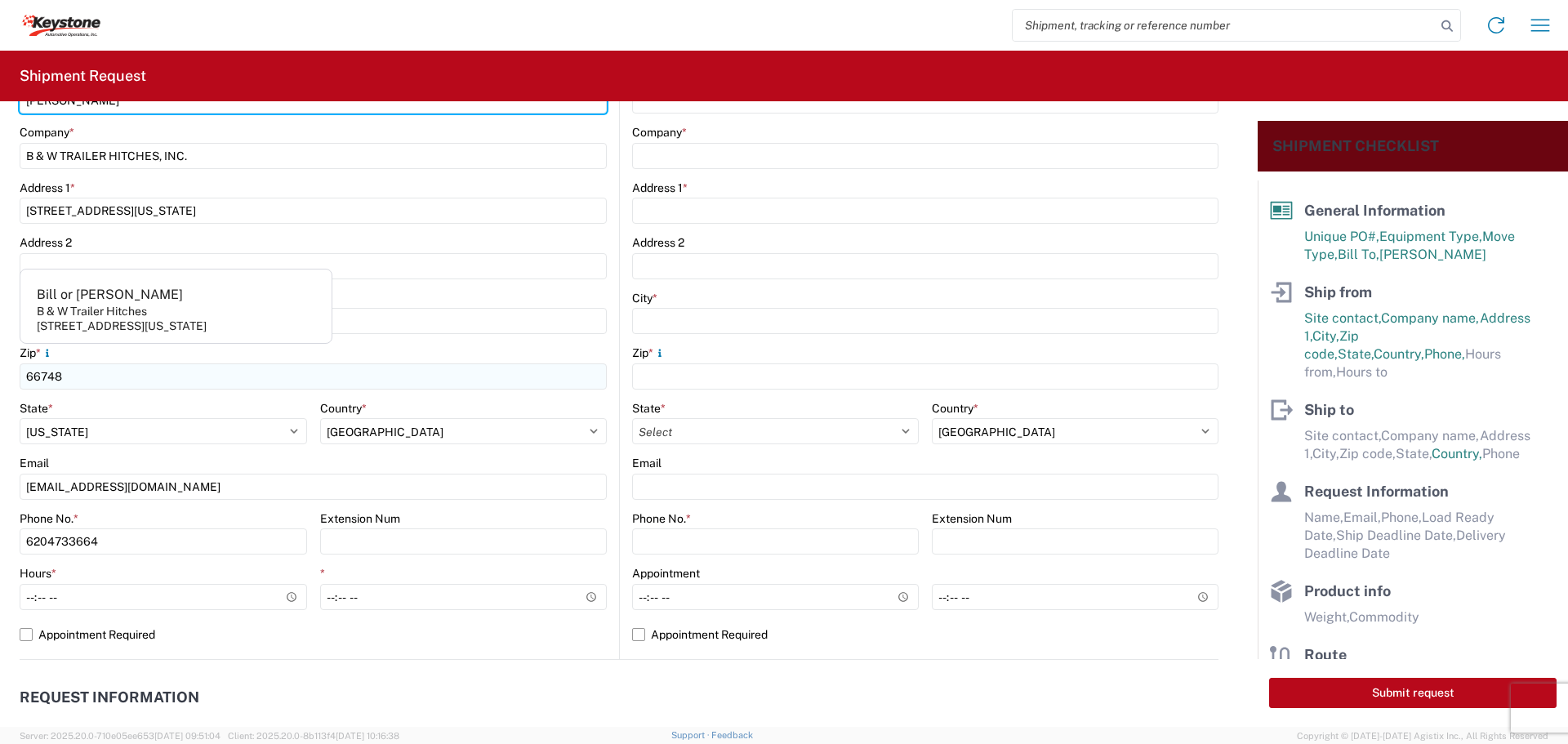
scroll to position [490, 0]
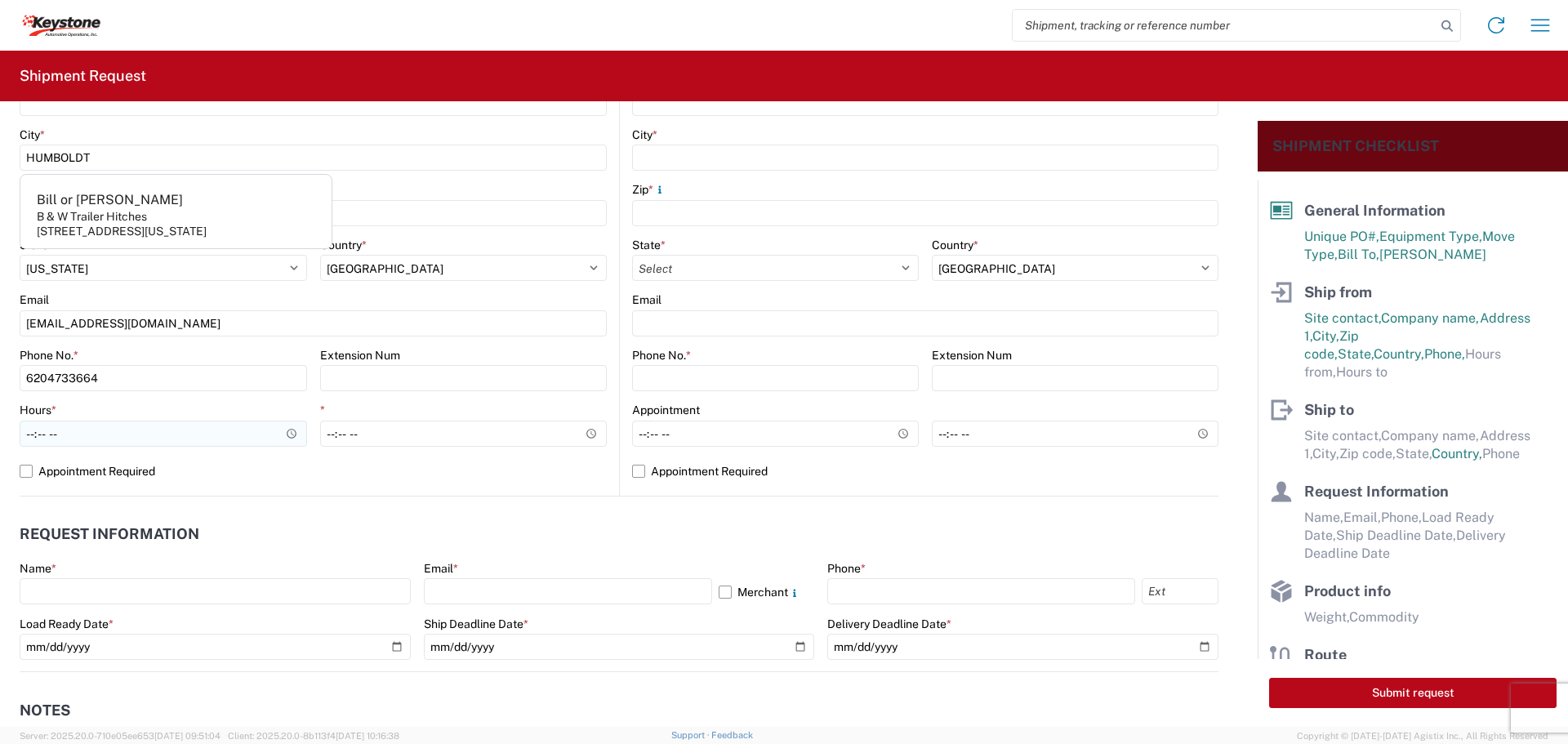
type input "[PERSON_NAME]"
click at [287, 432] on input "Hours *" at bounding box center [163, 433] width 287 height 26
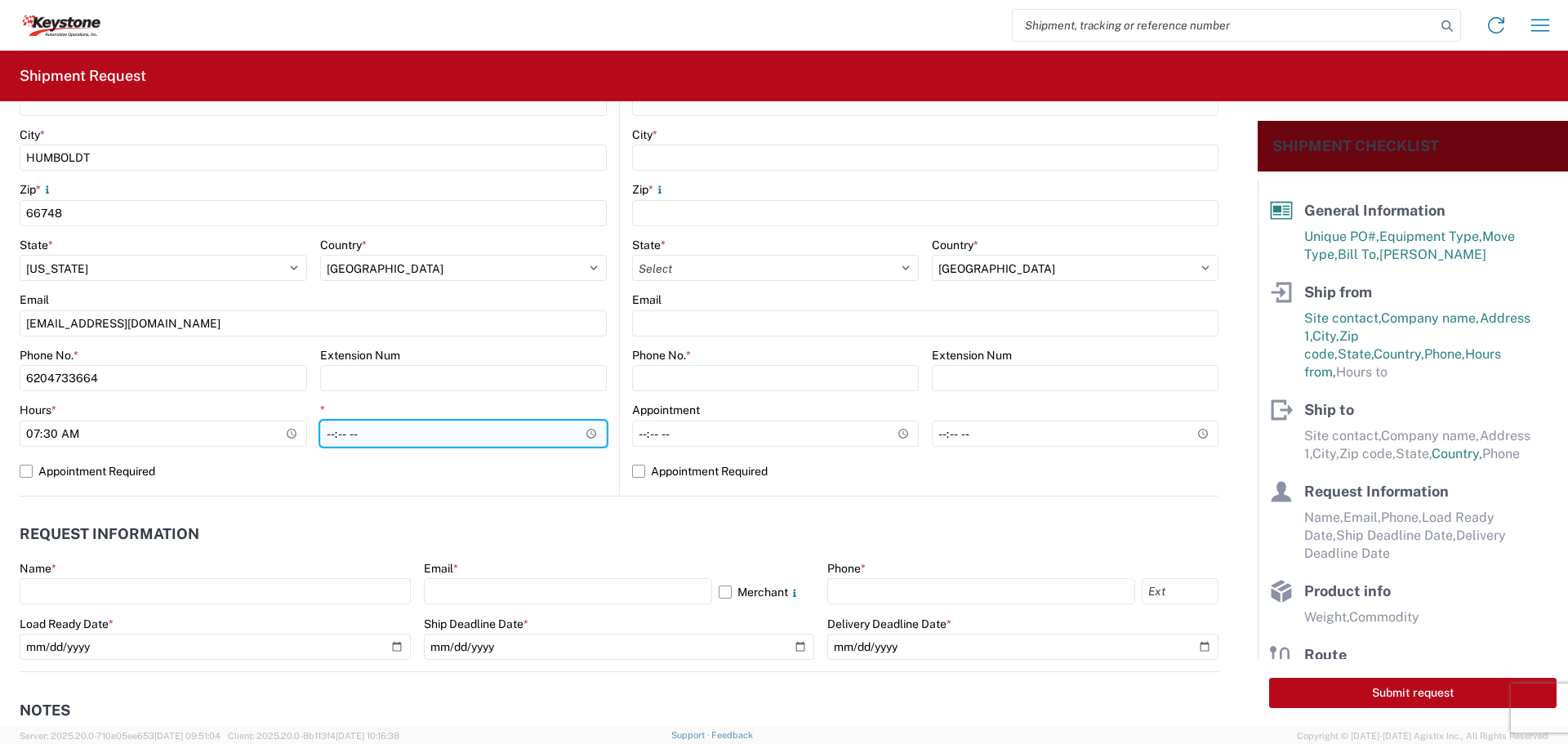
type input "07:30"
click at [585, 433] on input "*" at bounding box center [464, 433] width 287 height 26
type input "22:00"
click at [536, 427] on input "22:00" at bounding box center [464, 433] width 287 height 26
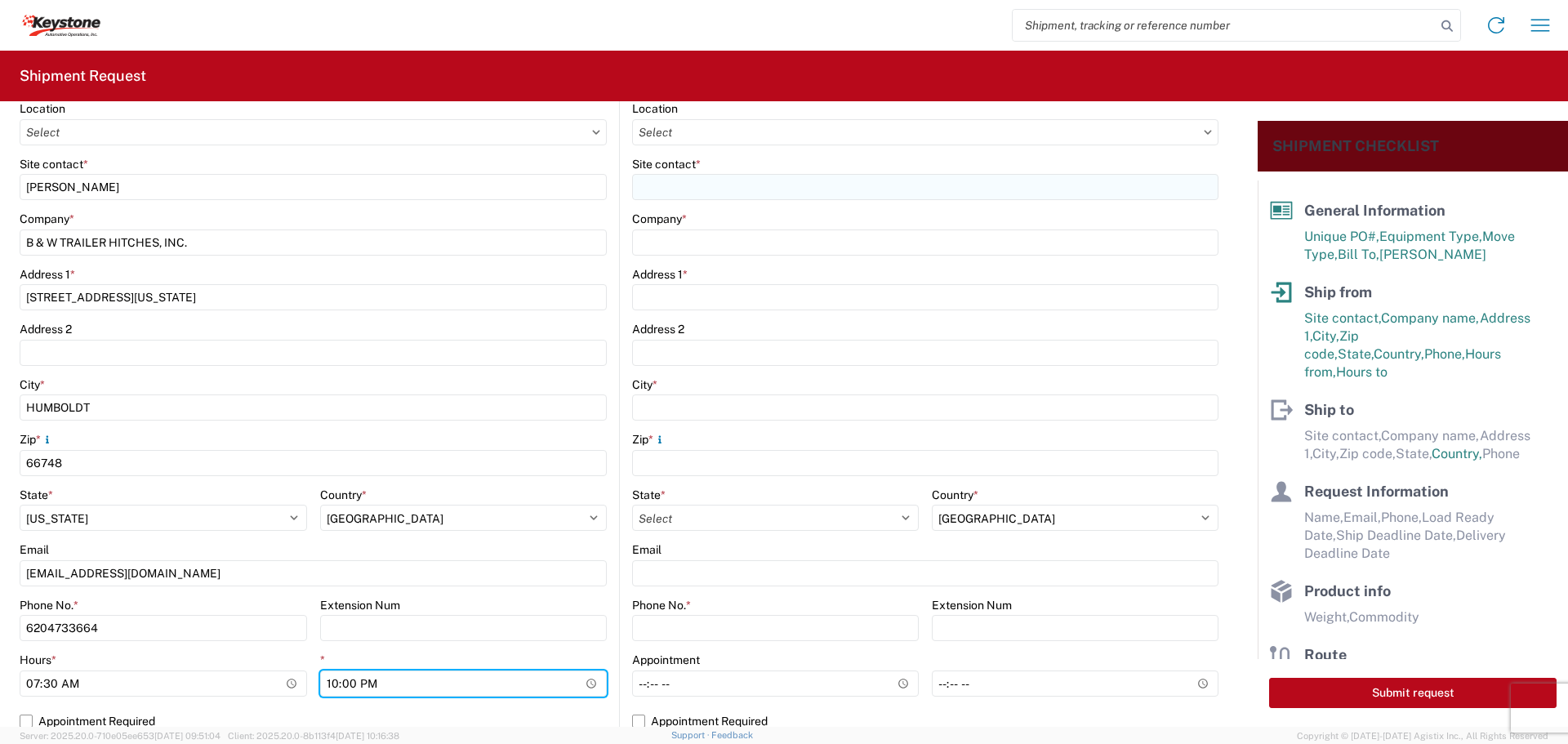
scroll to position [0, 0]
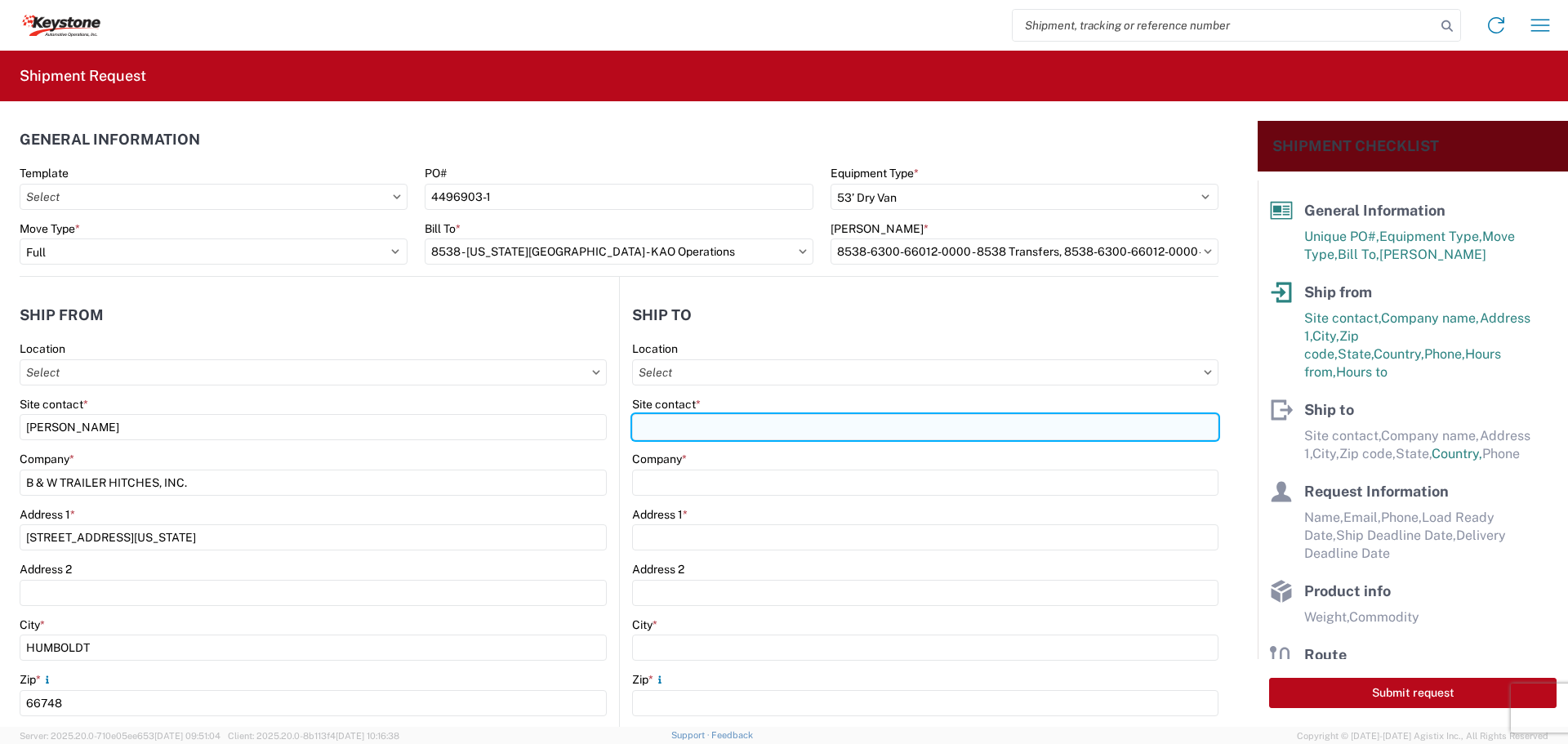
click at [784, 422] on input "Site contact *" at bounding box center [925, 427] width 586 height 26
type input "8538"
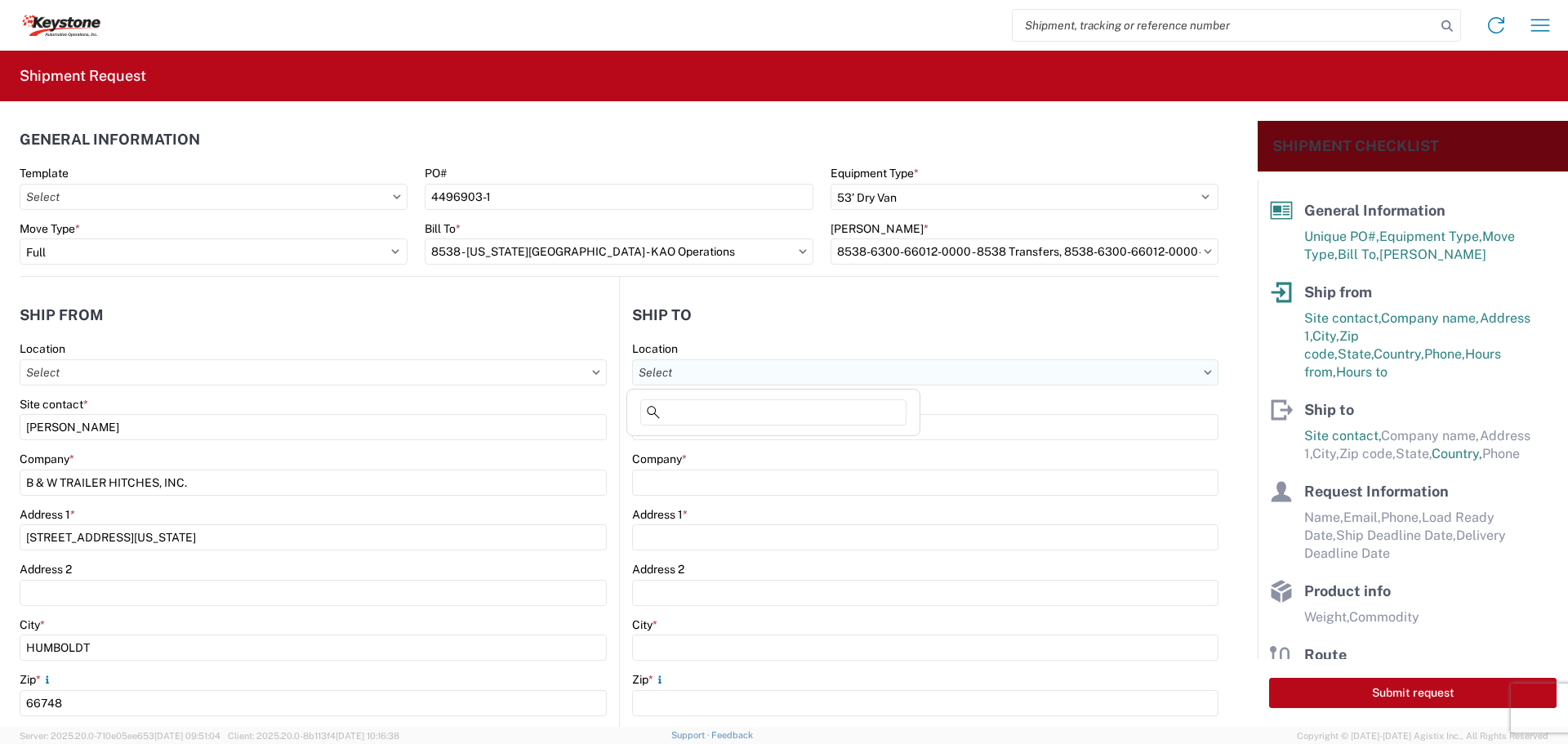
click at [729, 373] on input "text" at bounding box center [925, 372] width 586 height 26
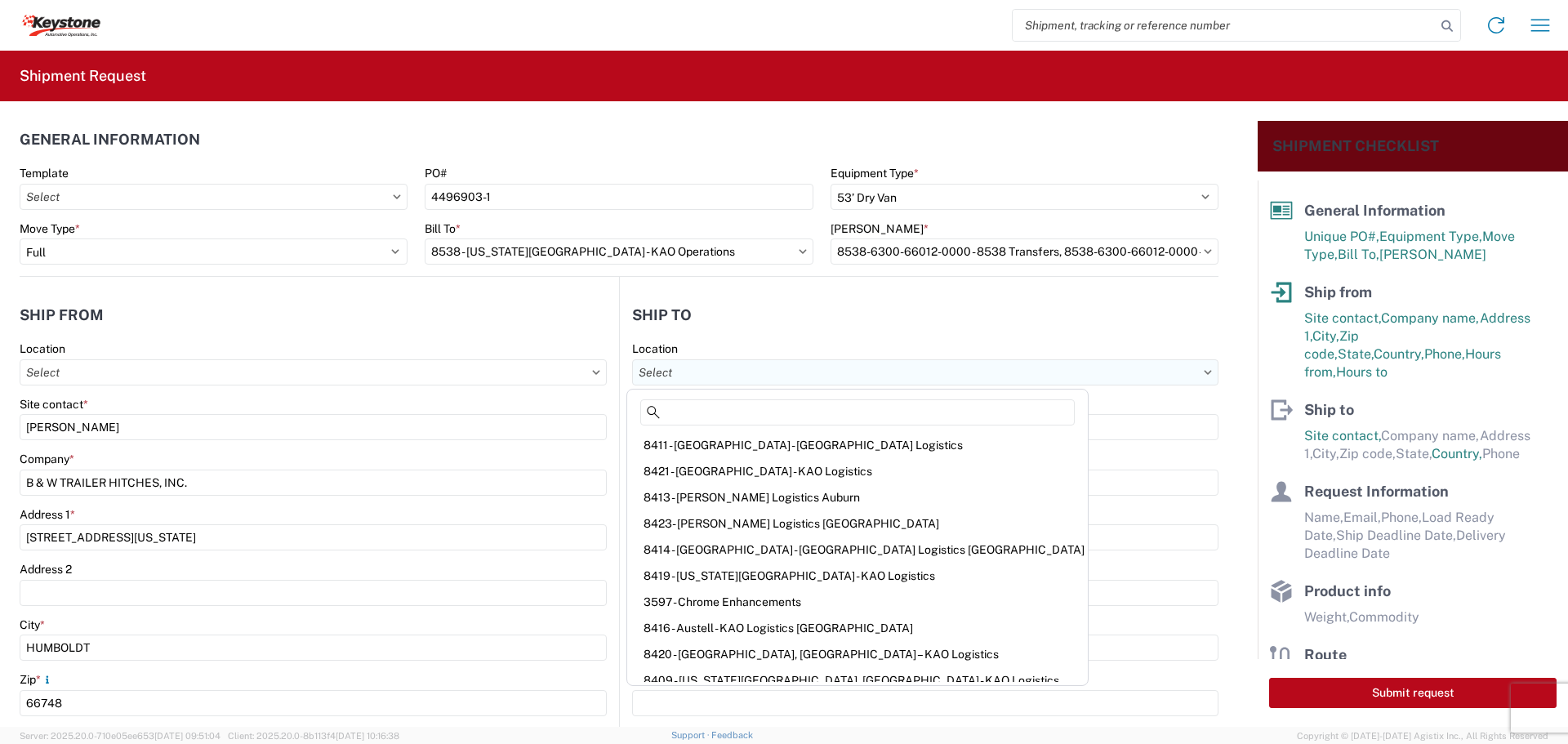
click at [729, 373] on input "text" at bounding box center [925, 372] width 586 height 26
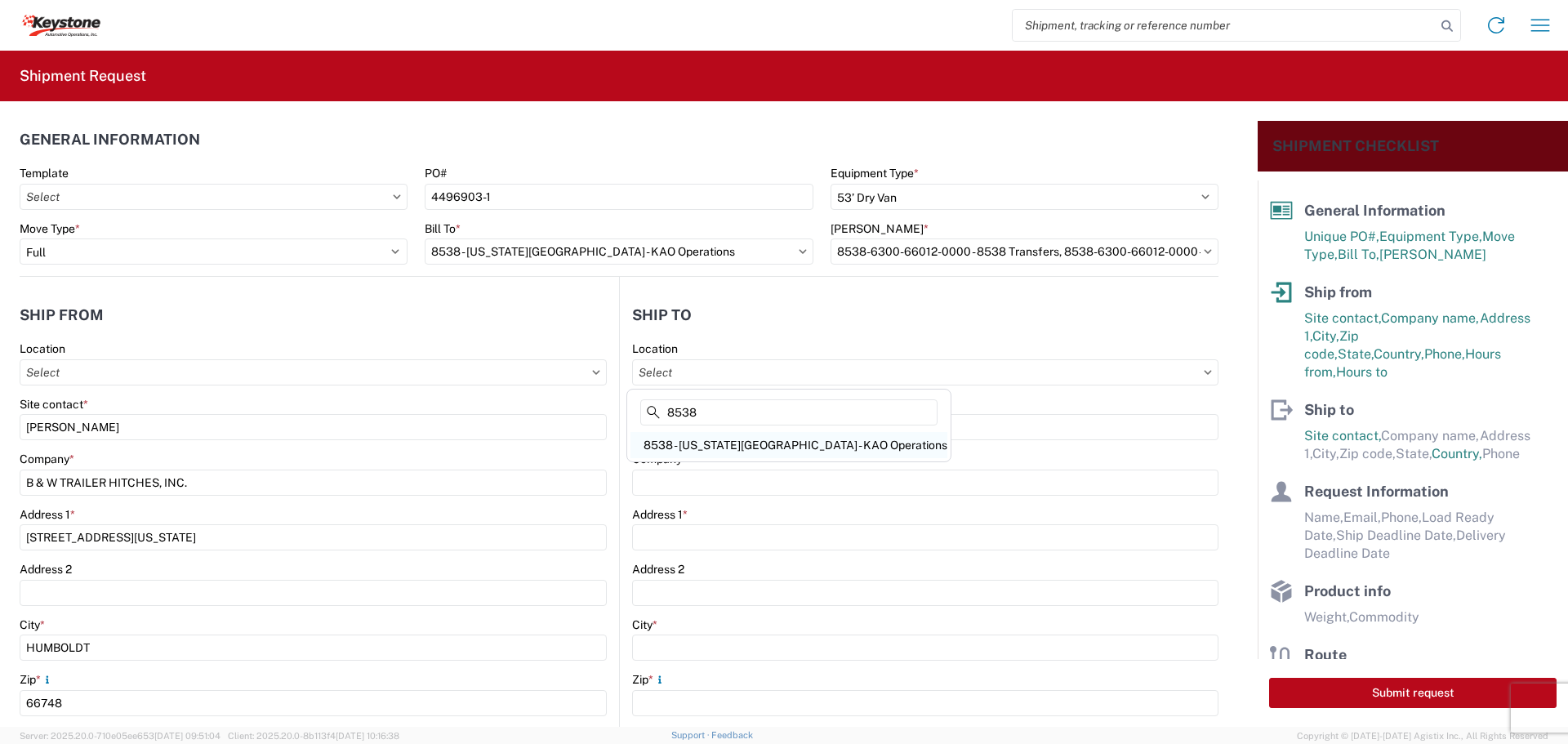
type input "8538"
click at [724, 440] on div "8538 - [US_STATE][GEOGRAPHIC_DATA] - KAO Operations" at bounding box center [789, 444] width 317 height 26
type input "8538 - [US_STATE][GEOGRAPHIC_DATA] - KAO Operations"
type input "KAO"
type input "[STREET_ADDRESS]"
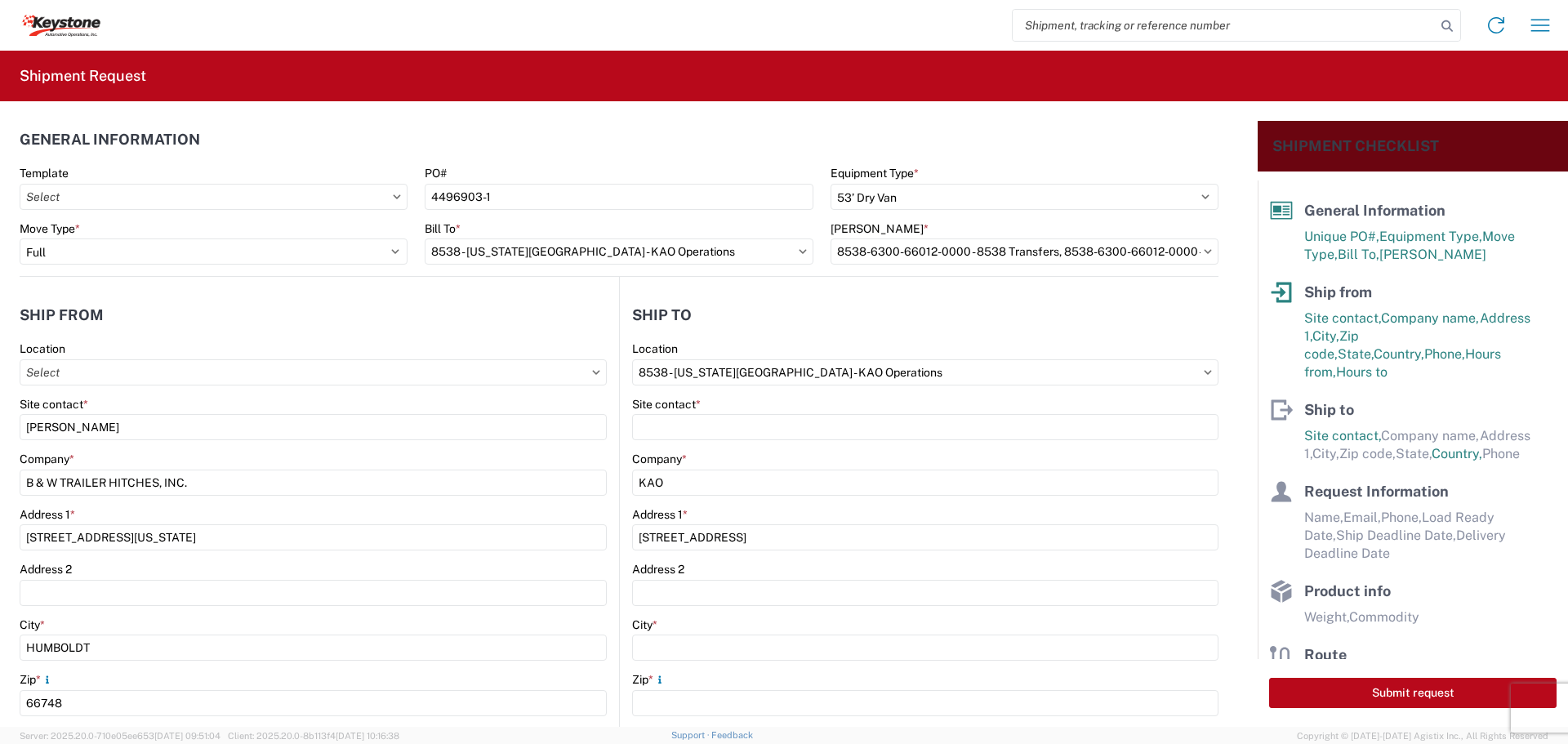
type input "[US_STATE][GEOGRAPHIC_DATA]"
type input "66105"
select select "KS"
select select "US"
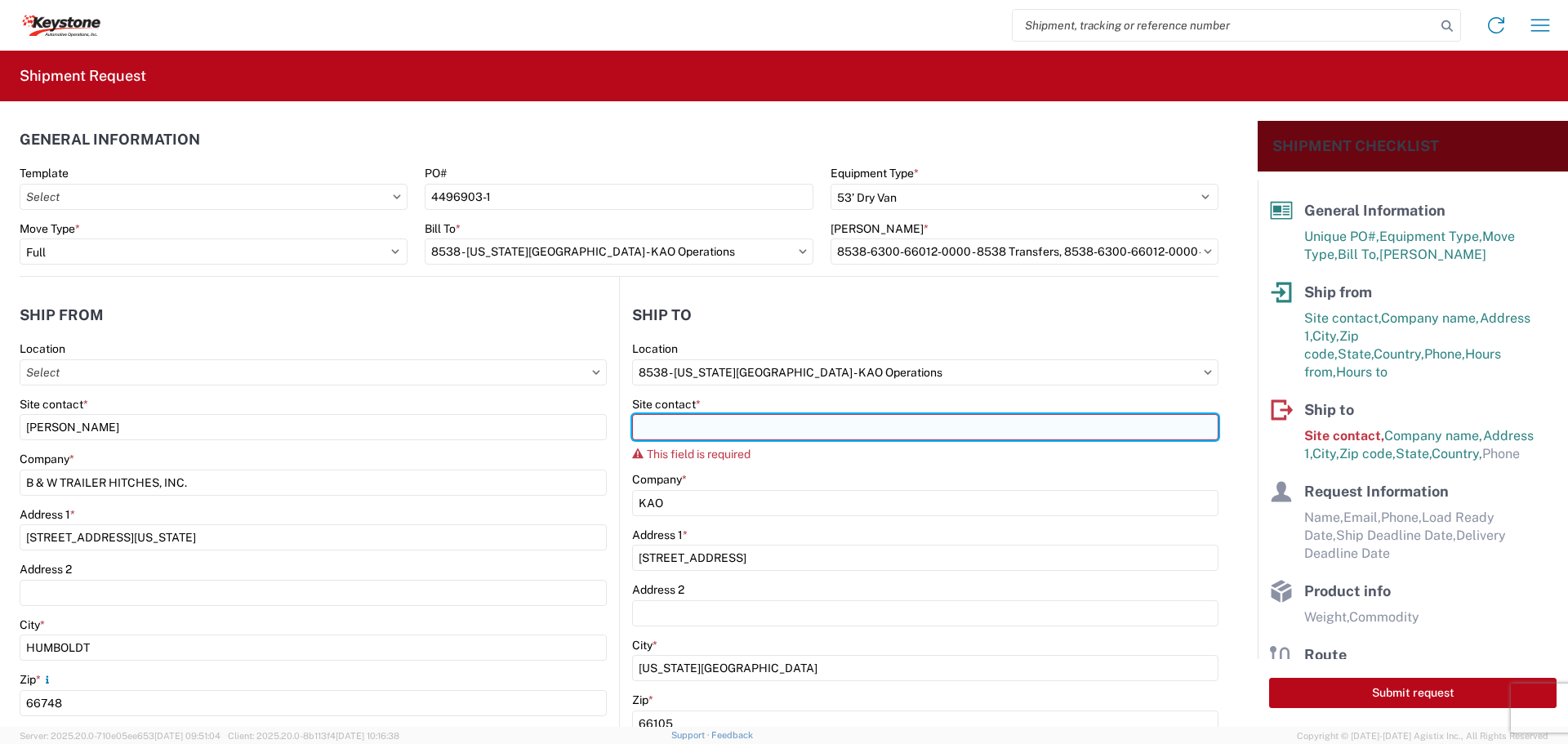
click at [726, 432] on input "Site contact *" at bounding box center [925, 427] width 586 height 26
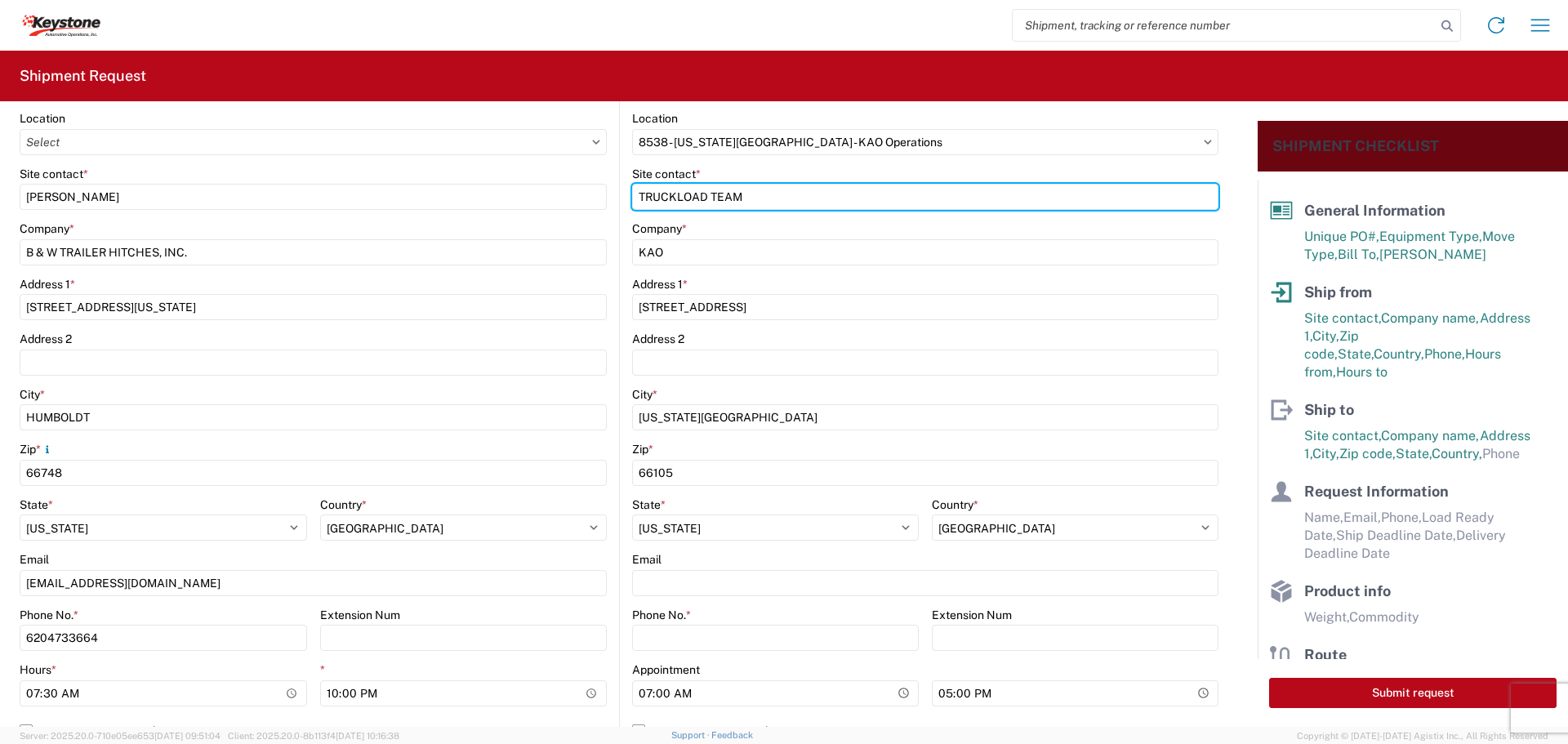
scroll to position [327, 0]
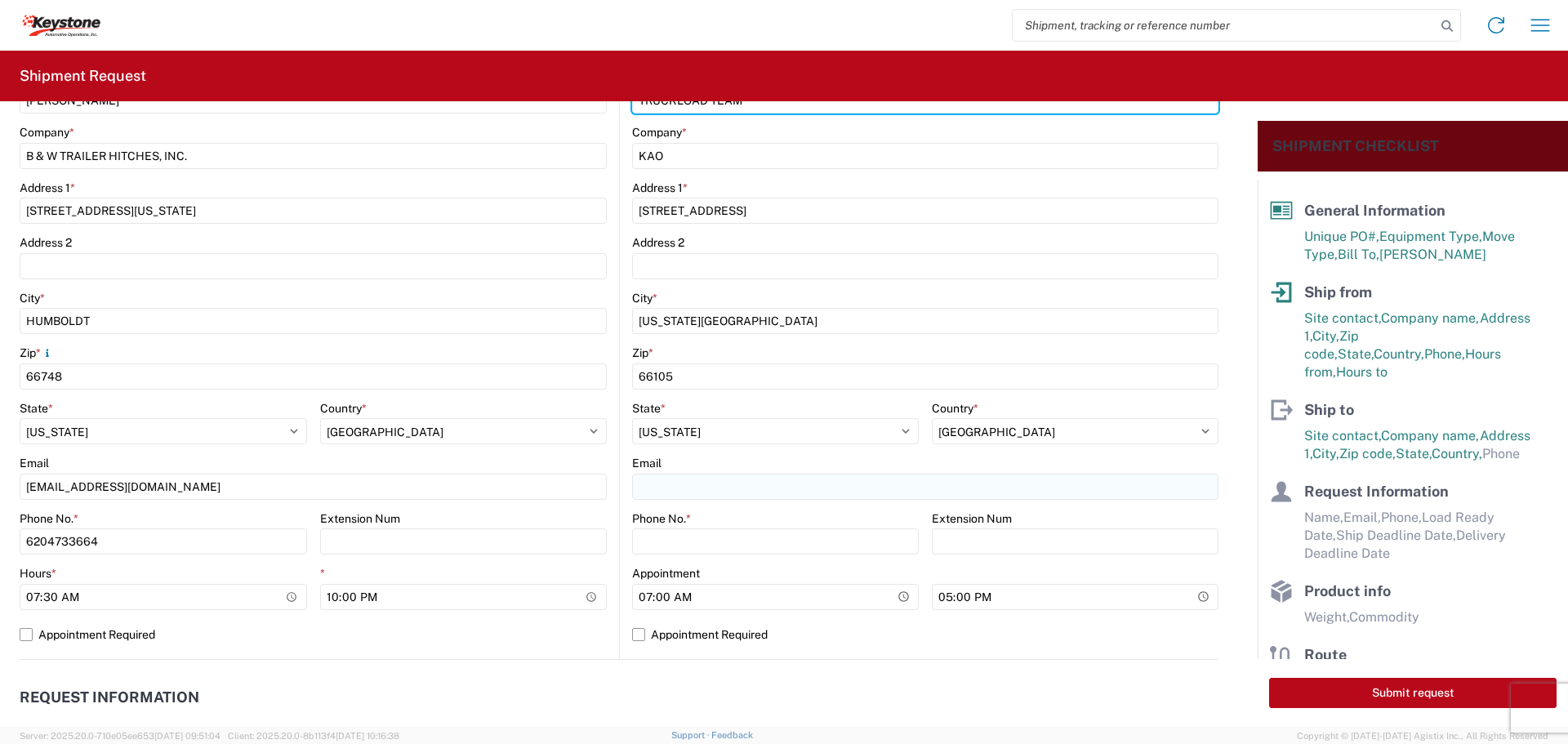
type input "TRUCKLOAD TEAM"
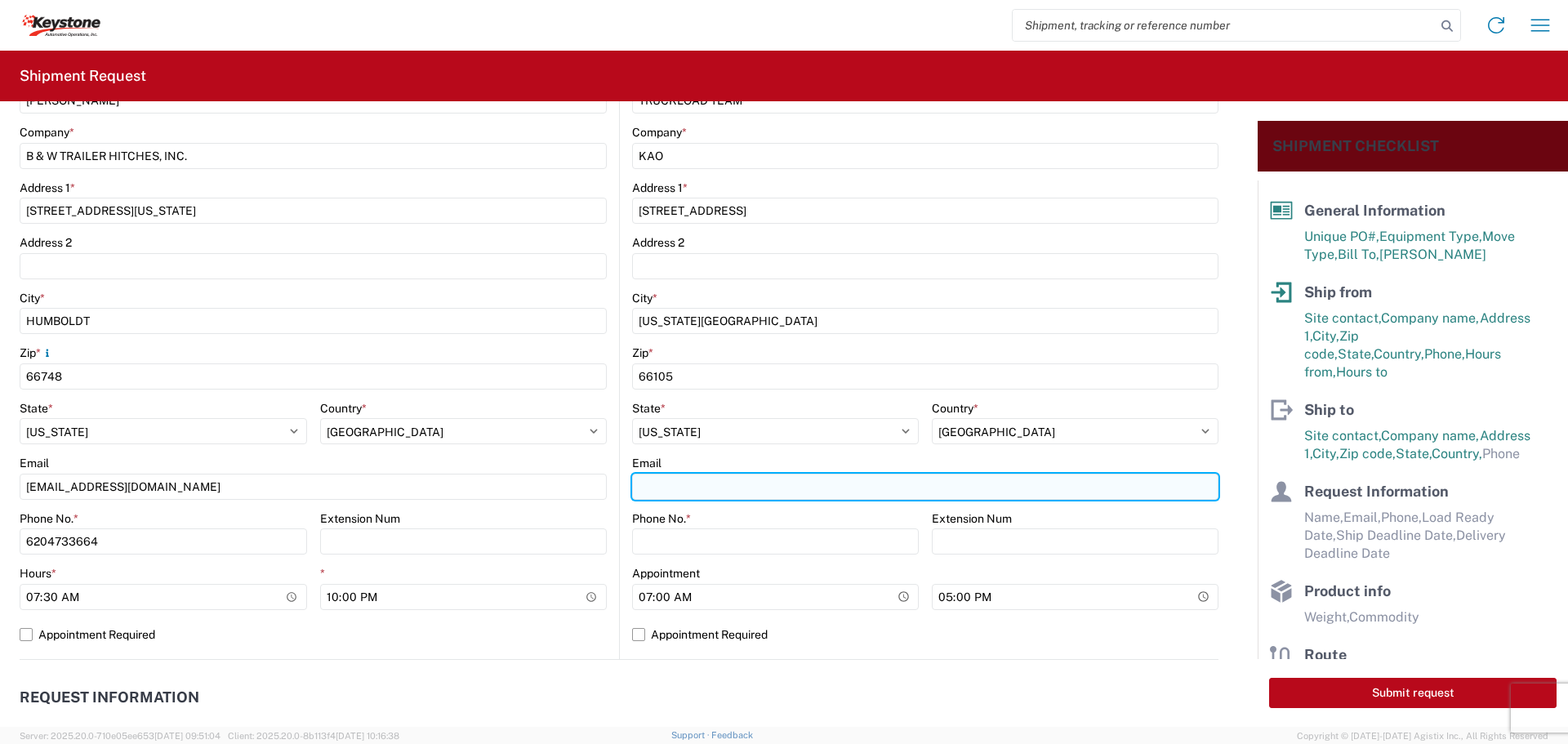
click at [674, 490] on input "Email" at bounding box center [925, 486] width 586 height 26
type input "[EMAIL_ADDRESS][DOMAIN_NAME]"
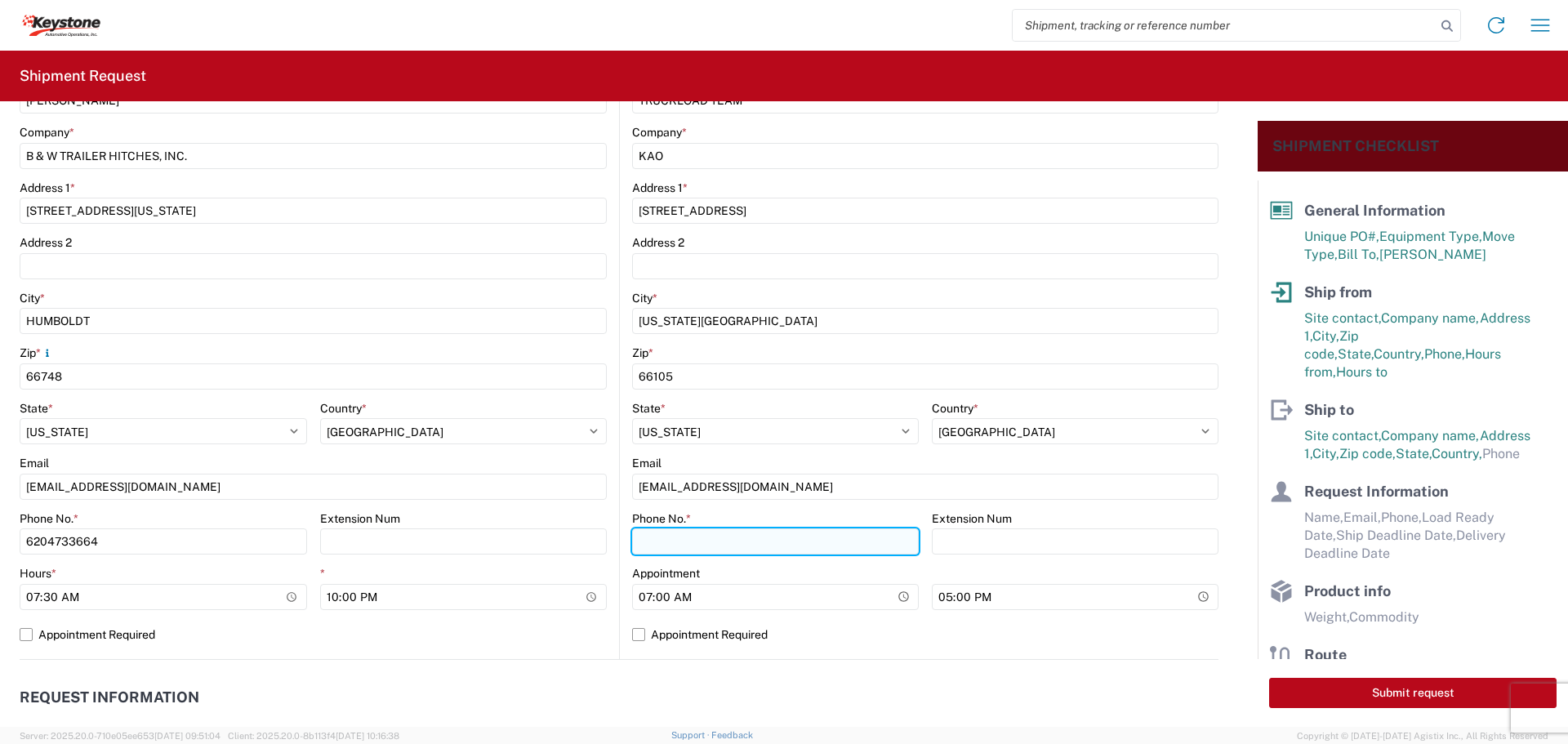
click at [664, 550] on input "Phone No. *" at bounding box center [774, 540] width 286 height 26
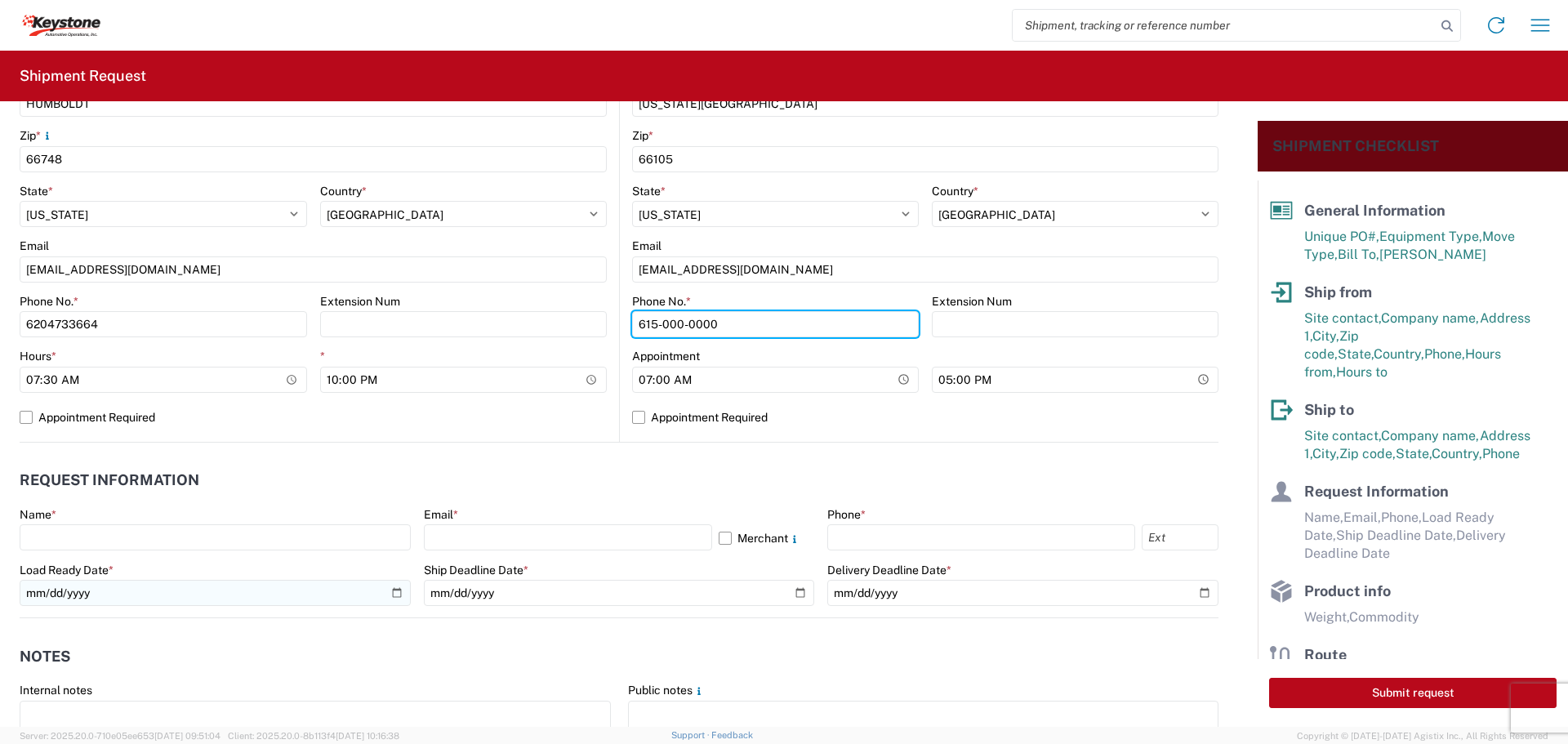
scroll to position [571, 0]
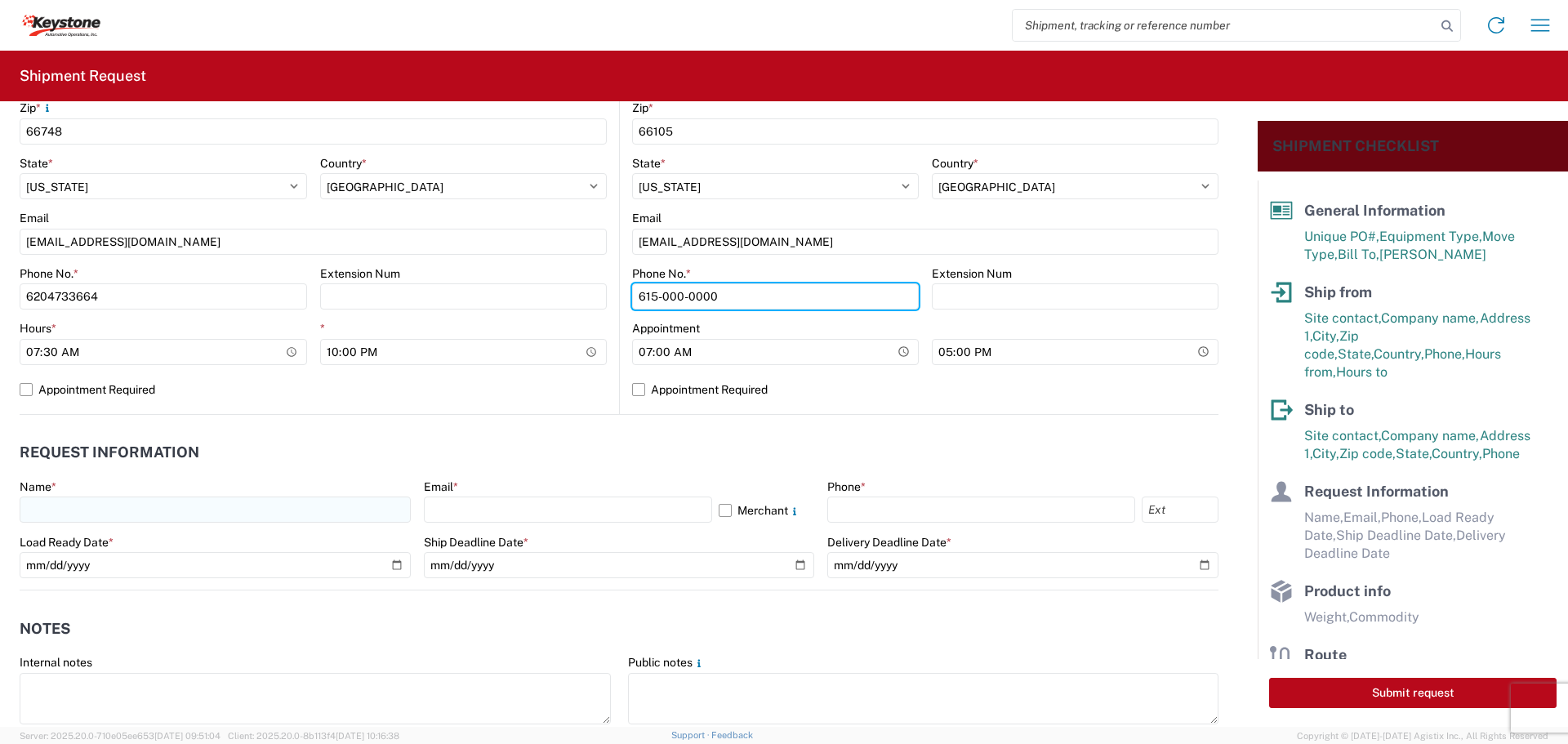
type input "615-000-0000"
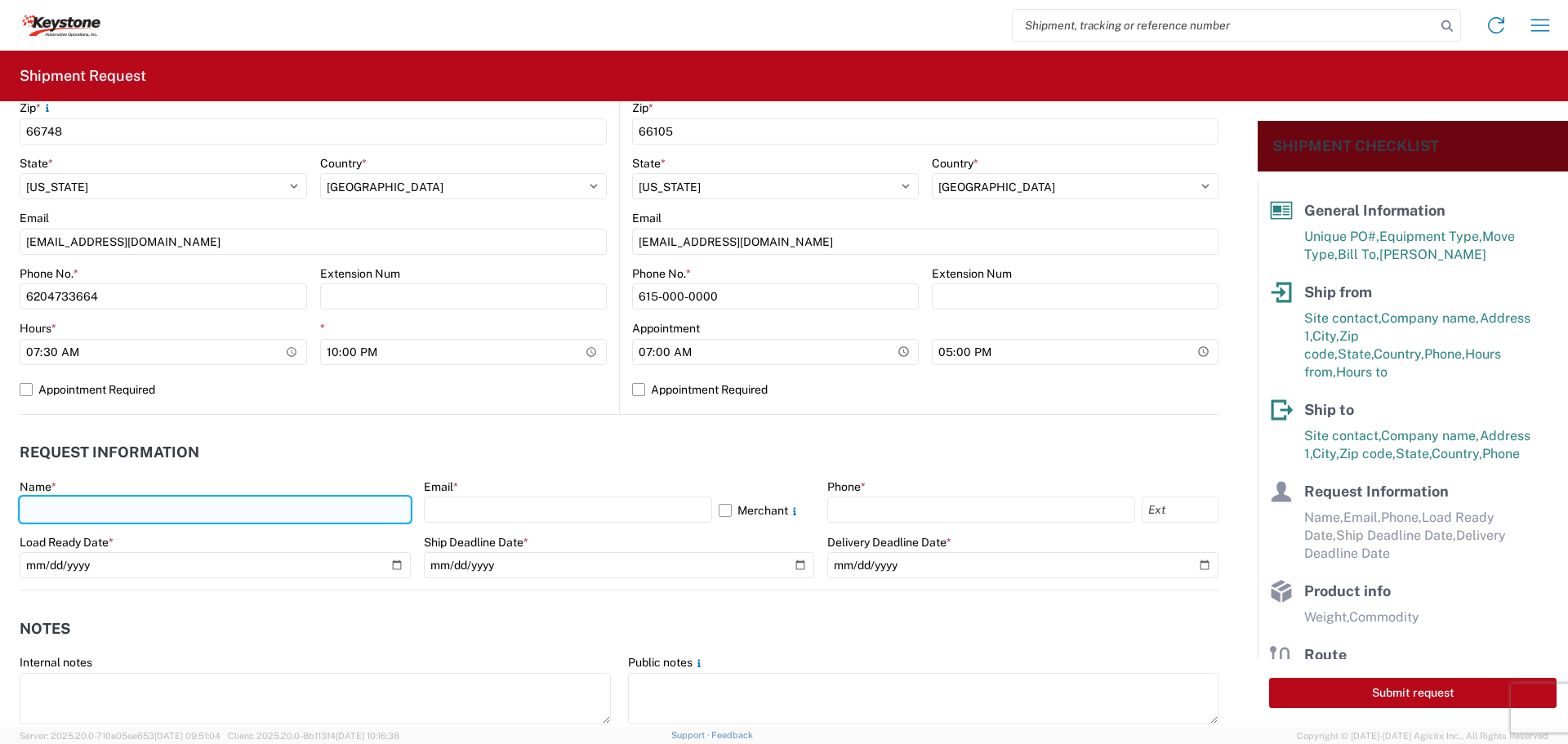
click at [166, 509] on input "text" at bounding box center [214, 509] width 391 height 26
type input "[PERSON_NAME]"
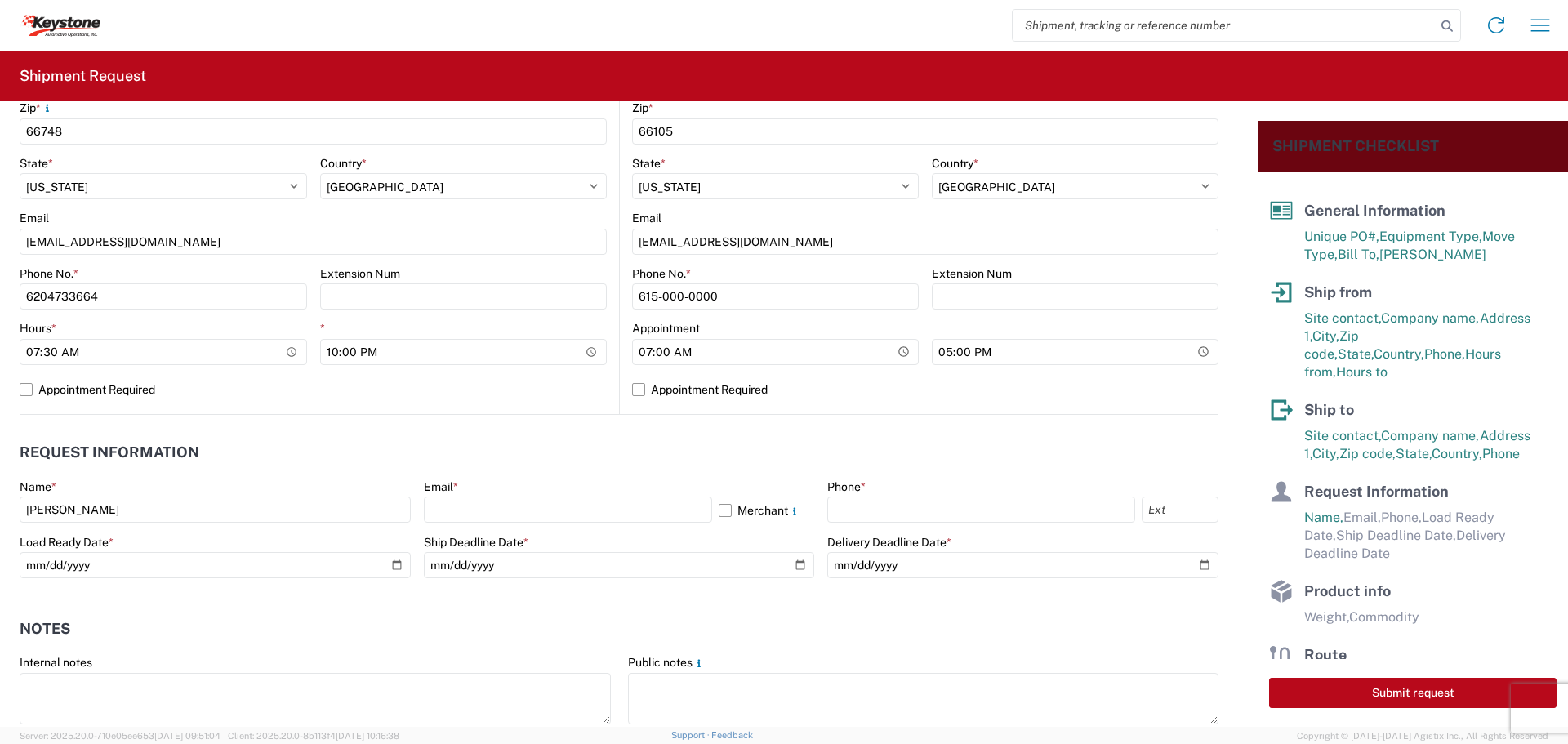
click at [463, 492] on div "Email *" at bounding box center [619, 486] width 391 height 15
click at [460, 502] on input "text" at bounding box center [568, 509] width 288 height 26
type input "[EMAIL_ADDRESS][DOMAIN_NAME]"
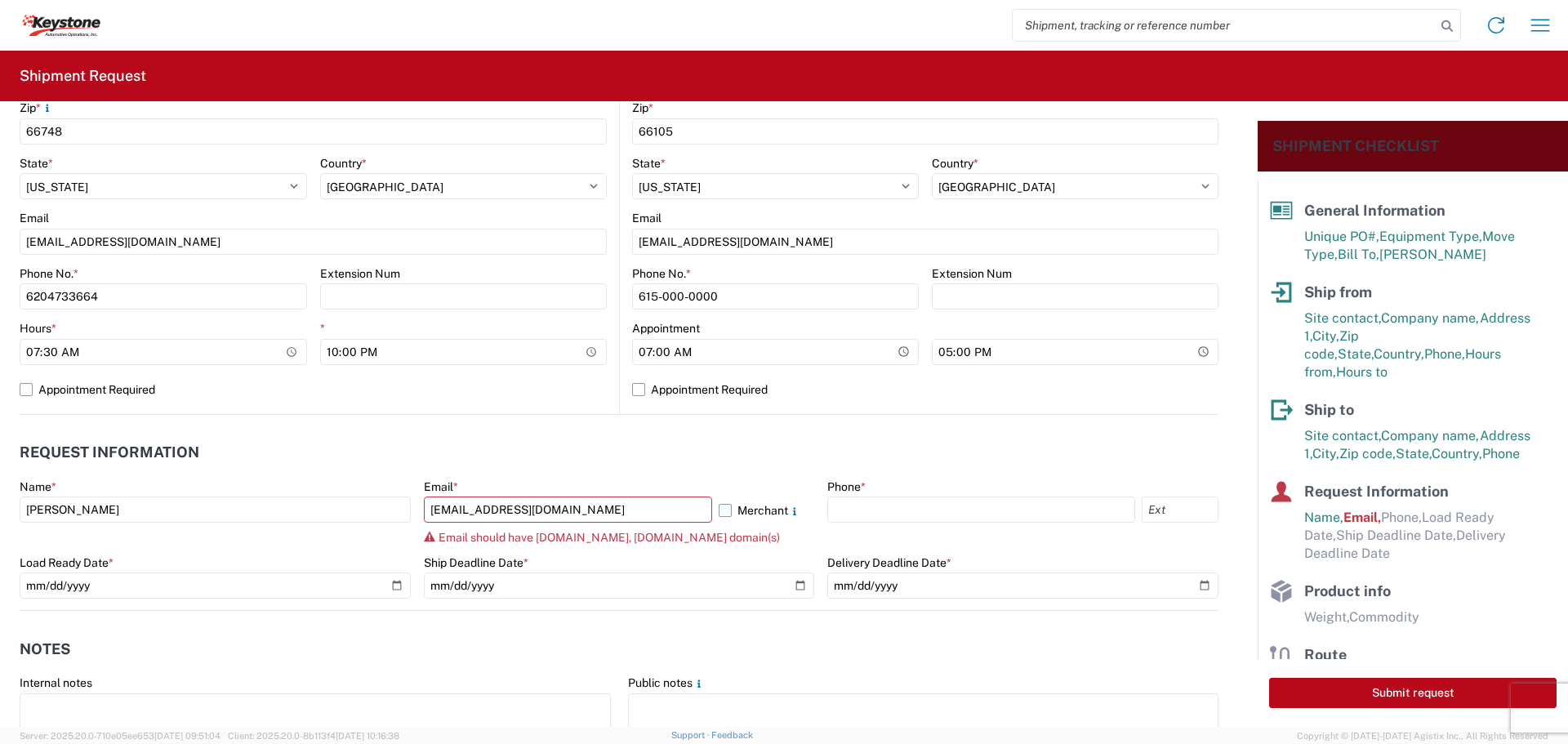
click at [719, 507] on label "Merchant" at bounding box center [767, 509] width 96 height 26
click at [0, 0] on input "Merchant" at bounding box center [0, 0] width 0 height 0
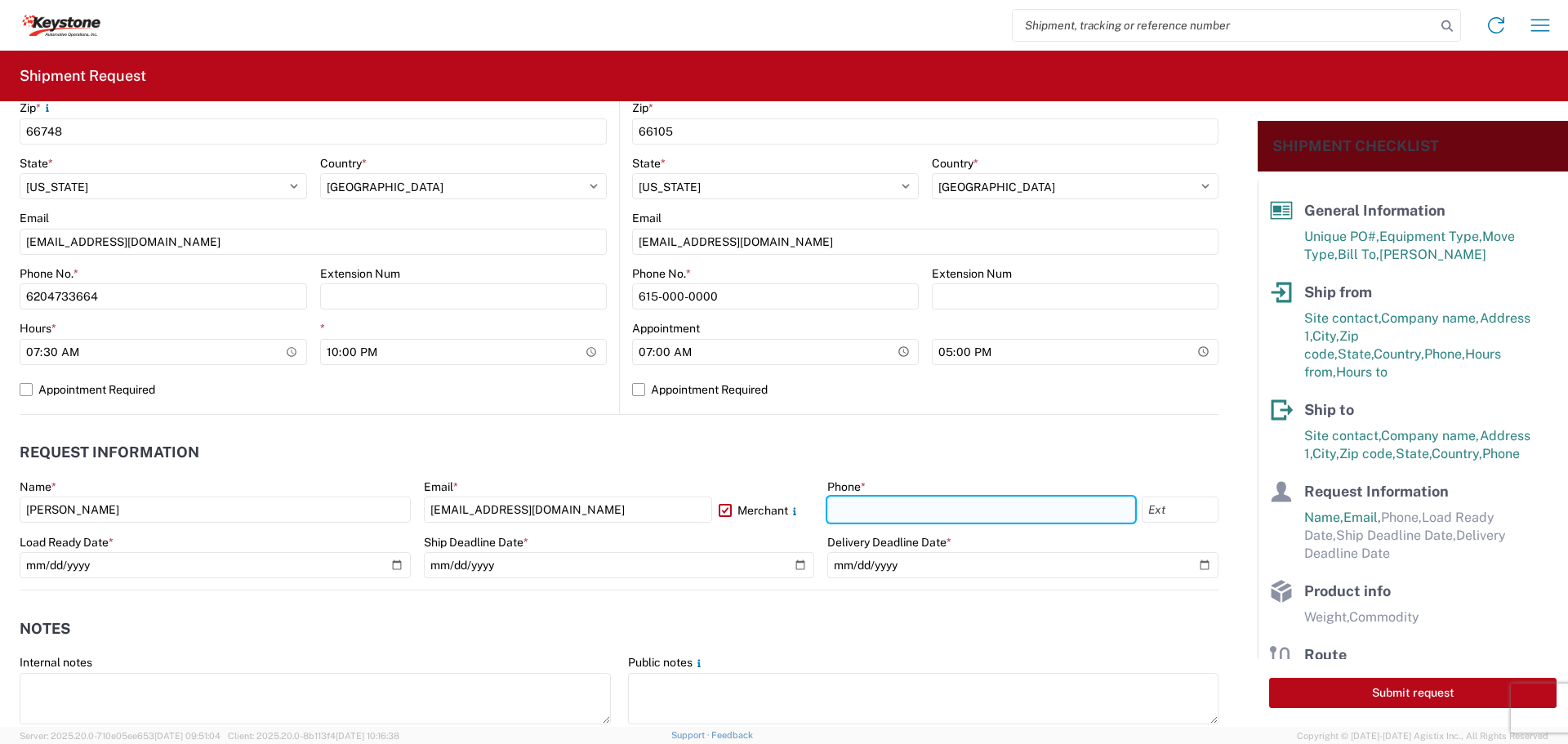
click at [888, 501] on input "text" at bounding box center [980, 509] width 308 height 26
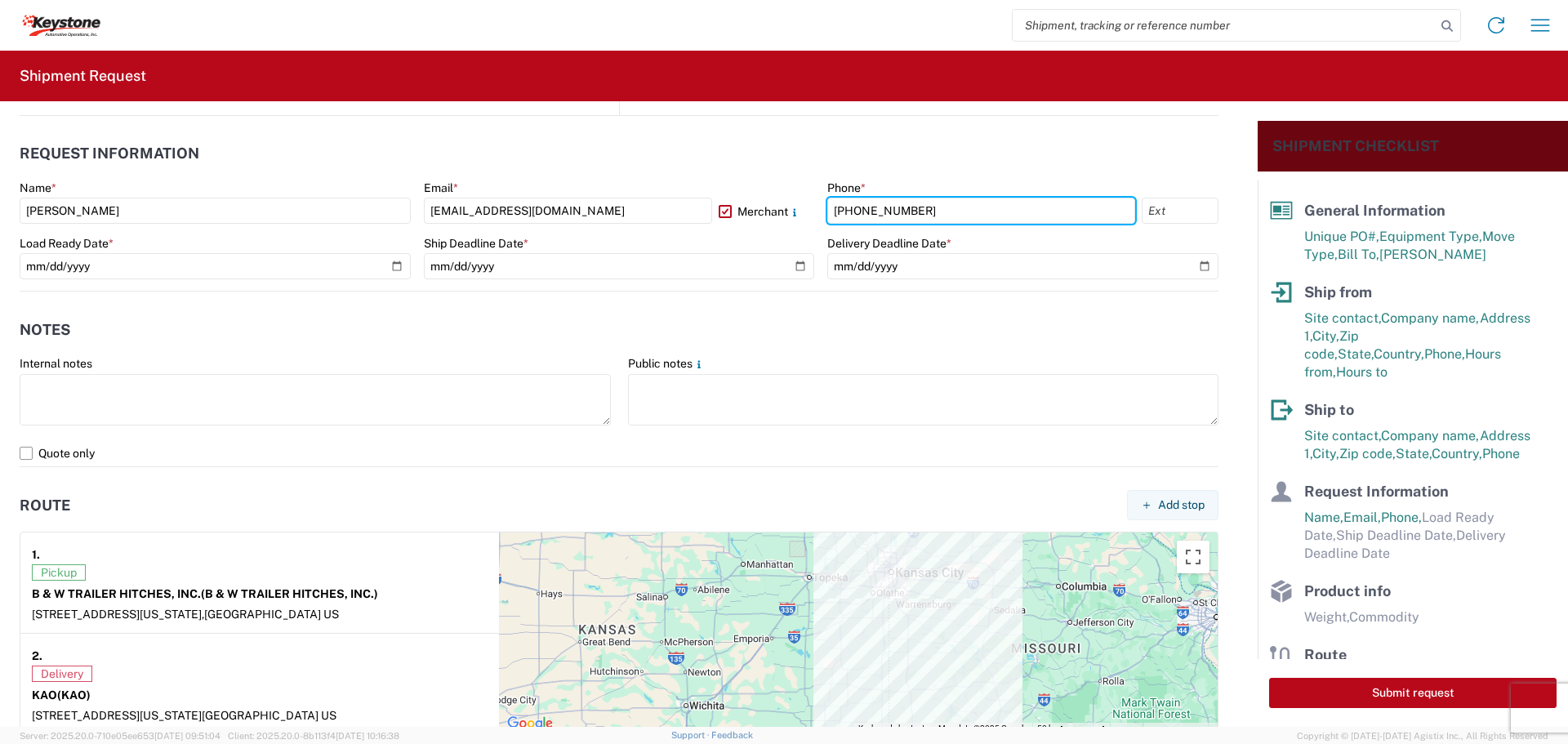
scroll to position [898, 0]
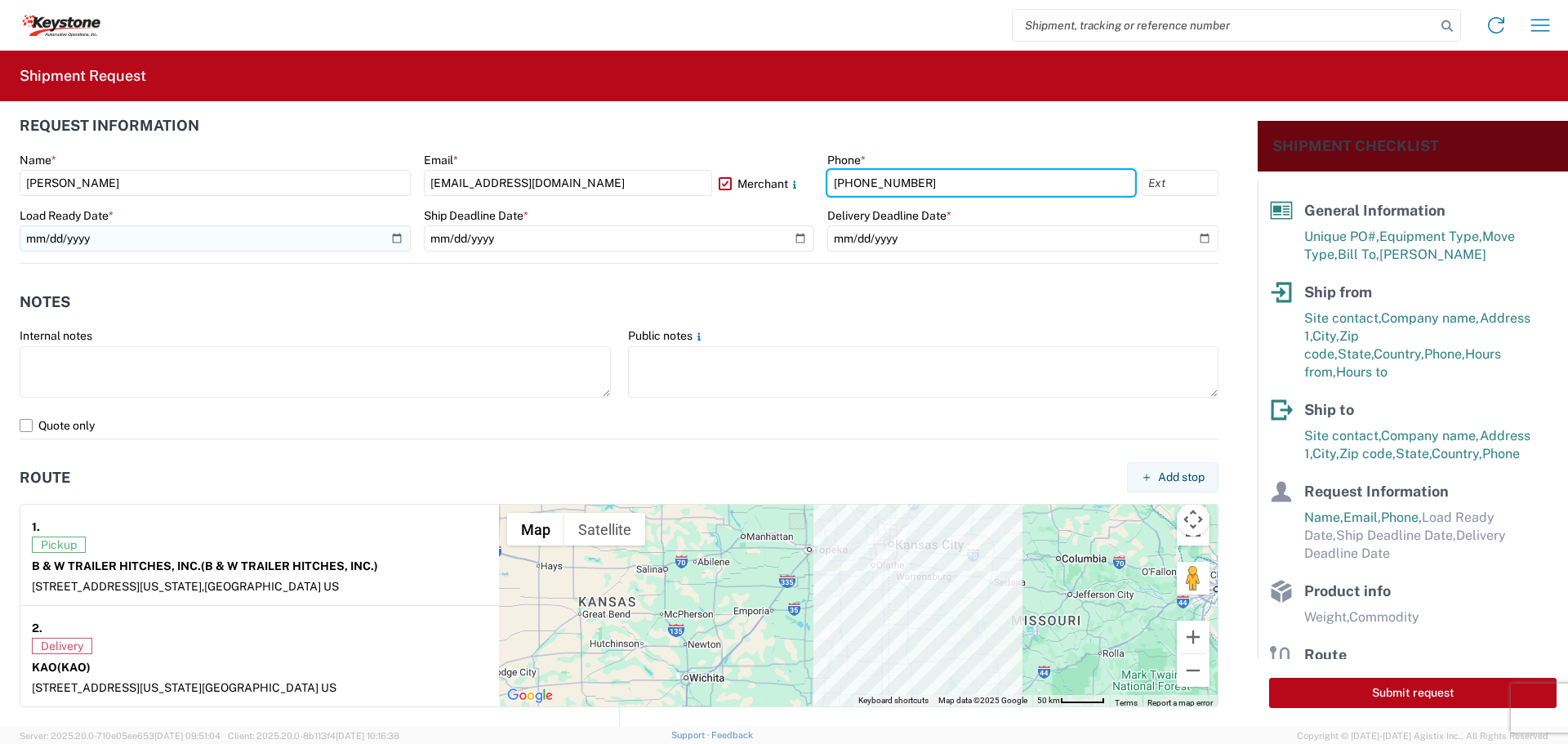
type input "[PHONE_NUMBER]"
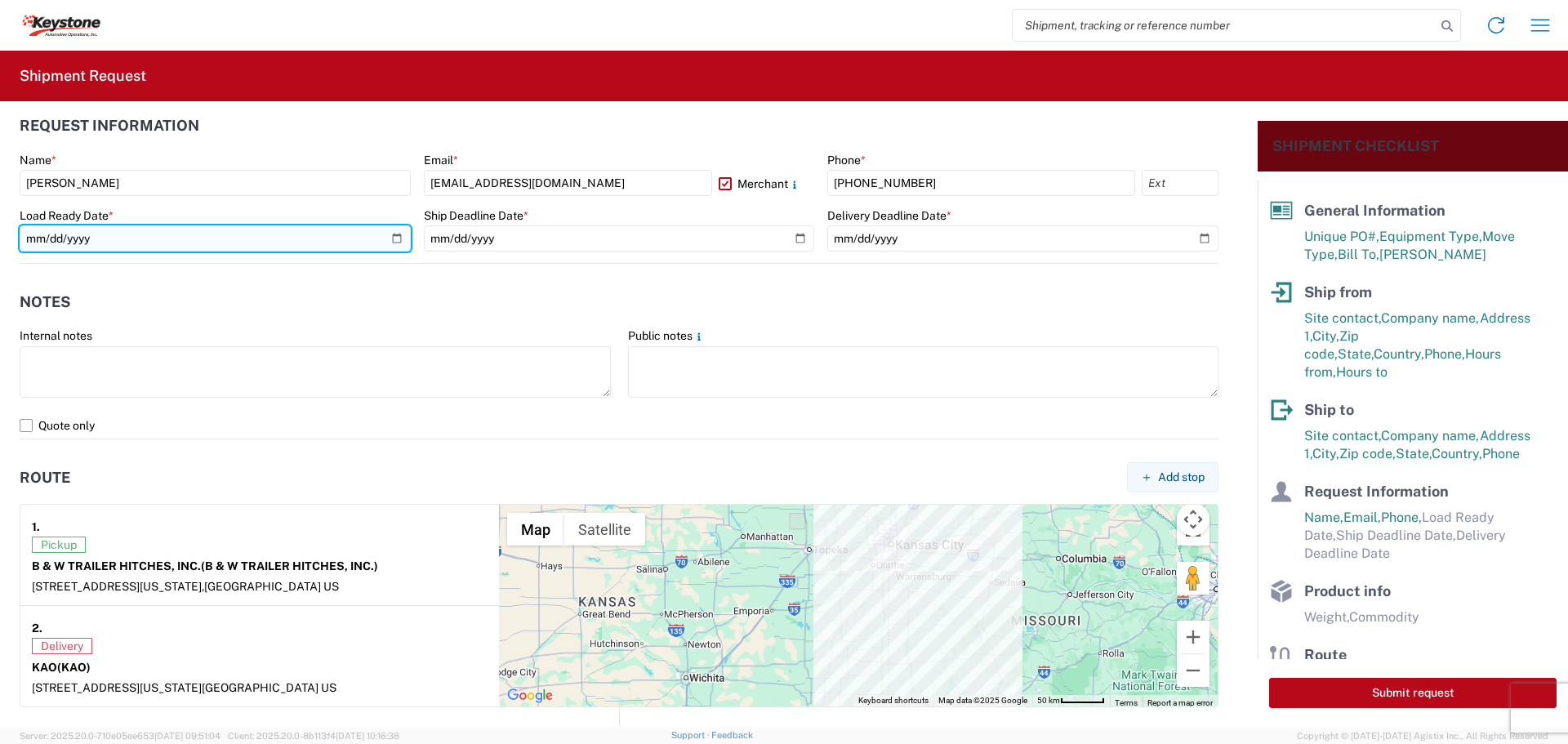
click at [388, 236] on input "date" at bounding box center [214, 238] width 391 height 26
type input "[DATE]"
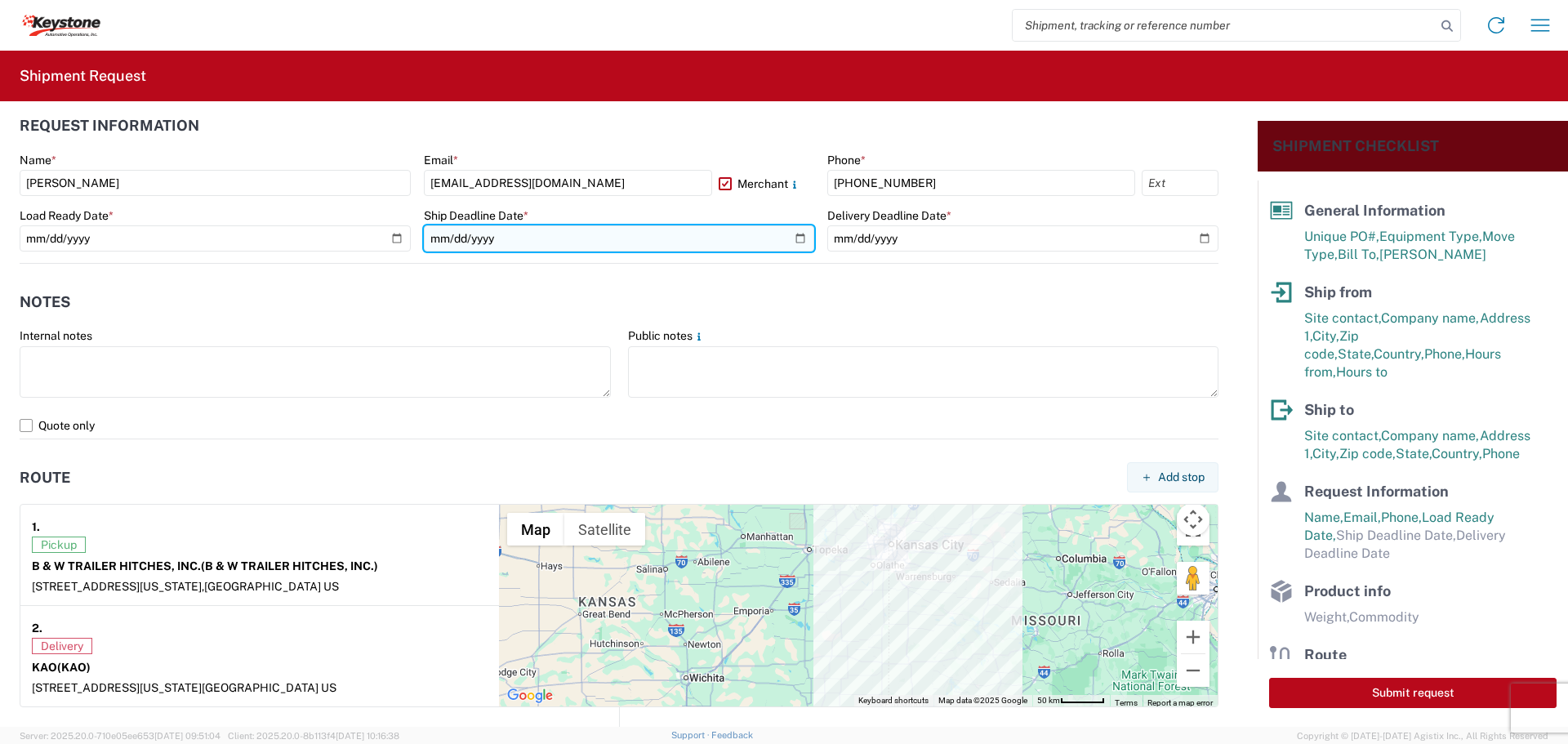
click at [788, 238] on input "date" at bounding box center [619, 238] width 391 height 26
type input "[DATE]"
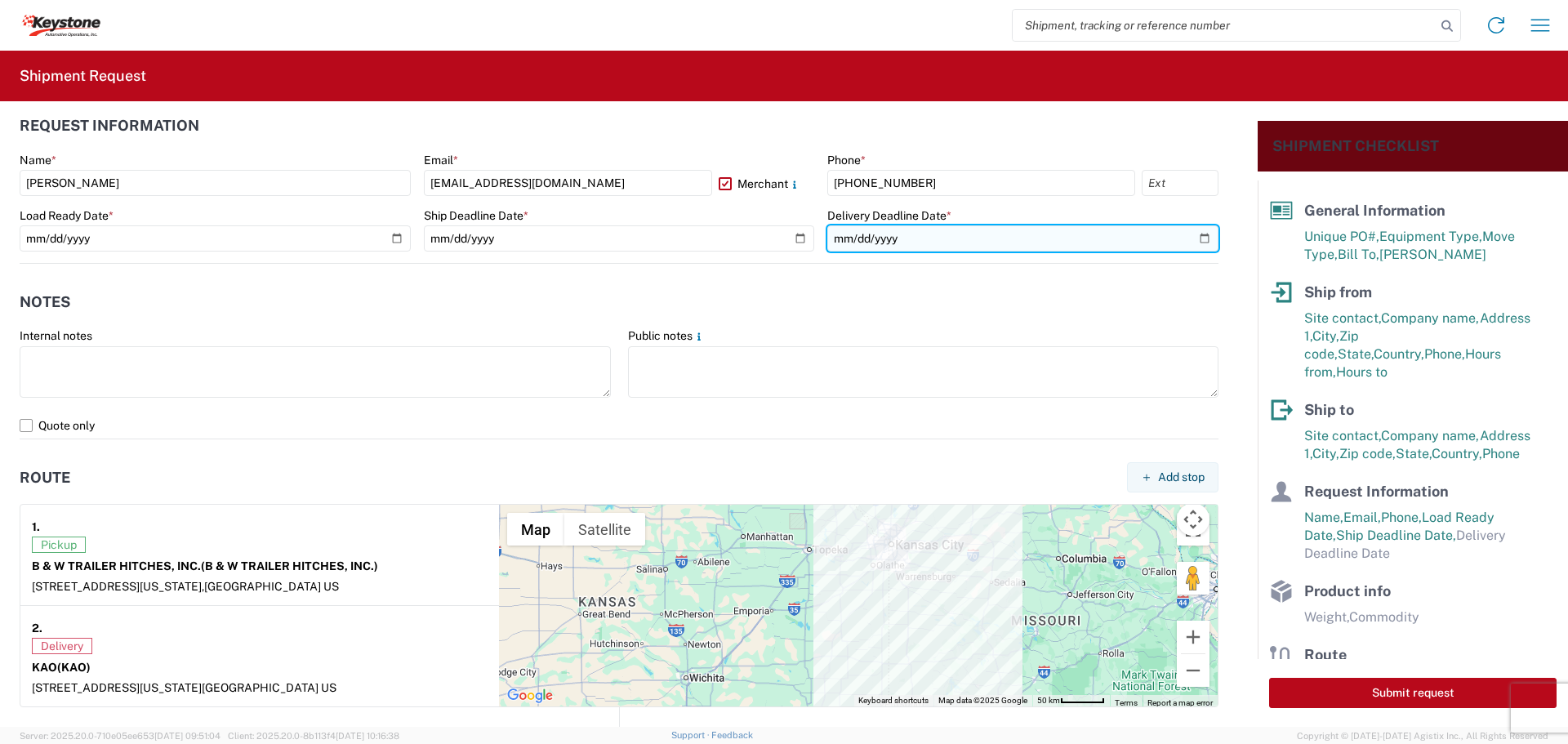
click at [1037, 240] on input "date" at bounding box center [1022, 238] width 391 height 26
click at [1194, 234] on input "date" at bounding box center [1022, 238] width 391 height 26
type input "[DATE]"
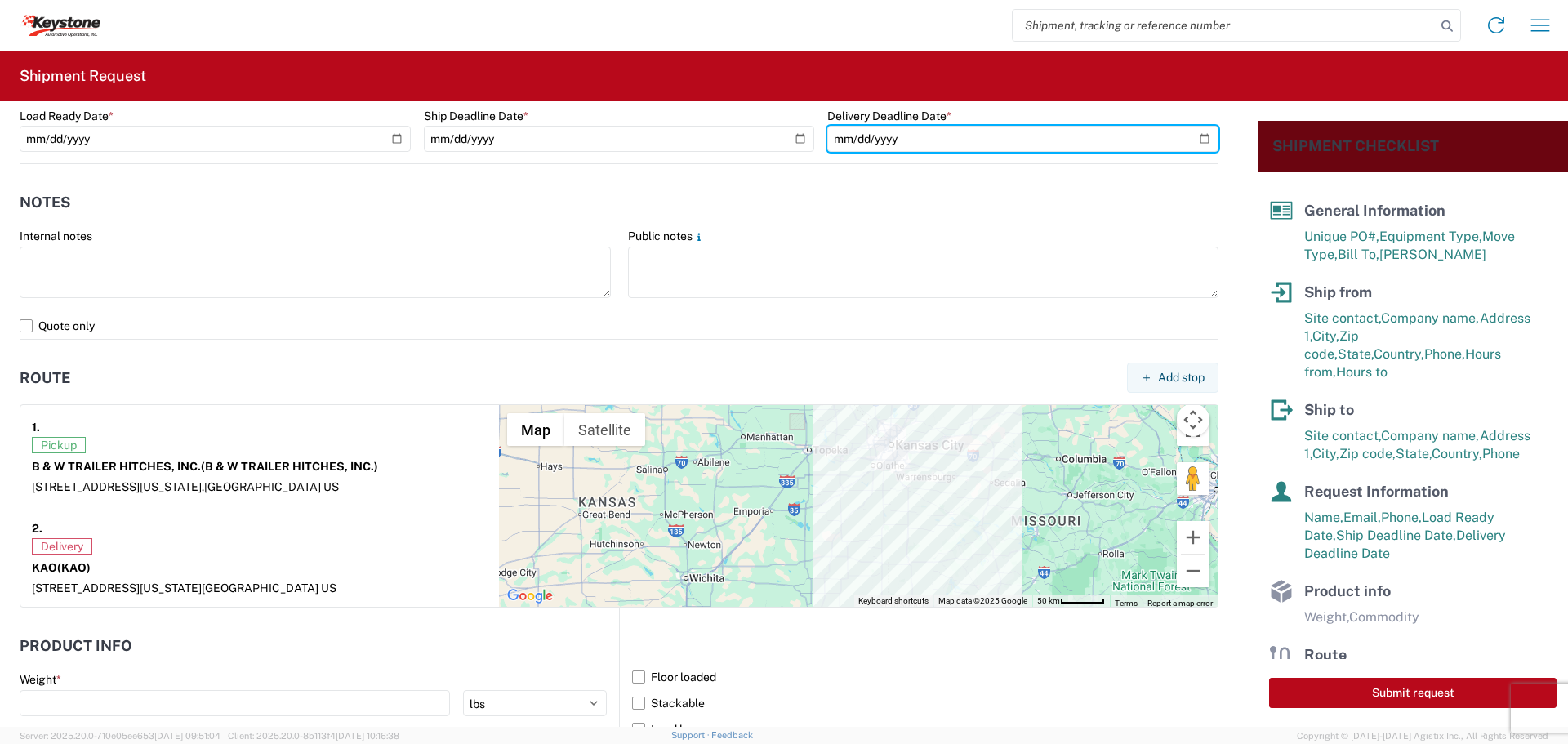
scroll to position [1224, 0]
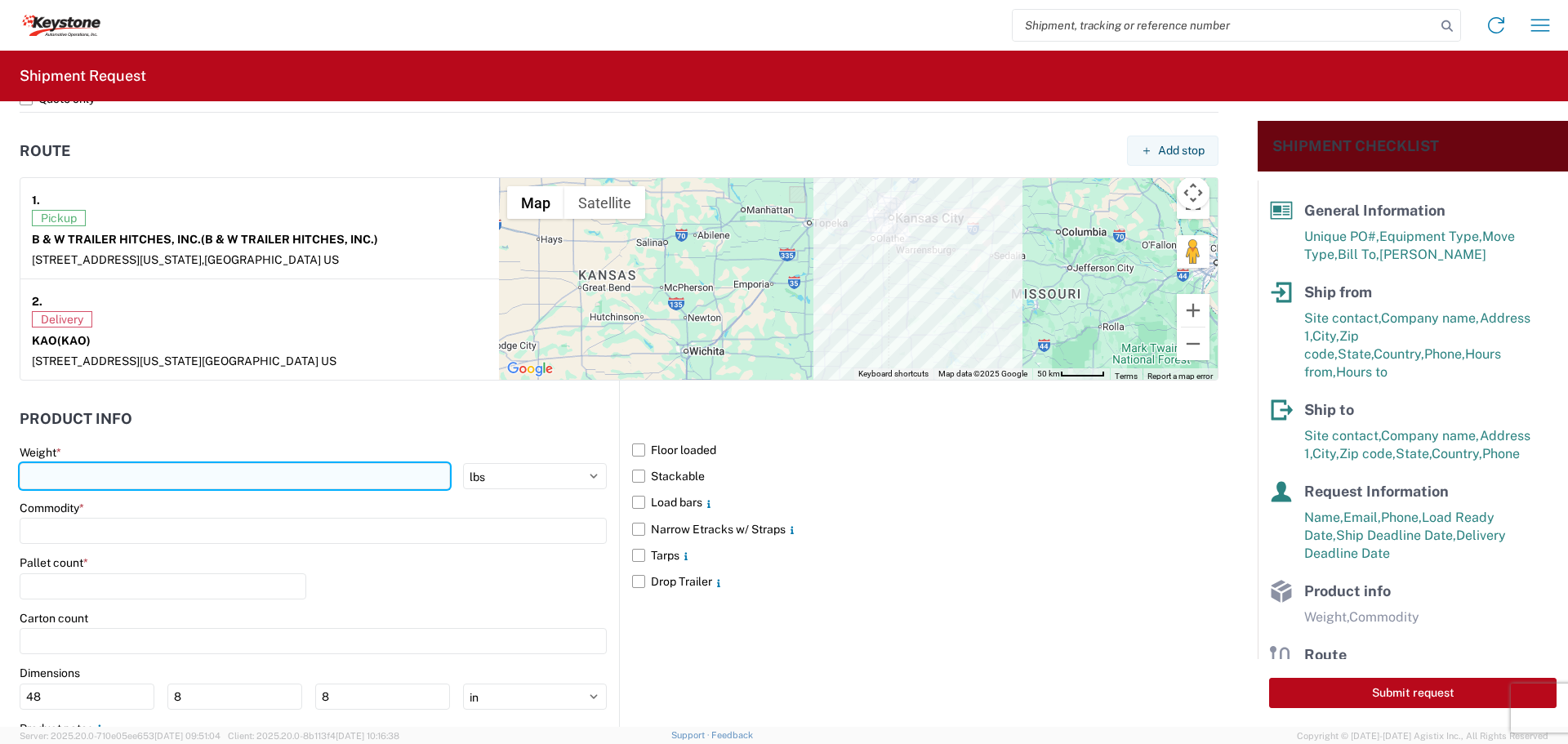
click at [88, 484] on input "number" at bounding box center [234, 475] width 430 height 26
type input "40440"
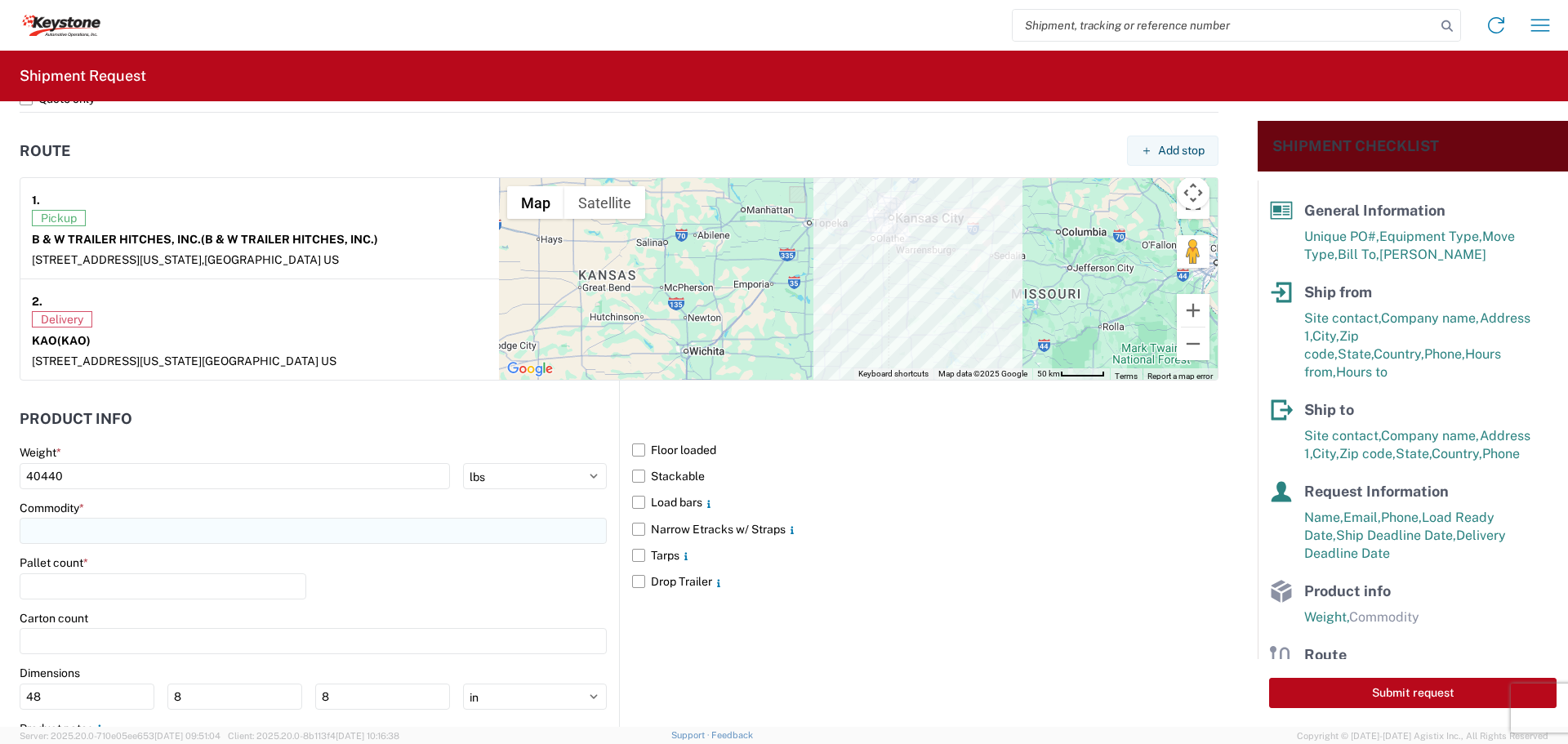
click at [76, 532] on input at bounding box center [312, 531] width 587 height 26
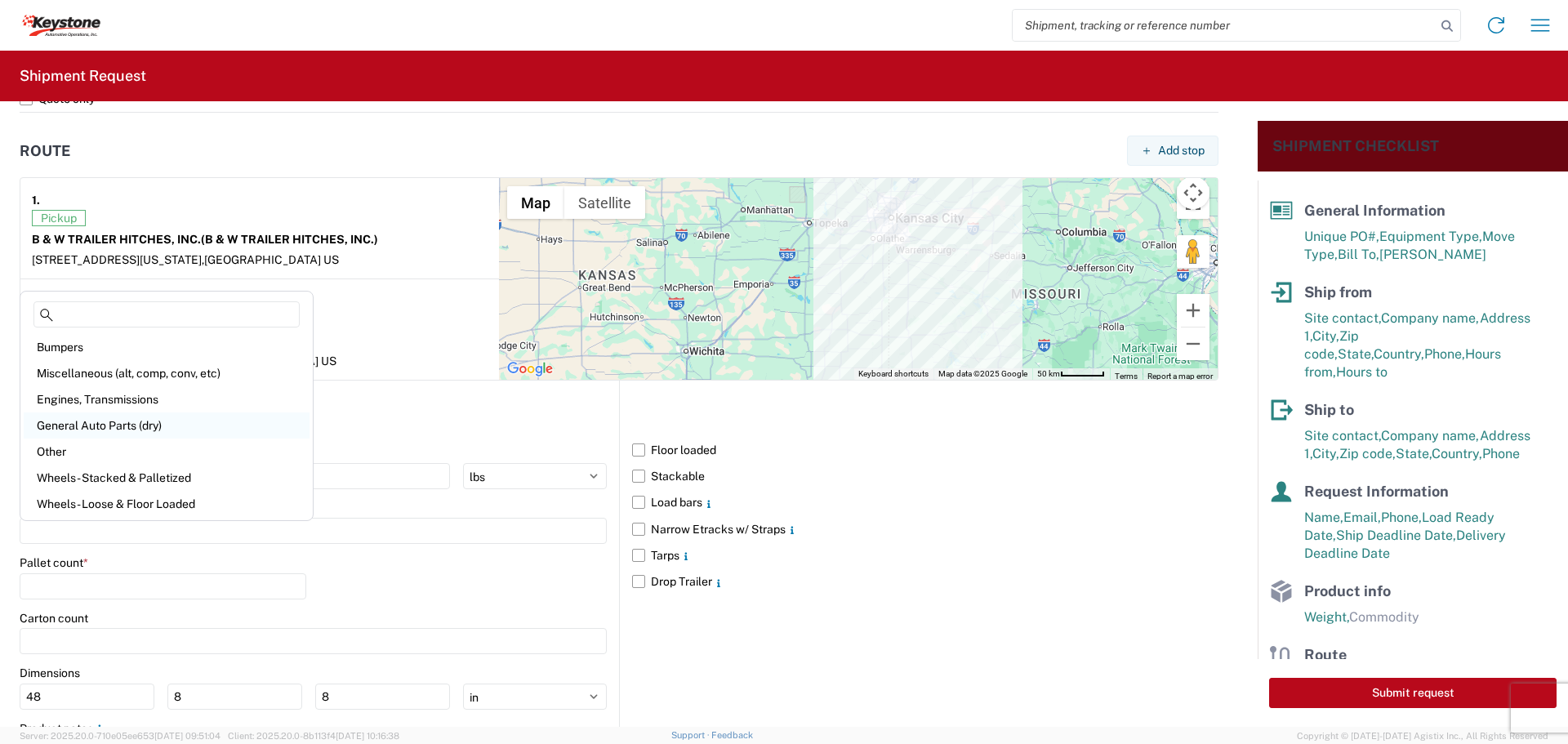
click at [78, 425] on div "General Auto Parts (dry)" at bounding box center [166, 425] width 286 height 26
type input "General Auto Parts (dry)"
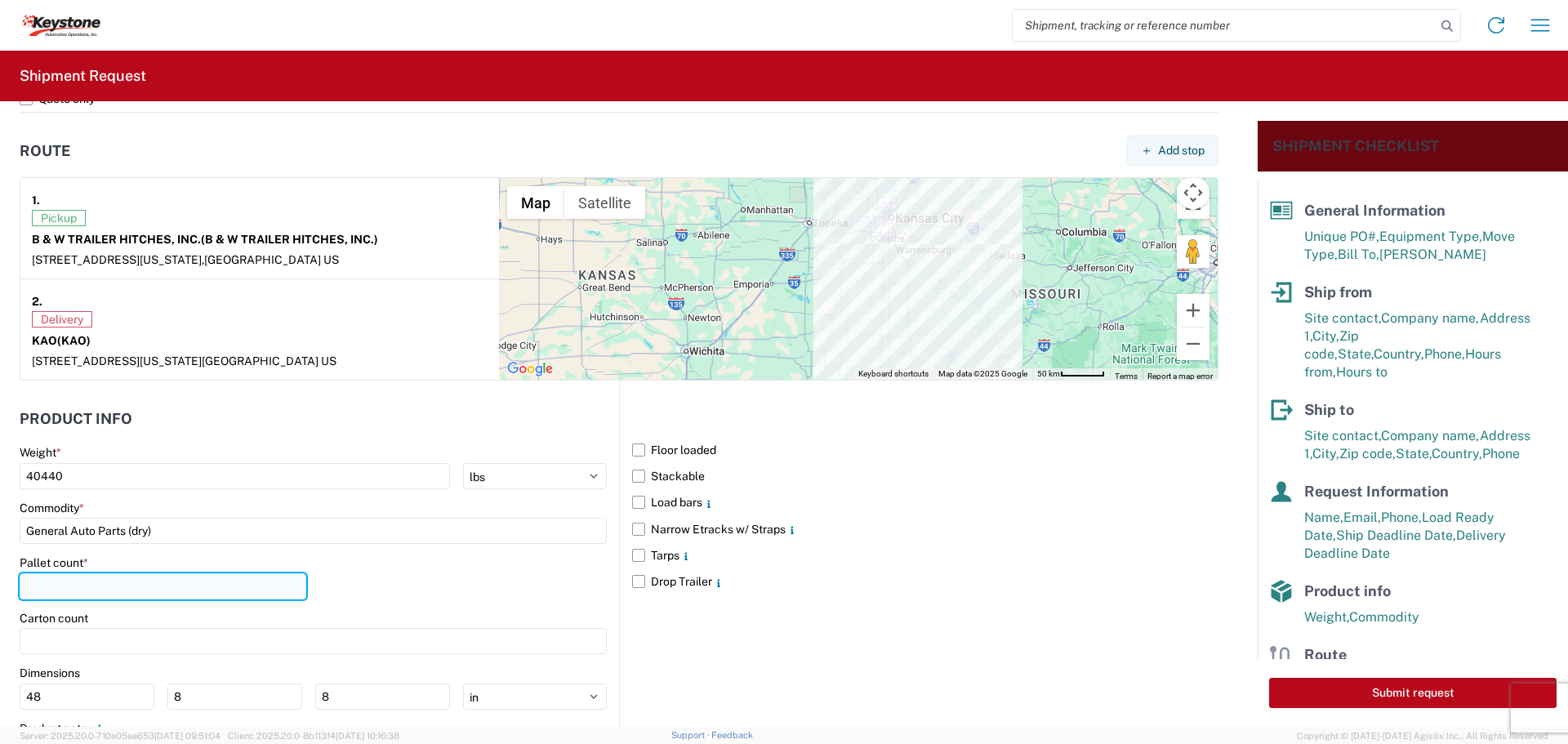
click at [66, 592] on input "number" at bounding box center [162, 586] width 286 height 26
type input "28"
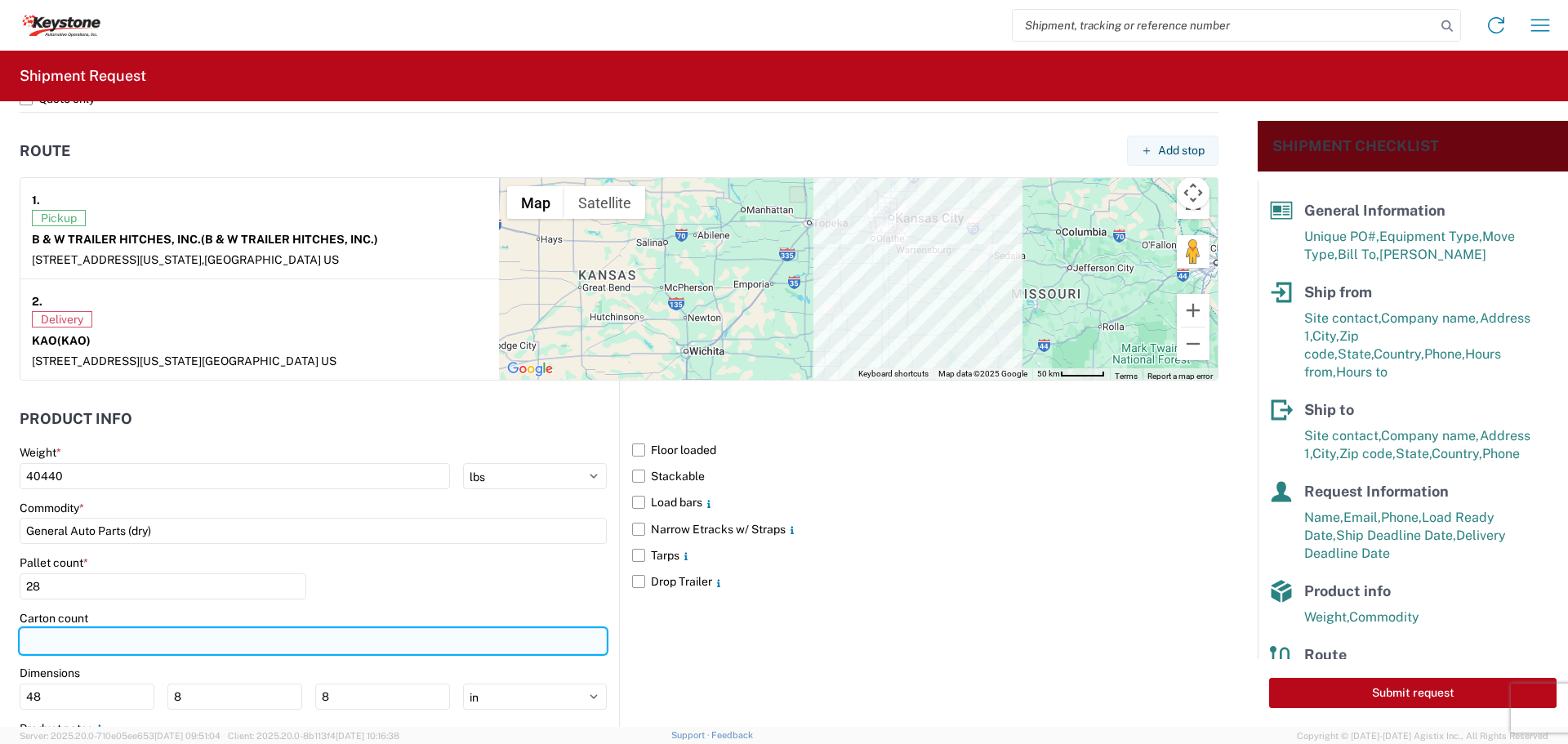
click at [77, 643] on input "number" at bounding box center [312, 640] width 587 height 26
type input "894"
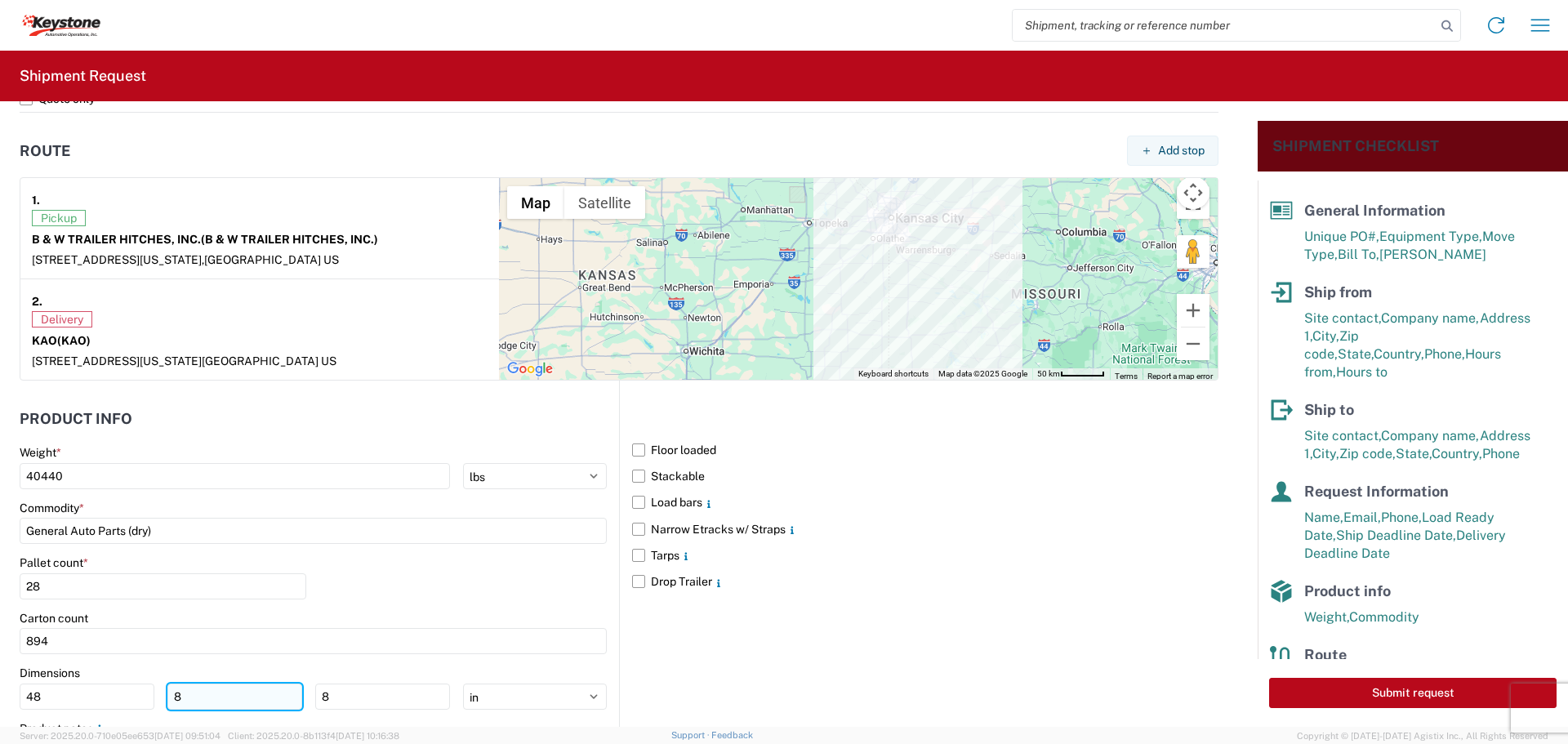
click at [188, 687] on input "8" at bounding box center [235, 695] width 135 height 26
type input "40"
click at [360, 698] on input "8" at bounding box center [382, 695] width 135 height 26
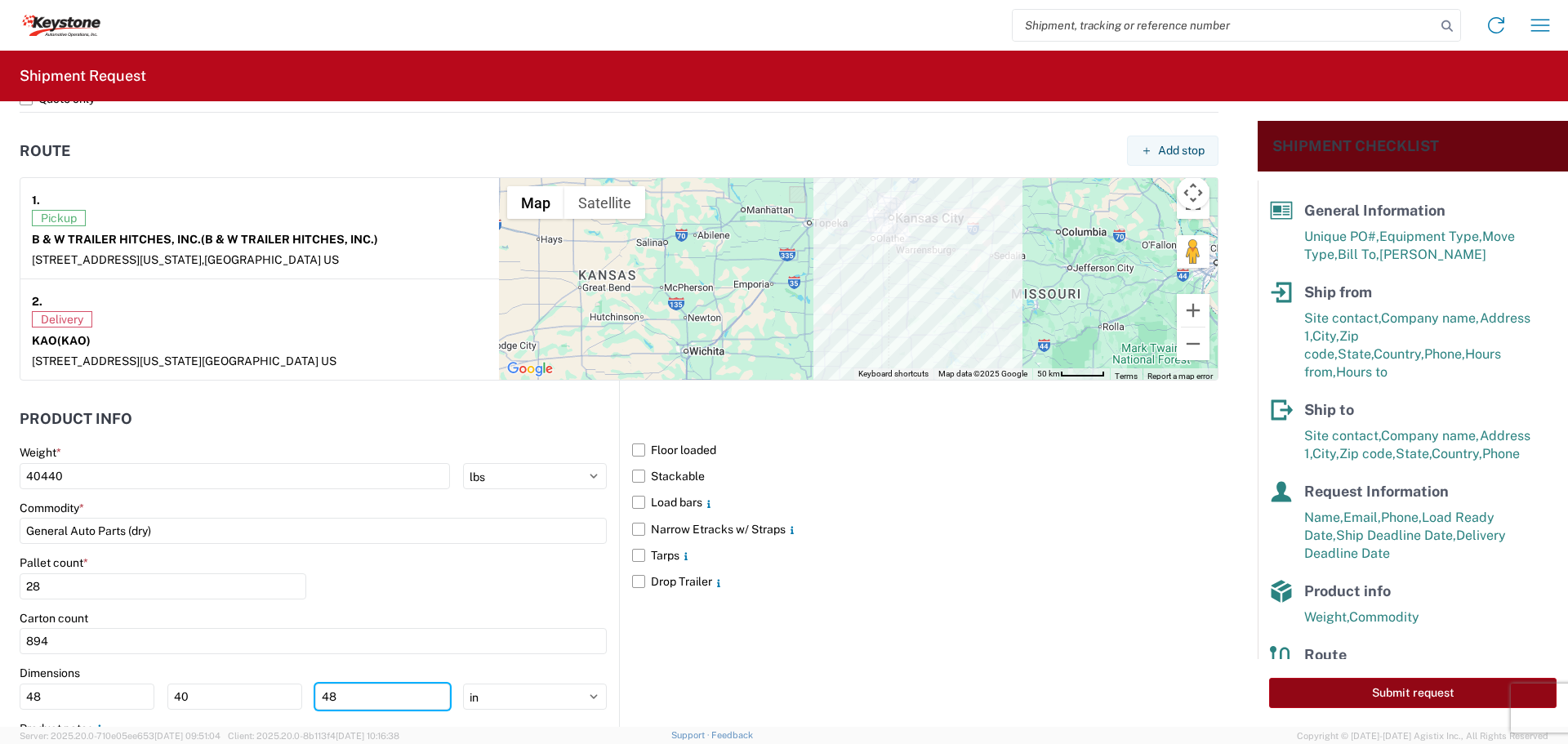
type input "48"
click at [1388, 695] on button "Submit request" at bounding box center [1413, 692] width 287 height 30
select select "US"
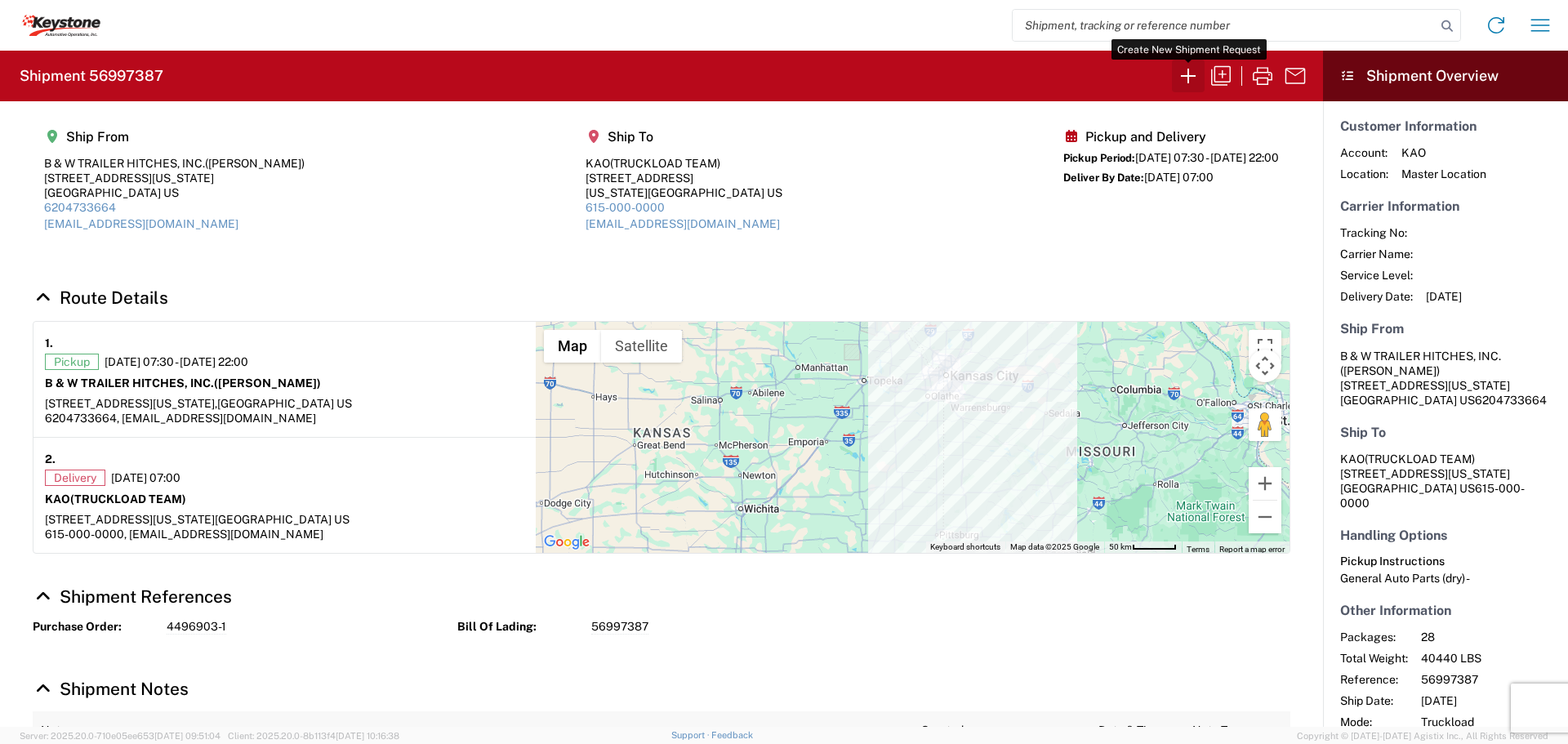
click at [1184, 75] on icon "button" at bounding box center [1188, 76] width 26 height 26
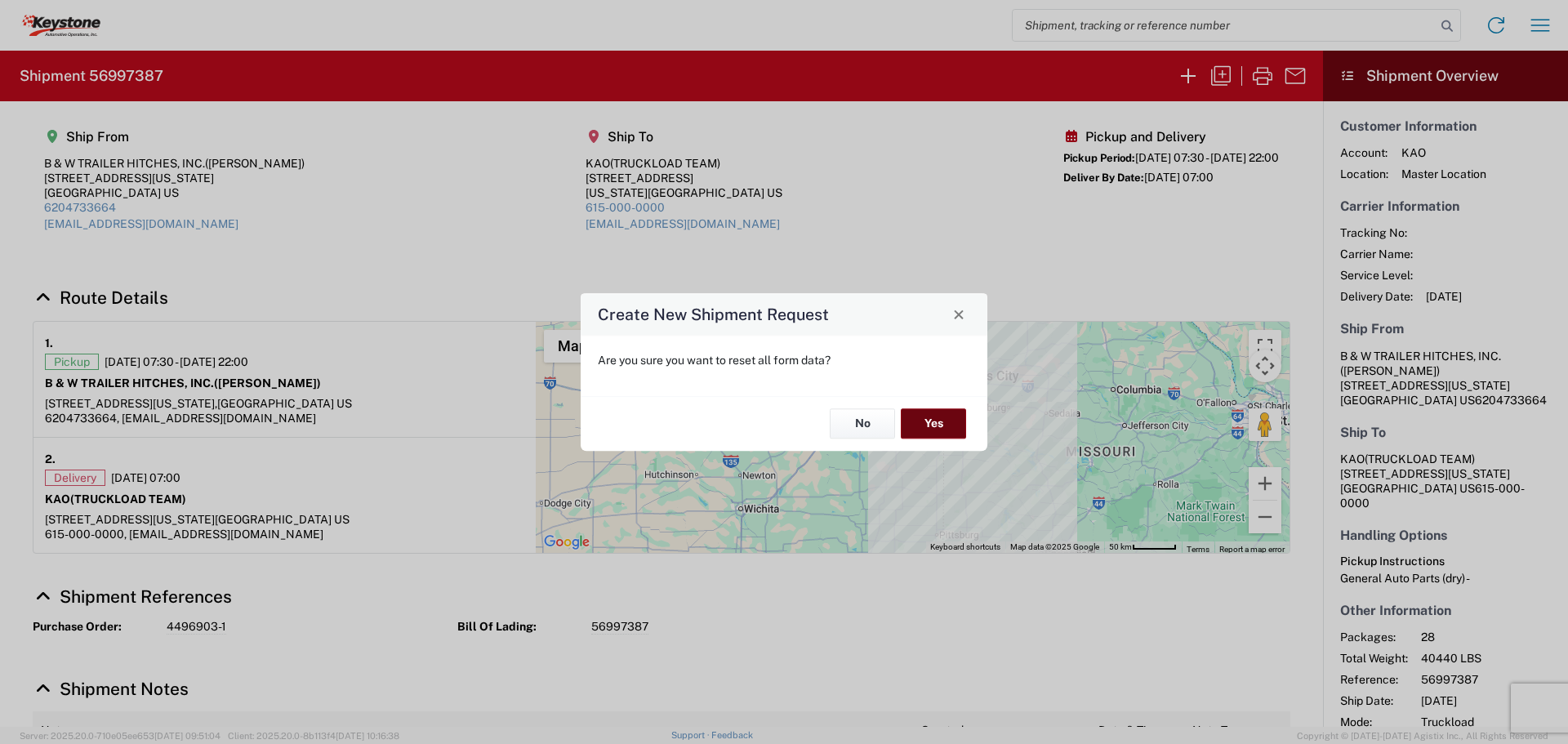
click at [933, 425] on button "Yes" at bounding box center [932, 424] width 65 height 30
select select "FULL"
select select "US"
select select "LBS"
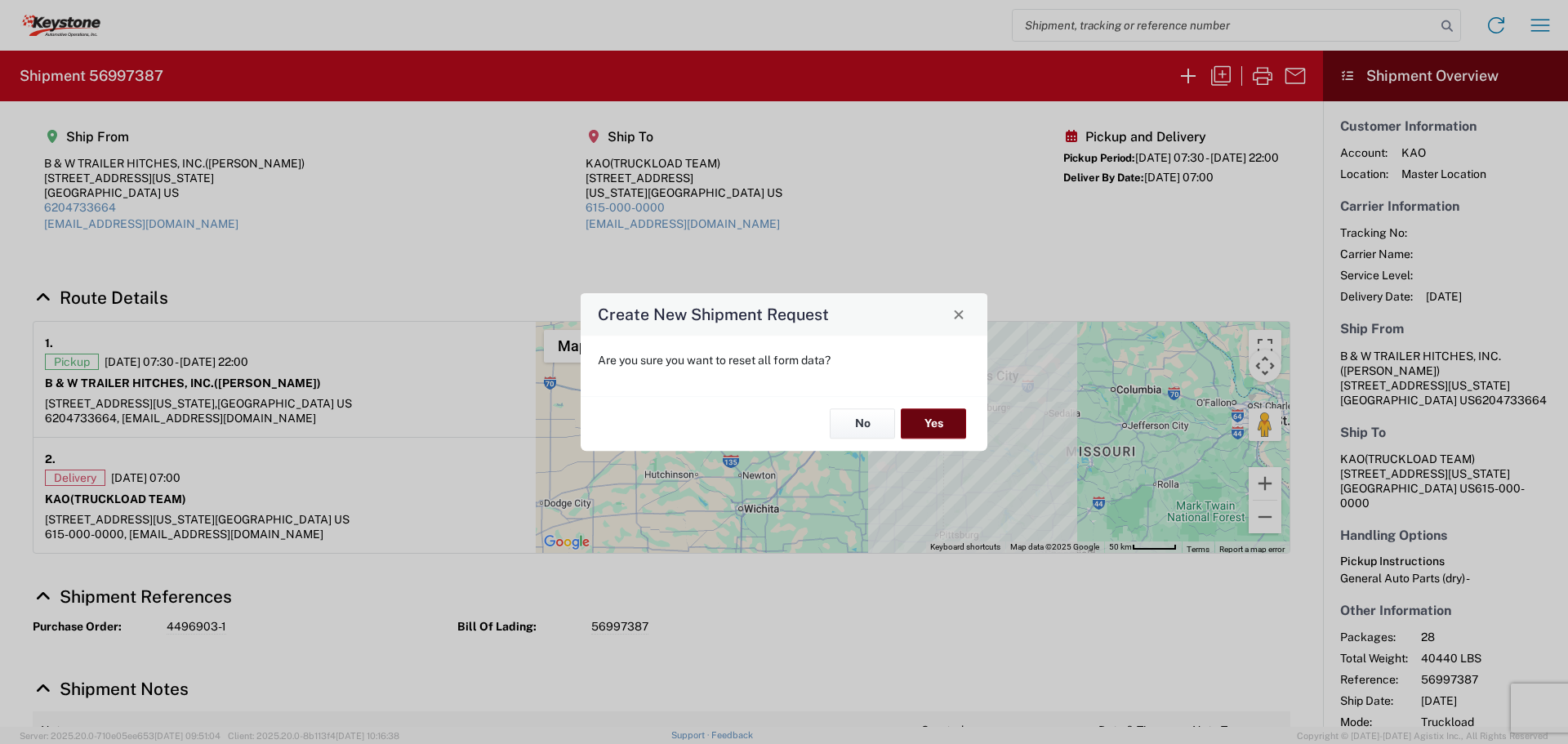
select select "IN"
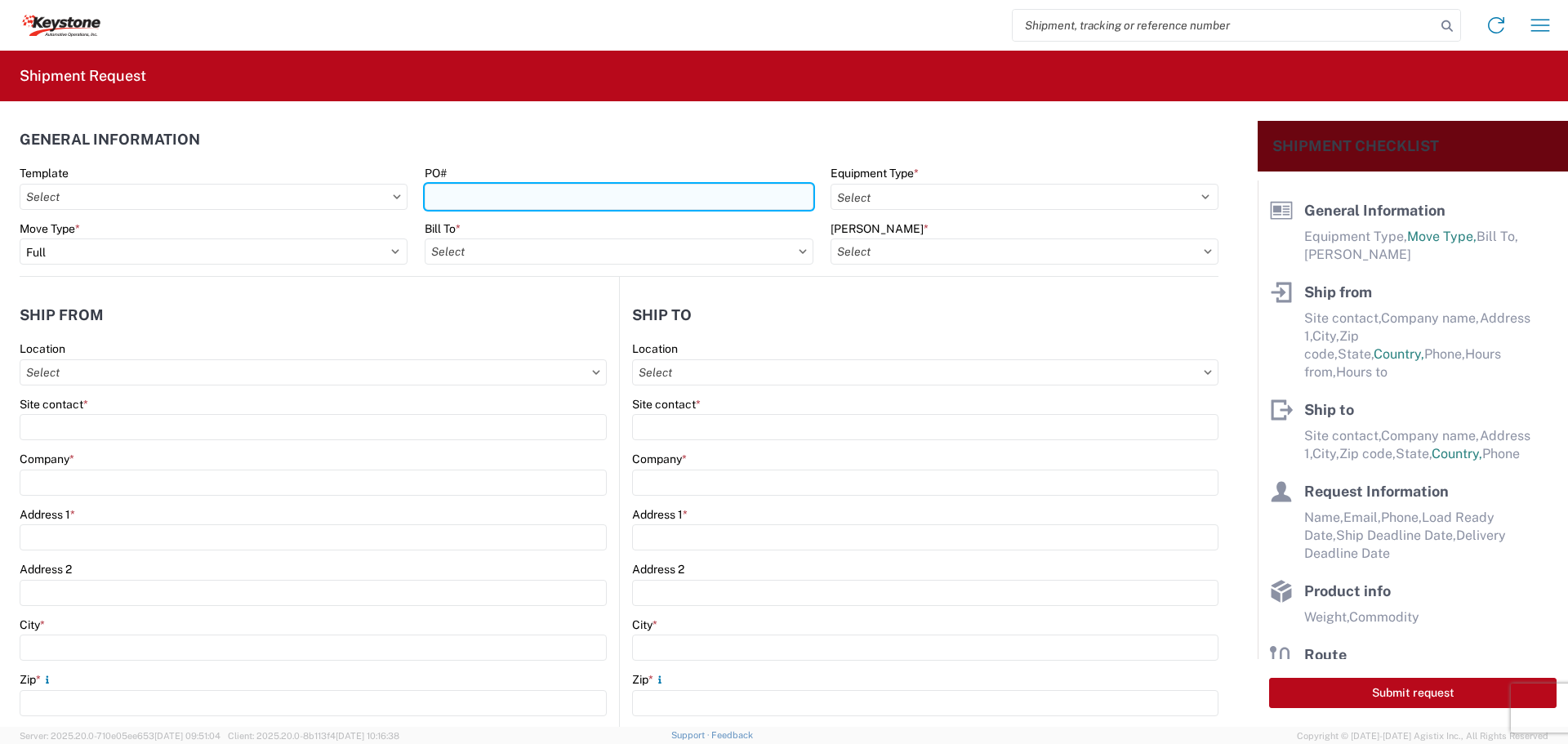
click at [523, 202] on input "PO#" at bounding box center [619, 196] width 388 height 26
type input "0465687"
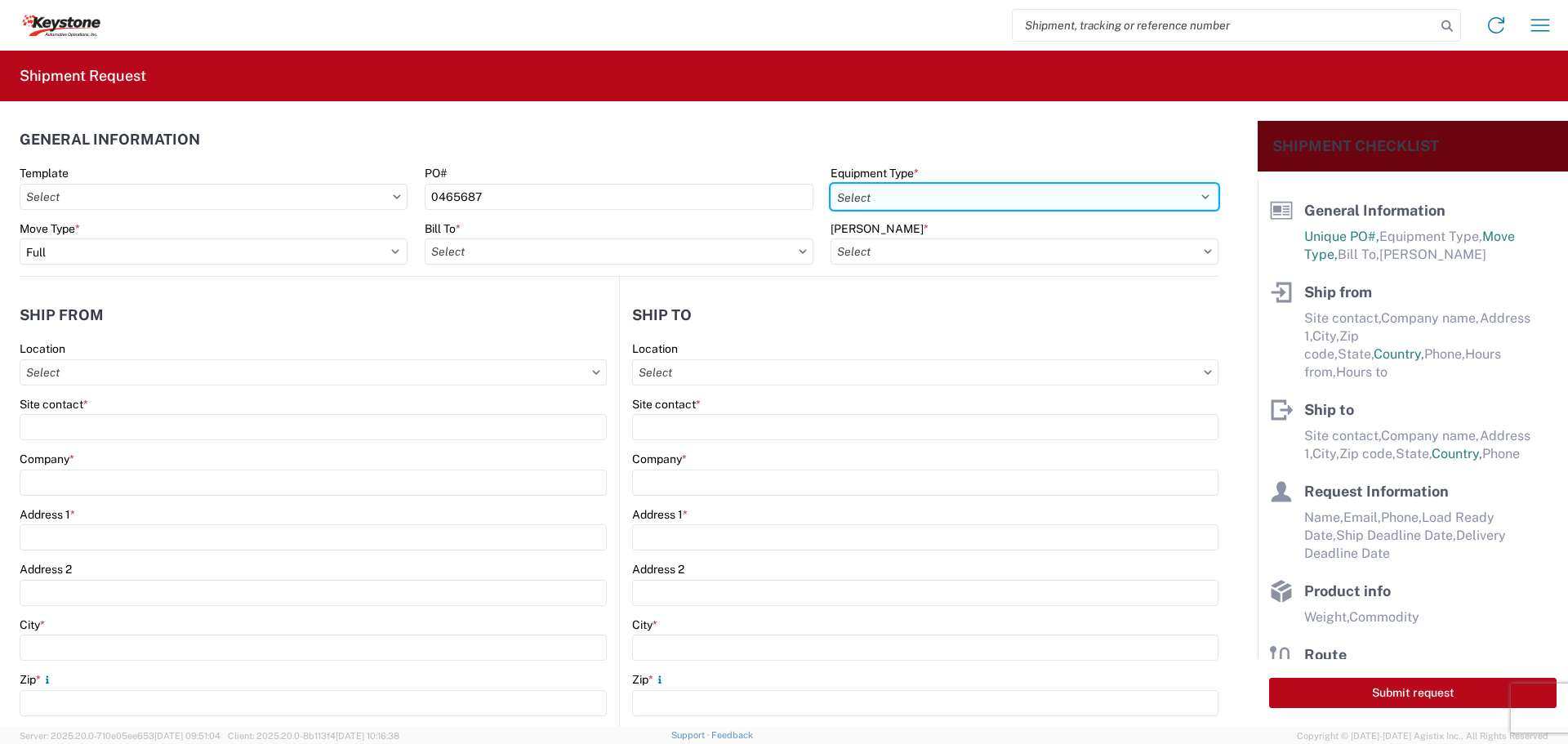
click at [932, 193] on select "Select 53’ Dry Van Flatbed Dropdeck (van) Lowboy (flatbed) Rail" at bounding box center [1025, 196] width 388 height 26
select select "STDV"
click at [831, 183] on select "Select 53’ Dry Van Flatbed Dropdeck (van) Lowboy (flatbed) Rail" at bounding box center [1025, 196] width 388 height 26
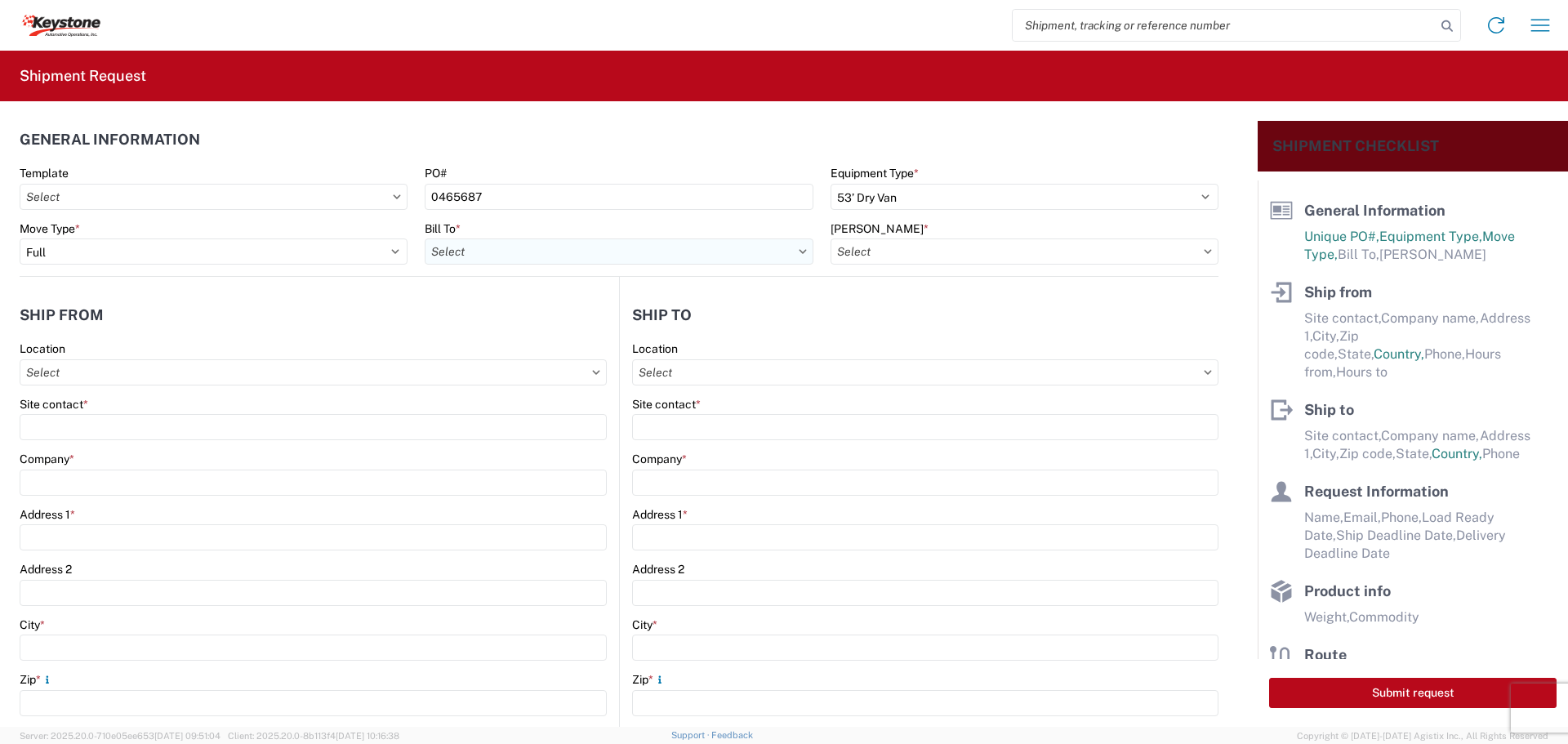
click at [706, 256] on input "text" at bounding box center [619, 251] width 388 height 26
type input "8515"
click at [599, 321] on div "8515 - [GEOGRAPHIC_DATA] - KAO Operations" at bounding box center [568, 324] width 286 height 26
type input "8515 - [GEOGRAPHIC_DATA] - KAO Operations"
click at [963, 253] on input "text" at bounding box center [1025, 251] width 388 height 26
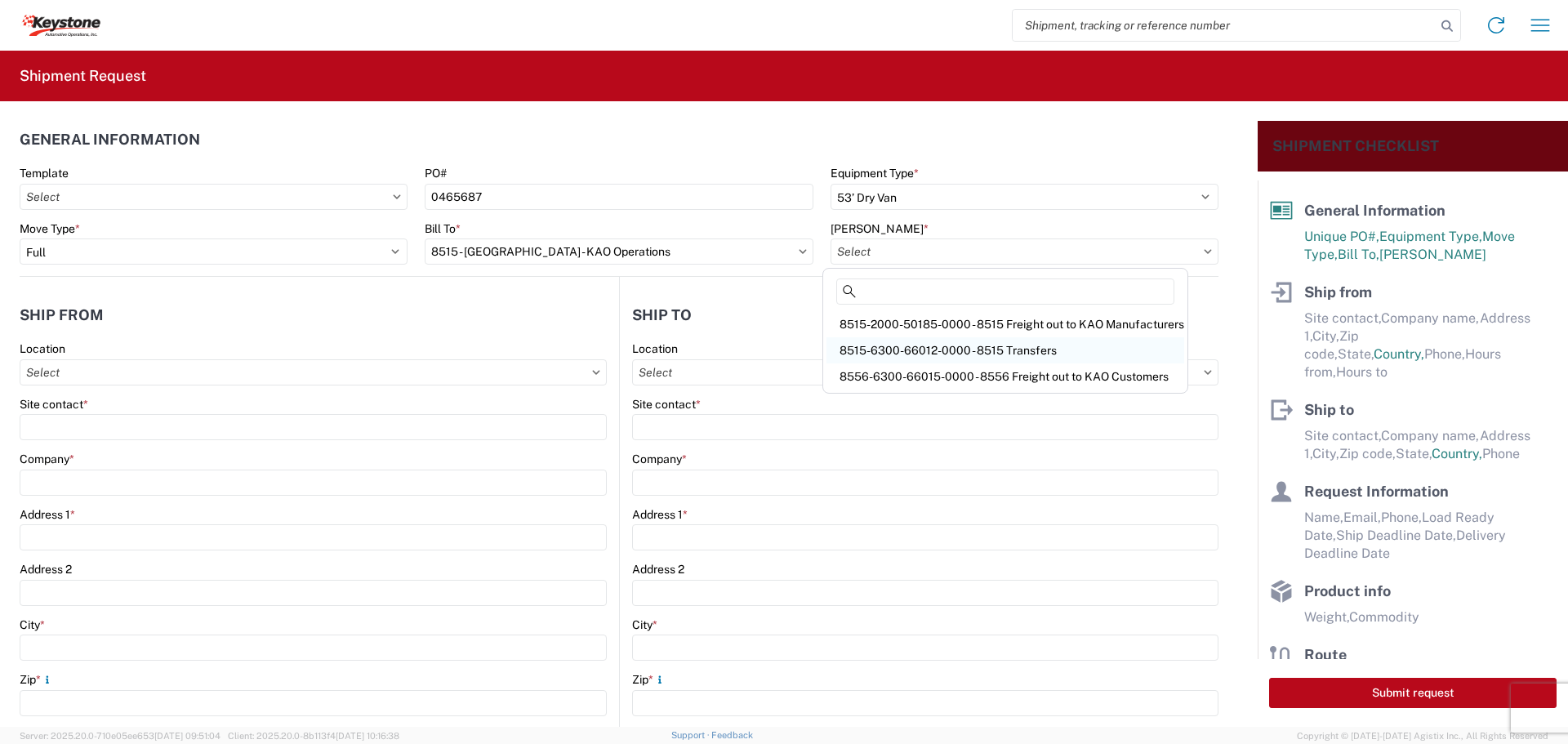
click at [983, 347] on div "8515-6300-66012-0000 - 8515 Transfers" at bounding box center [1005, 350] width 358 height 26
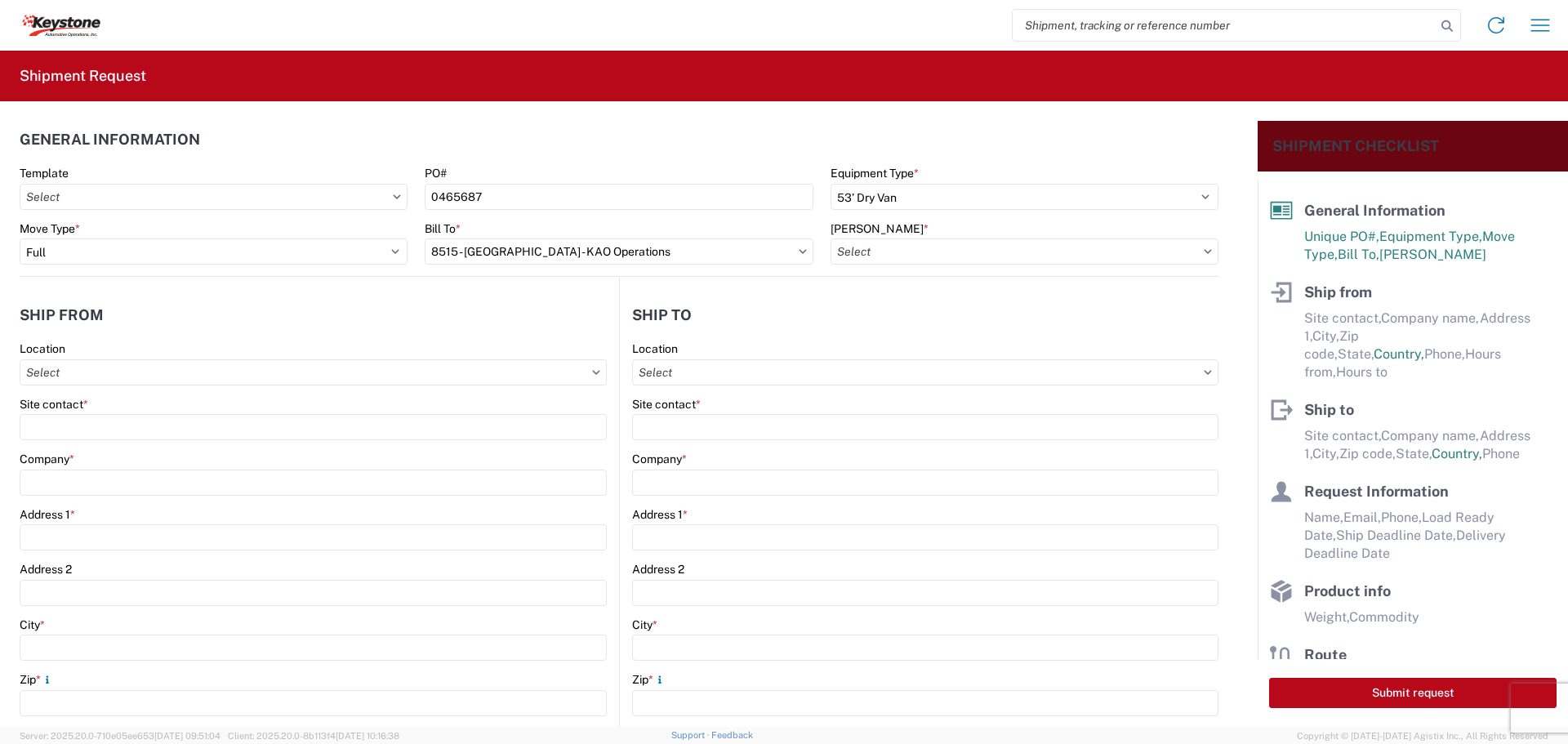
type input "8515-6300-66012-0000 - 8515 Transfers, 8515-6300-66012-0000 - 8515 Transfers"
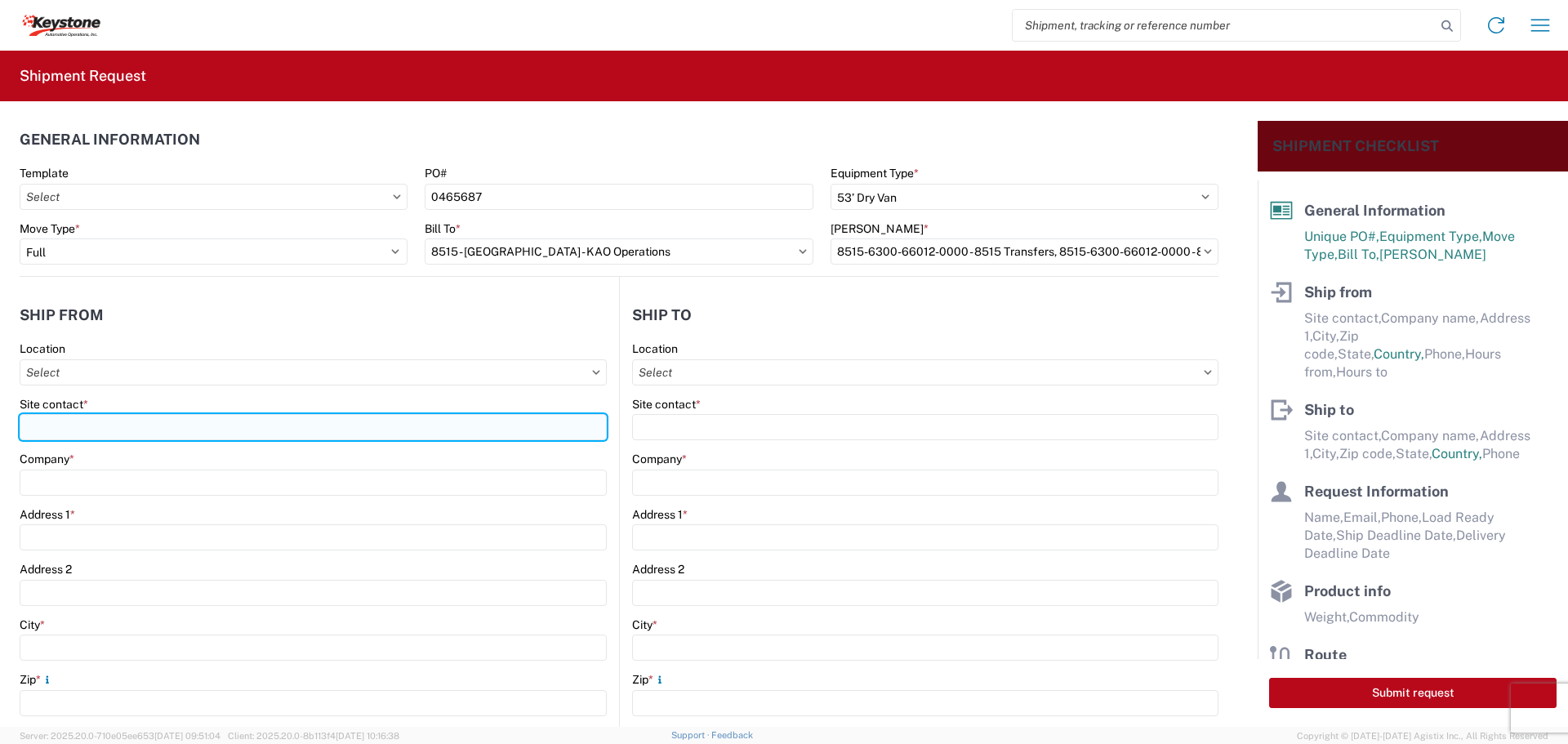
click at [73, 425] on input "Site contact *" at bounding box center [312, 427] width 587 height 26
type input "BILL OR [PERSON_NAME]"
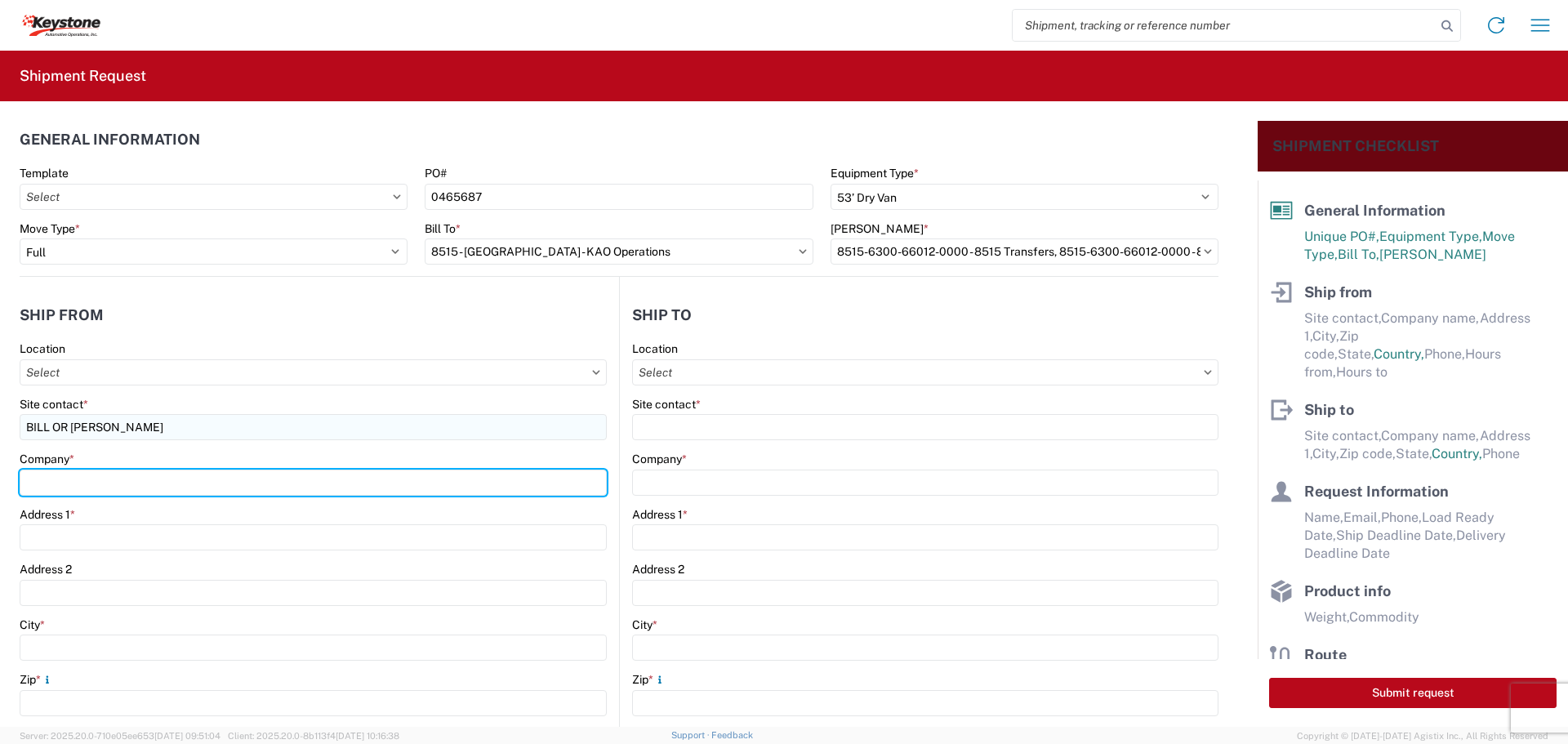
type input "B & W TRAILER HITCHES, INC."
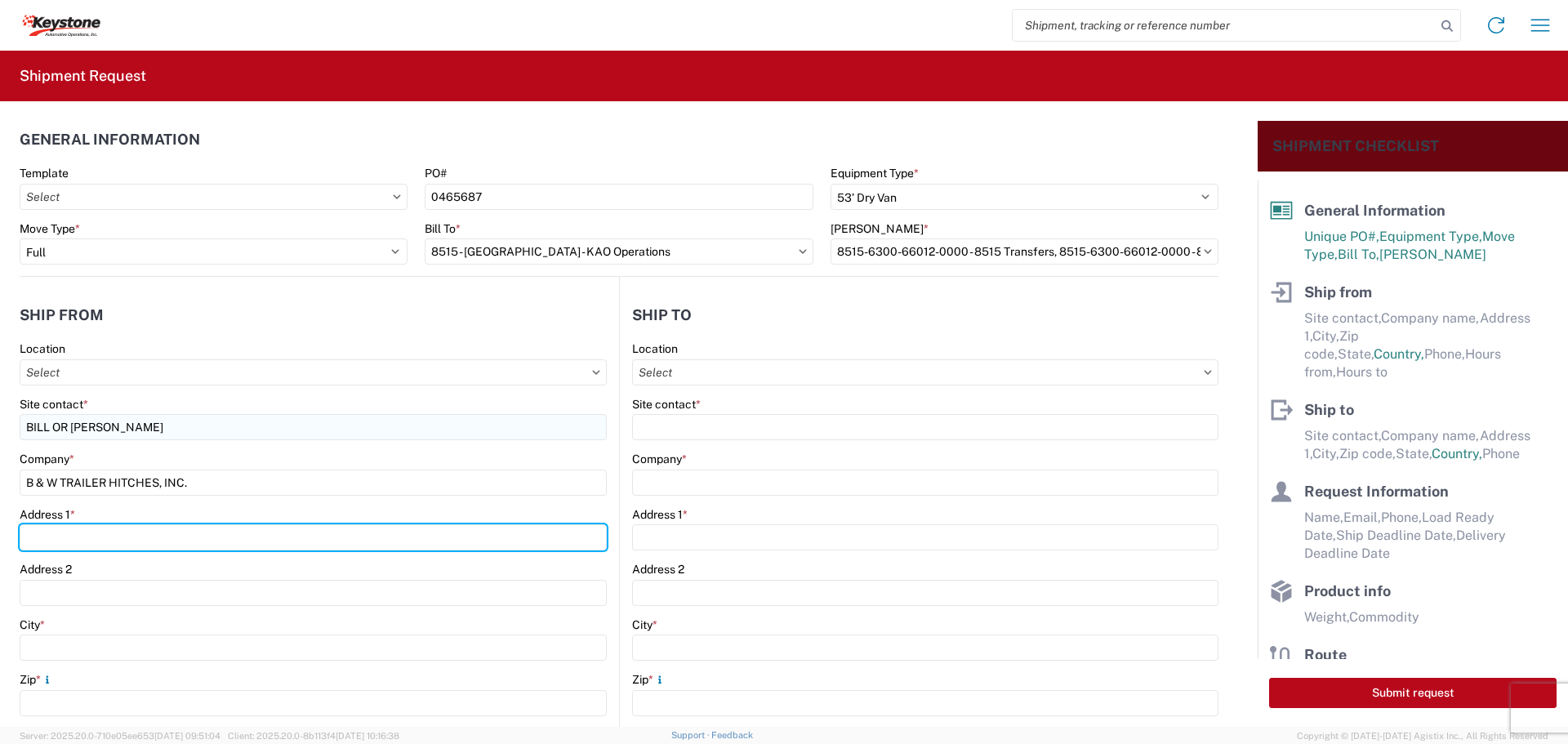
type input "[STREET_ADDRESS][US_STATE]"
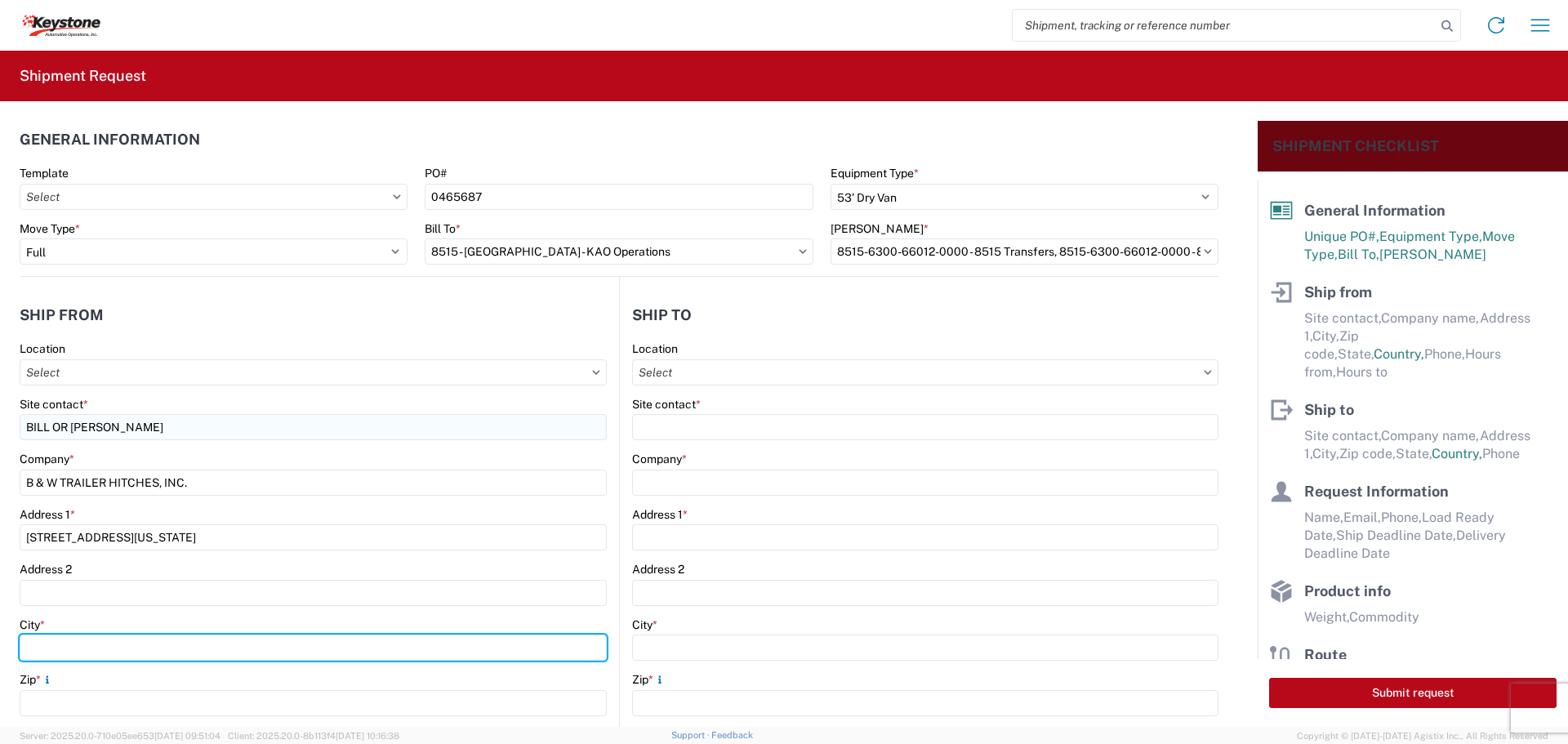
type input "HUMBOLDT"
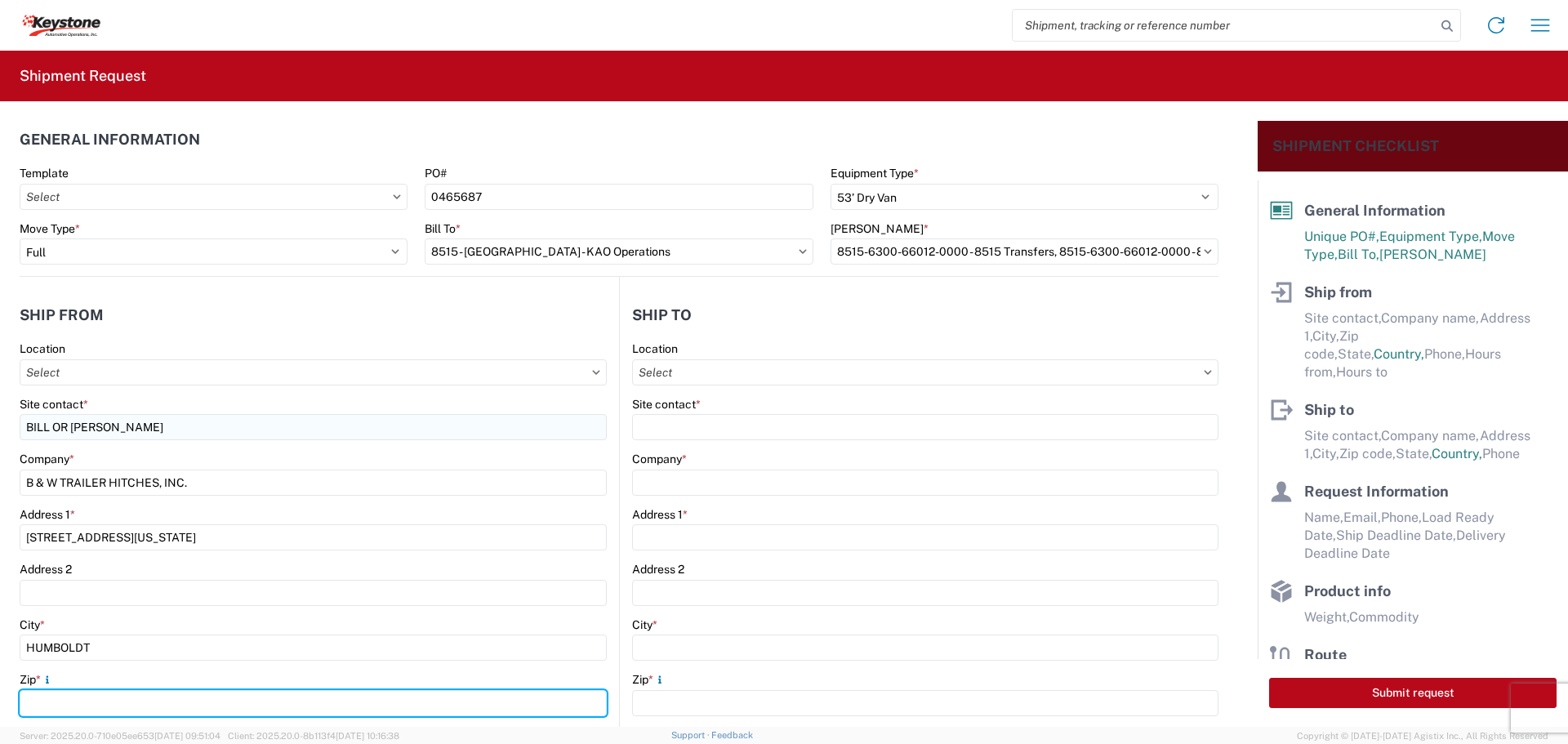
type input "66748"
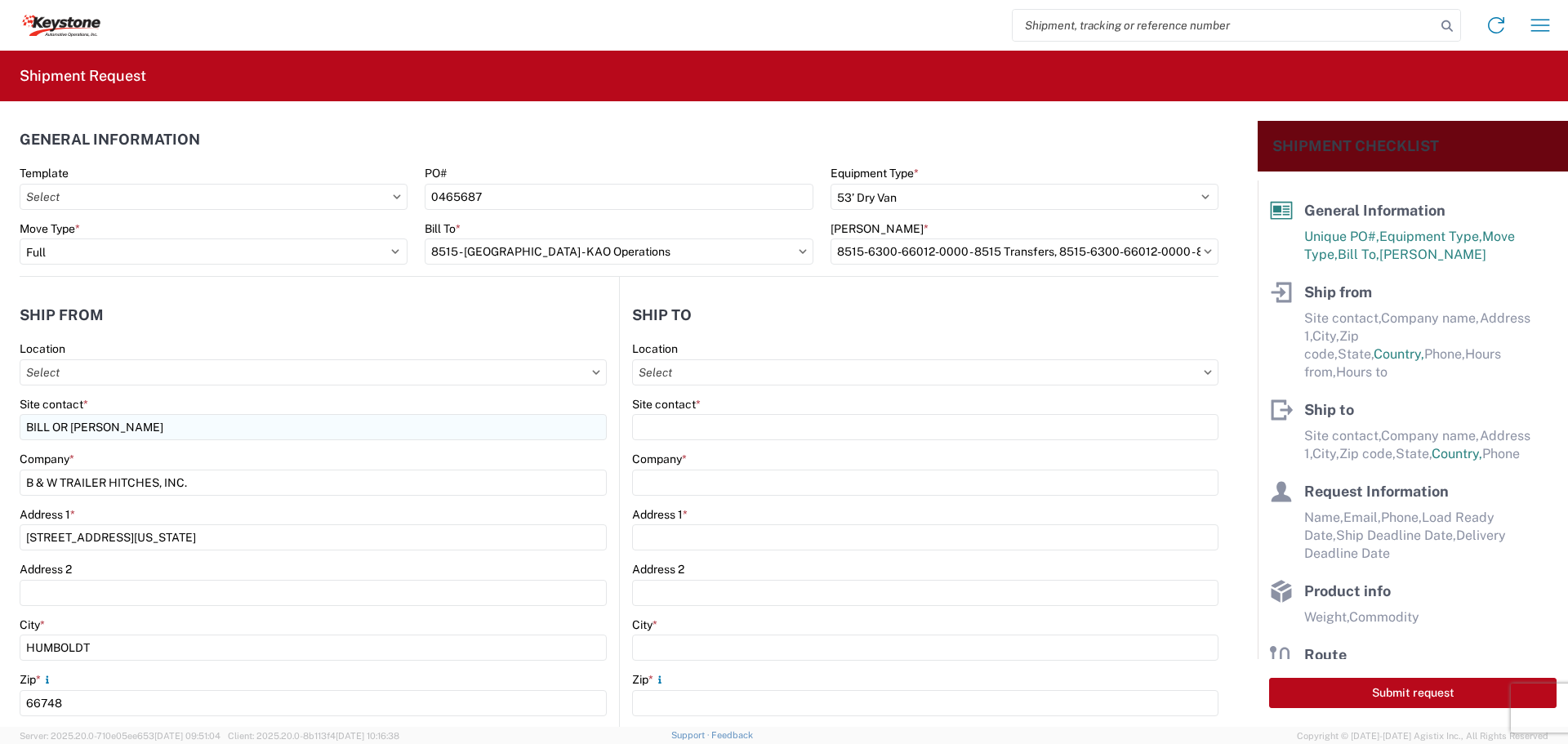
select select "KS"
type input "[EMAIL_ADDRESS][DOMAIN_NAME]"
type input "6204733664"
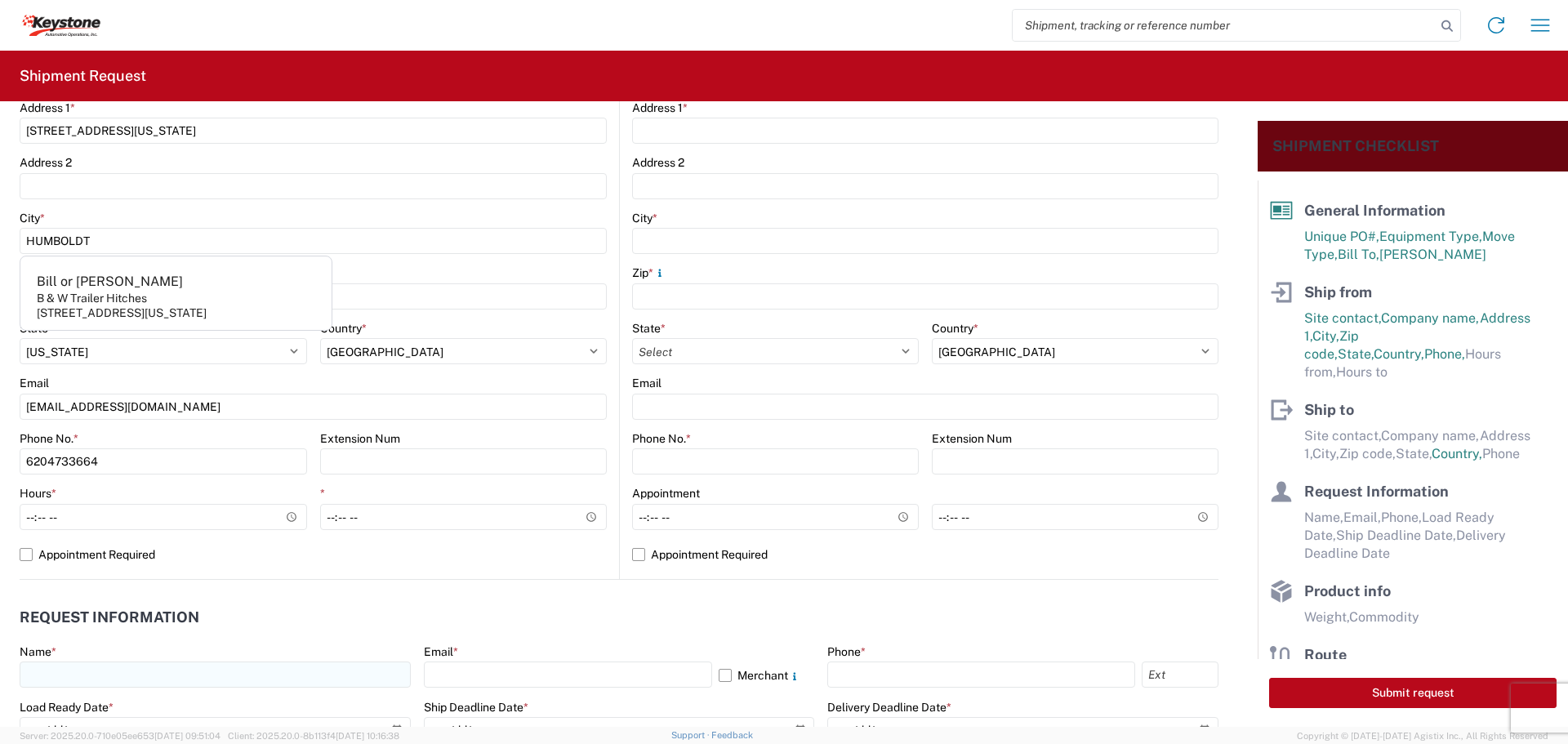
scroll to position [408, 0]
type input "[PERSON_NAME]"
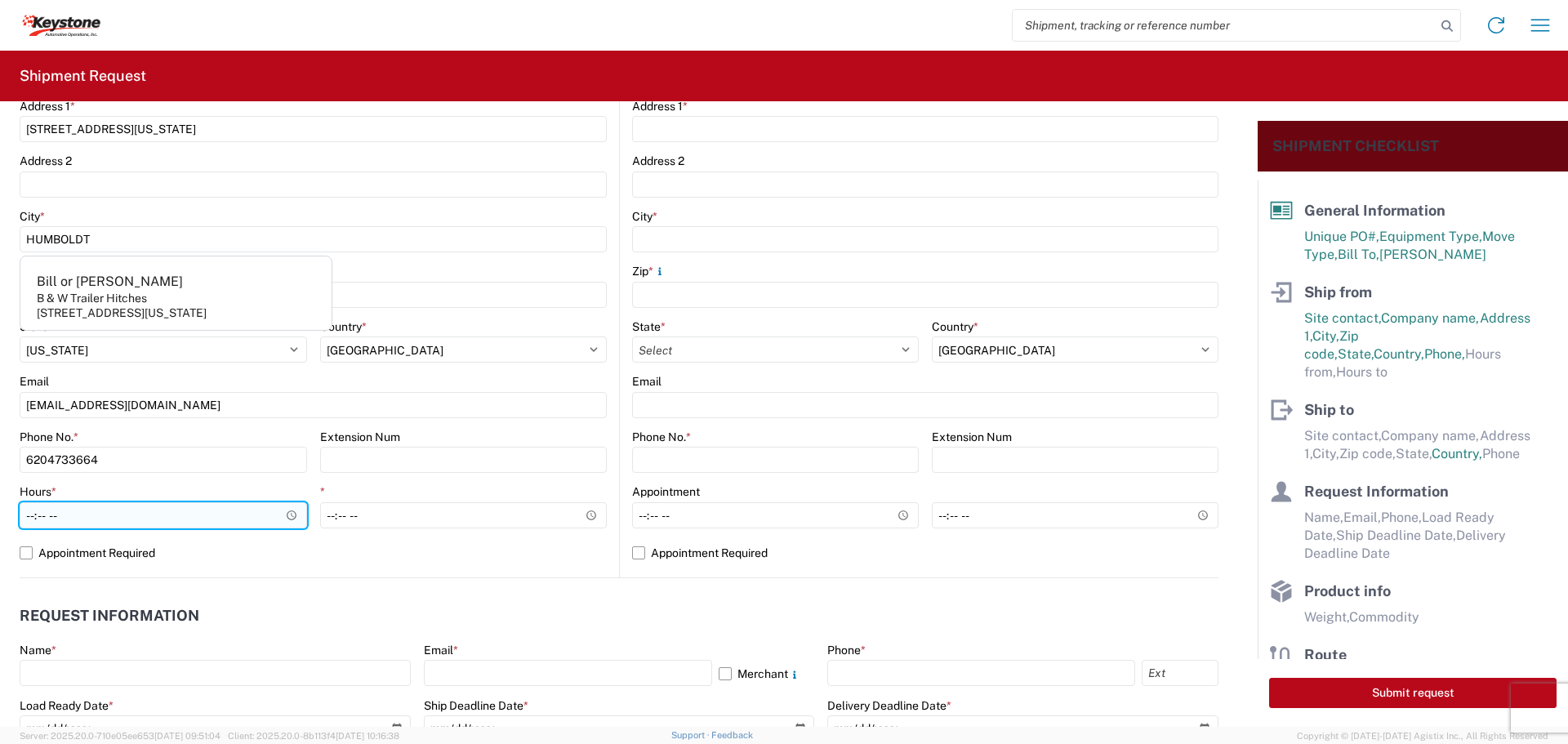
click at [286, 514] on input "Hours *" at bounding box center [163, 515] width 287 height 26
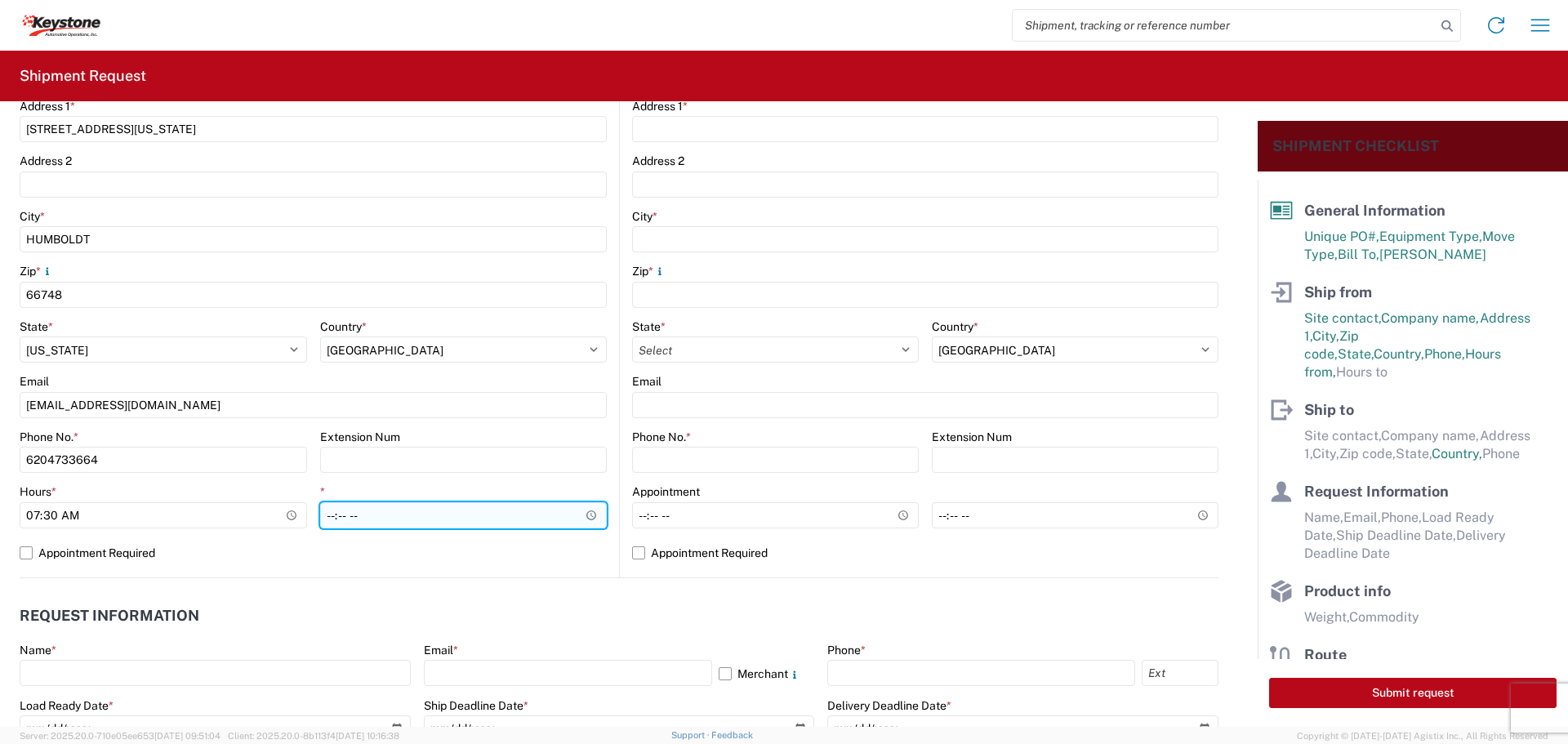
type input "07:30"
click at [507, 518] on input "*" at bounding box center [464, 515] width 287 height 26
click at [584, 512] on input "*" at bounding box center [464, 515] width 287 height 26
click at [585, 512] on input "*" at bounding box center [464, 515] width 287 height 26
type input "22:00"
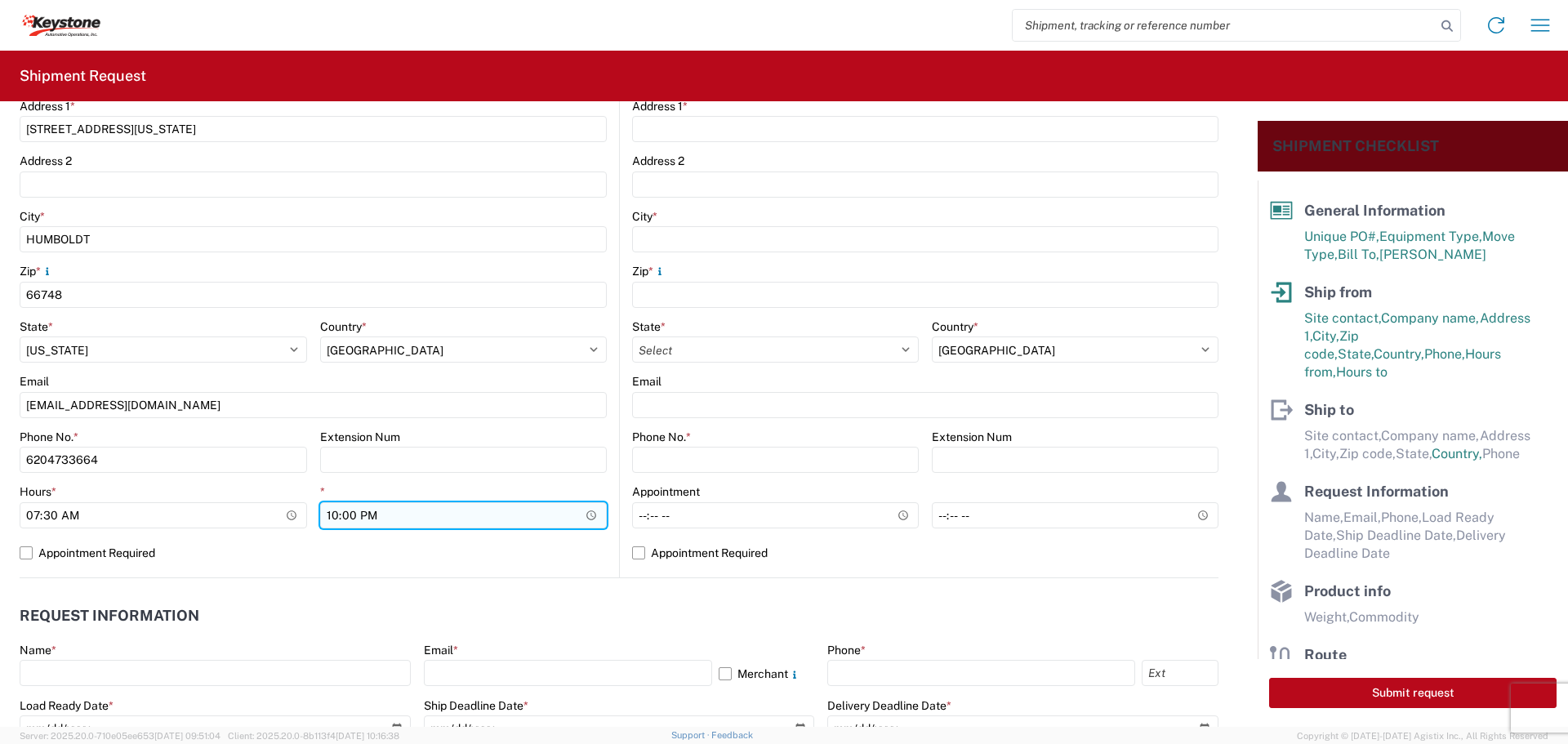
click at [487, 518] on input "22:00" at bounding box center [464, 515] width 287 height 26
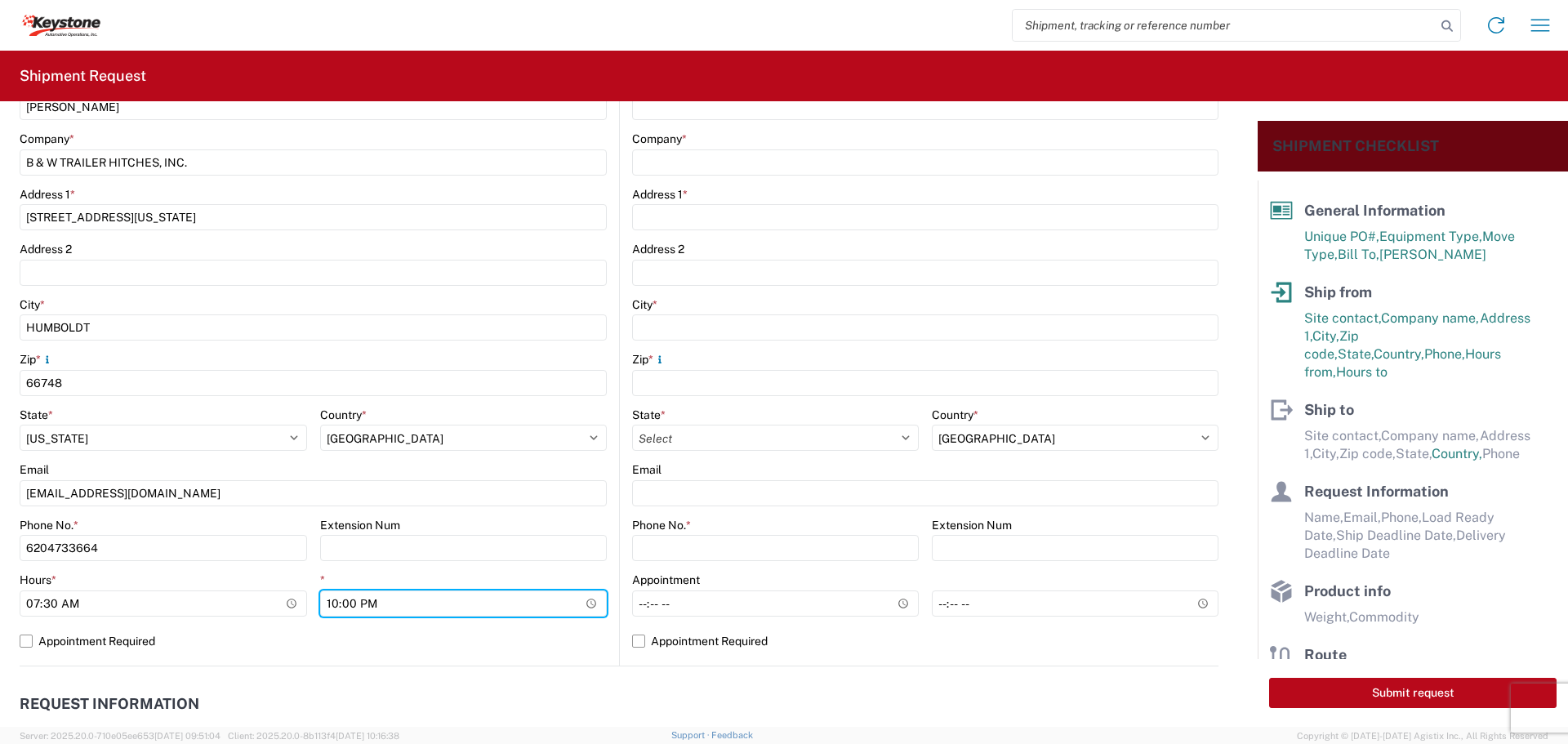
scroll to position [81, 0]
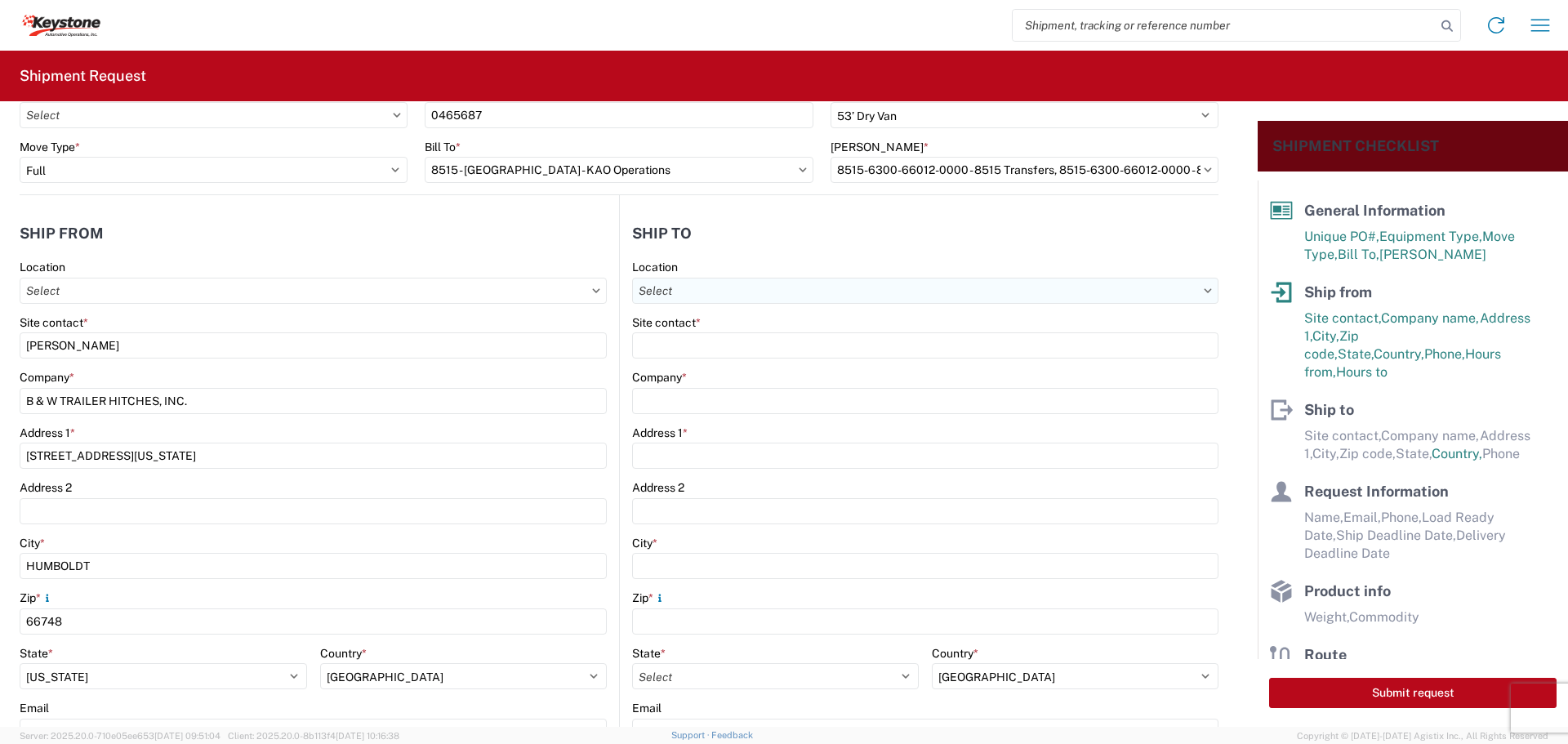
click at [767, 298] on input "text" at bounding box center [925, 290] width 586 height 26
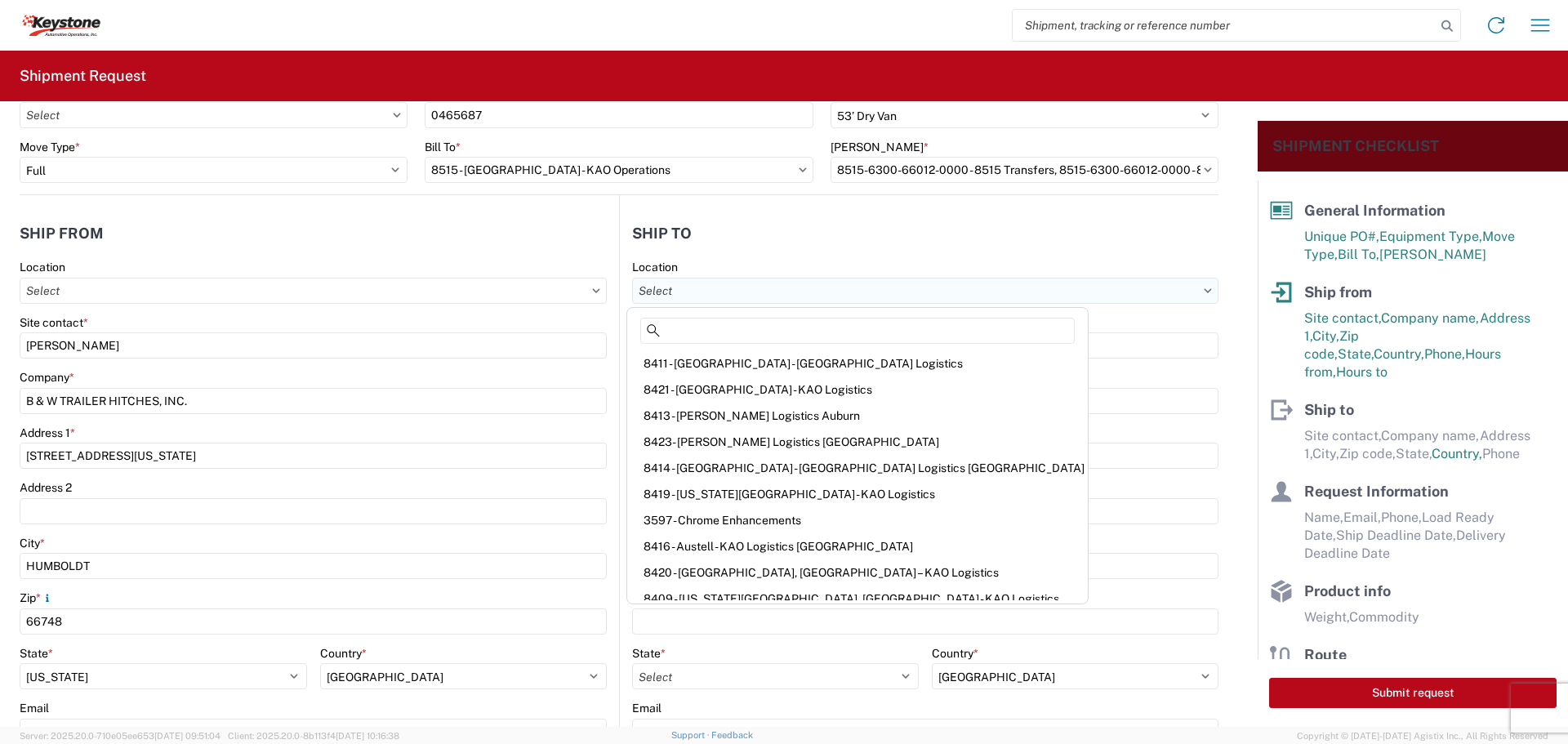
click at [769, 288] on input "text" at bounding box center [925, 290] width 586 height 26
click at [764, 334] on input at bounding box center [858, 330] width 435 height 26
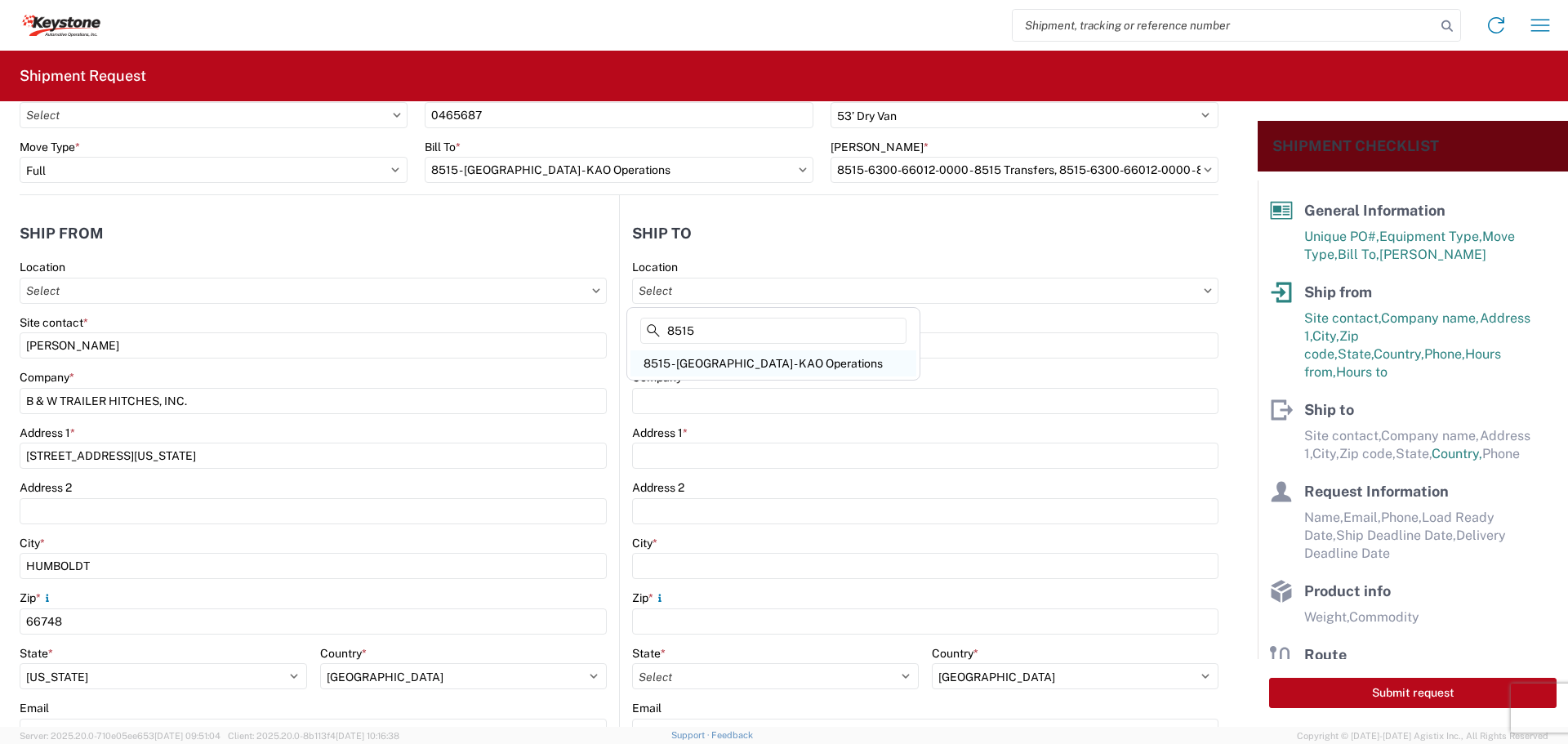
type input "8515"
click at [744, 362] on div "8515 - [GEOGRAPHIC_DATA] - KAO Operations" at bounding box center [773, 363] width 286 height 26
type input "8515 - [GEOGRAPHIC_DATA] - KAO Operations"
type input "KAO"
type input "[STREET_ADDRESS][PERSON_NAME]"
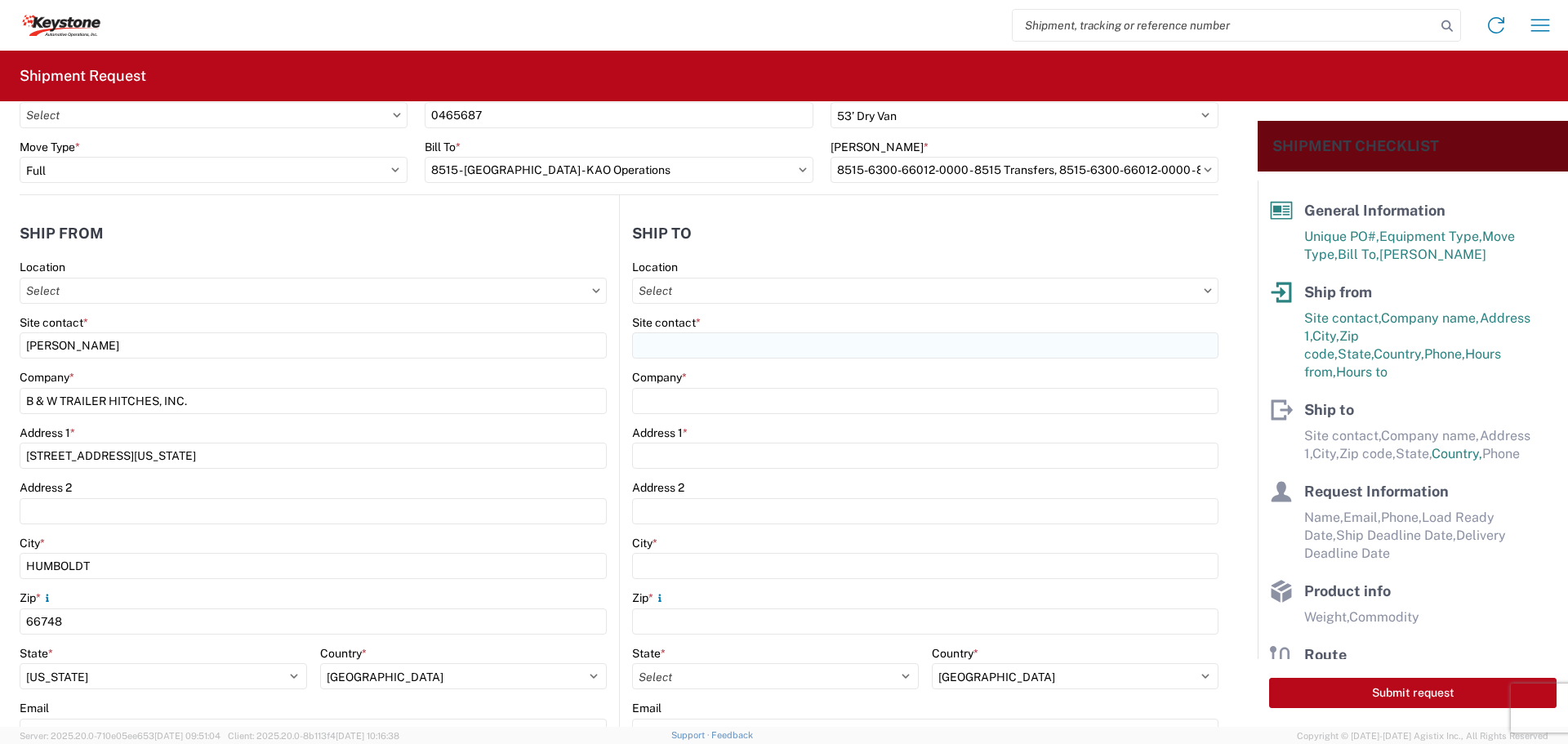
type input "[GEOGRAPHIC_DATA]"
type input "18643"
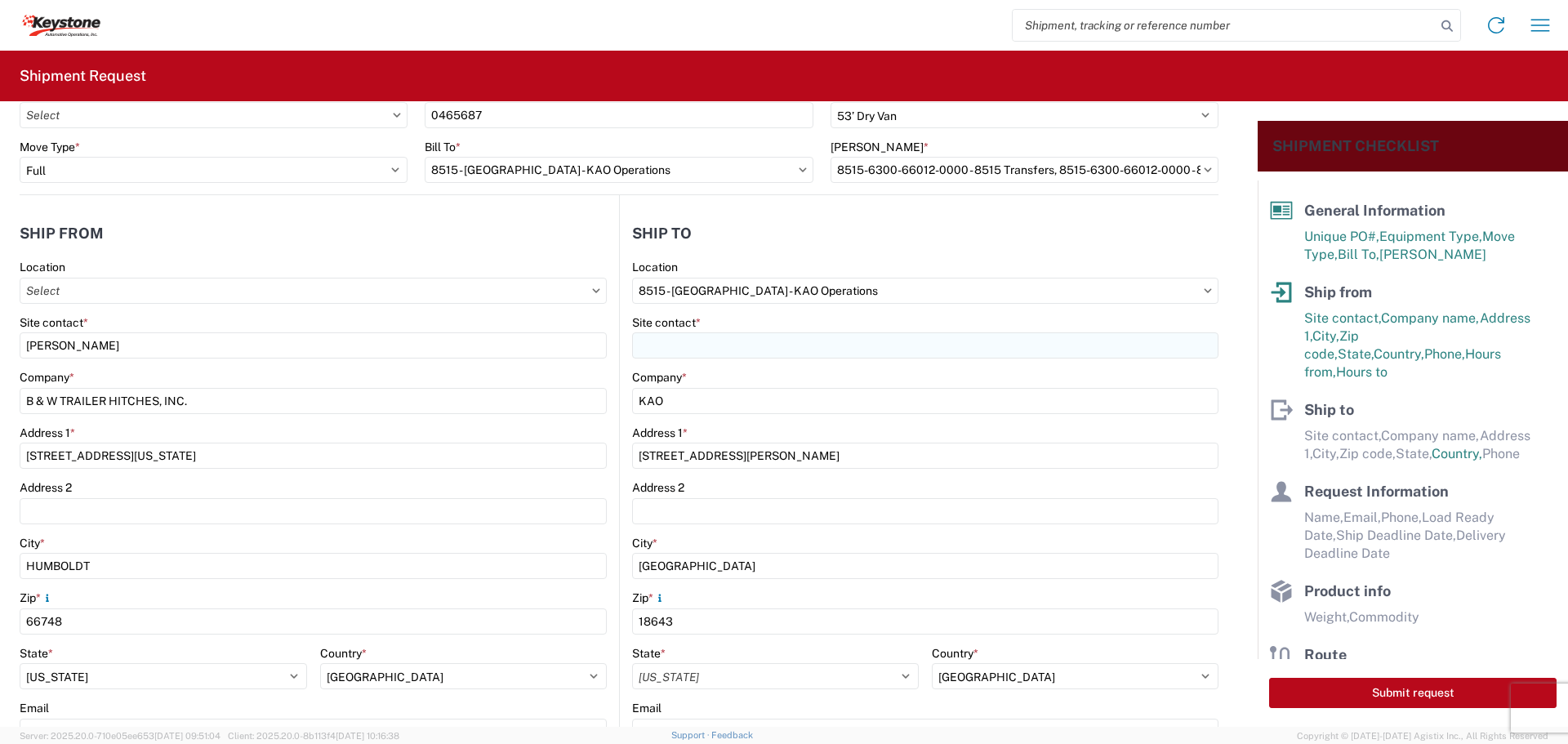
select select "PA"
select select "US"
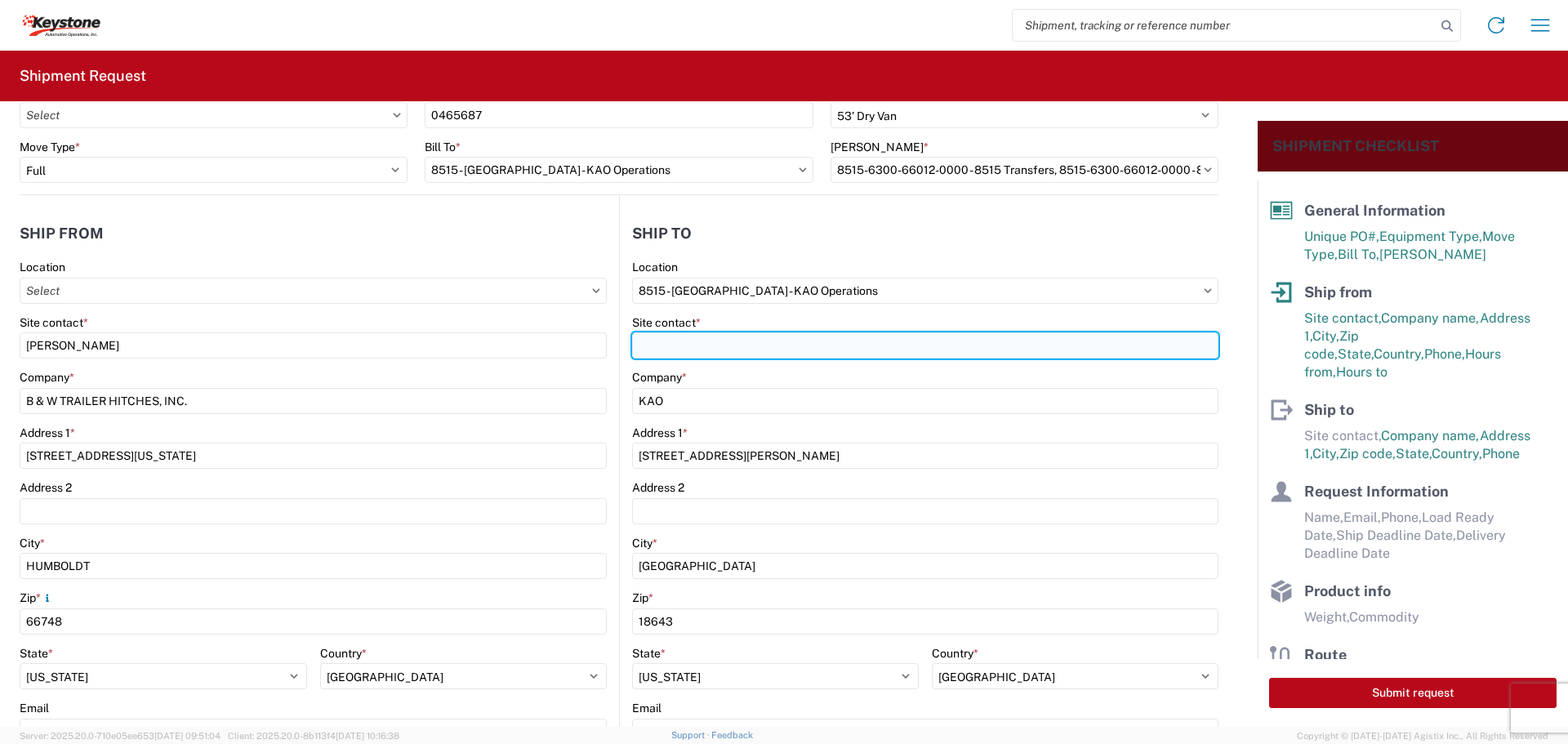
click at [741, 344] on input "Site contact *" at bounding box center [925, 345] width 586 height 26
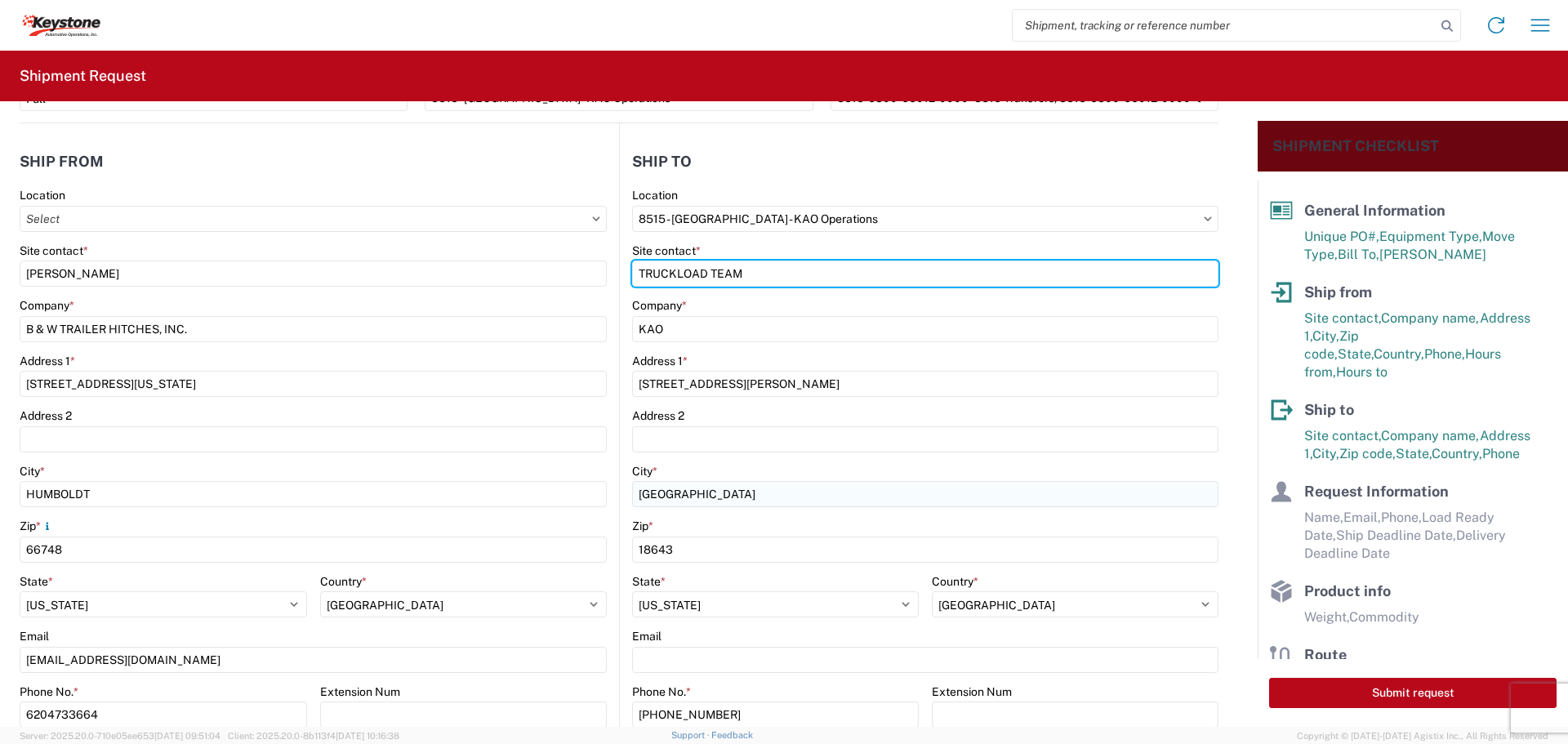
scroll to position [327, 0]
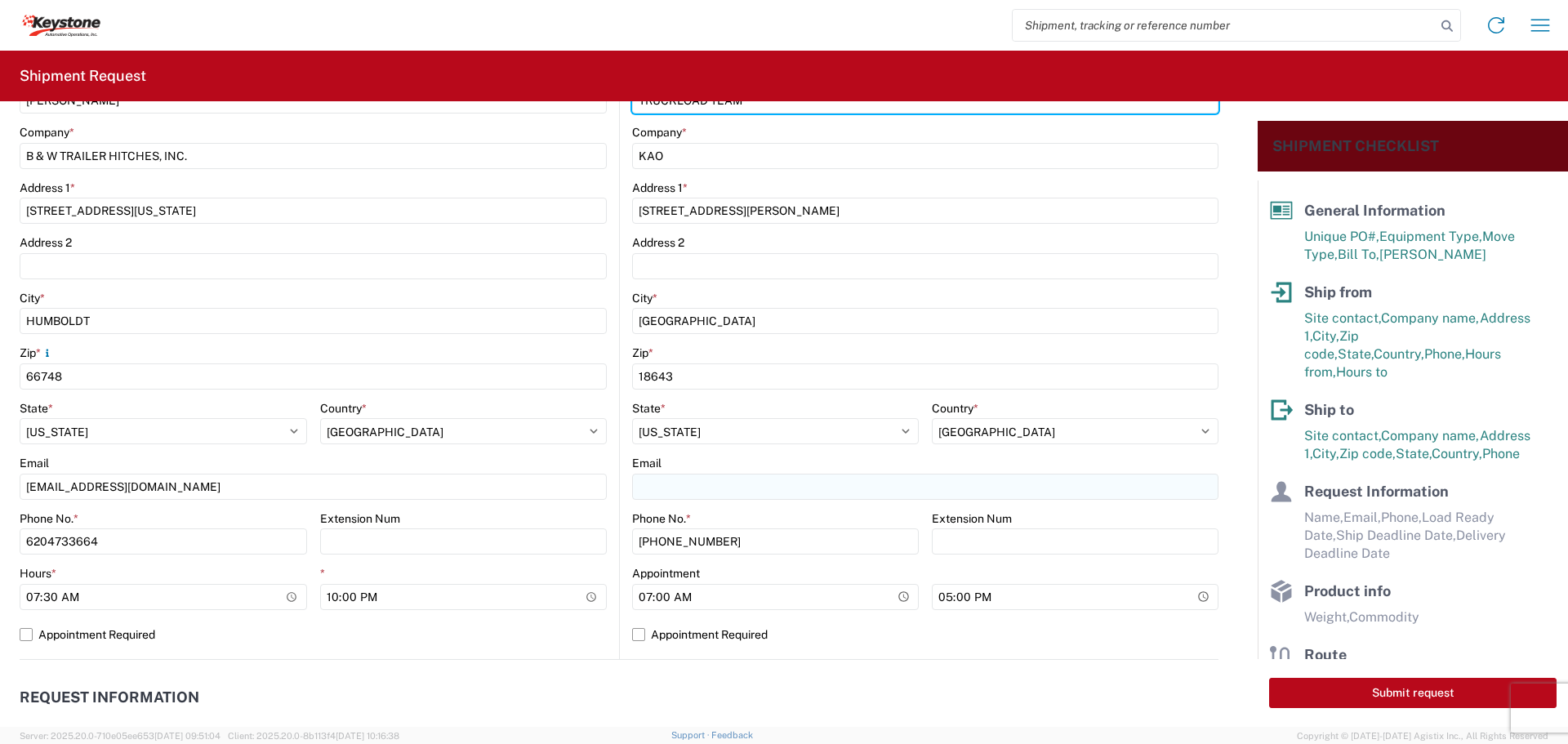
type input "TRUCKLOAD TEAM"
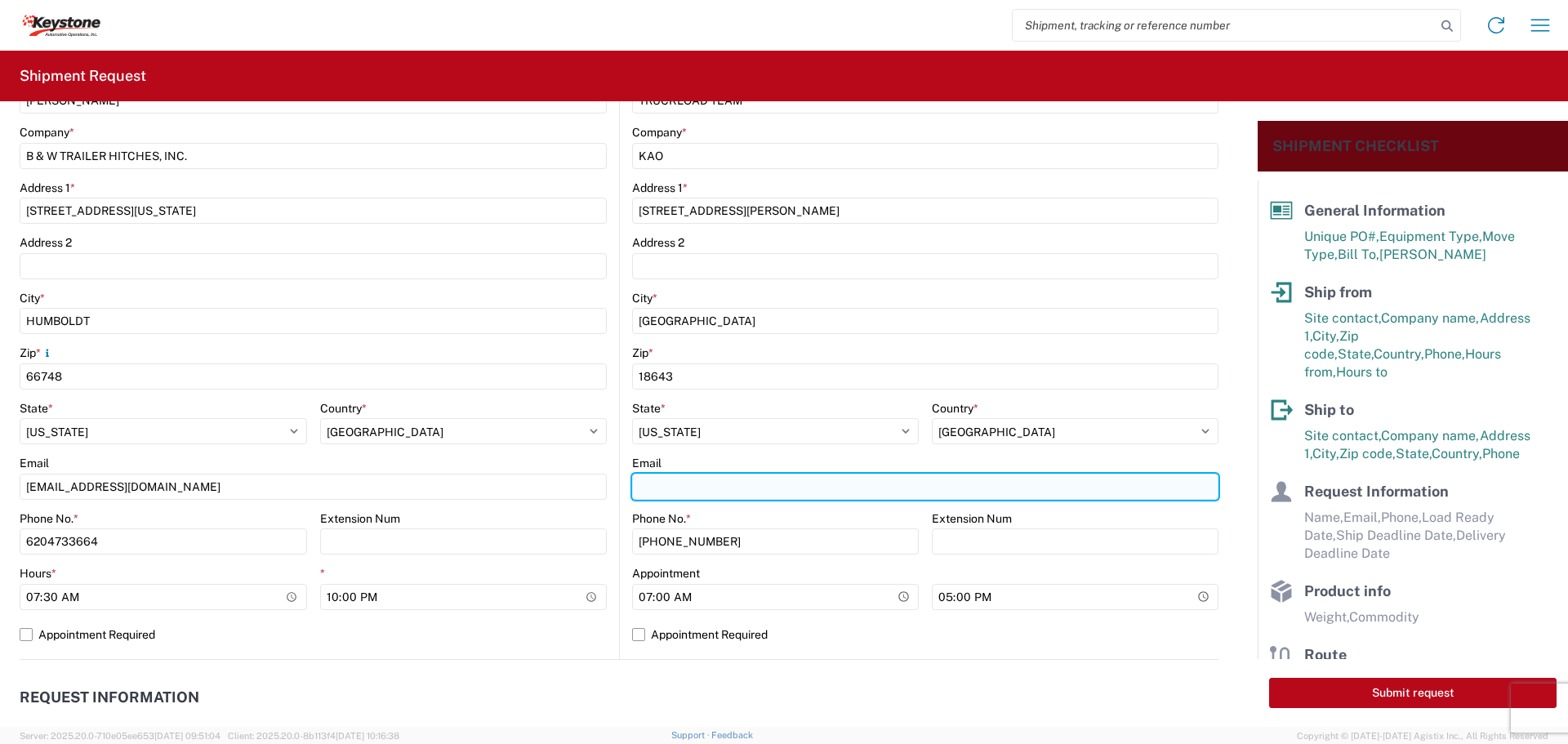
click at [697, 481] on input "Email" at bounding box center [925, 486] width 586 height 26
type input "[EMAIL_ADDRESS][DOMAIN_NAME]"
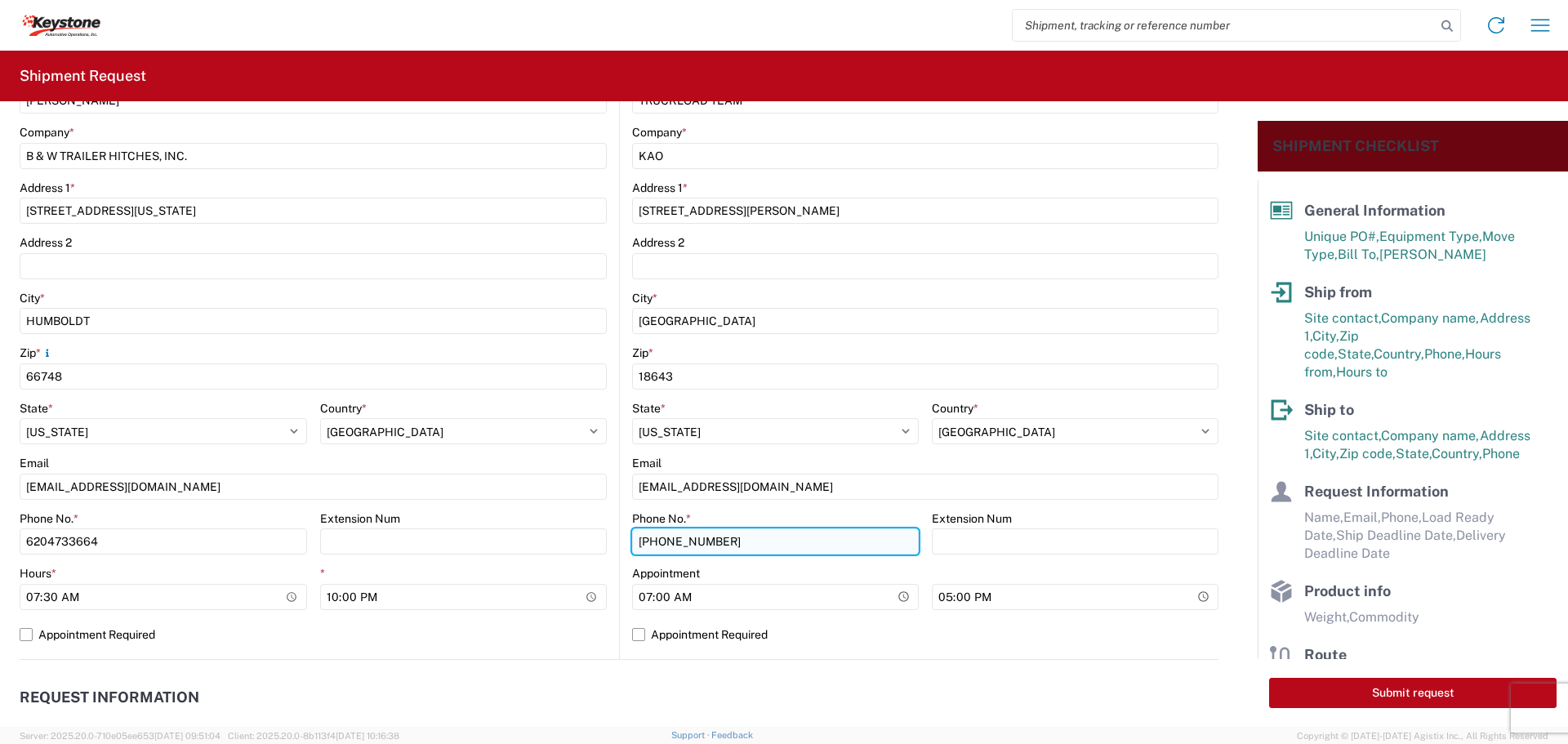
click at [755, 537] on input "[PHONE_NUMBER]" at bounding box center [774, 540] width 286 height 26
type input "5"
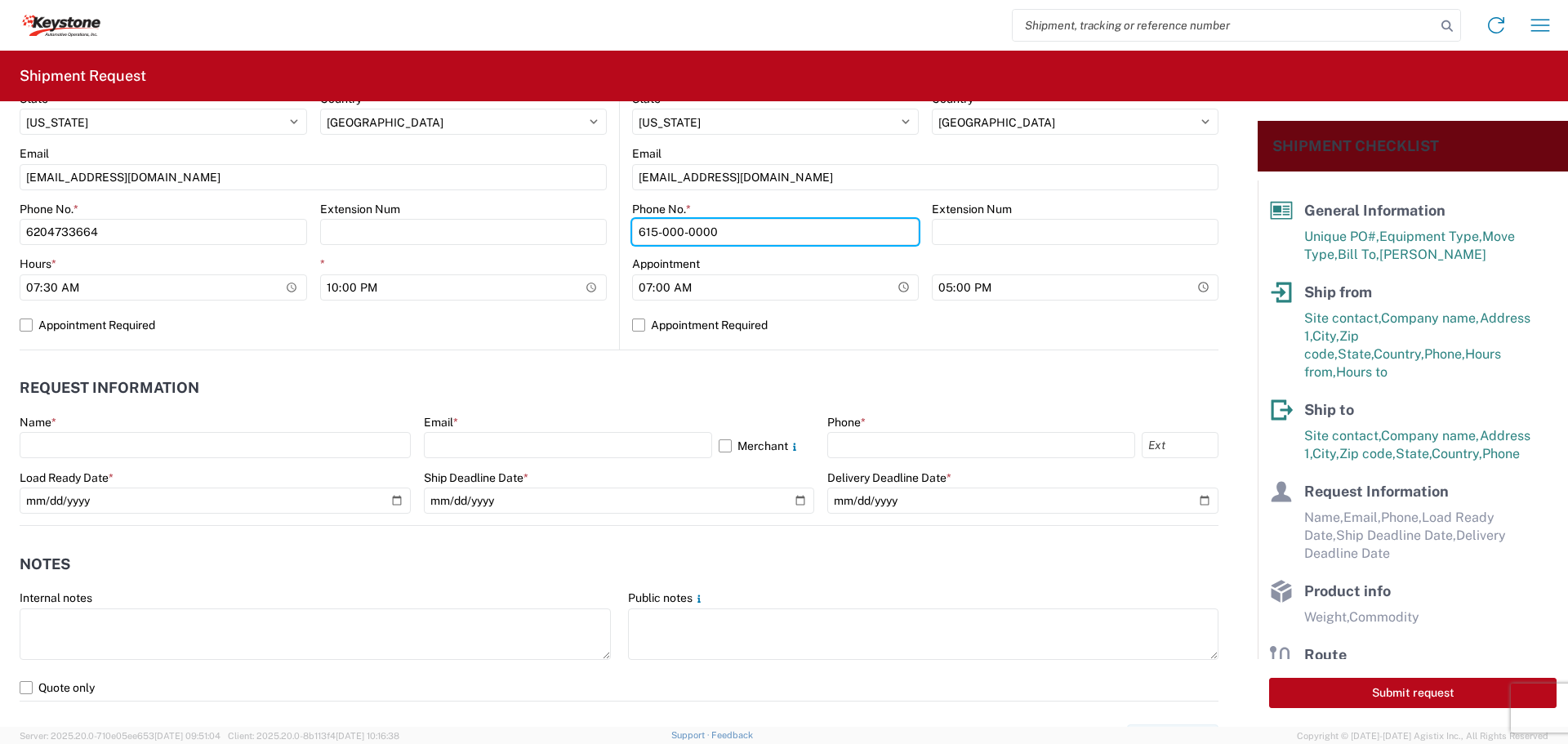
scroll to position [653, 0]
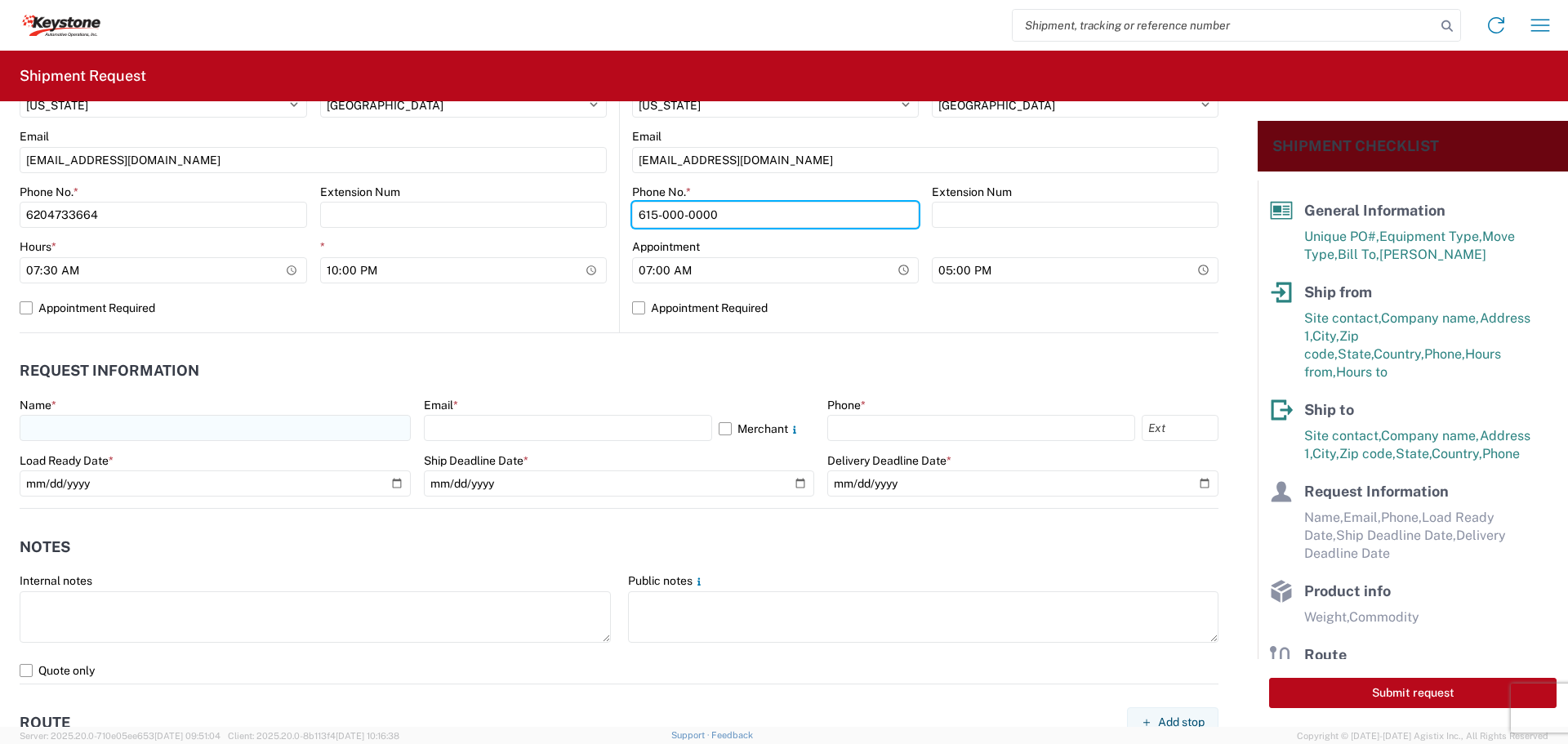
type input "615-000-0000"
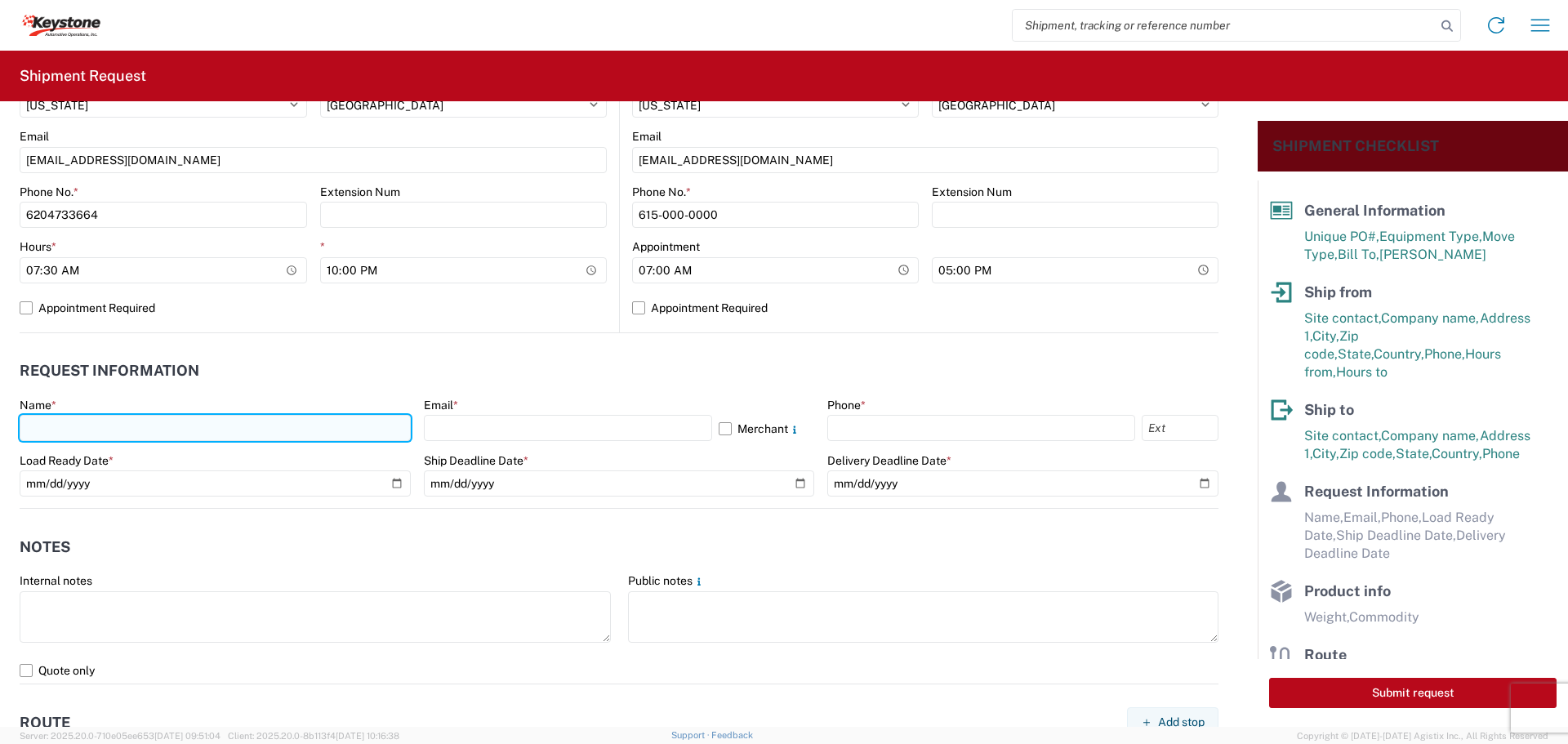
click at [73, 437] on input "text" at bounding box center [214, 427] width 391 height 26
type input "[PERSON_NAME]"
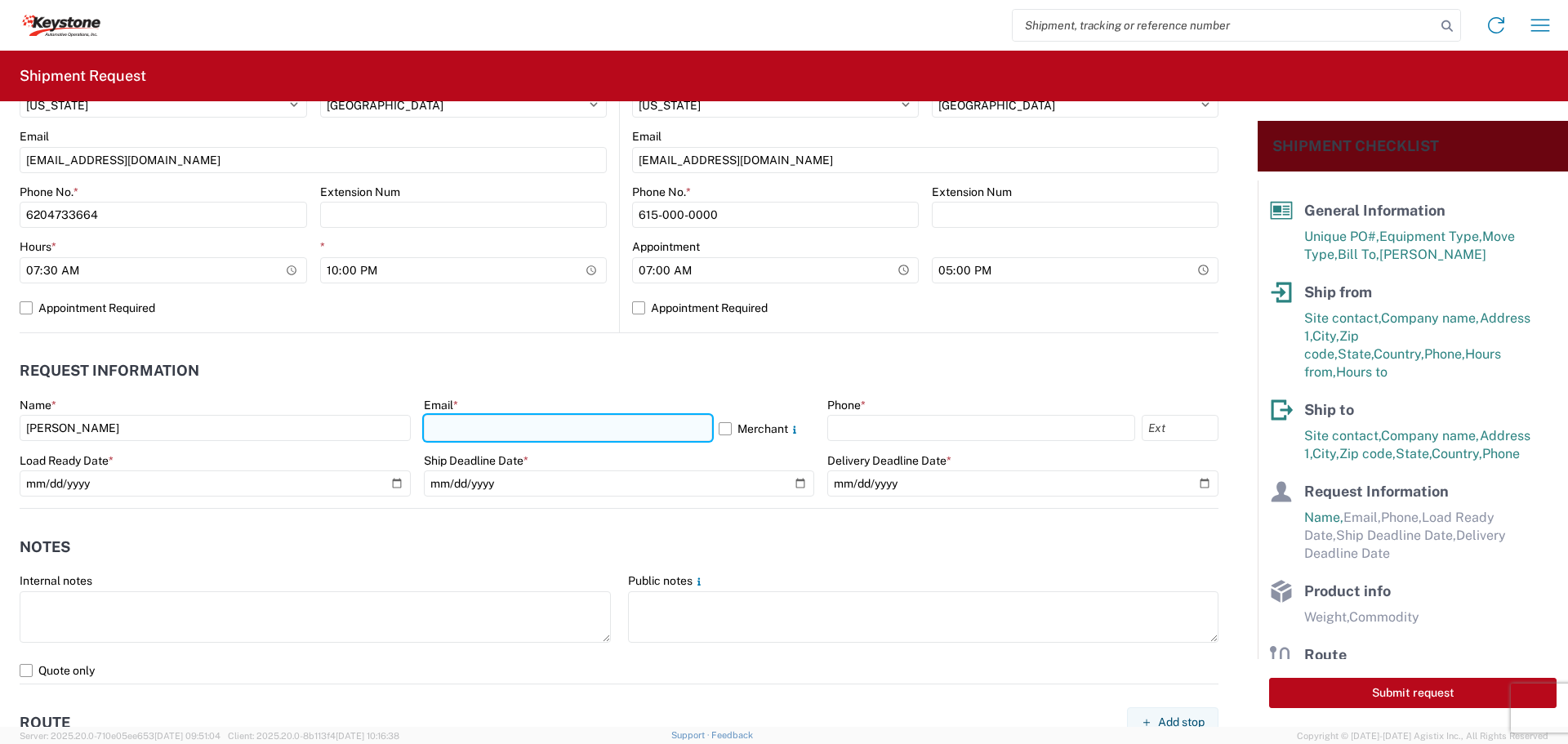
click at [433, 432] on input "text" at bounding box center [568, 427] width 288 height 26
type input "[EMAIL_ADDRESS][DOMAIN_NAME]"
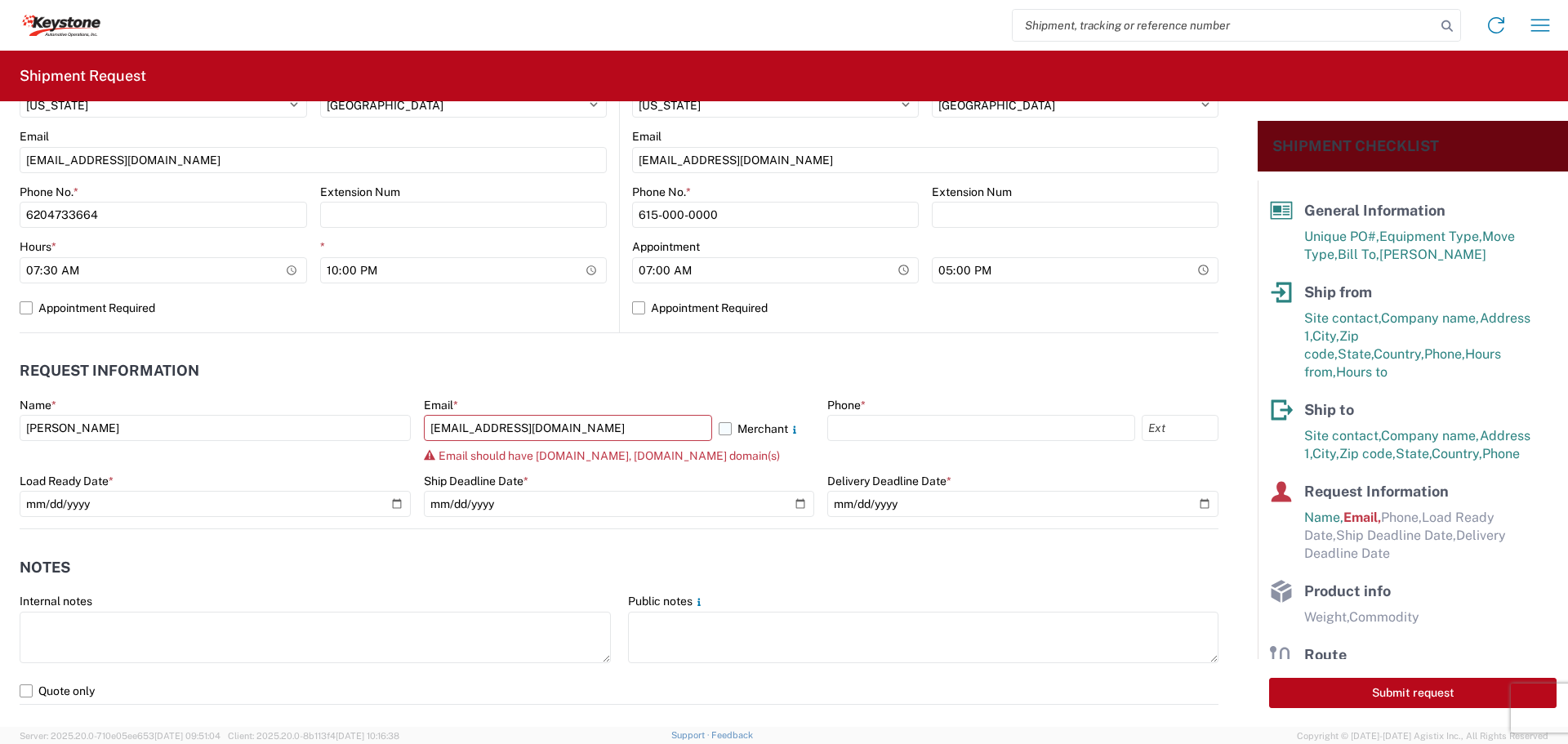
click at [719, 428] on label "Merchant" at bounding box center [767, 427] width 96 height 26
click at [0, 0] on input "Merchant" at bounding box center [0, 0] width 0 height 0
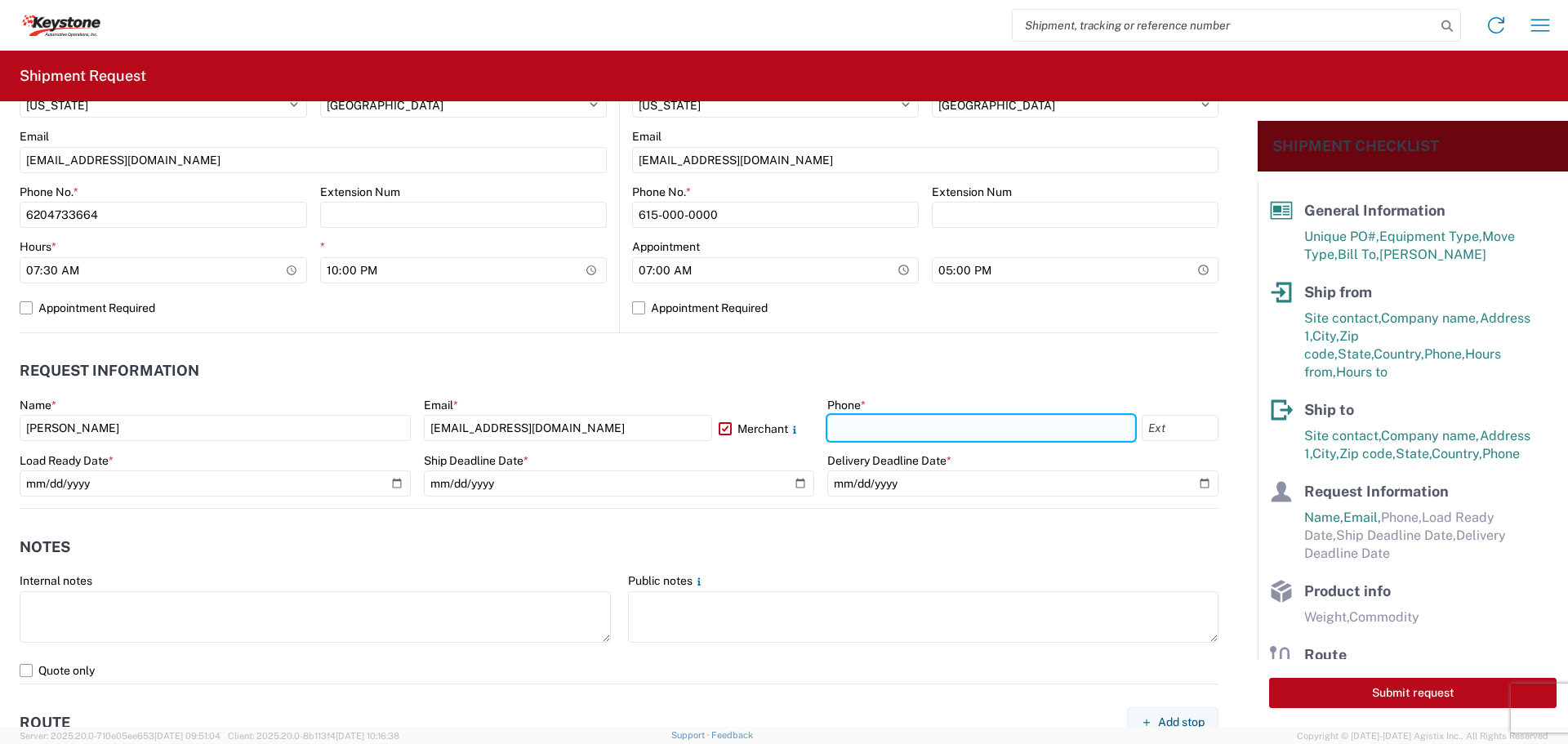
click at [856, 425] on input "text" at bounding box center [980, 427] width 308 height 26
type input "[PHONE_NUMBER]"
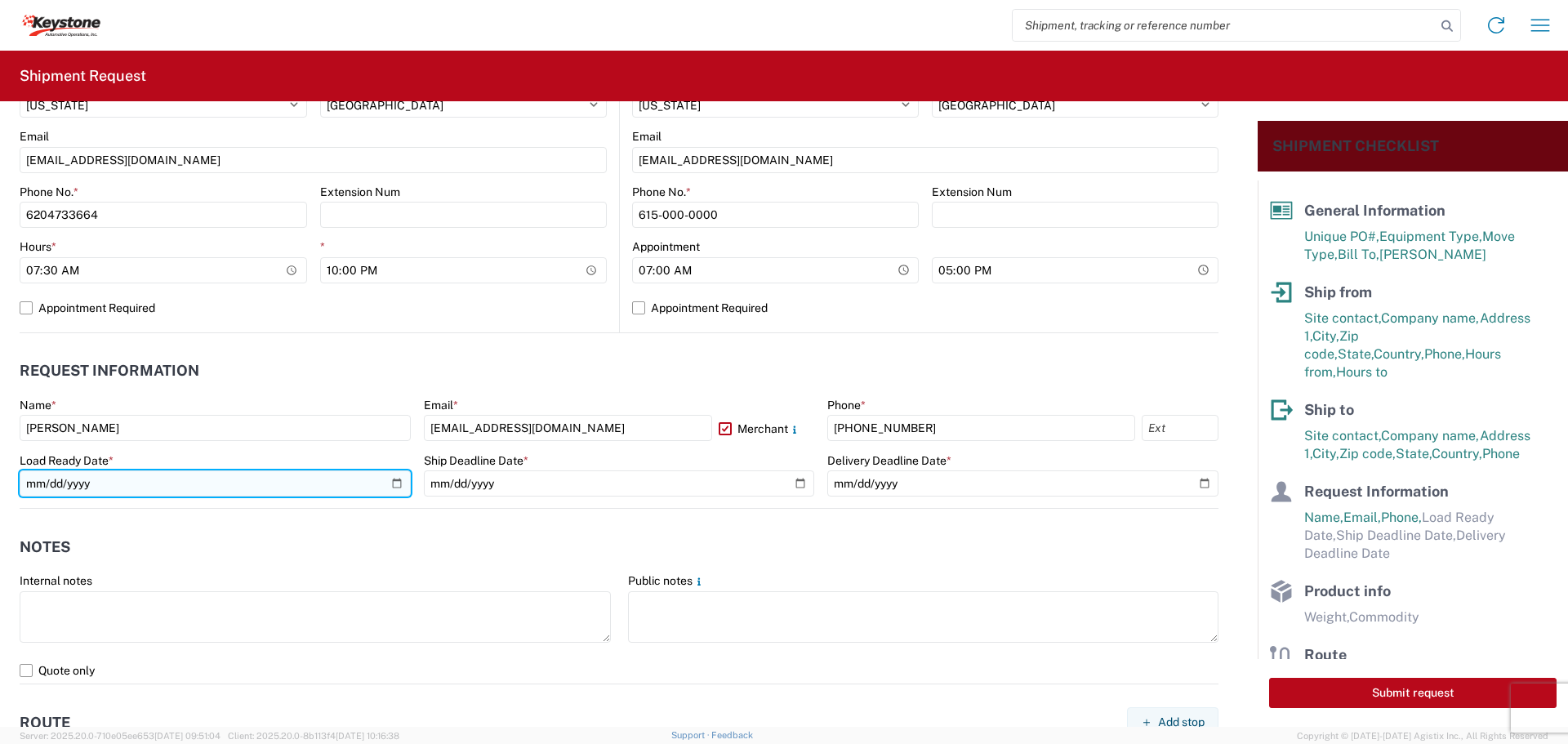
click at [394, 479] on input "date" at bounding box center [214, 483] width 391 height 26
type input "[DATE]"
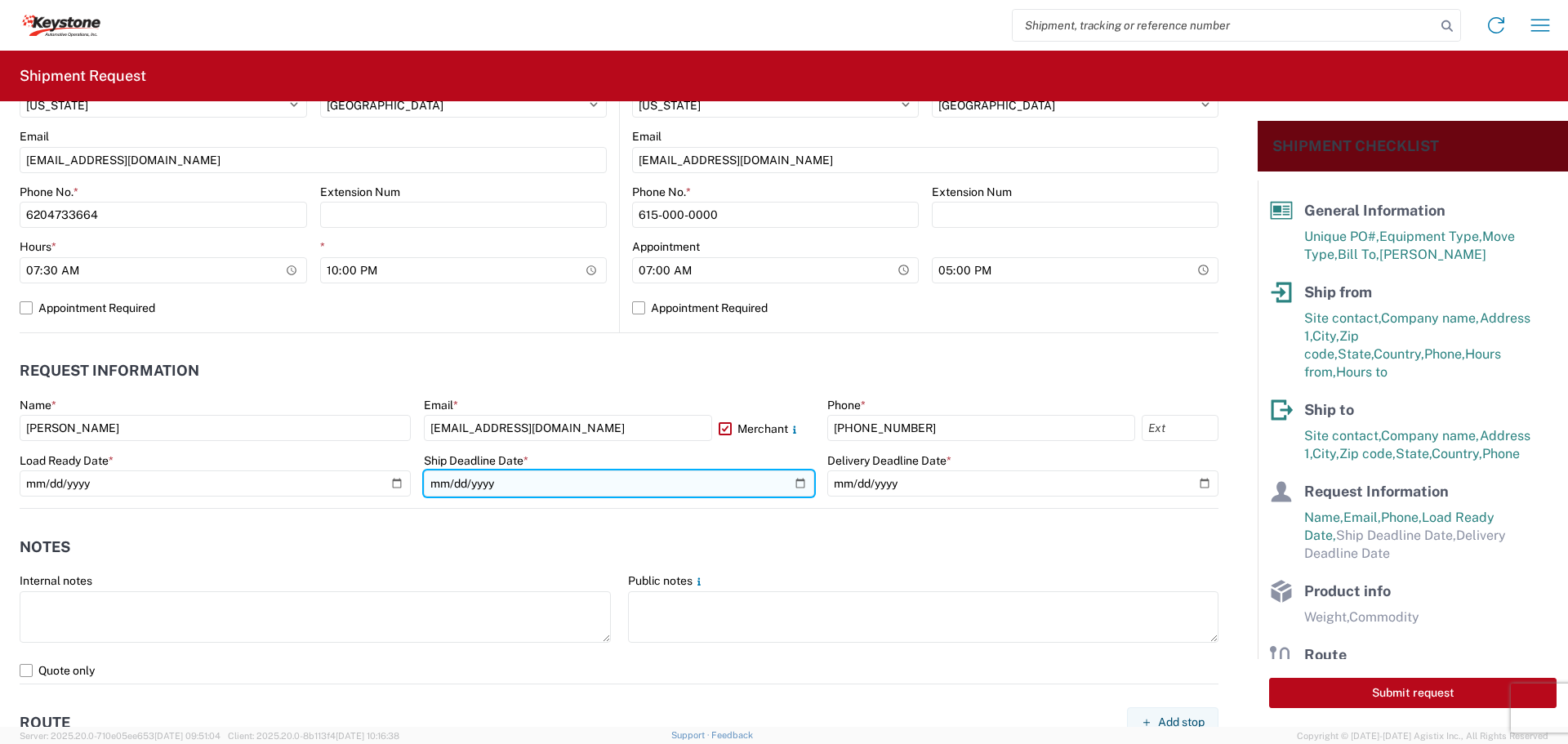
click at [794, 478] on input "date" at bounding box center [619, 483] width 391 height 26
type input "[DATE]"
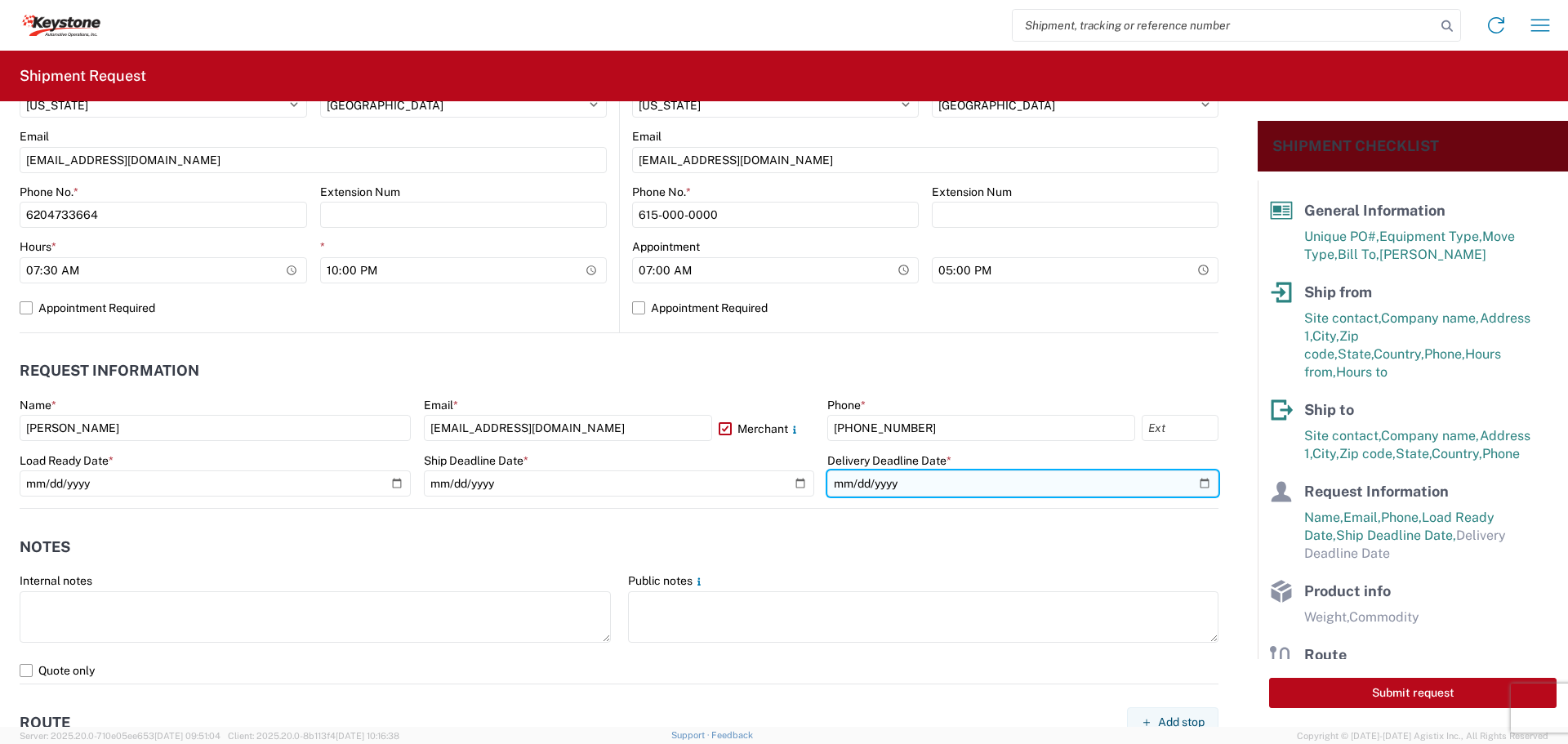
click at [1194, 476] on input "date" at bounding box center [1022, 483] width 391 height 26
type input "[DATE]"
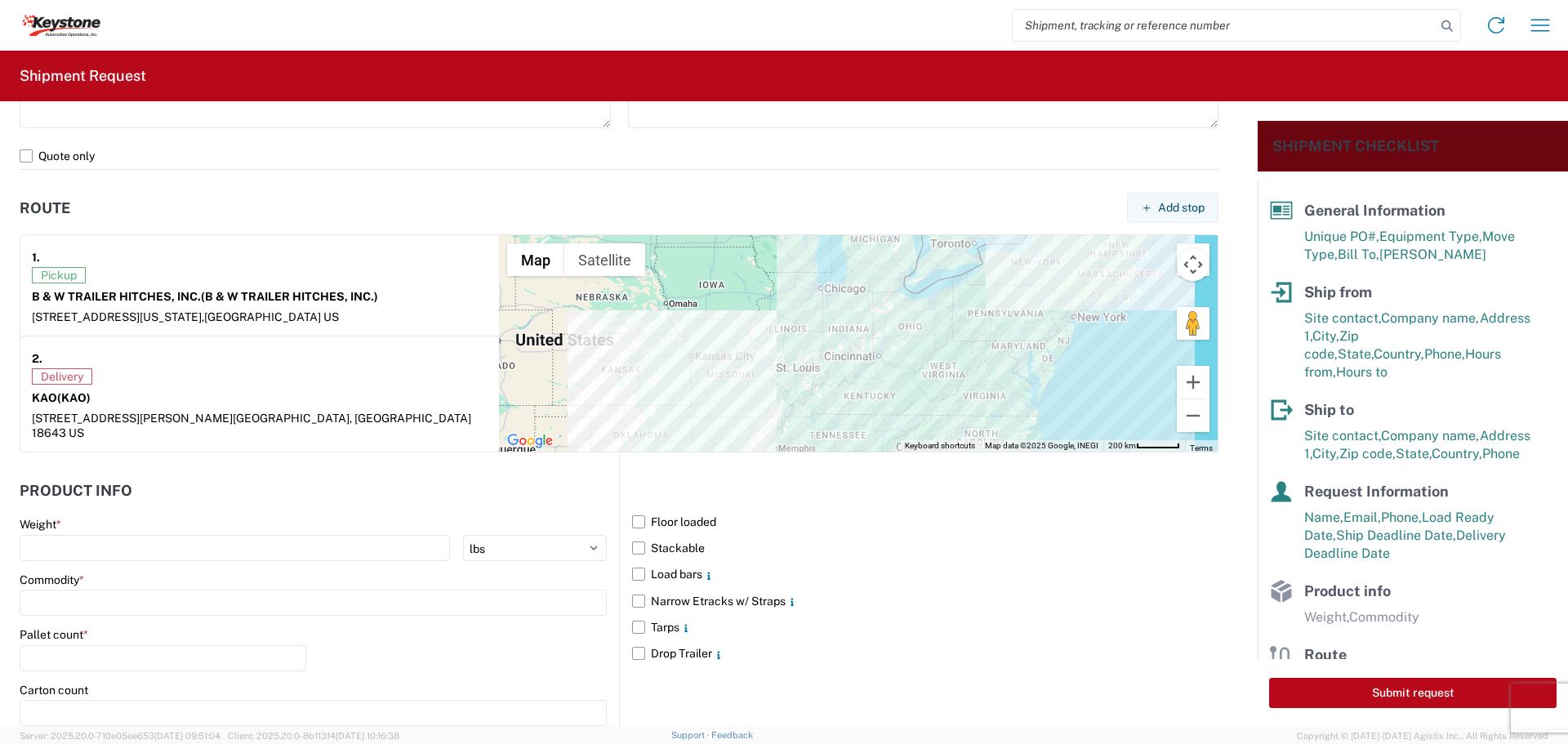
scroll to position [1306, 0]
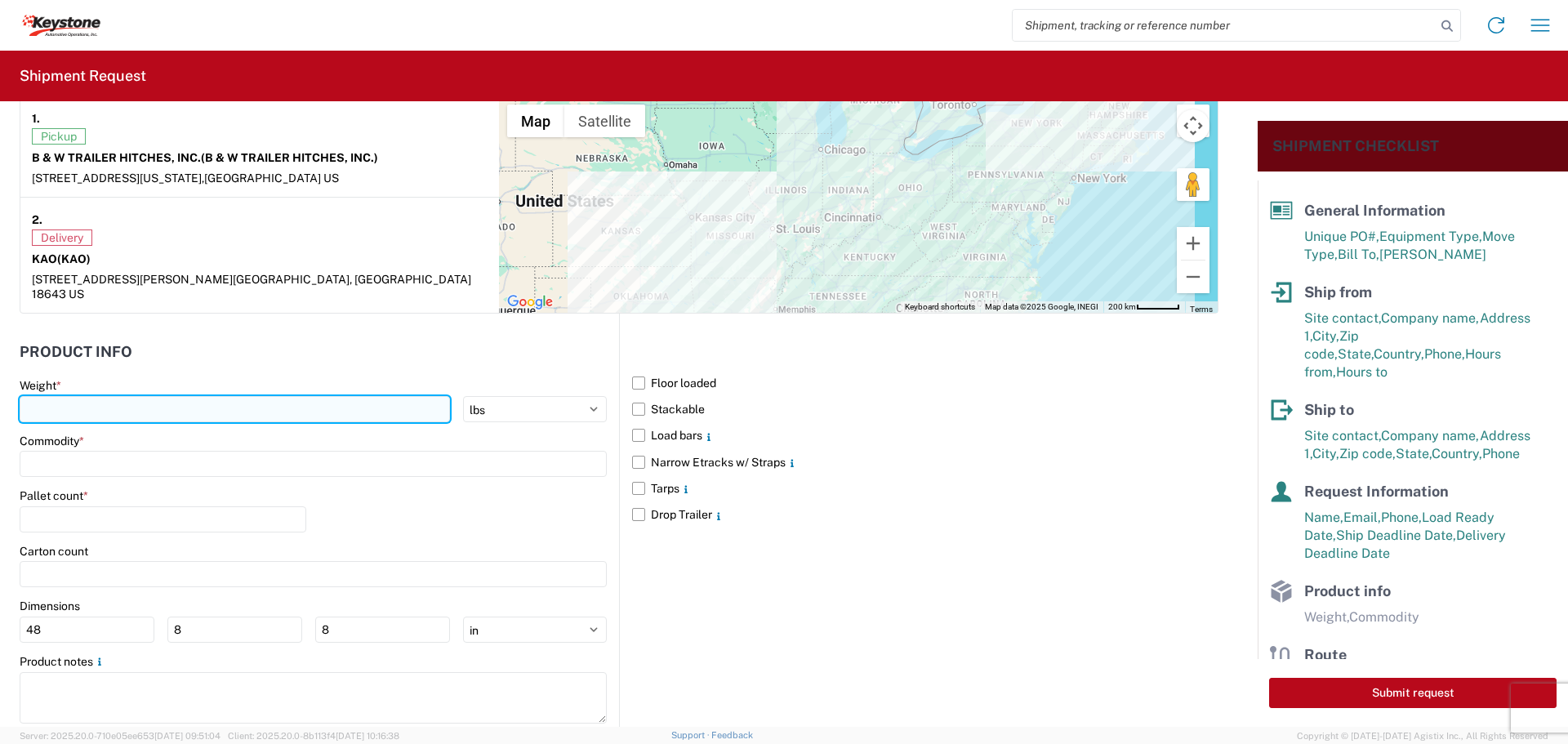
click at [137, 400] on input "number" at bounding box center [234, 408] width 430 height 26
type input "29854"
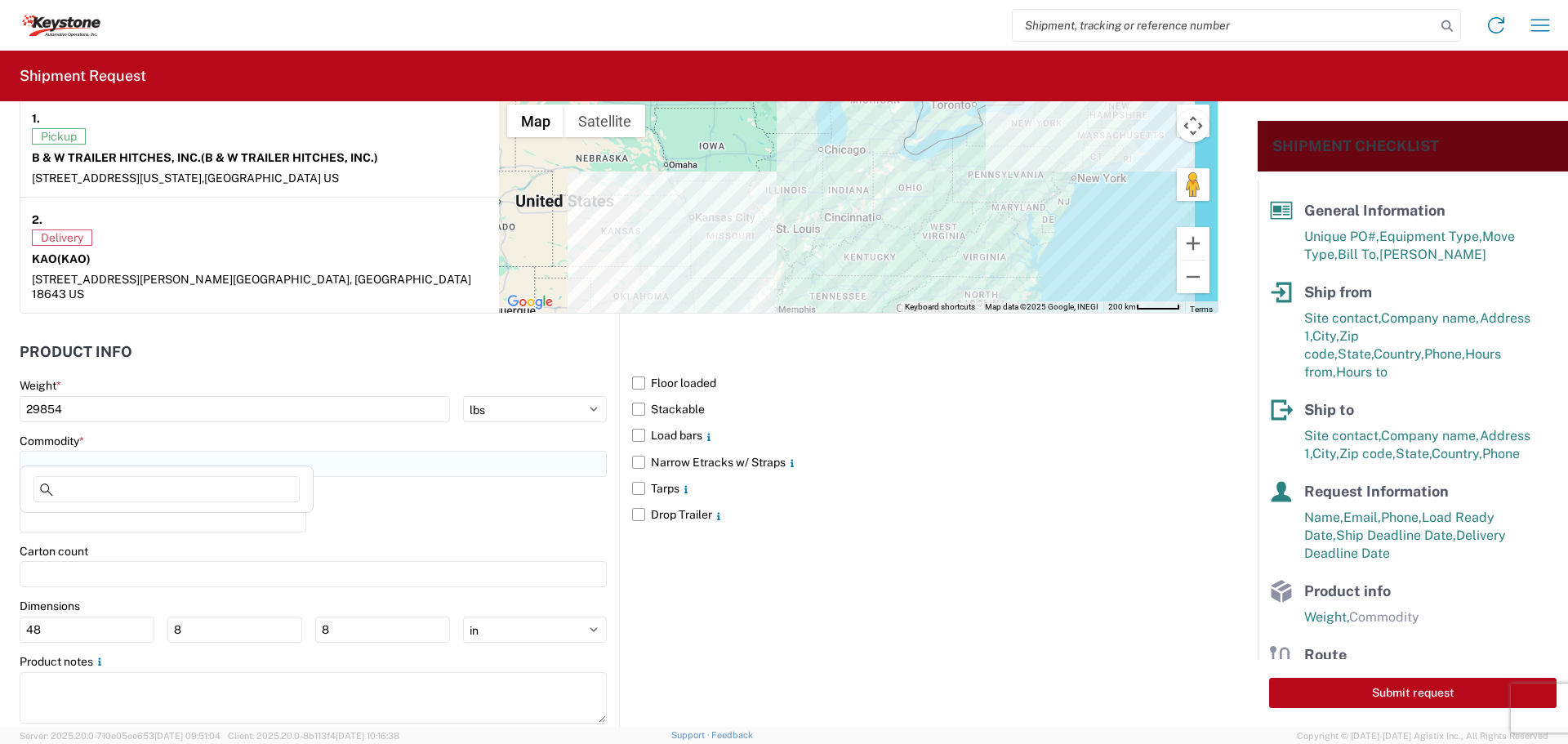
click at [100, 451] on input at bounding box center [312, 464] width 587 height 26
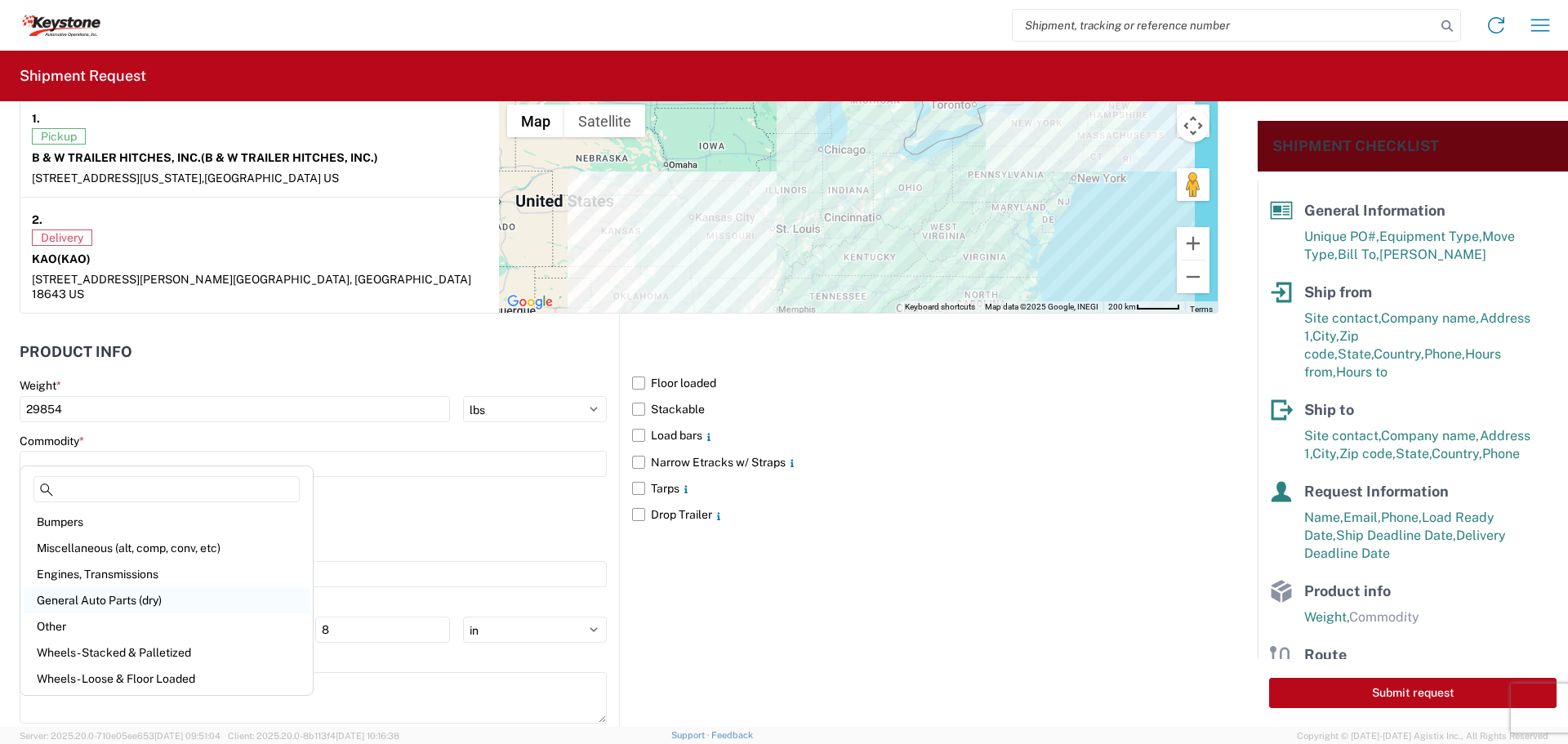
click at [83, 598] on div "General Auto Parts (dry)" at bounding box center [166, 599] width 286 height 26
type input "General Auto Parts (dry)"
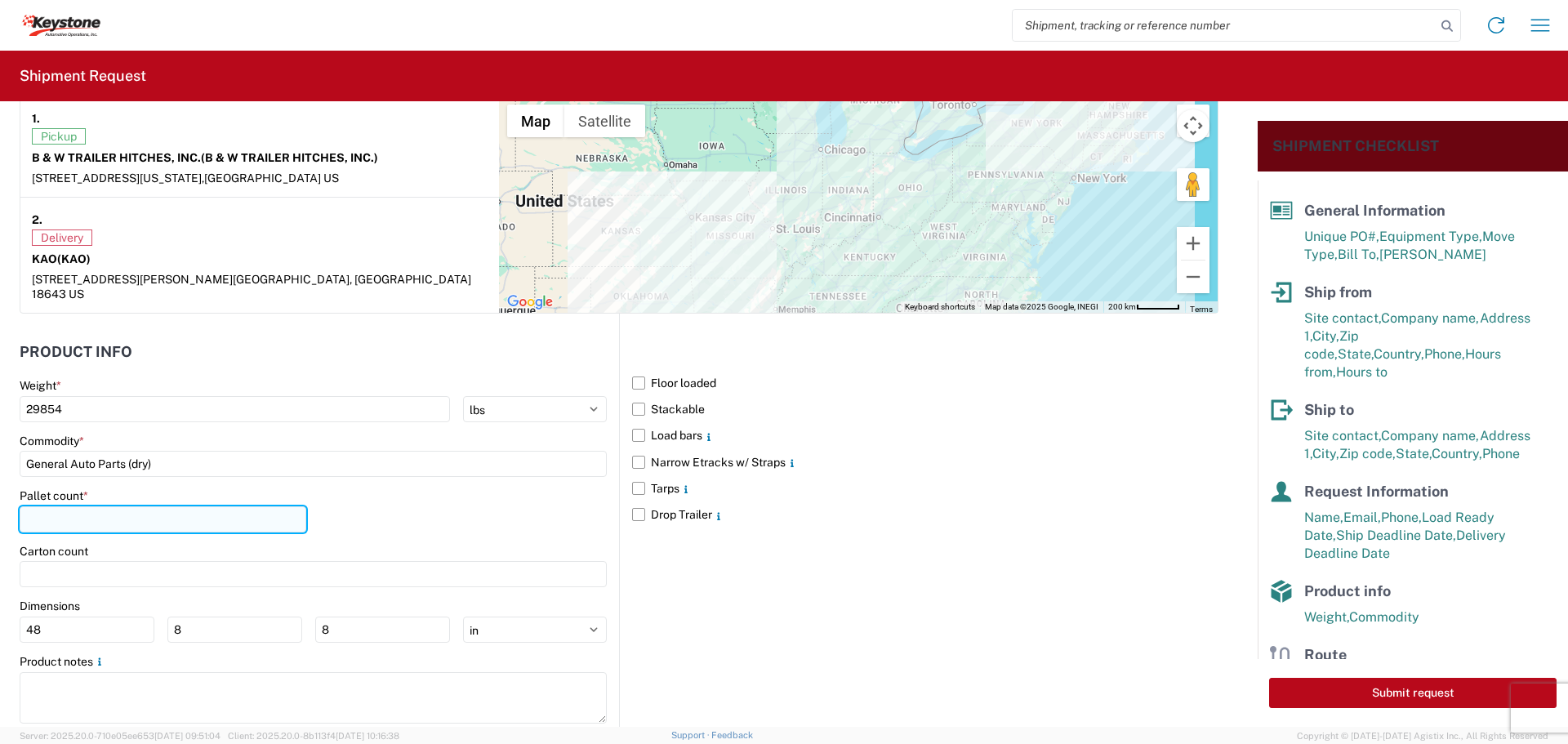
click at [81, 506] on input "number" at bounding box center [162, 519] width 286 height 26
type input "28"
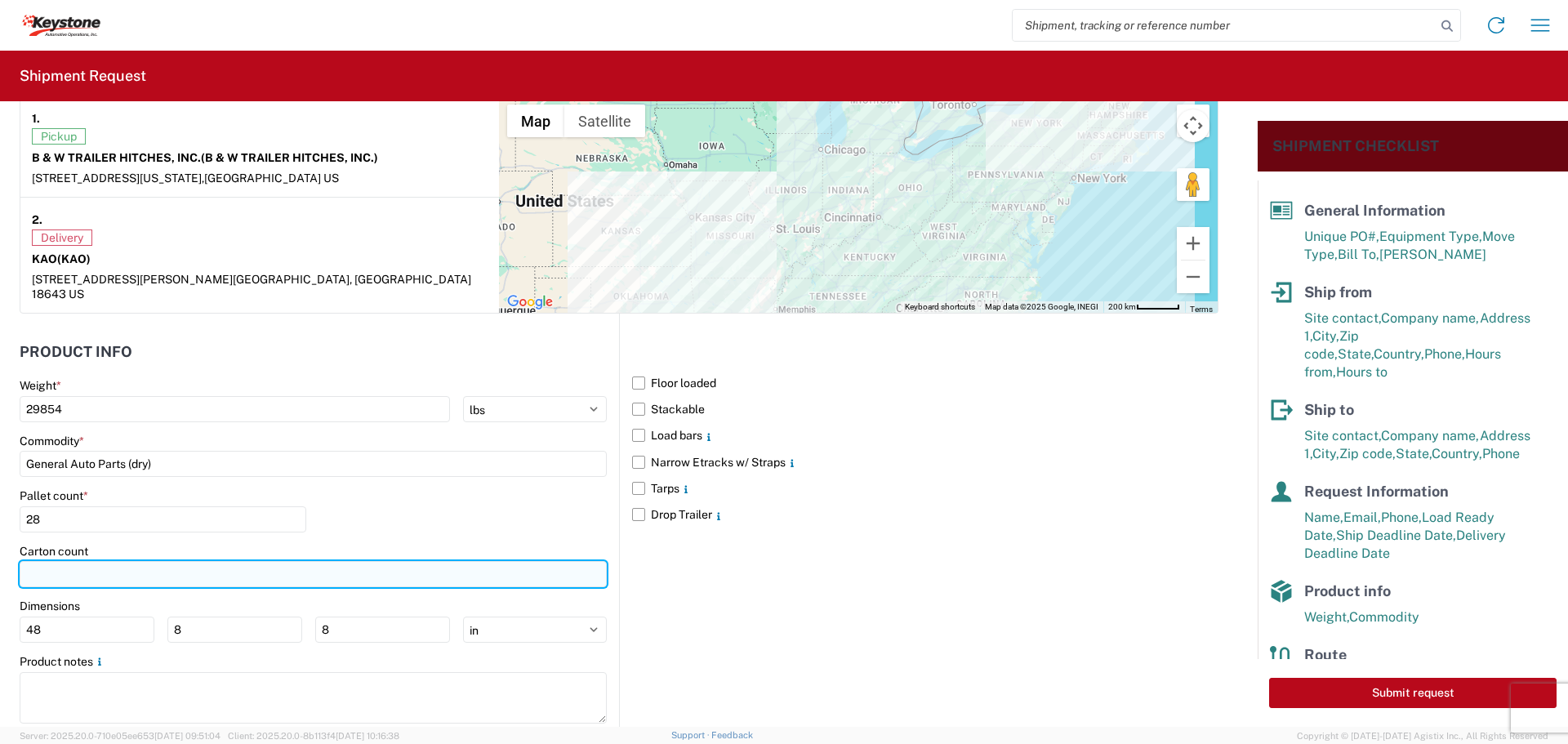
click at [73, 561] on input "number" at bounding box center [312, 573] width 587 height 26
type input "507"
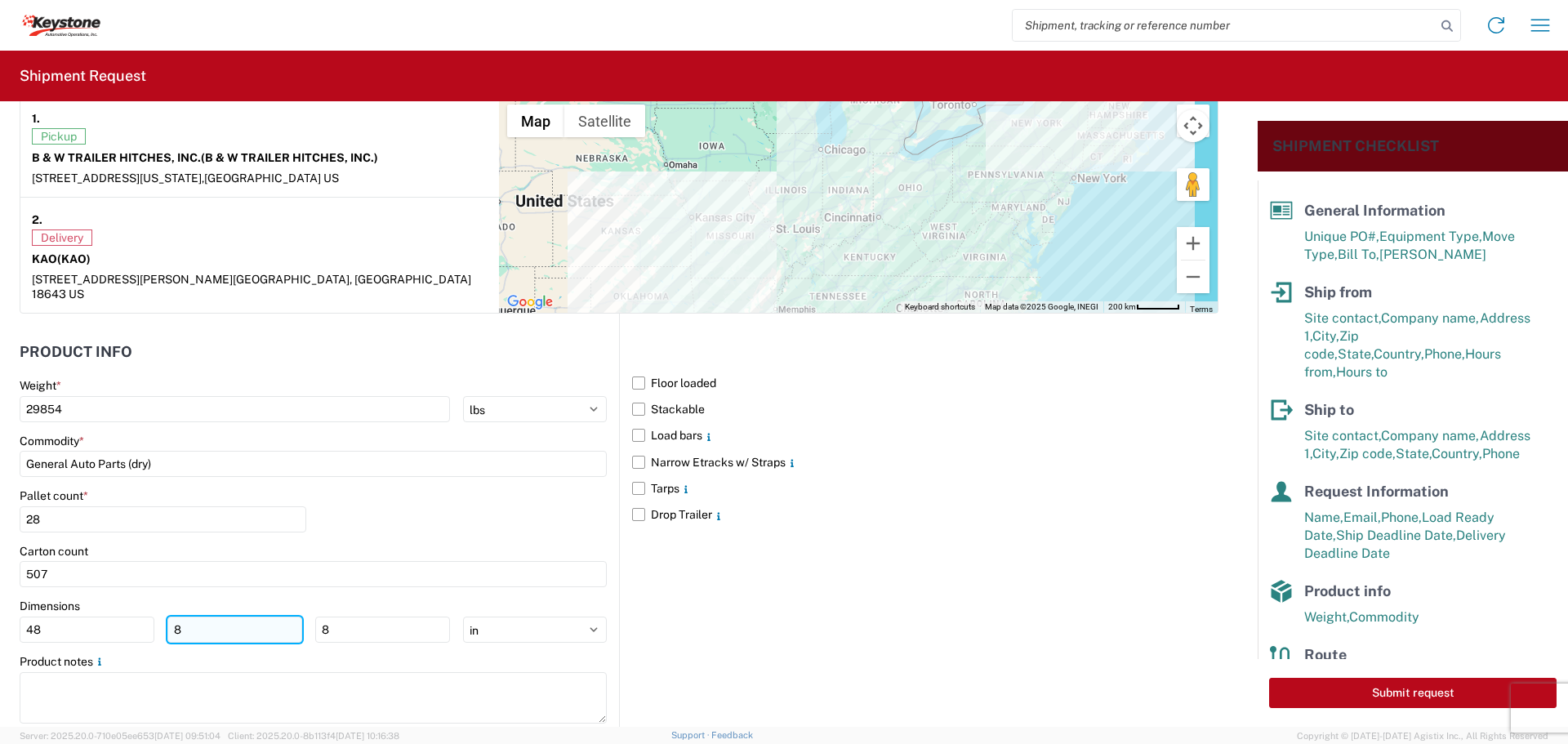
click at [191, 620] on input "8" at bounding box center [235, 629] width 135 height 26
type input "40"
click at [358, 616] on input "8" at bounding box center [382, 629] width 135 height 26
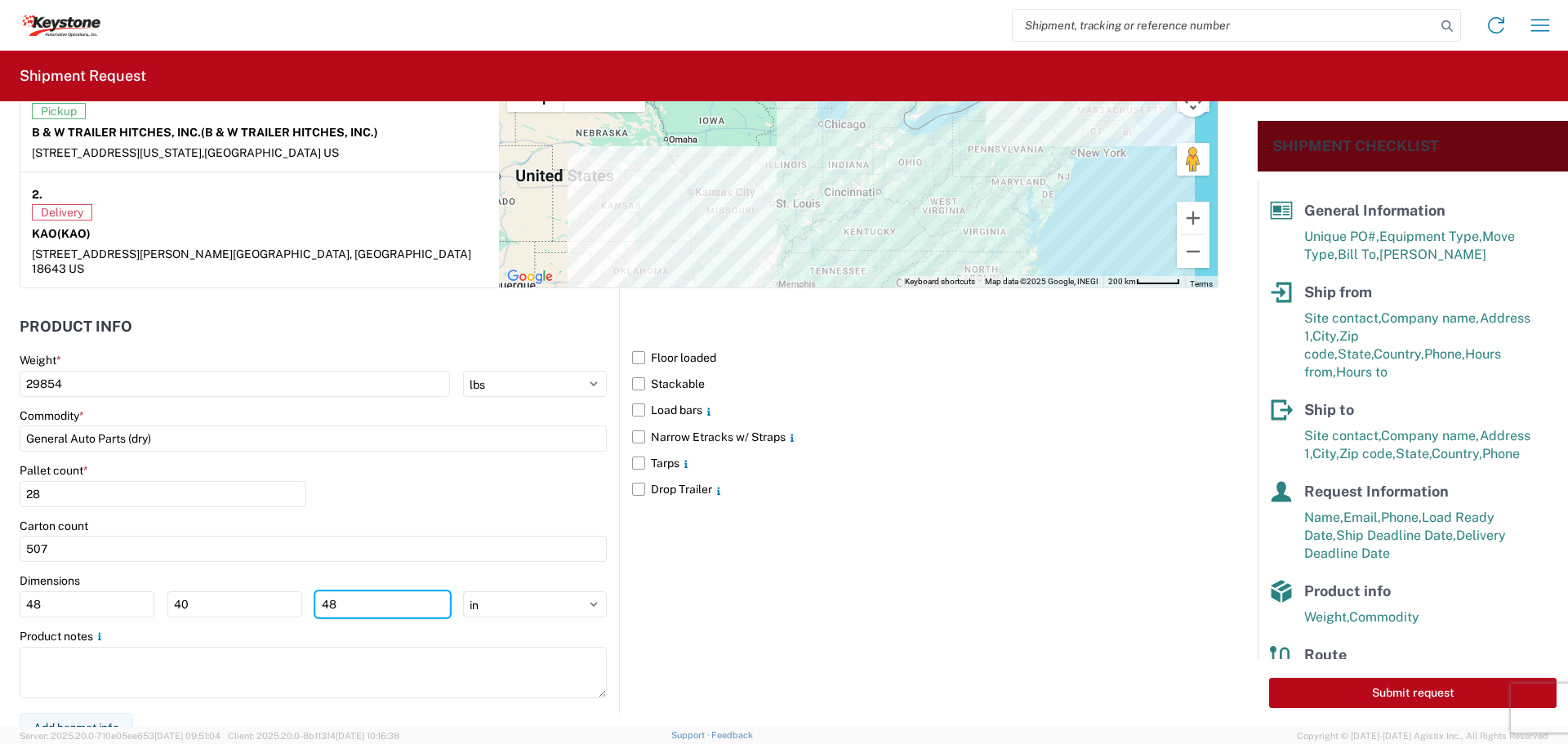
scroll to position [1333, 0]
type input "48"
click at [1479, 687] on button "Submit request" at bounding box center [1413, 692] width 287 height 30
select select "KS"
select select "US"
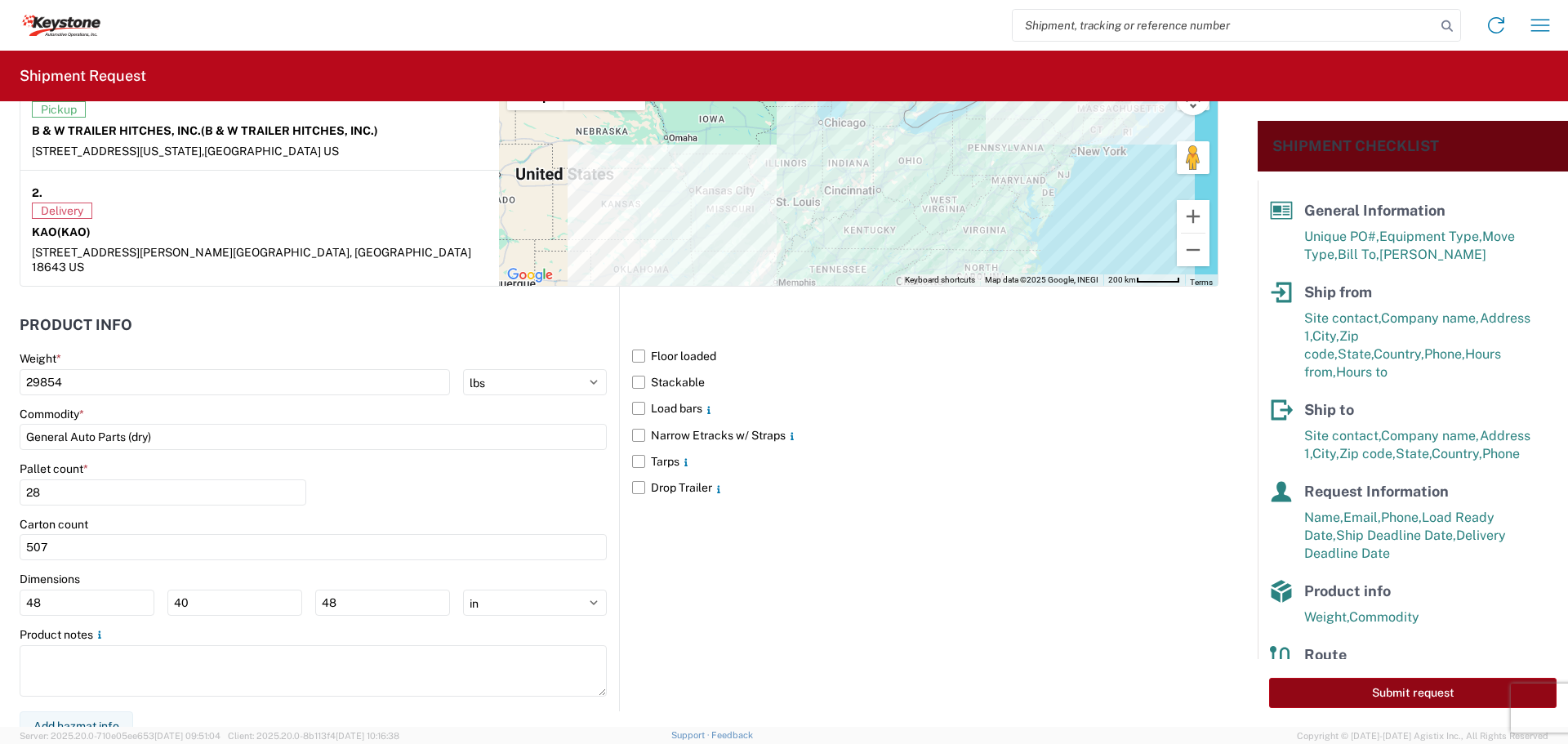
select select "US"
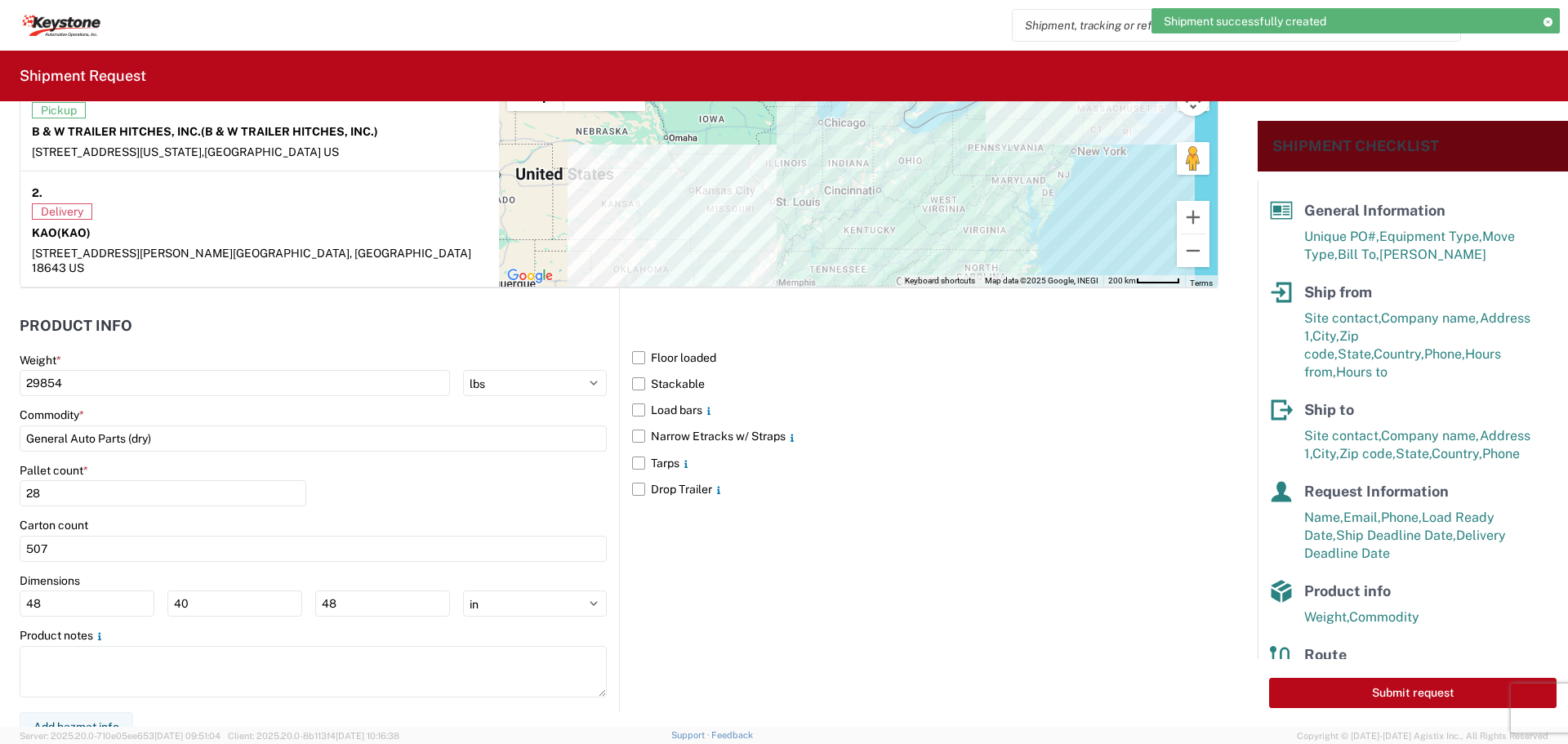
scroll to position [1333, 0]
